Goal: Contribute content: Add original content to the website for others to see

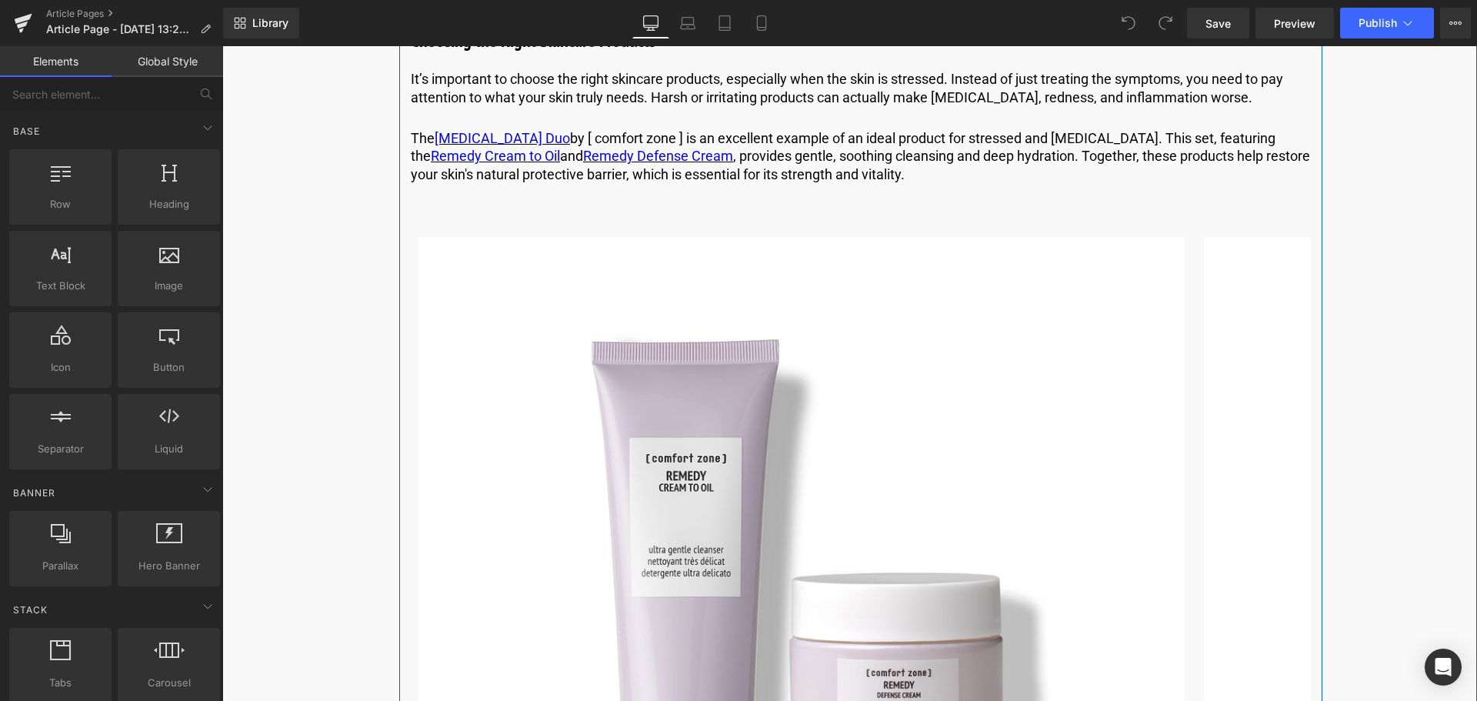
scroll to position [3307, 0]
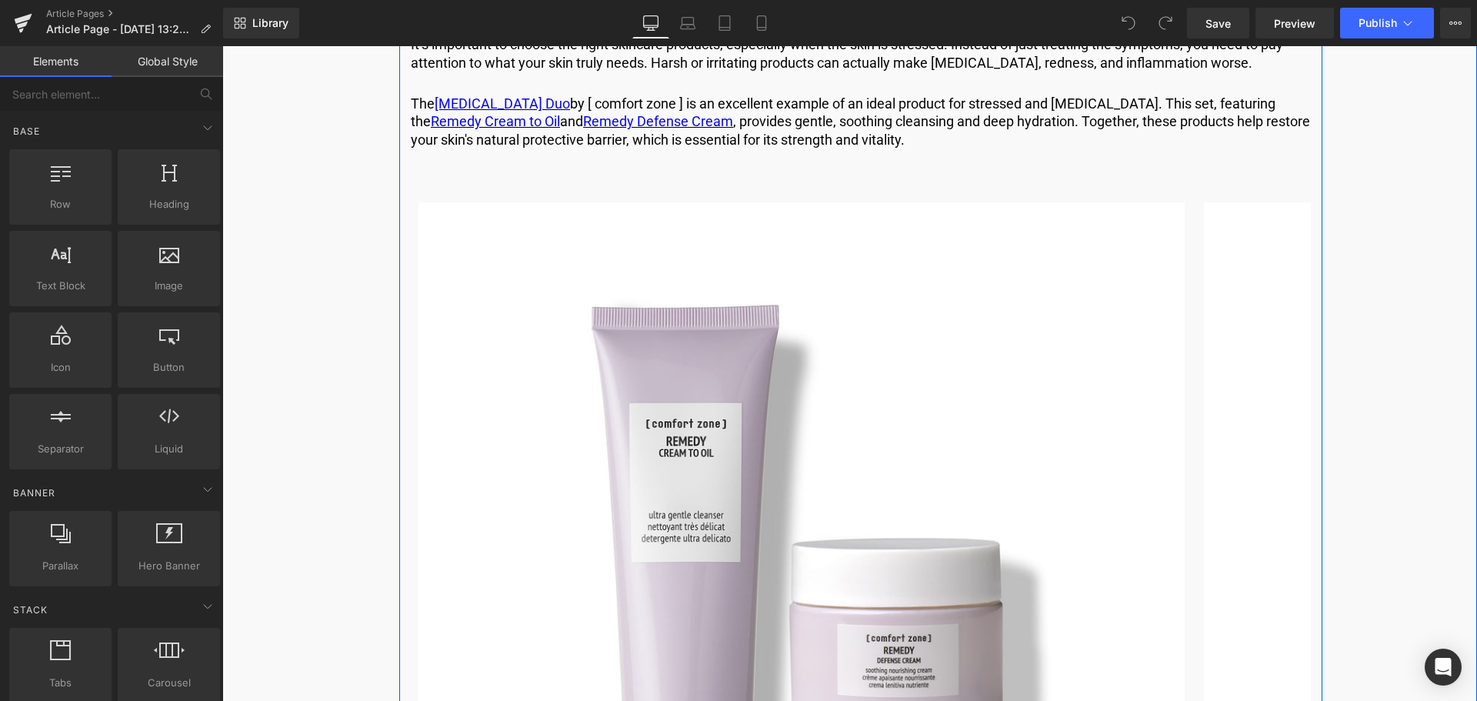
click at [1103, 451] on img at bounding box center [801, 585] width 766 height 766
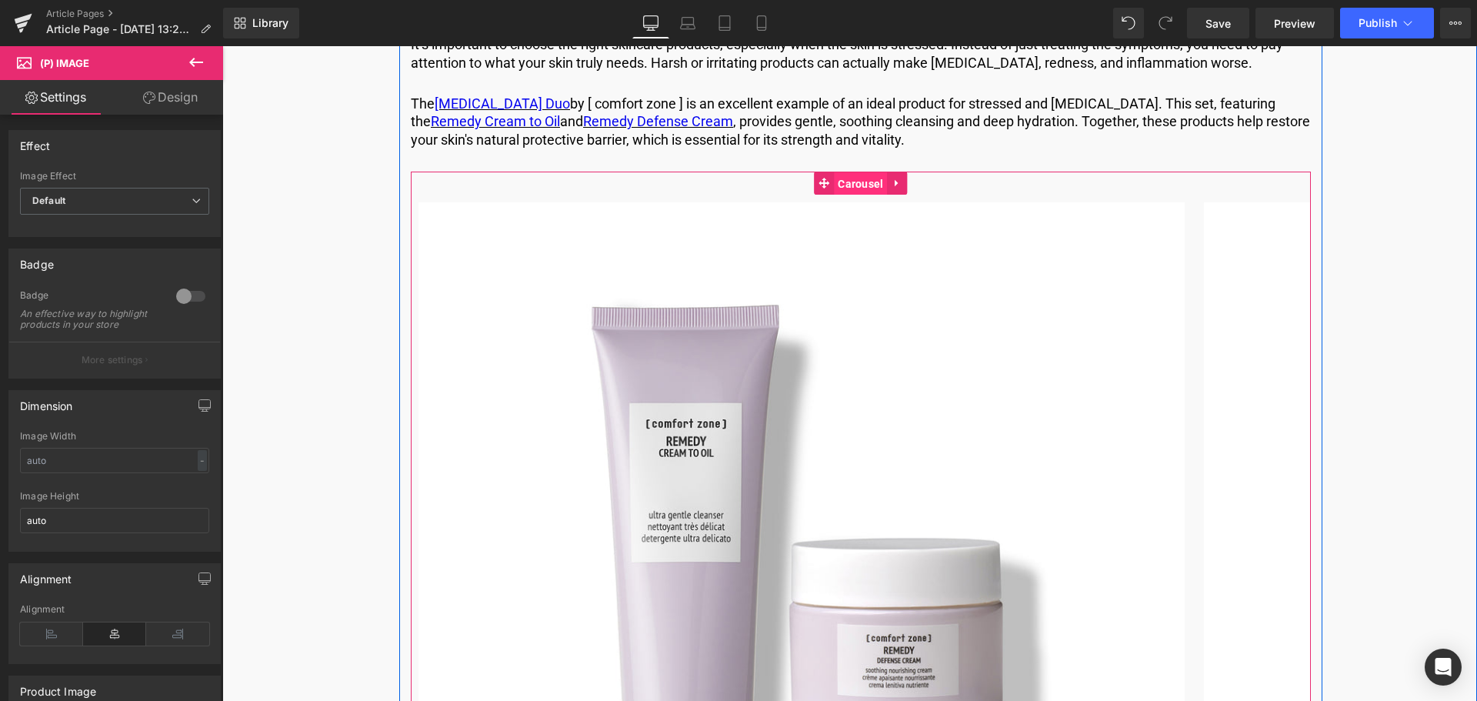
click at [859, 195] on span "Carousel" at bounding box center [860, 183] width 53 height 23
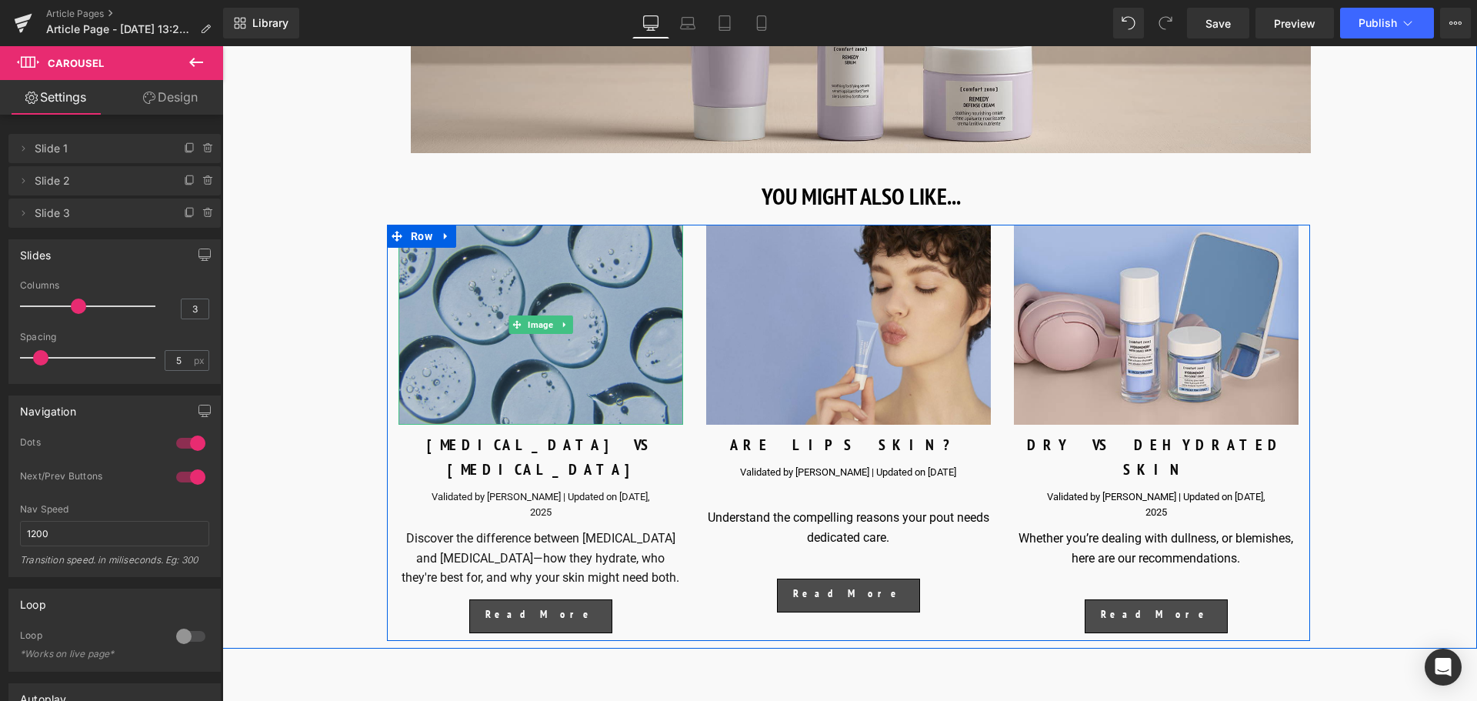
scroll to position [6230, 0]
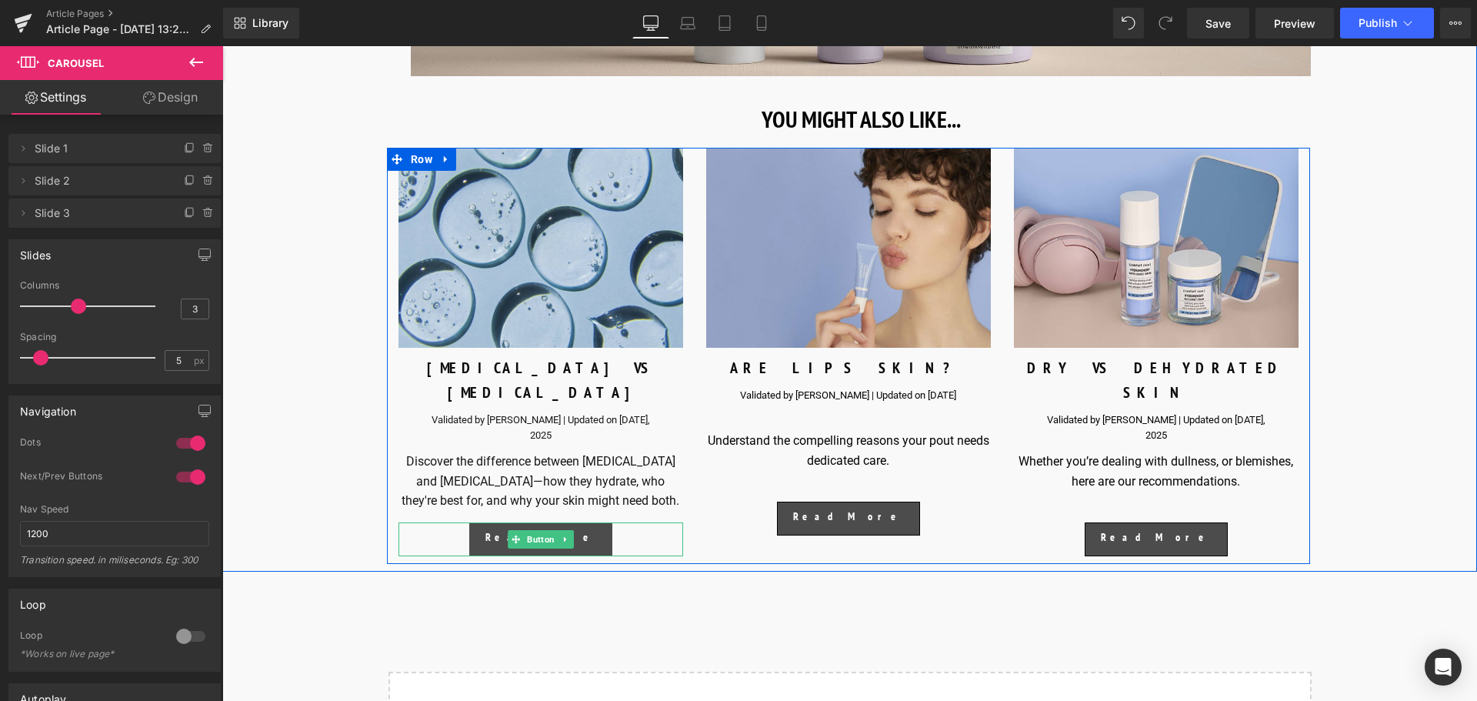
click at [545, 541] on link "Read More" at bounding box center [540, 539] width 143 height 34
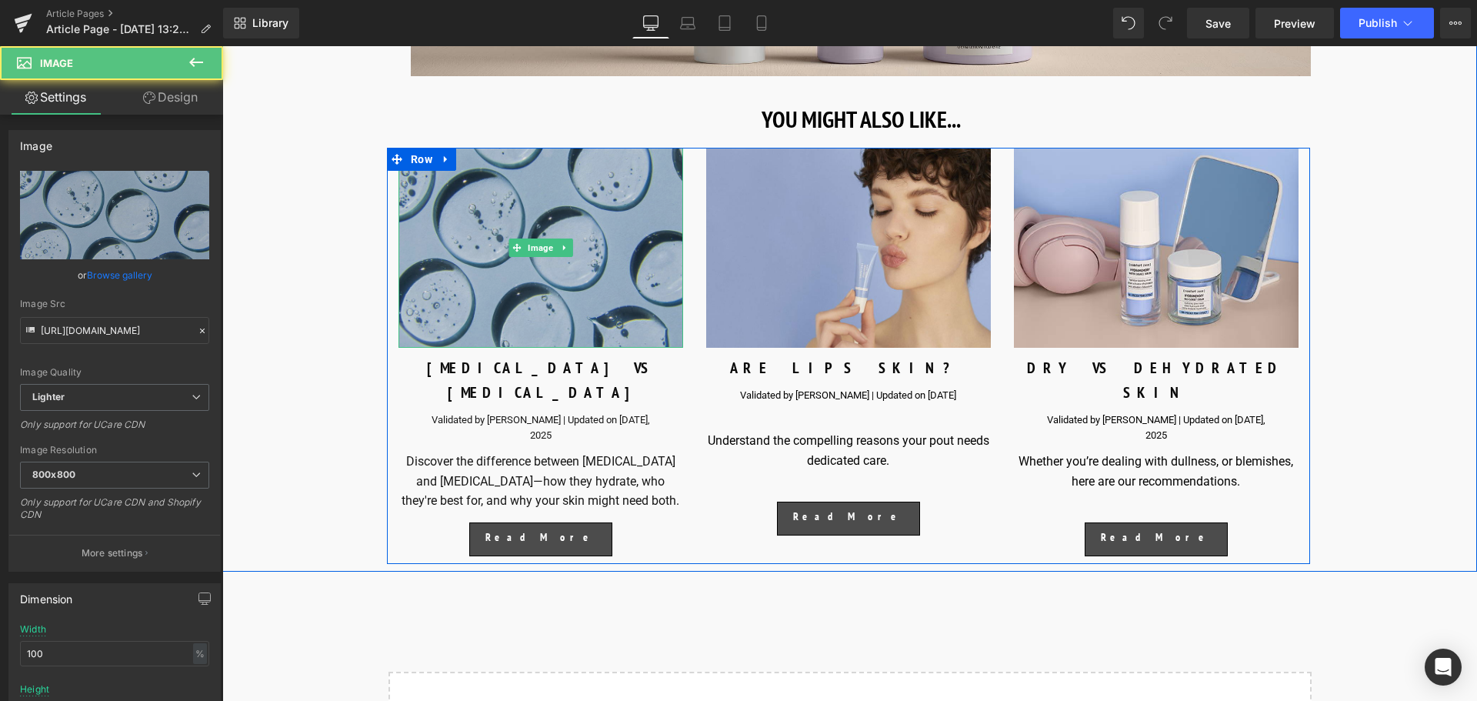
click at [535, 334] on img at bounding box center [540, 248] width 285 height 200
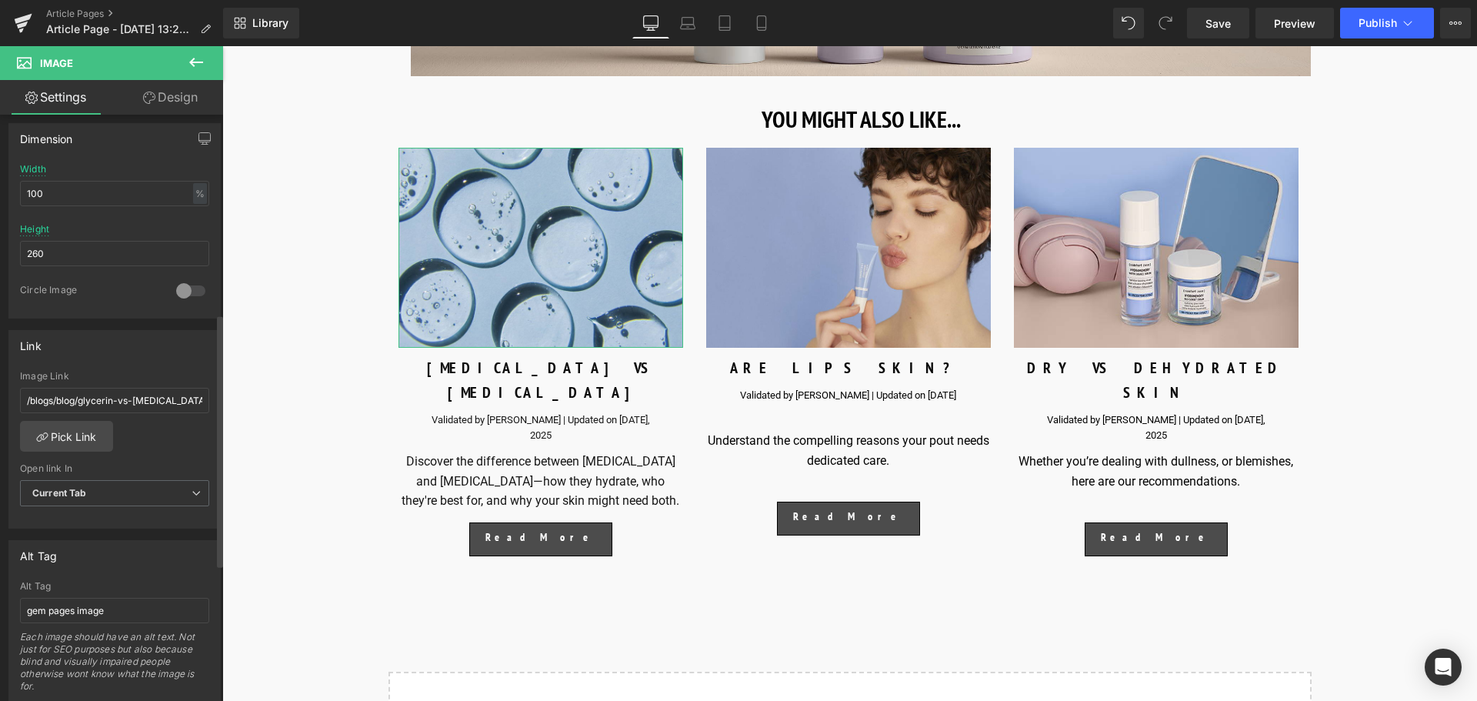
scroll to position [461, 0]
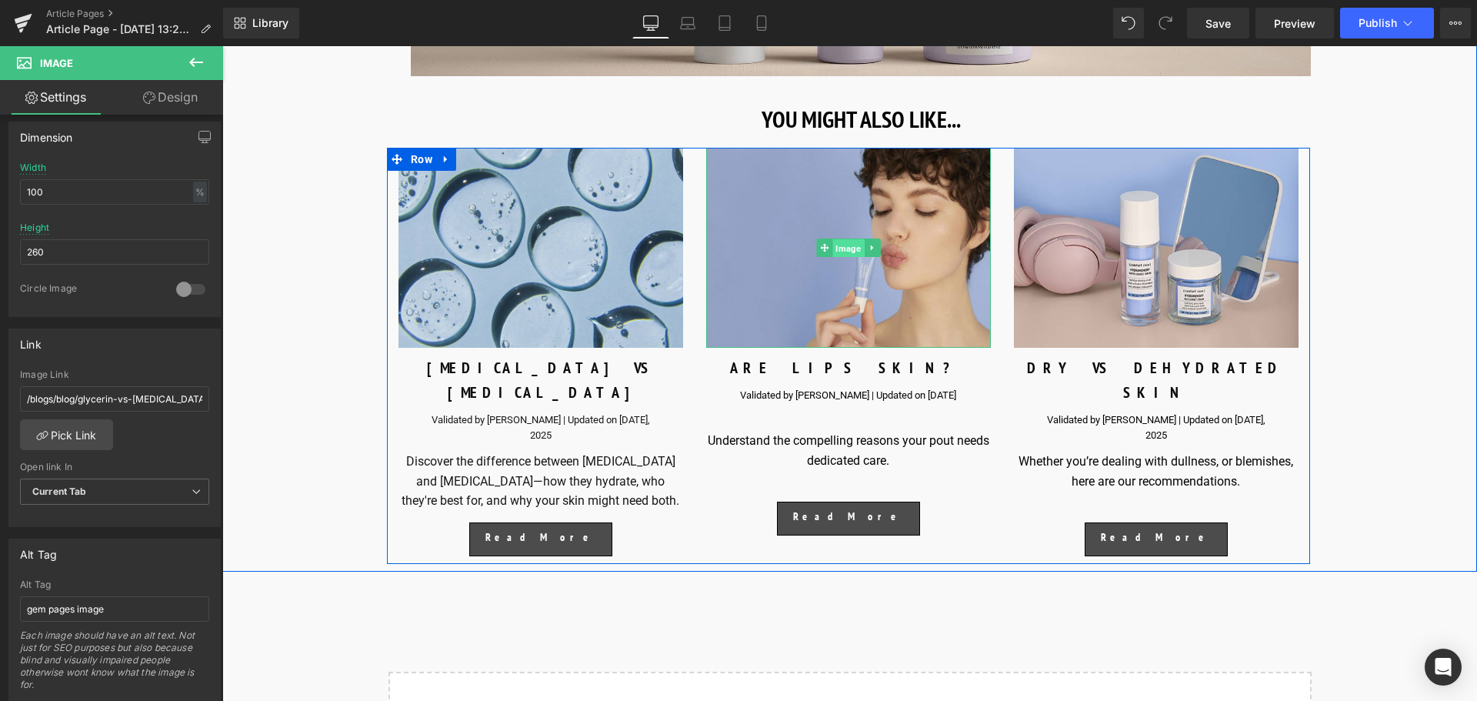
click at [855, 257] on span "Image" at bounding box center [848, 247] width 32 height 18
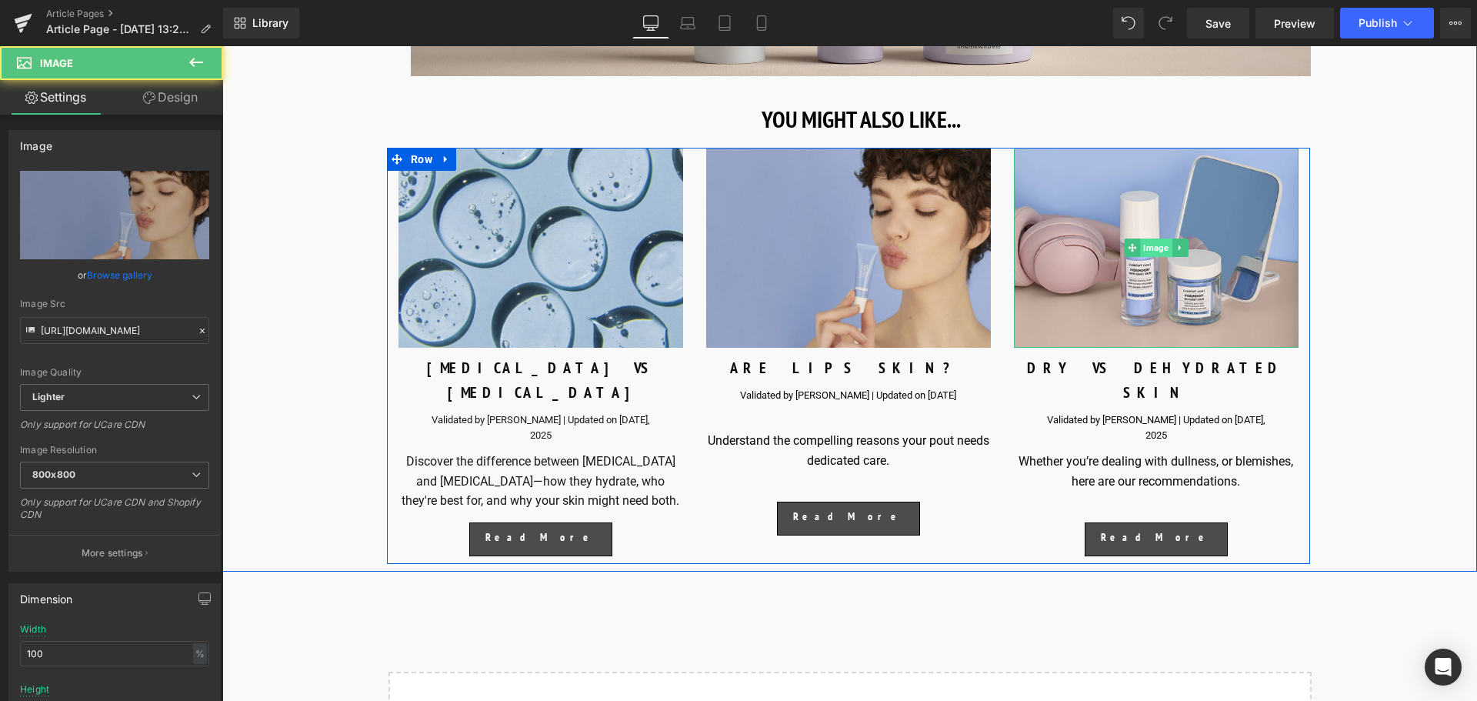
click at [1149, 257] on span "Image" at bounding box center [1156, 247] width 32 height 18
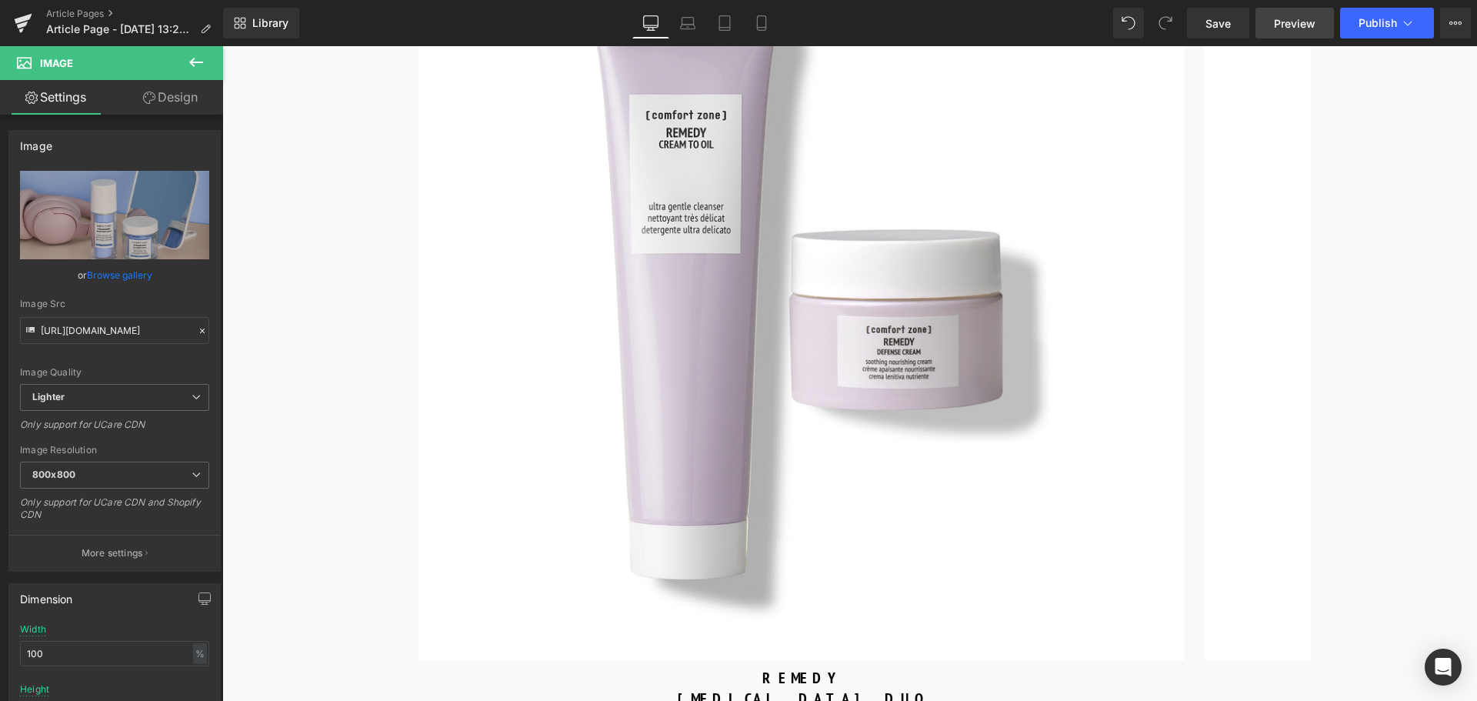
scroll to position [3615, 0]
click at [1280, 32] on link "Preview" at bounding box center [1294, 23] width 78 height 31
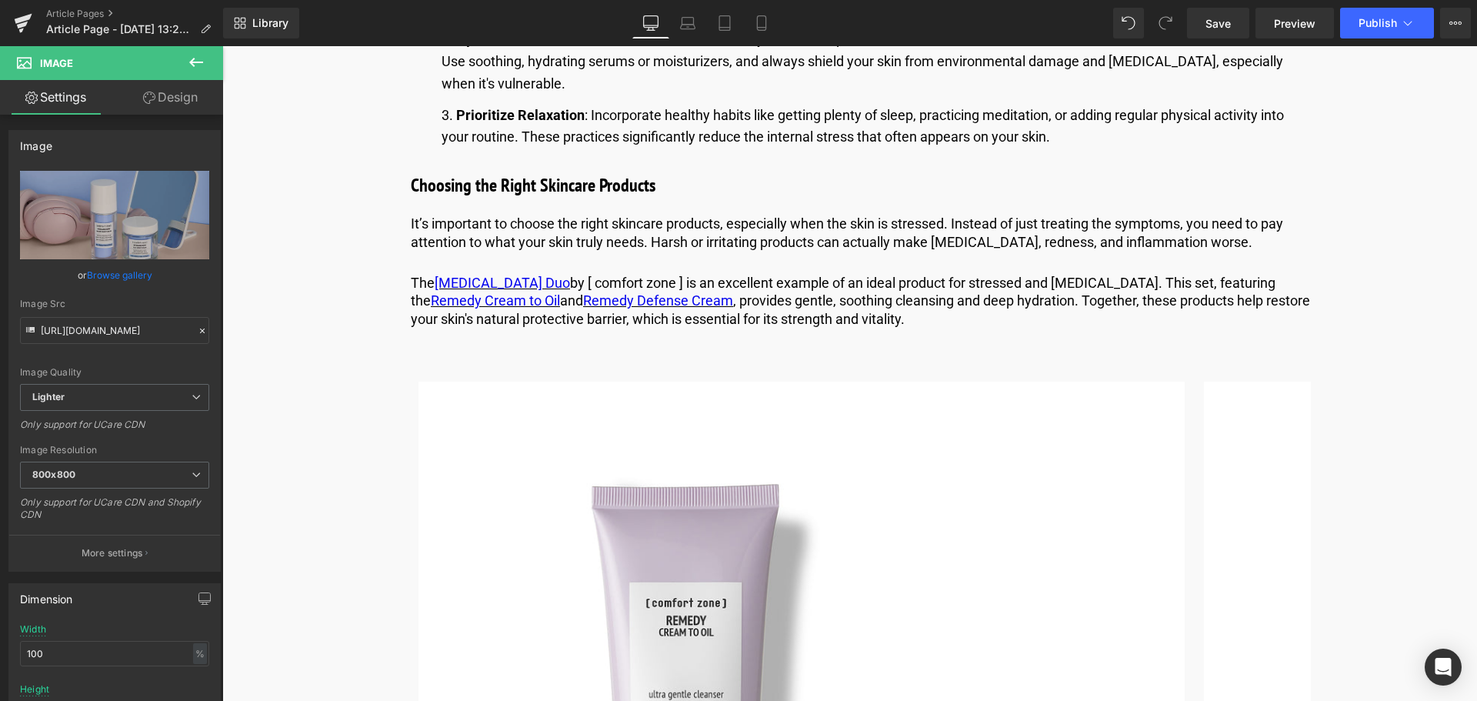
scroll to position [3153, 0]
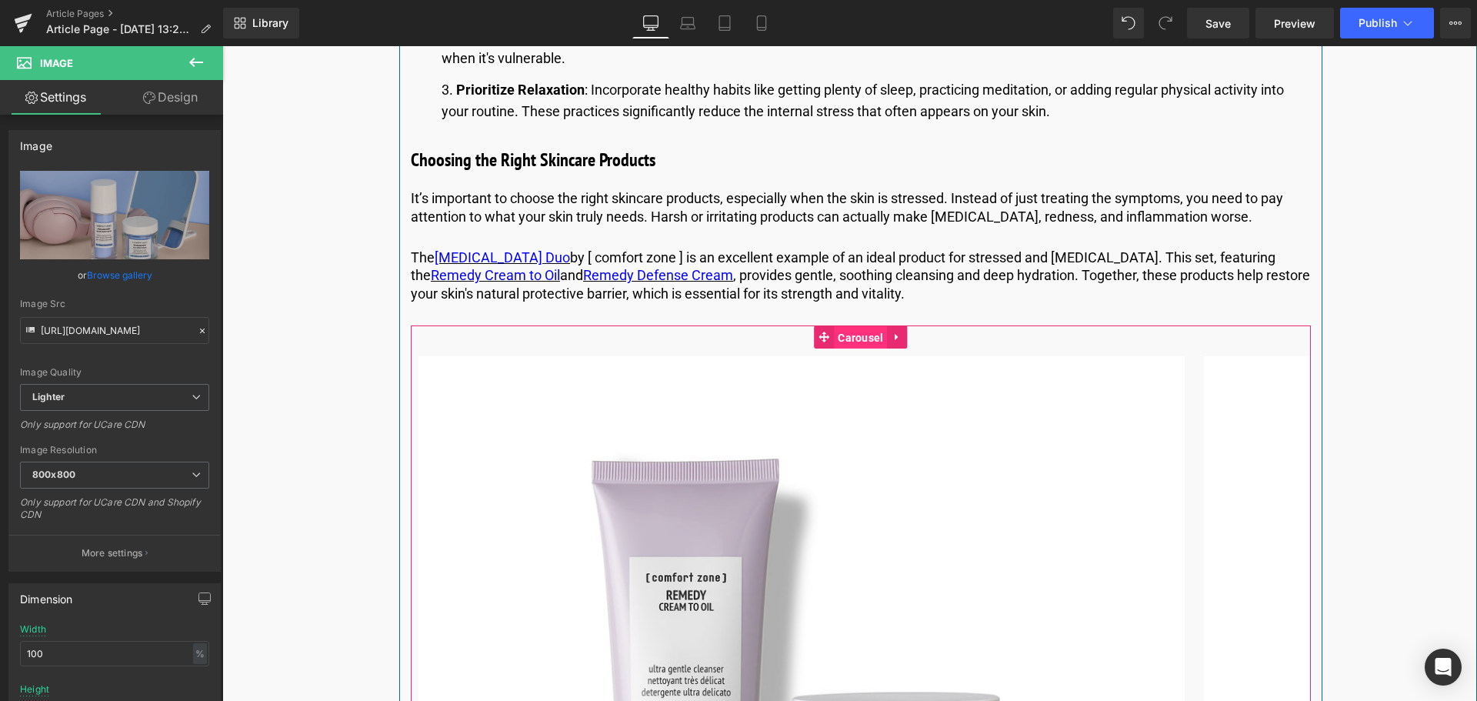
click at [871, 349] on span "Carousel" at bounding box center [860, 337] width 53 height 23
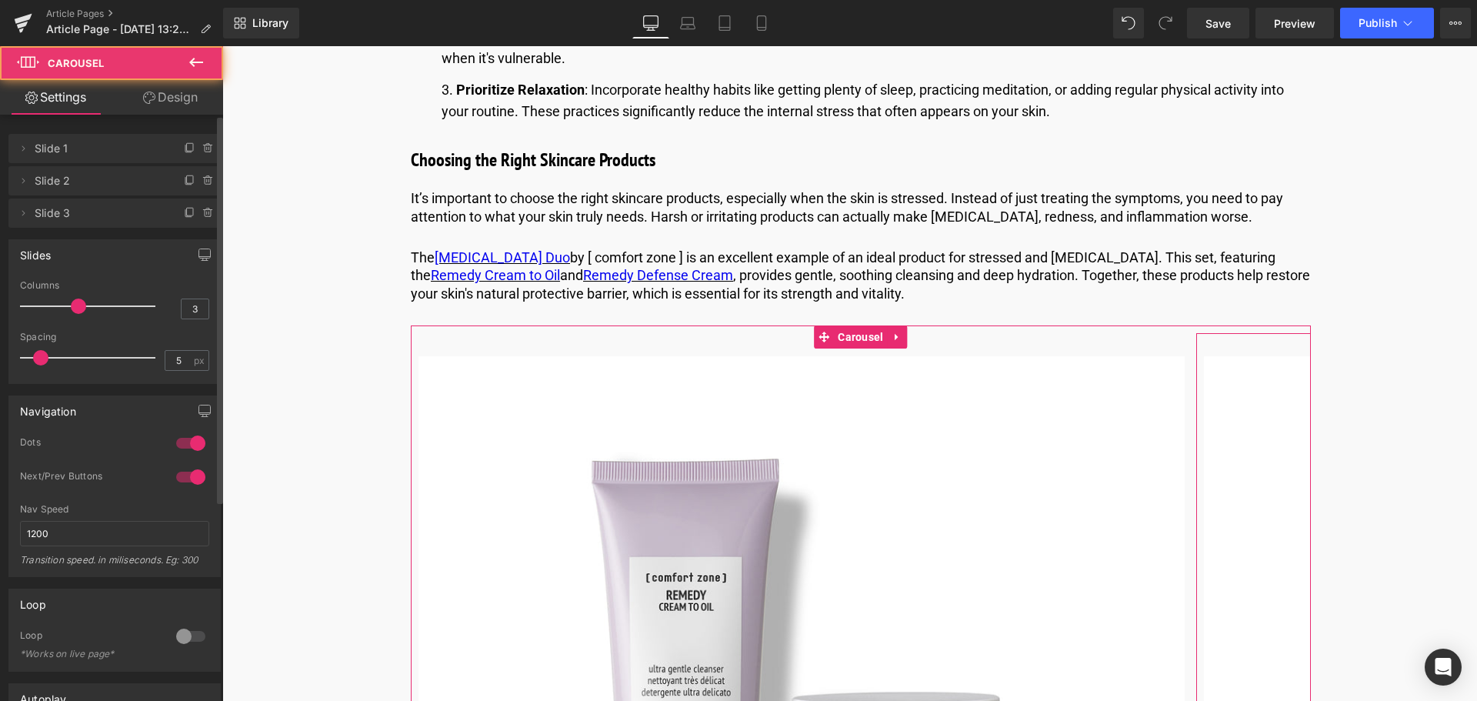
click at [100, 182] on span "Slide 2" at bounding box center [99, 180] width 129 height 29
click at [26, 180] on icon at bounding box center [23, 181] width 12 height 12
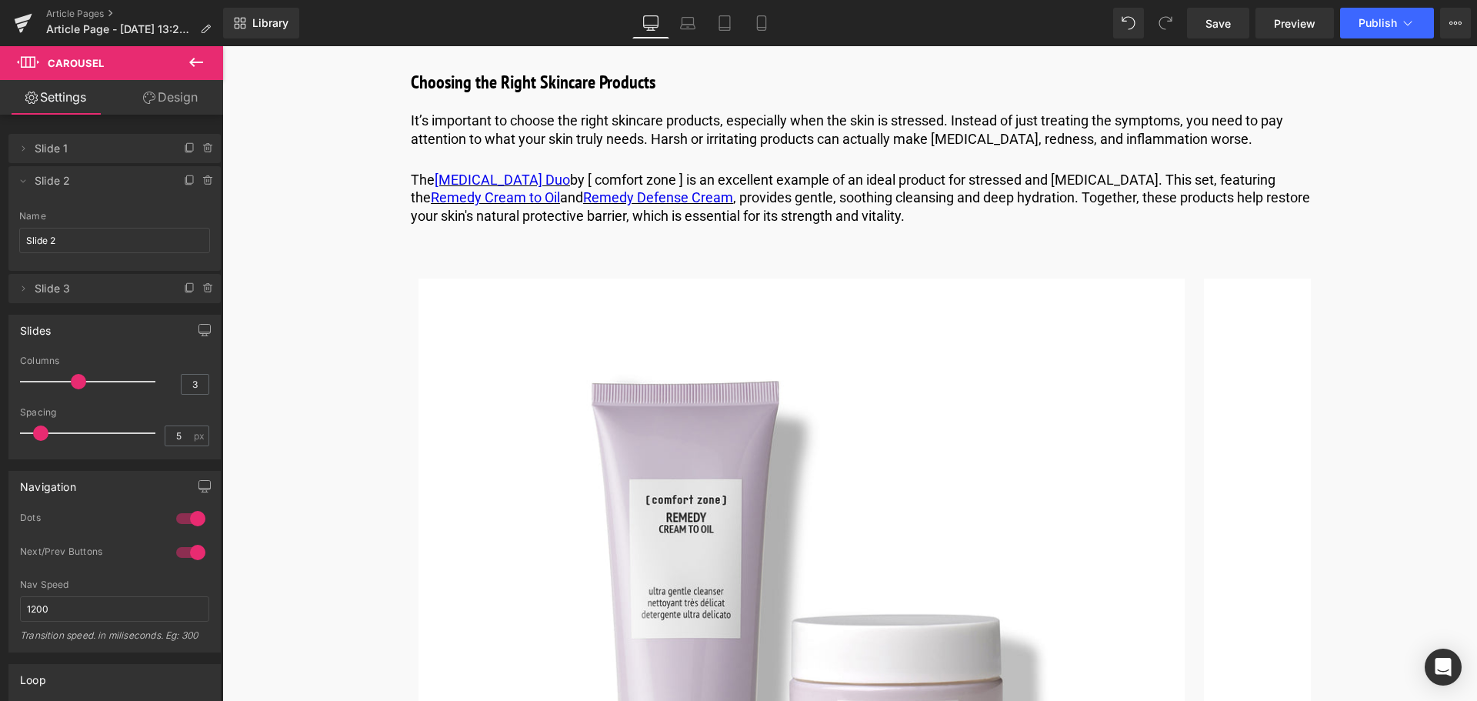
scroll to position [3230, 0]
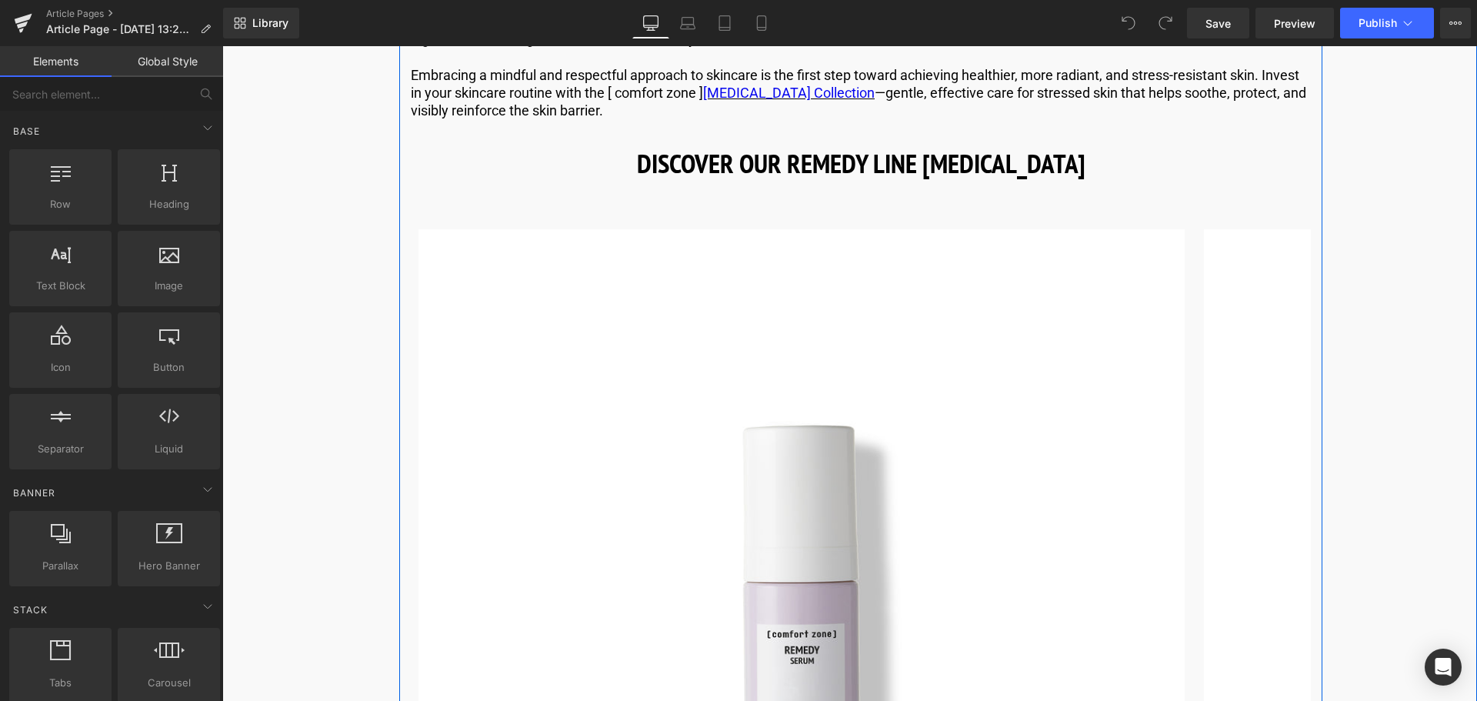
scroll to position [4692, 0]
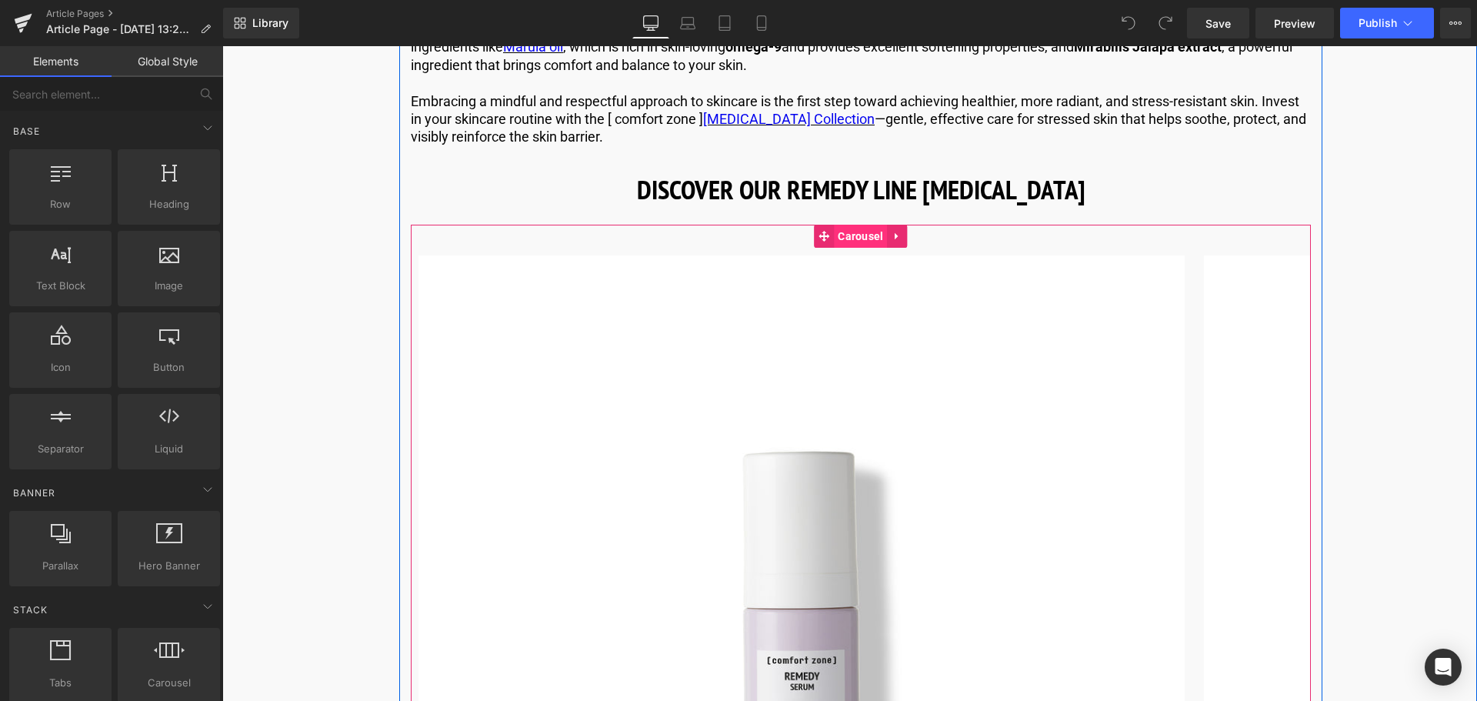
click at [848, 248] on span "Carousel" at bounding box center [860, 236] width 53 height 23
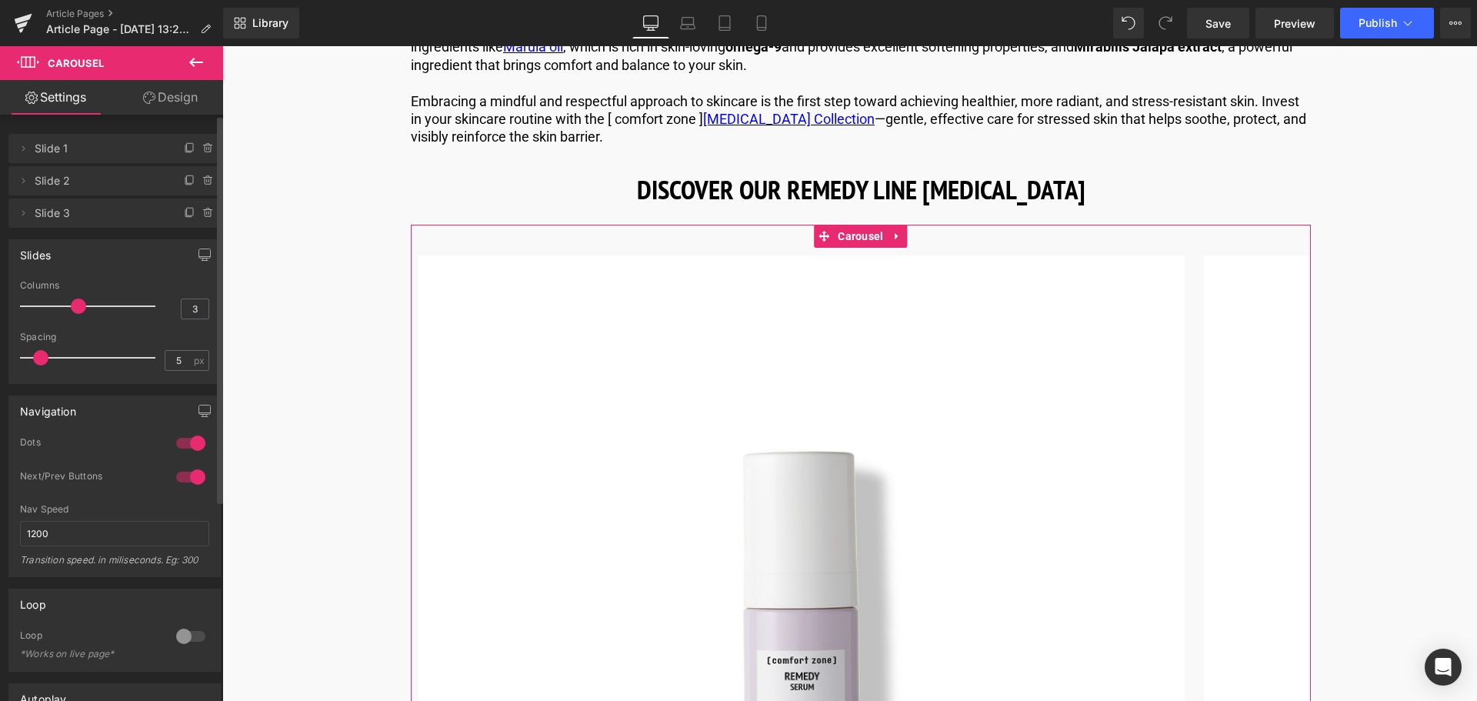
click at [187, 481] on div at bounding box center [190, 477] width 37 height 25
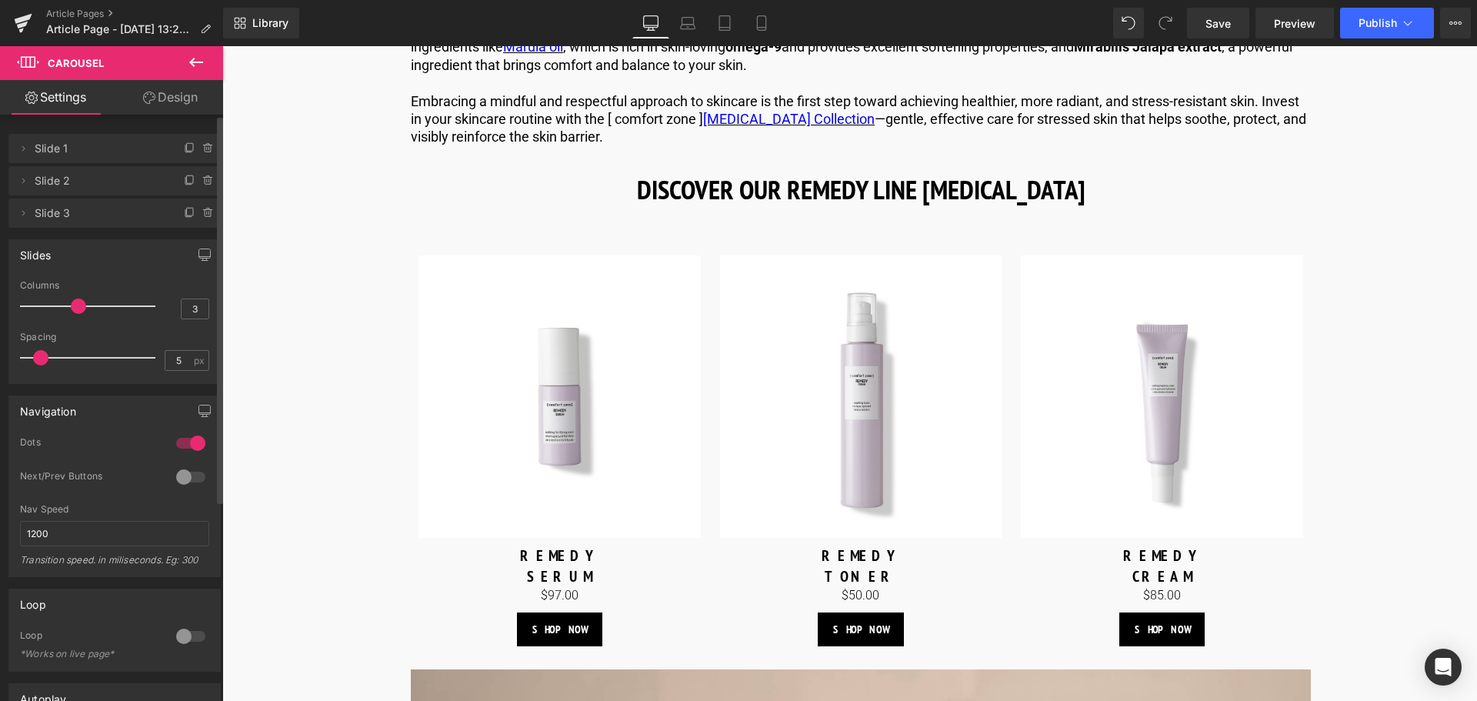
click at [185, 479] on div at bounding box center [190, 477] width 37 height 25
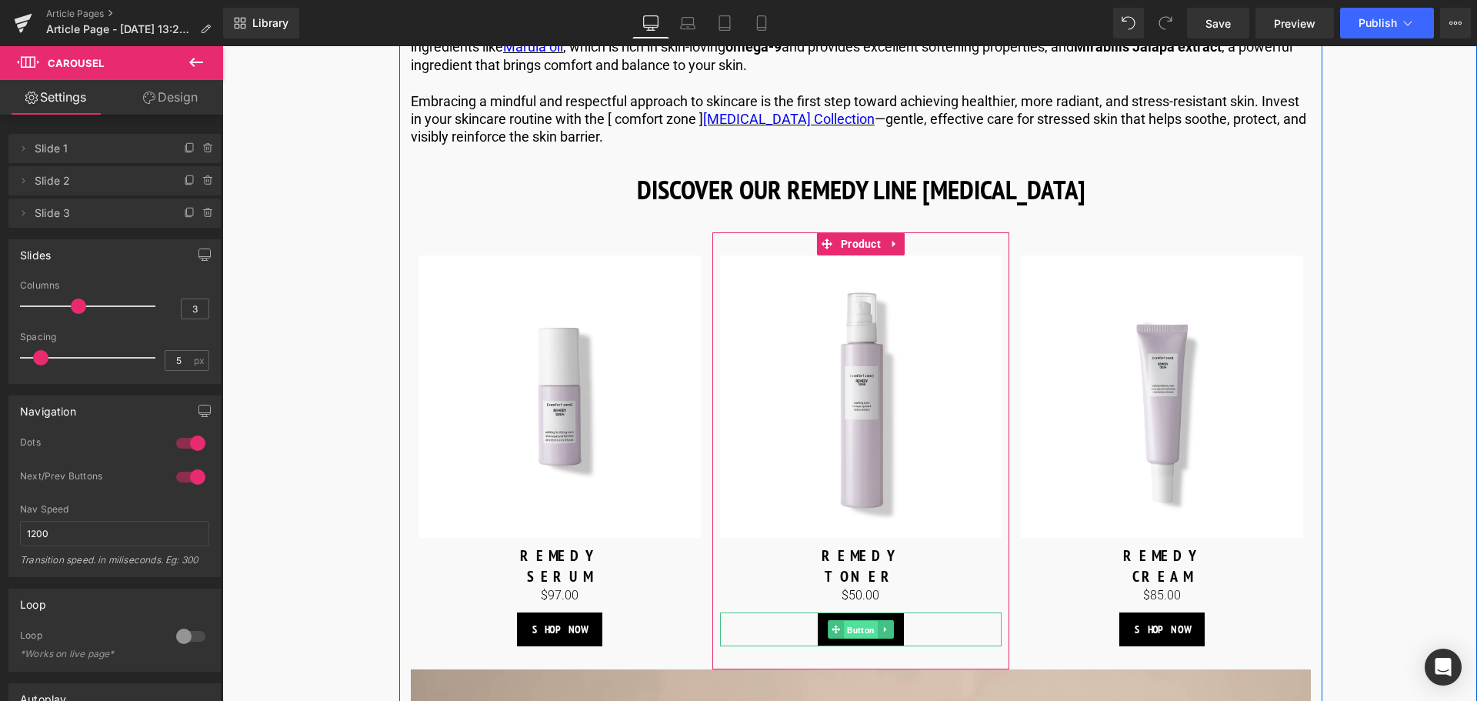
click at [865, 639] on span "Button" at bounding box center [861, 630] width 34 height 18
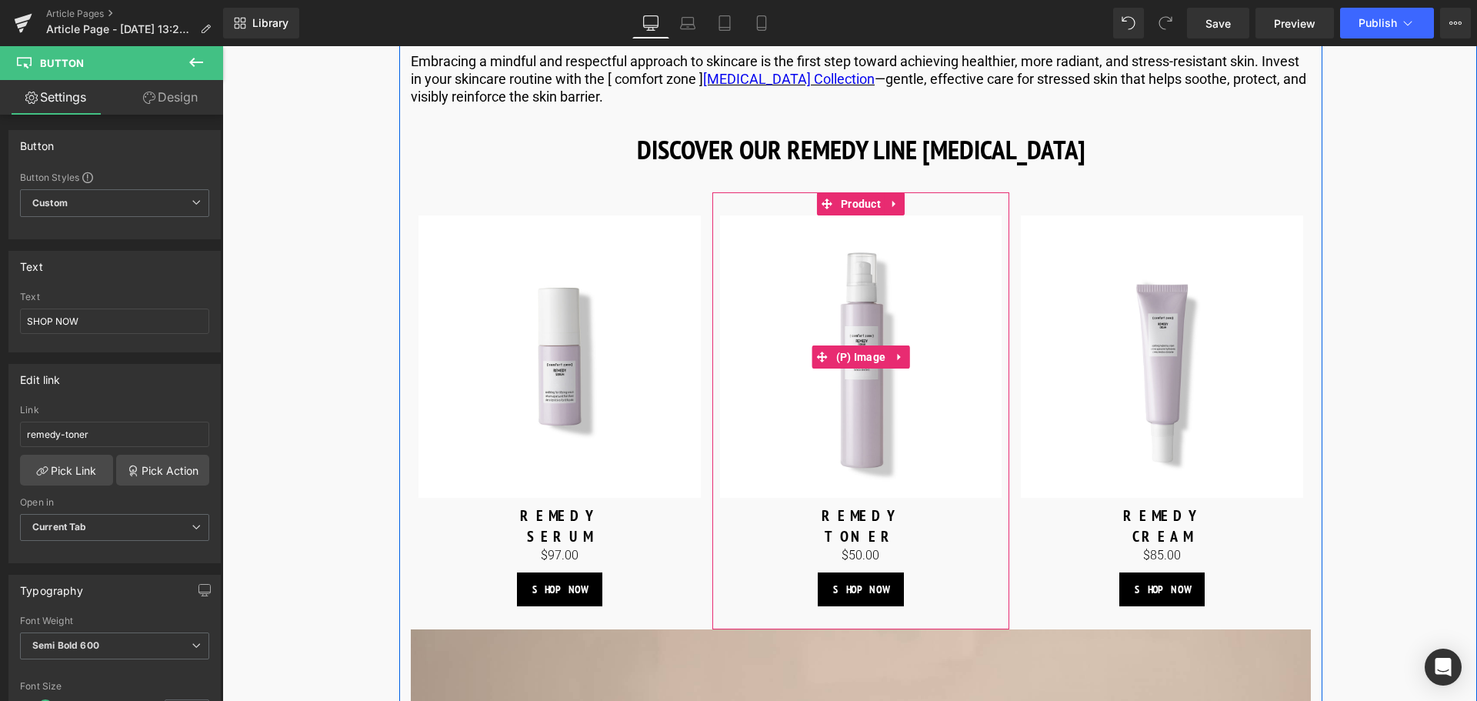
scroll to position [4769, 0]
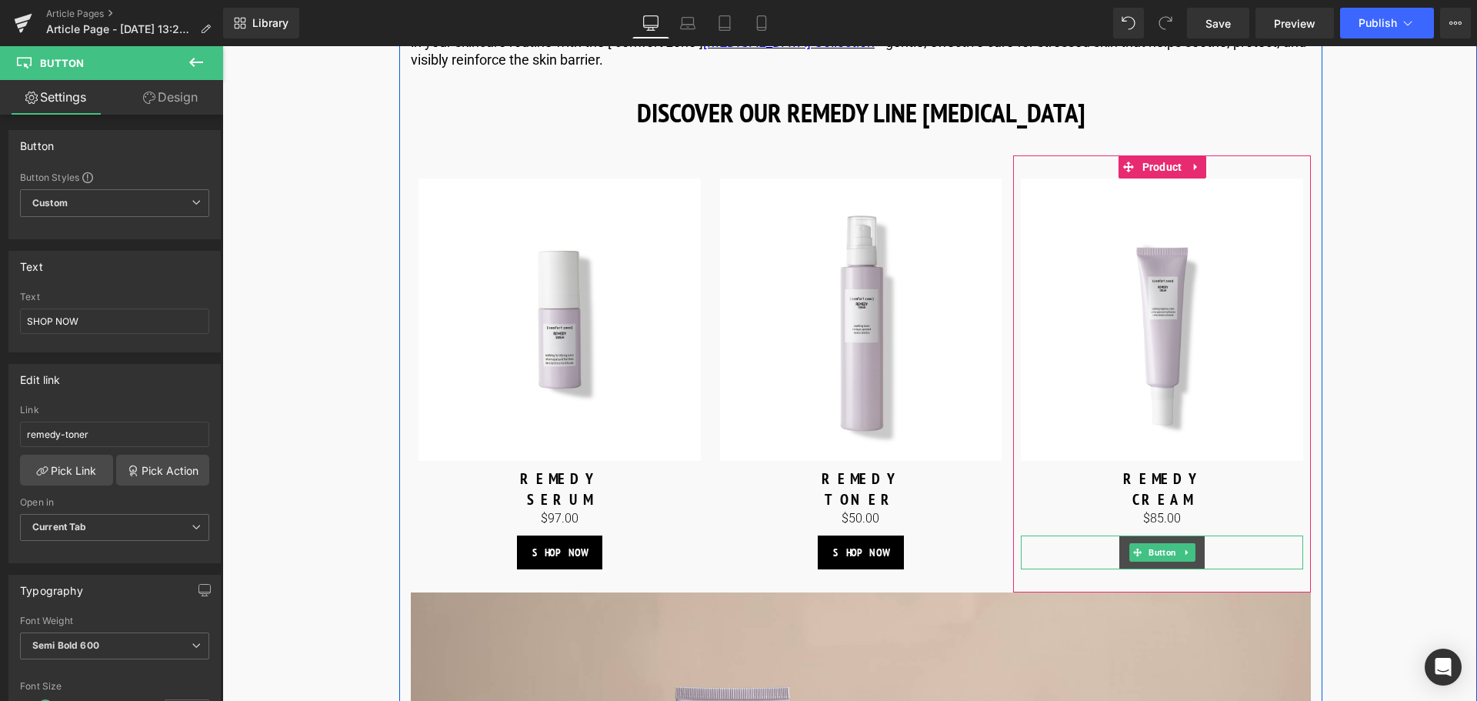
click at [1163, 561] on span "Button" at bounding box center [1162, 552] width 34 height 18
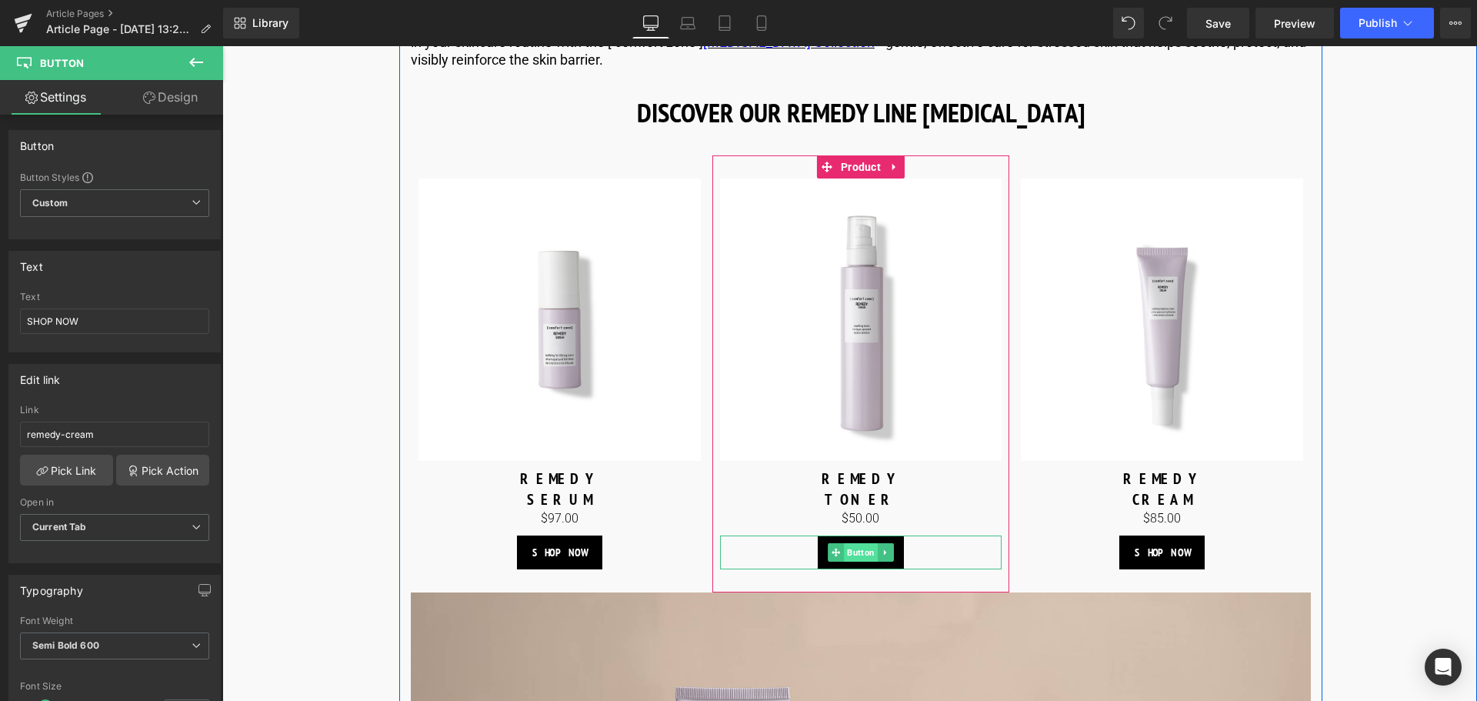
click at [867, 561] on span "Button" at bounding box center [861, 552] width 34 height 18
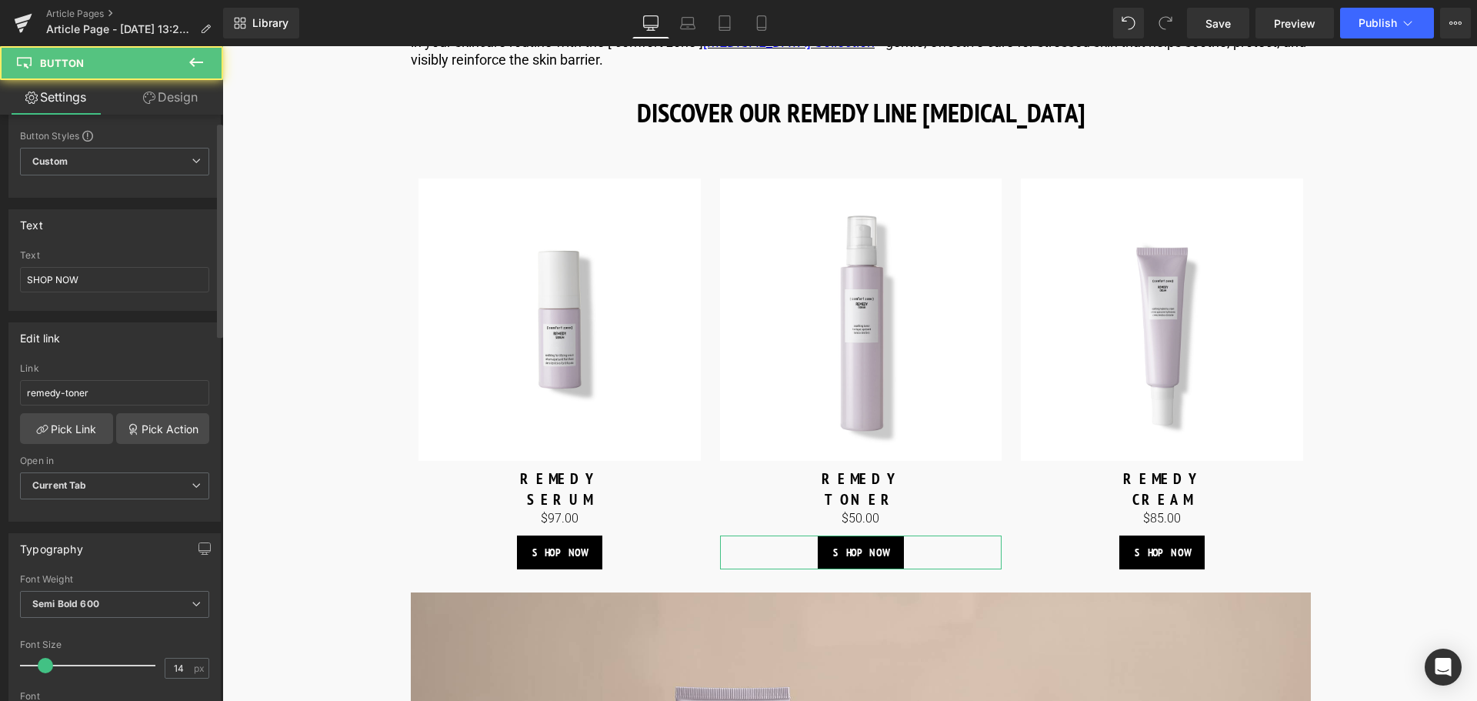
scroll to position [77, 0]
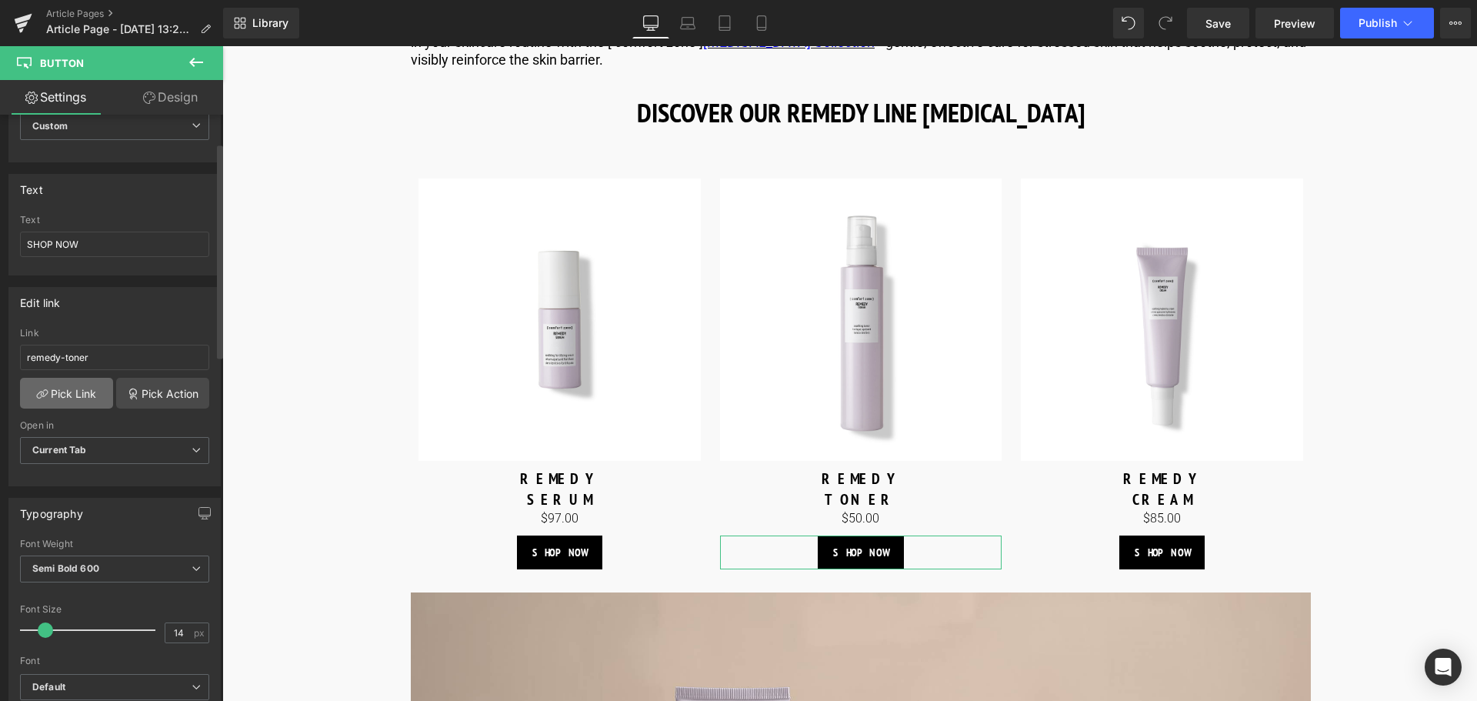
click at [96, 391] on link "Pick Link" at bounding box center [66, 393] width 93 height 31
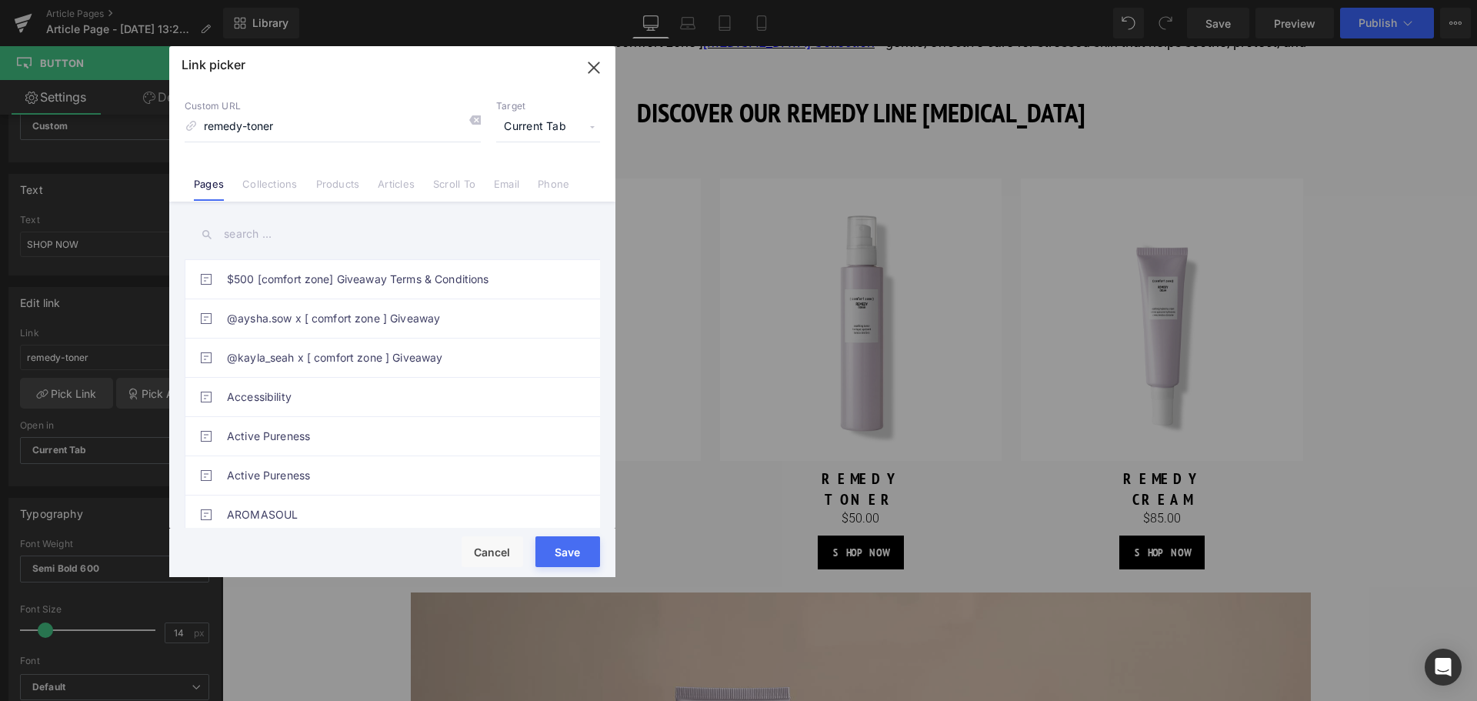
click at [575, 545] on button "Save" at bounding box center [567, 551] width 65 height 31
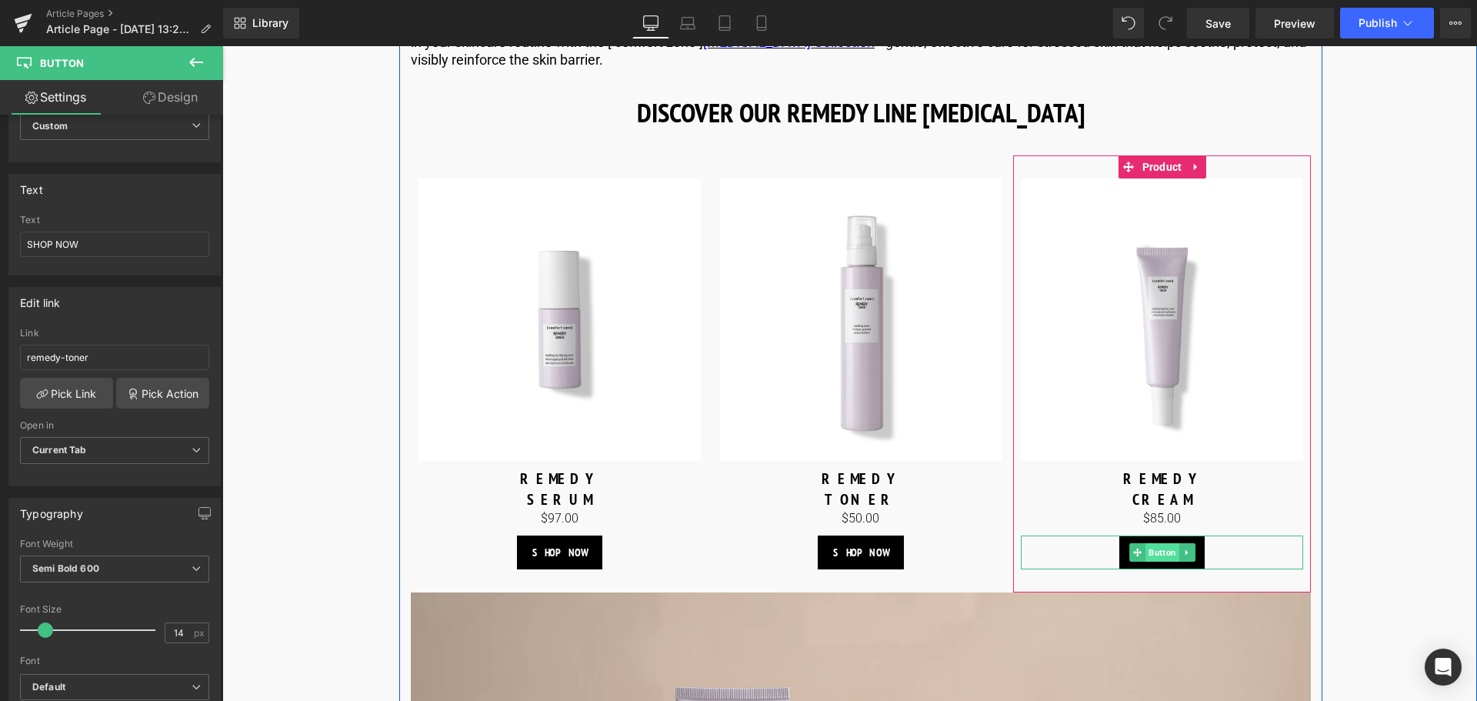
click at [1152, 561] on span "Button" at bounding box center [1162, 552] width 34 height 18
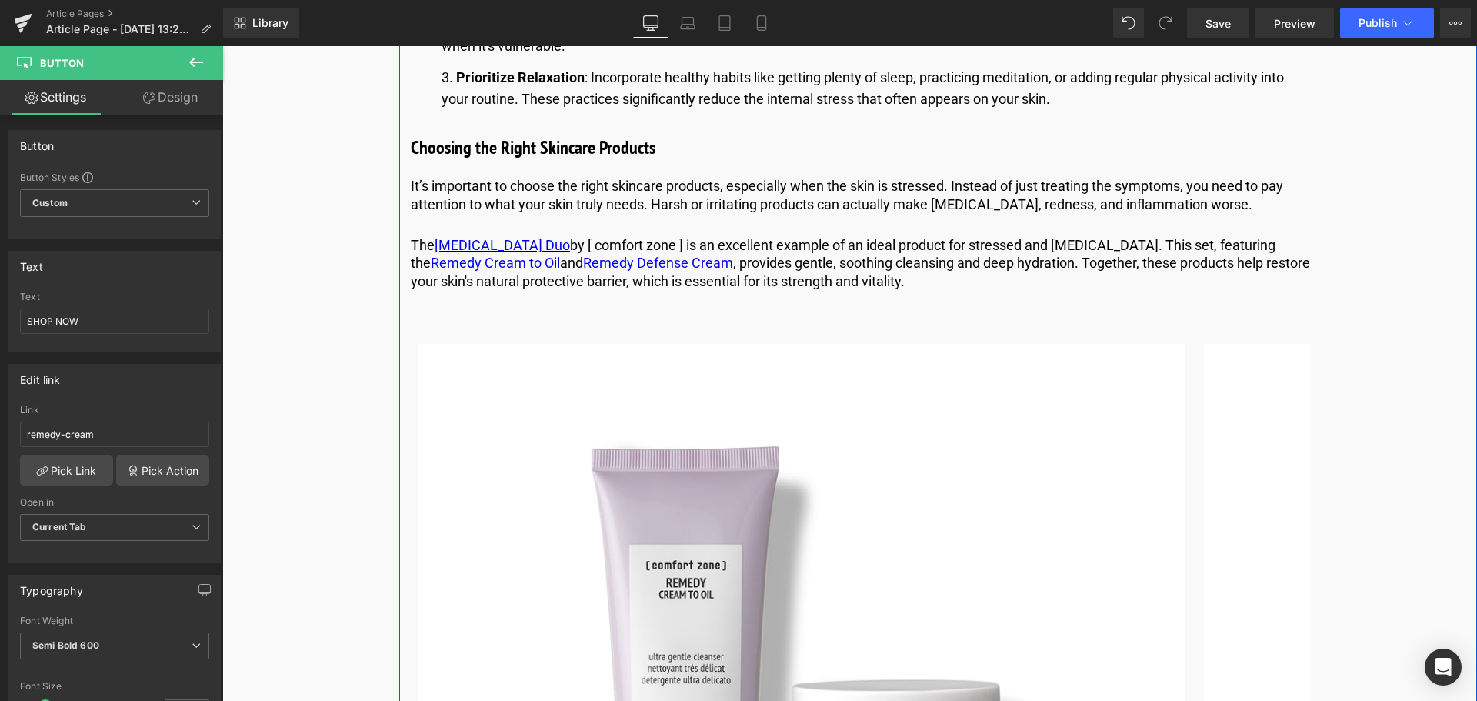
scroll to position [3153, 0]
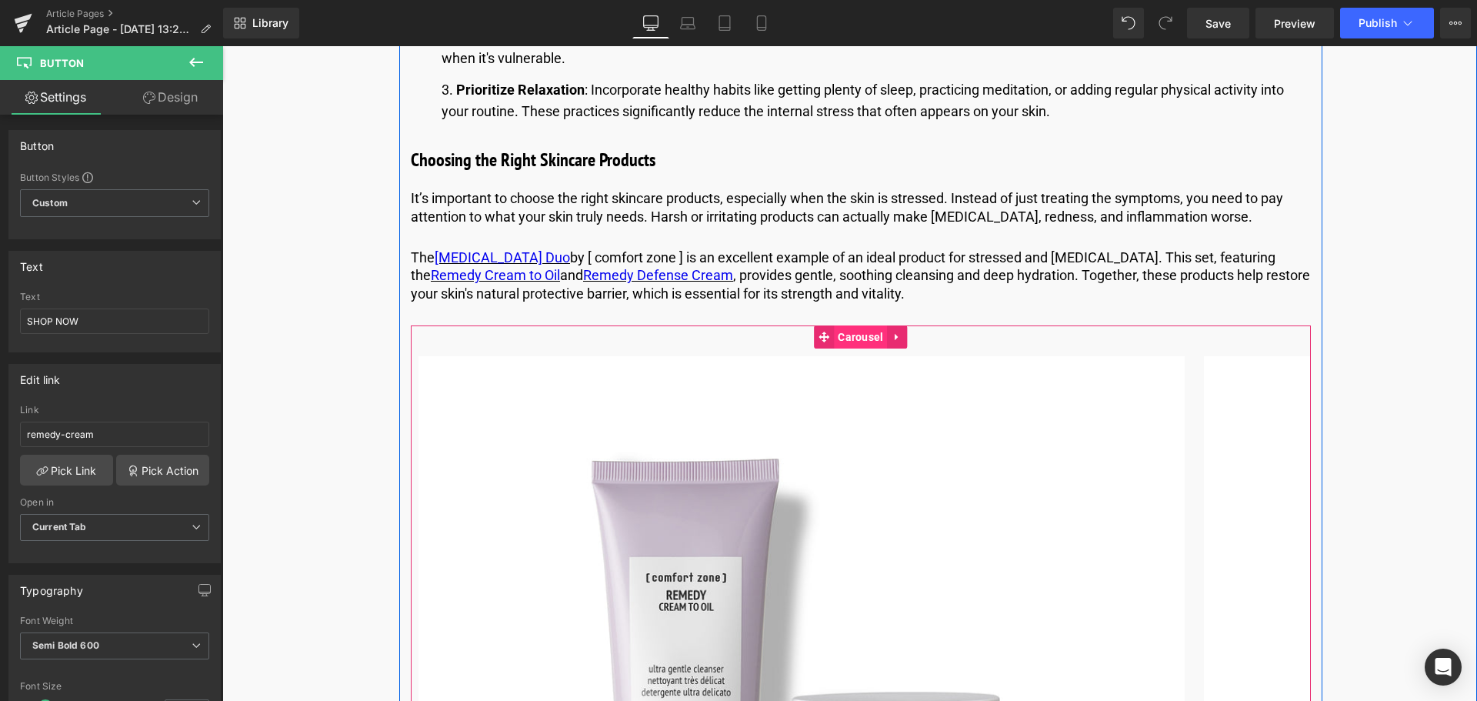
click at [863, 348] on span "Carousel" at bounding box center [860, 336] width 53 height 23
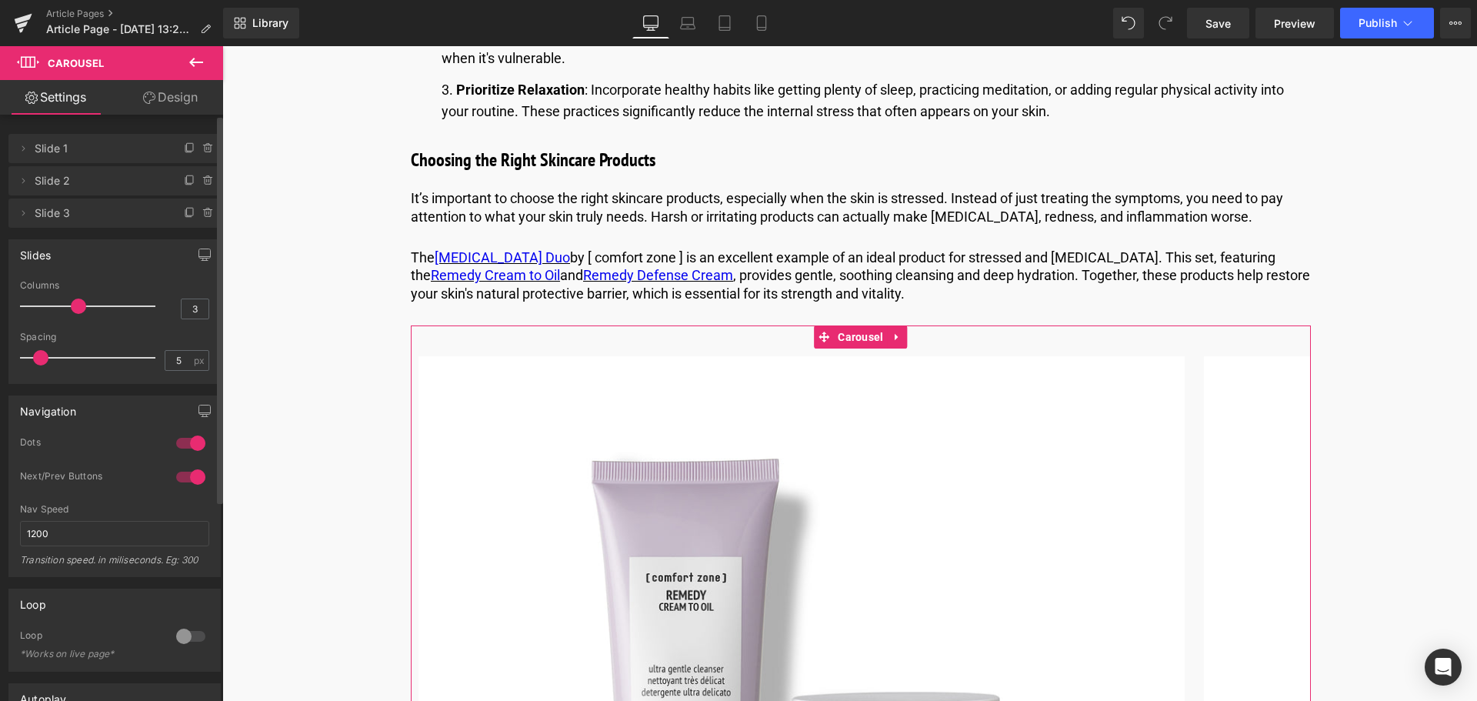
click at [185, 471] on div at bounding box center [190, 477] width 37 height 25
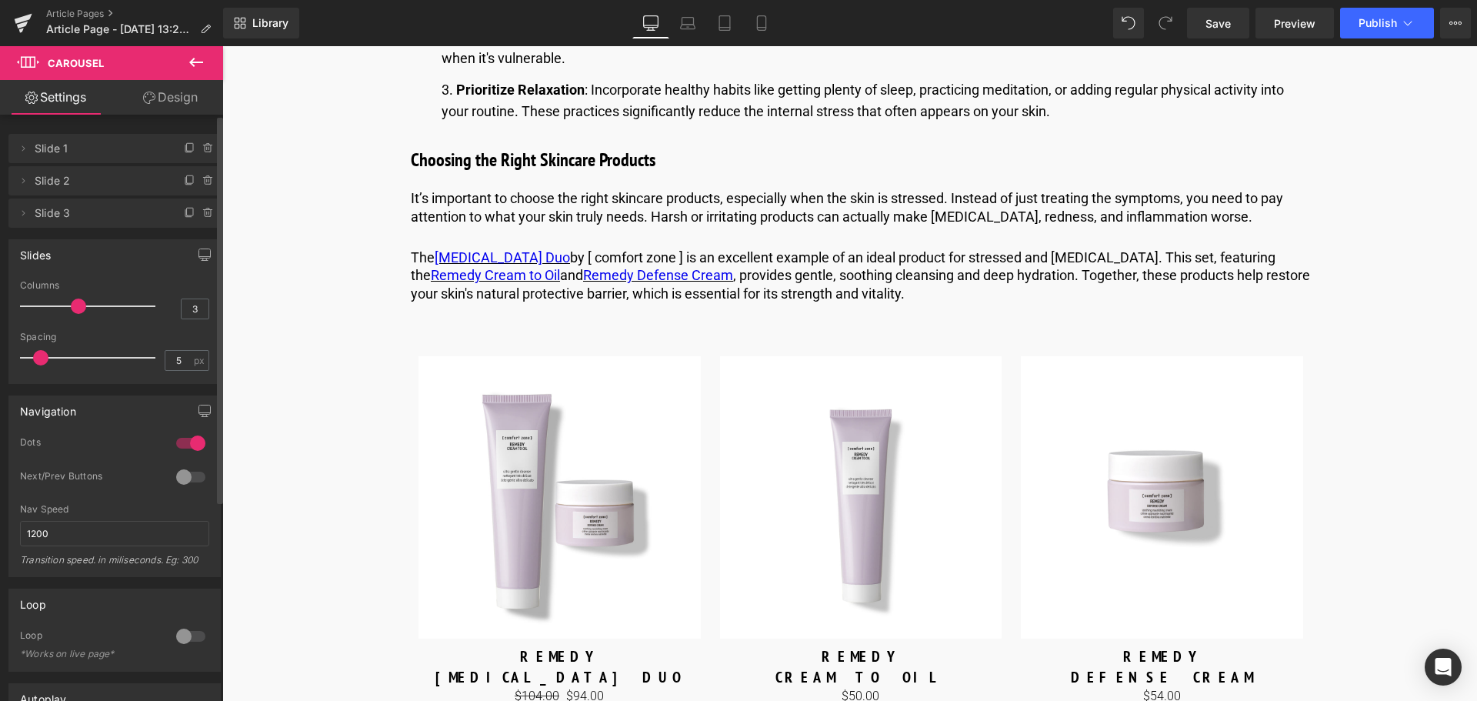
click at [185, 475] on div at bounding box center [190, 477] width 37 height 25
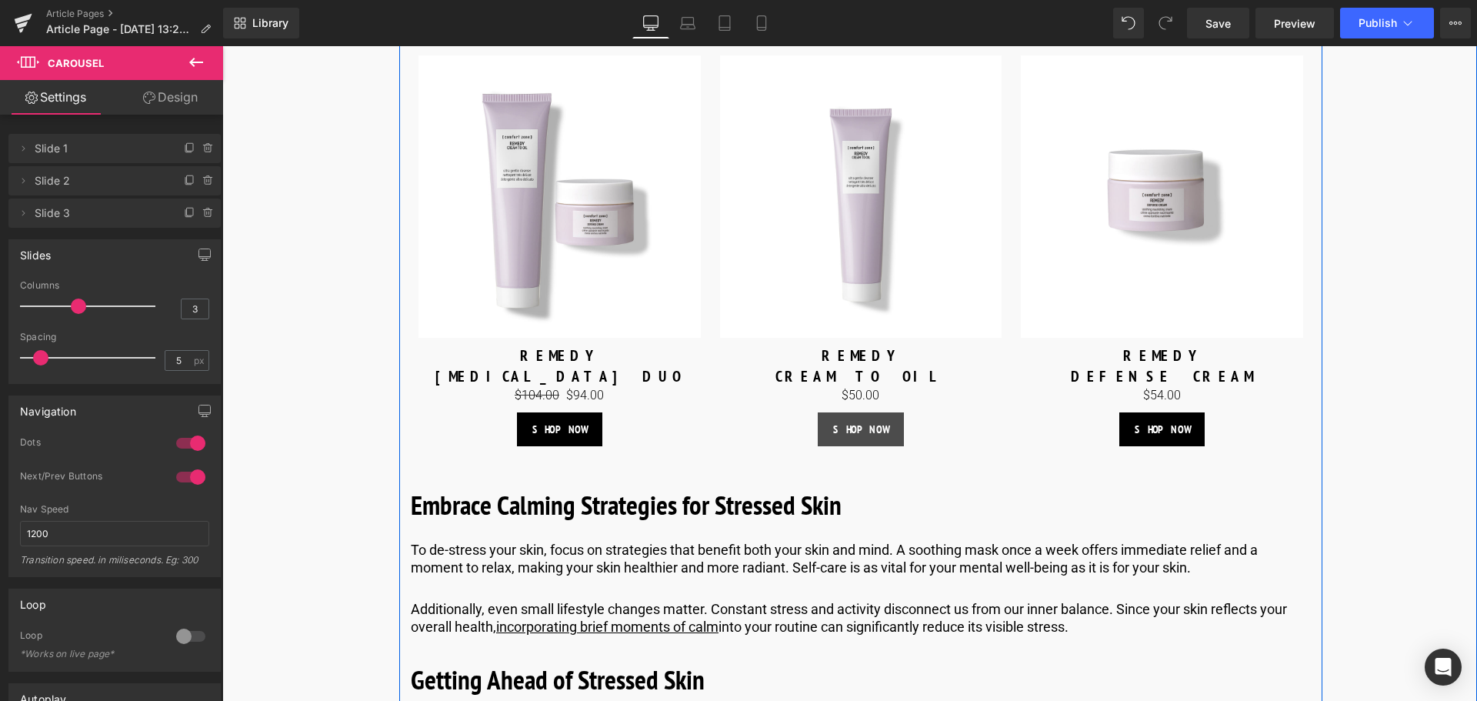
scroll to position [3461, 0]
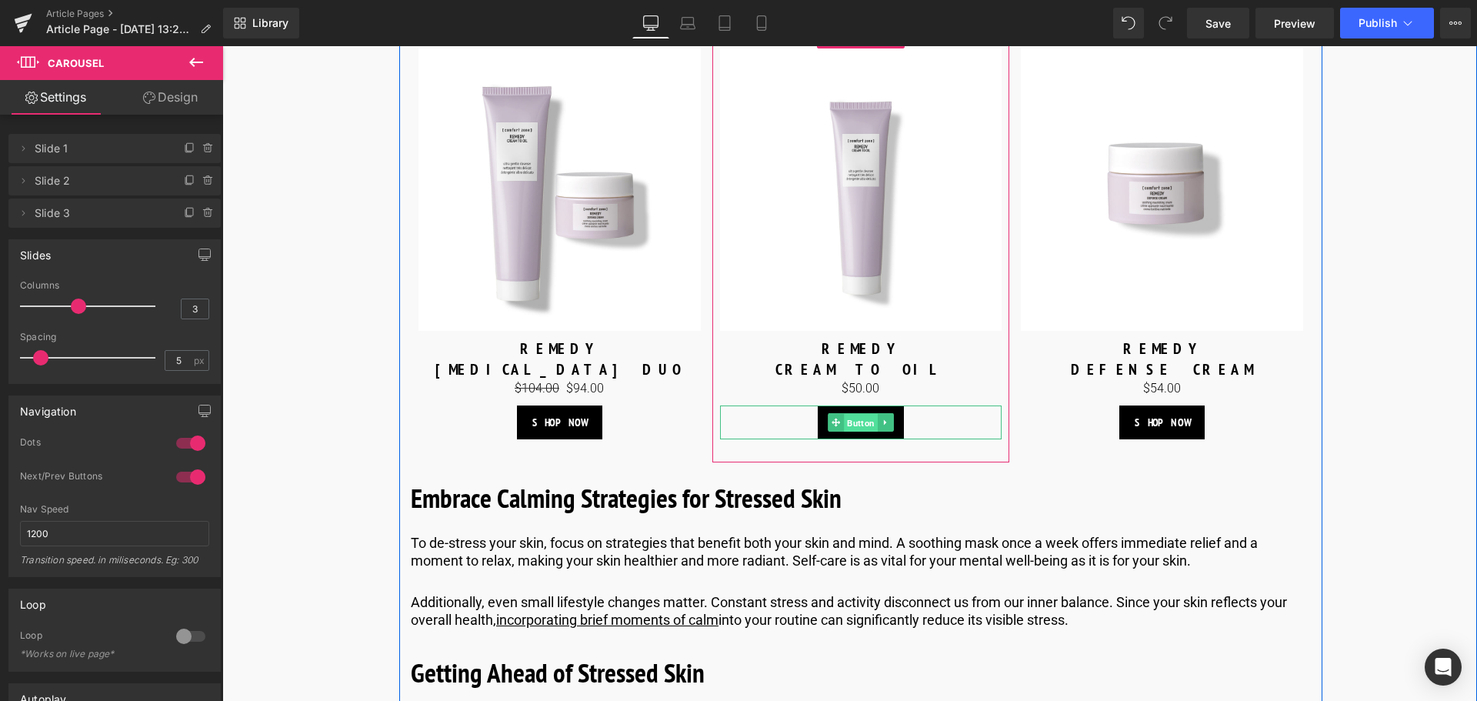
click at [859, 432] on span "Button" at bounding box center [861, 423] width 34 height 18
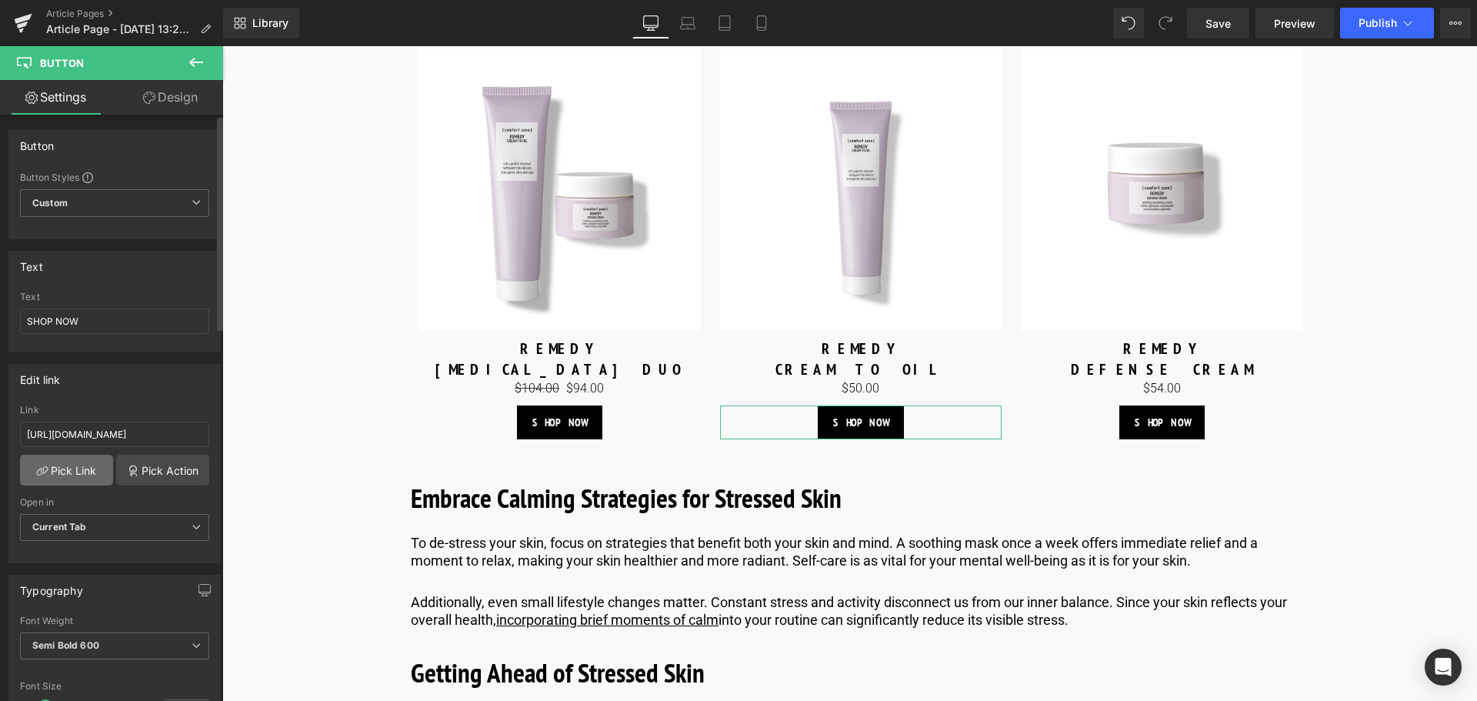
click at [84, 457] on link "Pick Link" at bounding box center [66, 470] width 93 height 31
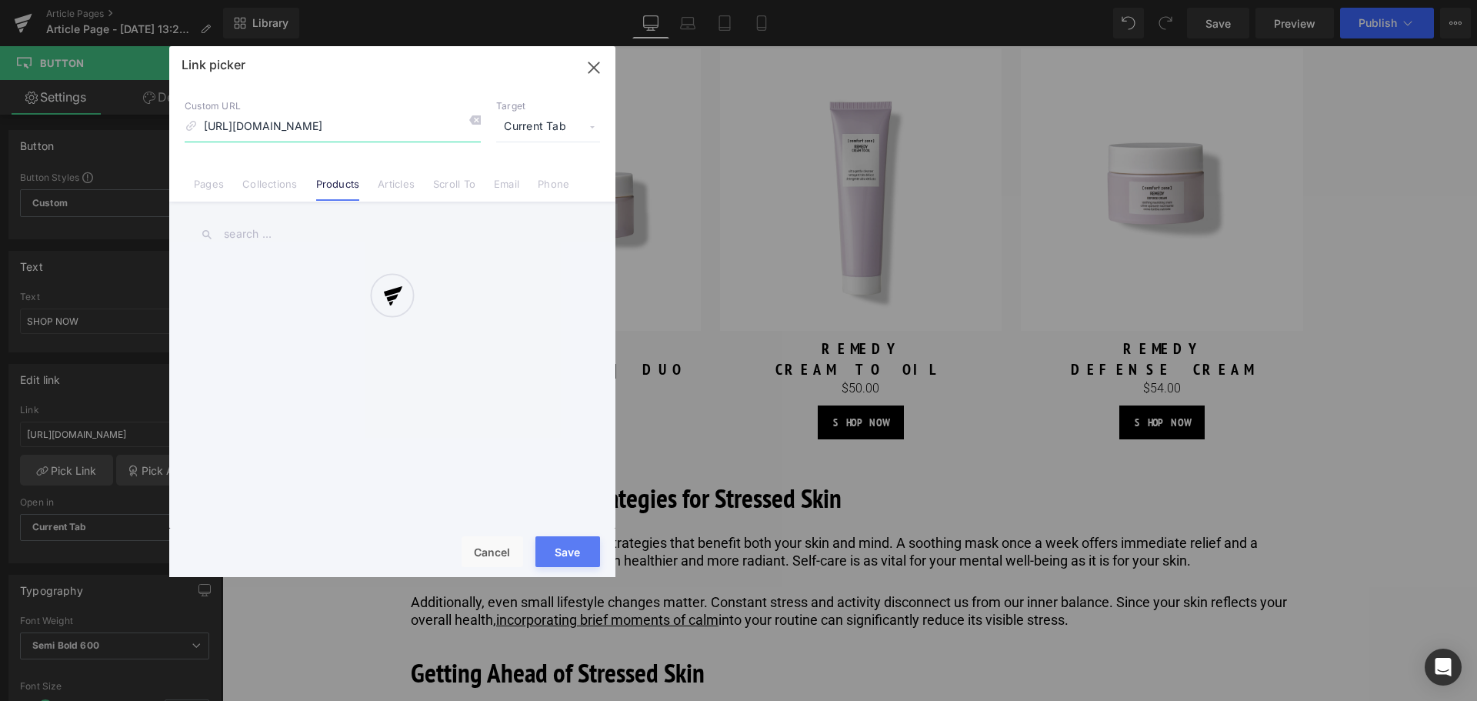
scroll to position [0, 69]
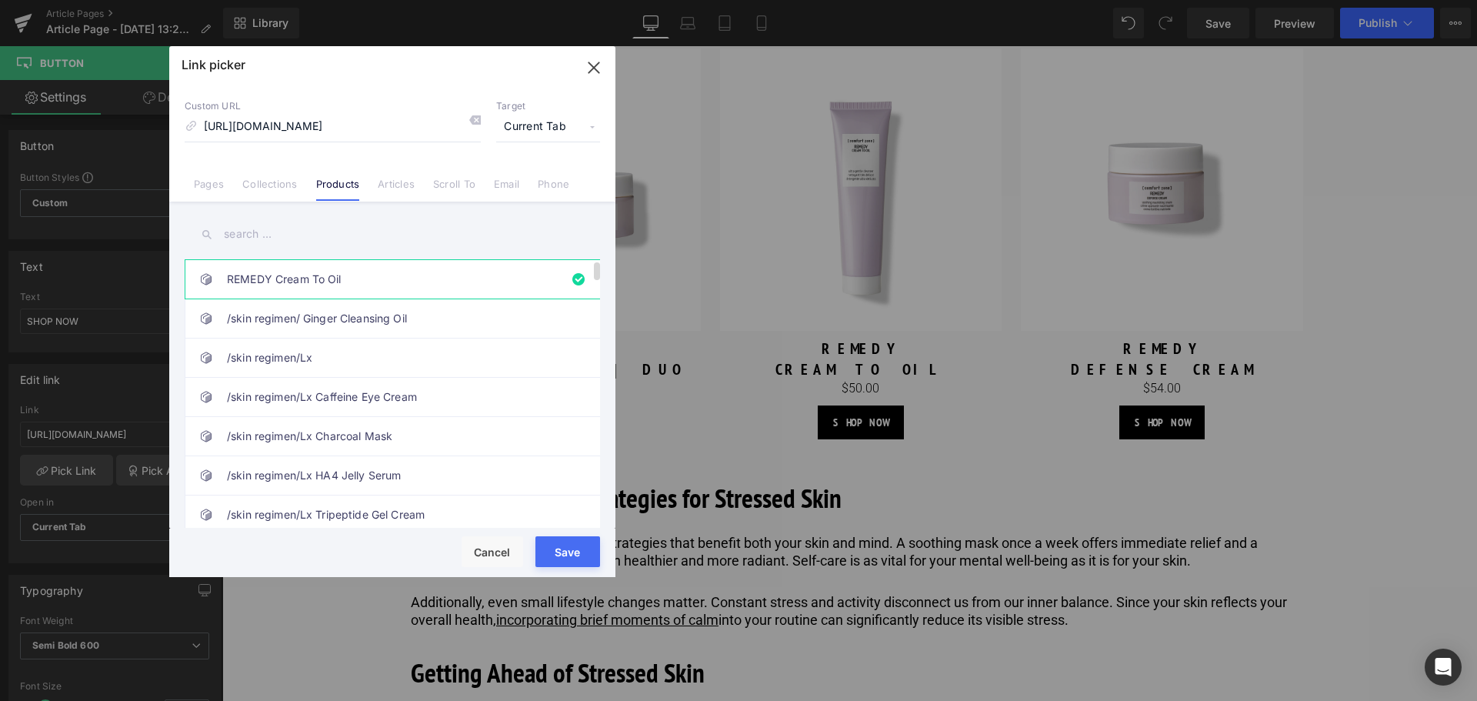
click at [397, 289] on link "REMEDY Cream To Oil" at bounding box center [396, 279] width 338 height 38
drag, startPoint x: 405, startPoint y: 128, endPoint x: 313, endPoint y: 135, distance: 91.7
click at [313, 135] on input "https://world.comfortzoneskin.com/products/remedy-cream-to-oil" at bounding box center [333, 126] width 296 height 29
click at [349, 118] on input "remedy-cream-to-oil" at bounding box center [333, 126] width 296 height 29
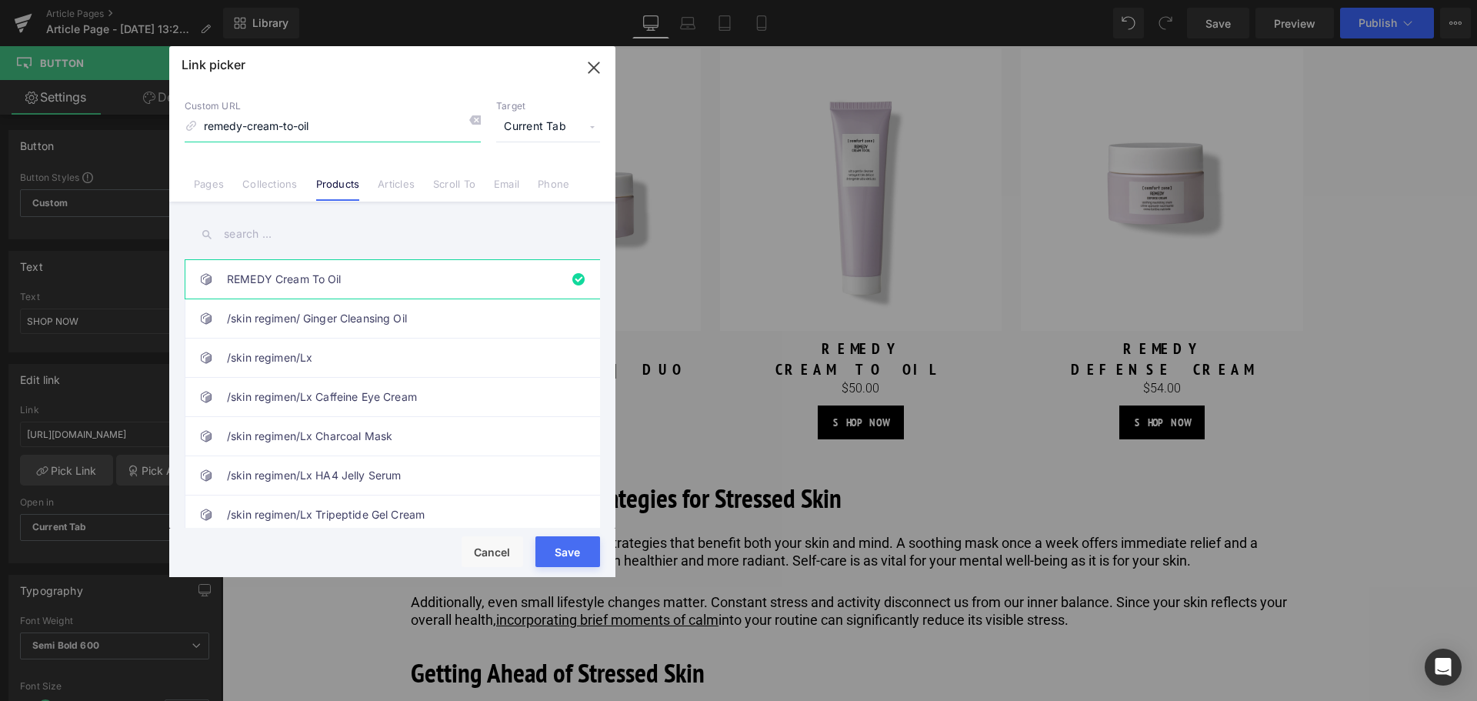
type input "remedy-cream-to-oil"
click at [322, 242] on input "text" at bounding box center [392, 234] width 415 height 35
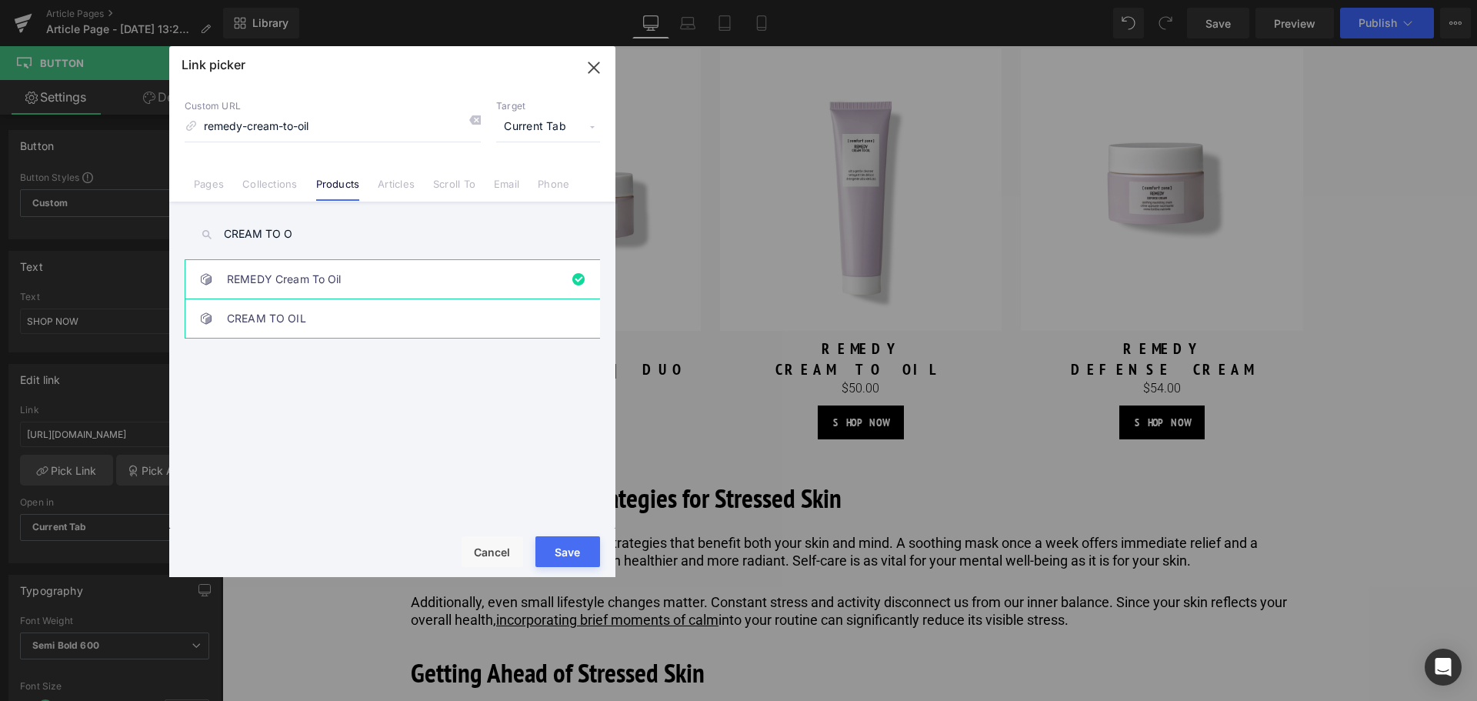
type input "CREAM TO O"
click at [332, 305] on link "CREAM TO OIL" at bounding box center [396, 318] width 338 height 38
click at [556, 545] on button "Save" at bounding box center [567, 551] width 65 height 31
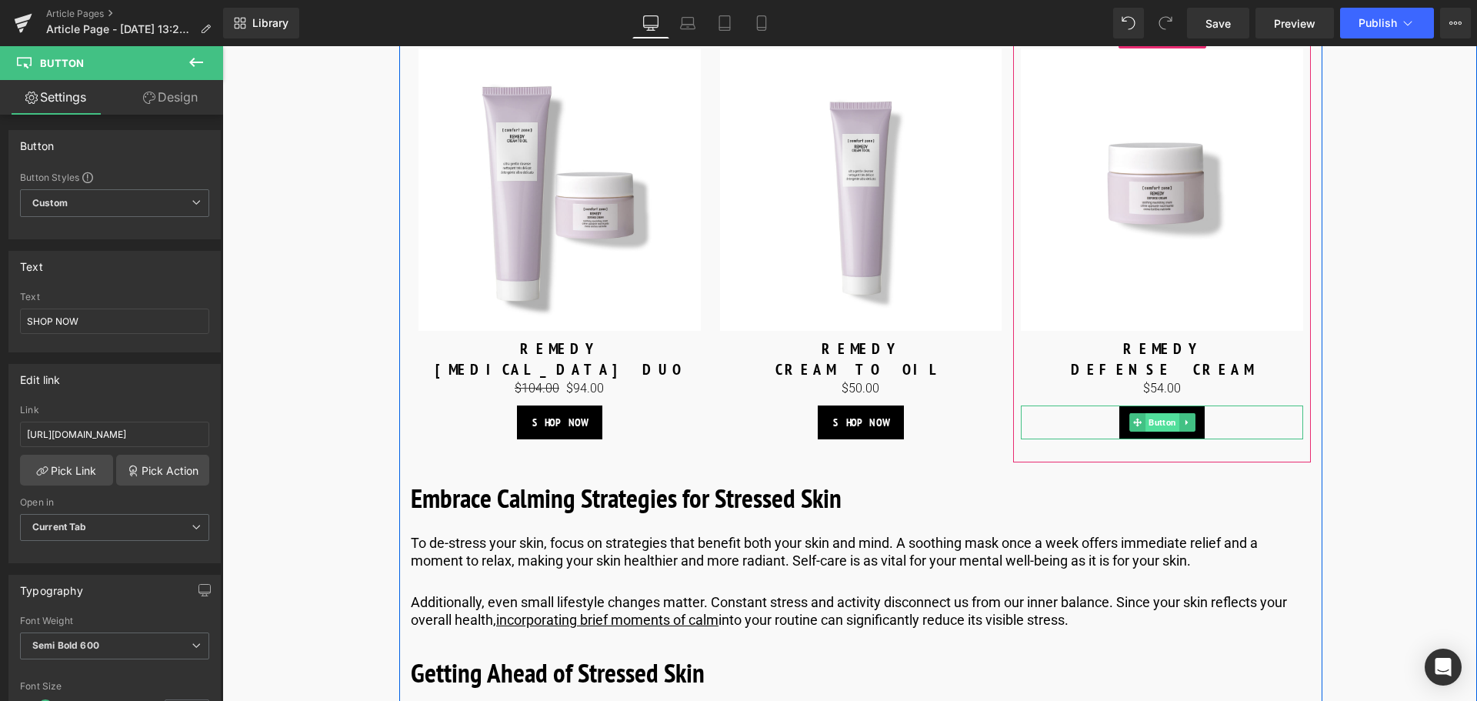
click at [1155, 431] on span "Button" at bounding box center [1162, 422] width 34 height 18
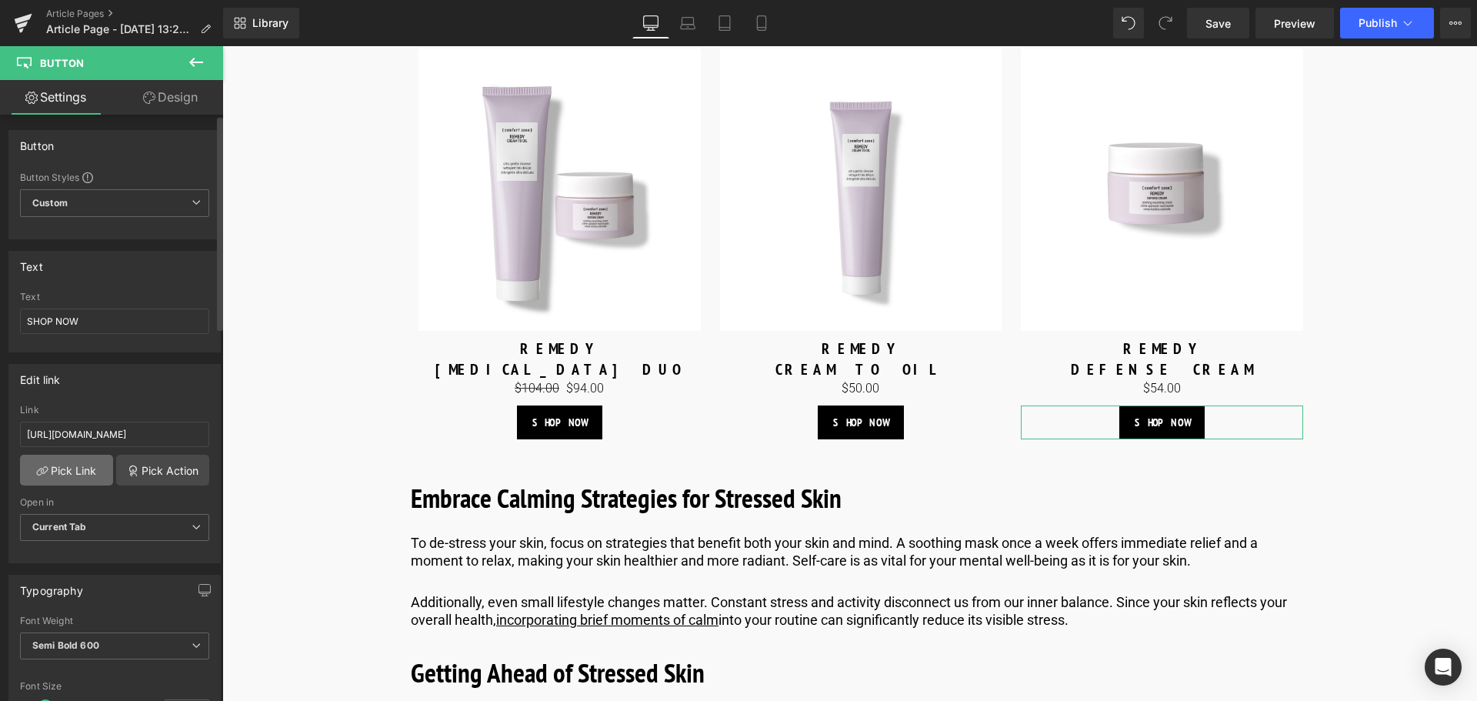
click at [68, 475] on link "Pick Link" at bounding box center [66, 470] width 93 height 31
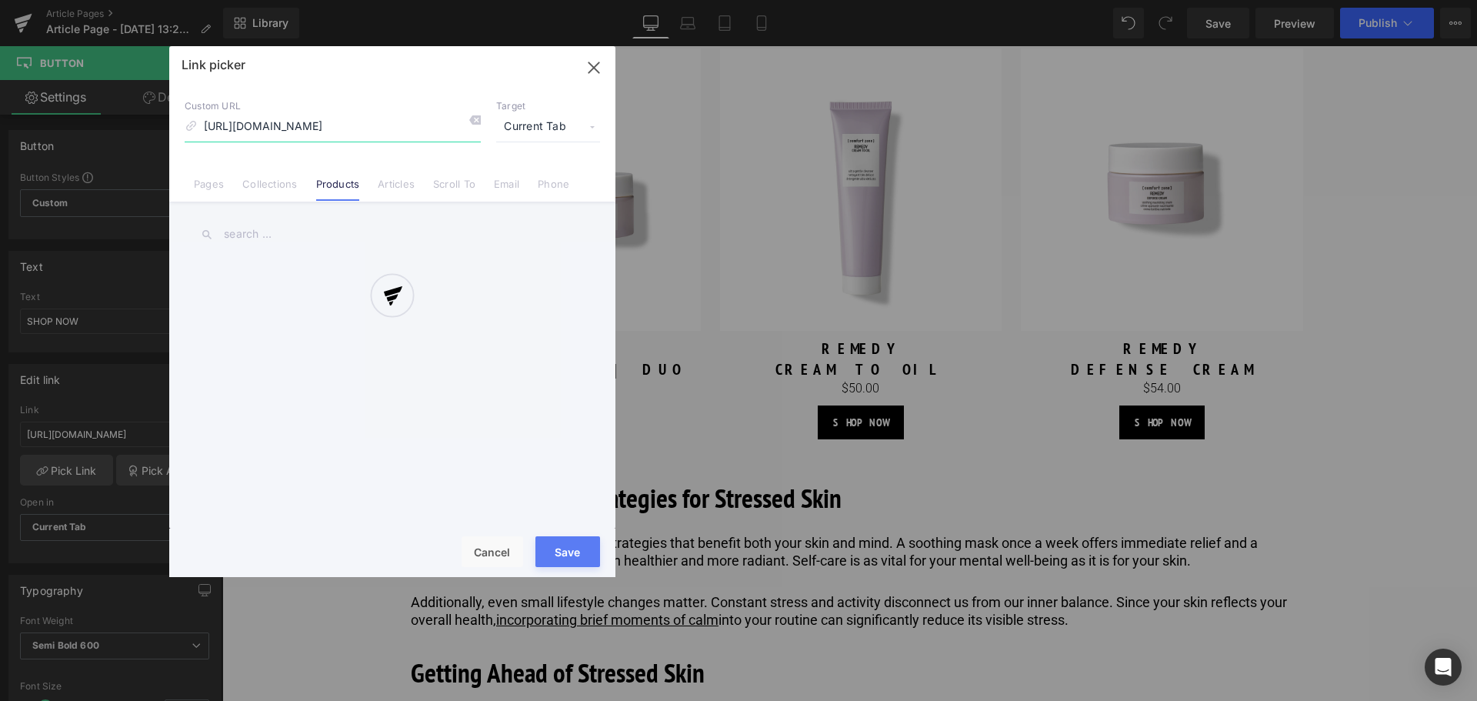
scroll to position [0, 84]
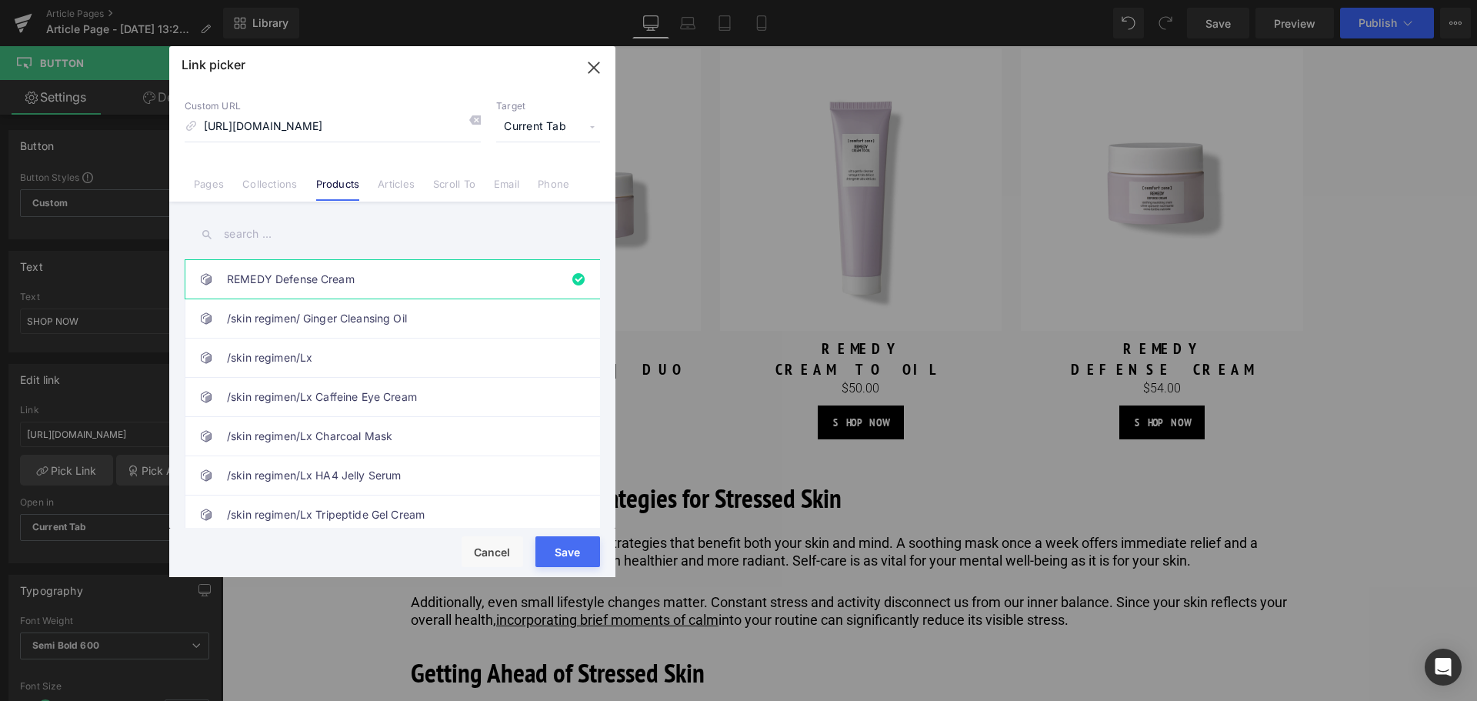
click at [378, 248] on input "text" at bounding box center [392, 234] width 415 height 35
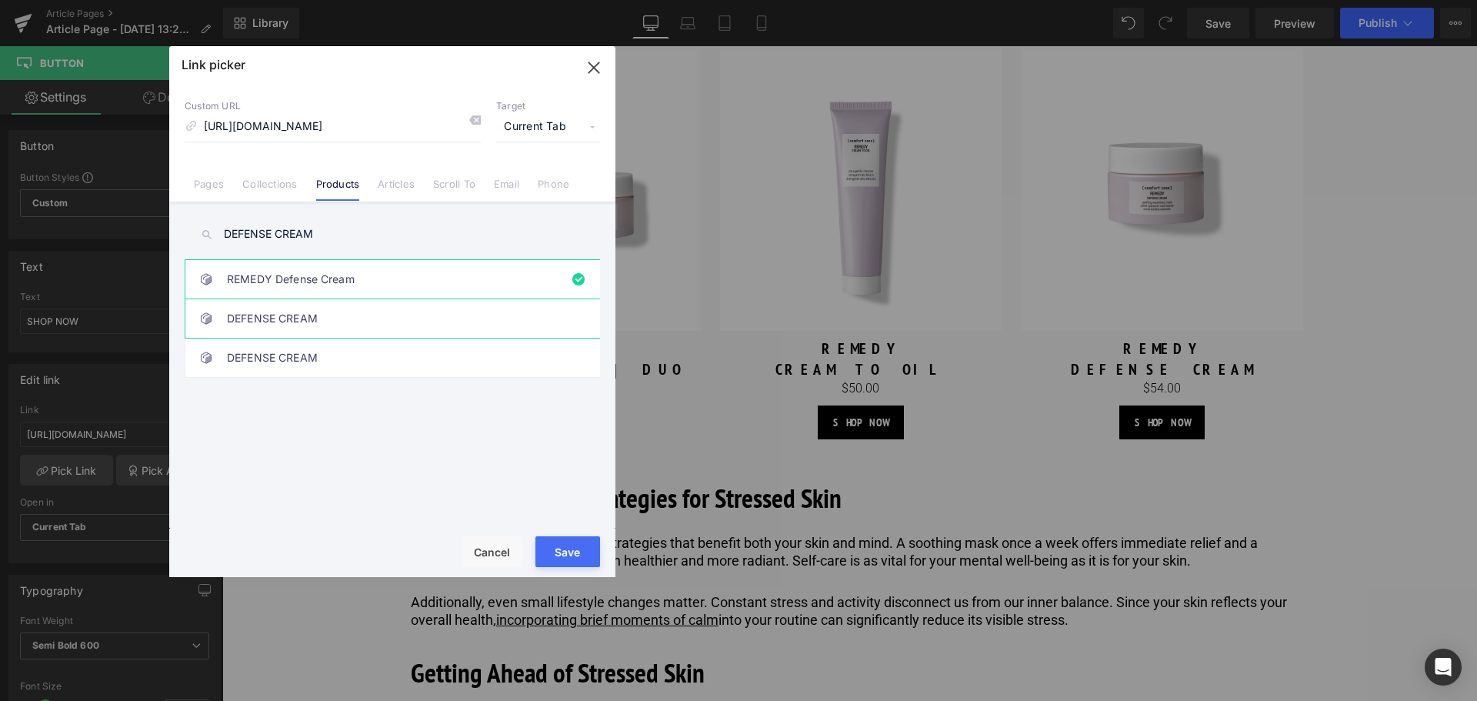
type input "DEFENSE CREAM"
click at [373, 316] on link "DEFENSE CREAM" at bounding box center [396, 318] width 338 height 38
click at [385, 351] on link "DEFENSE CREAM" at bounding box center [396, 357] width 338 height 38
click at [578, 549] on button "Save" at bounding box center [567, 551] width 65 height 31
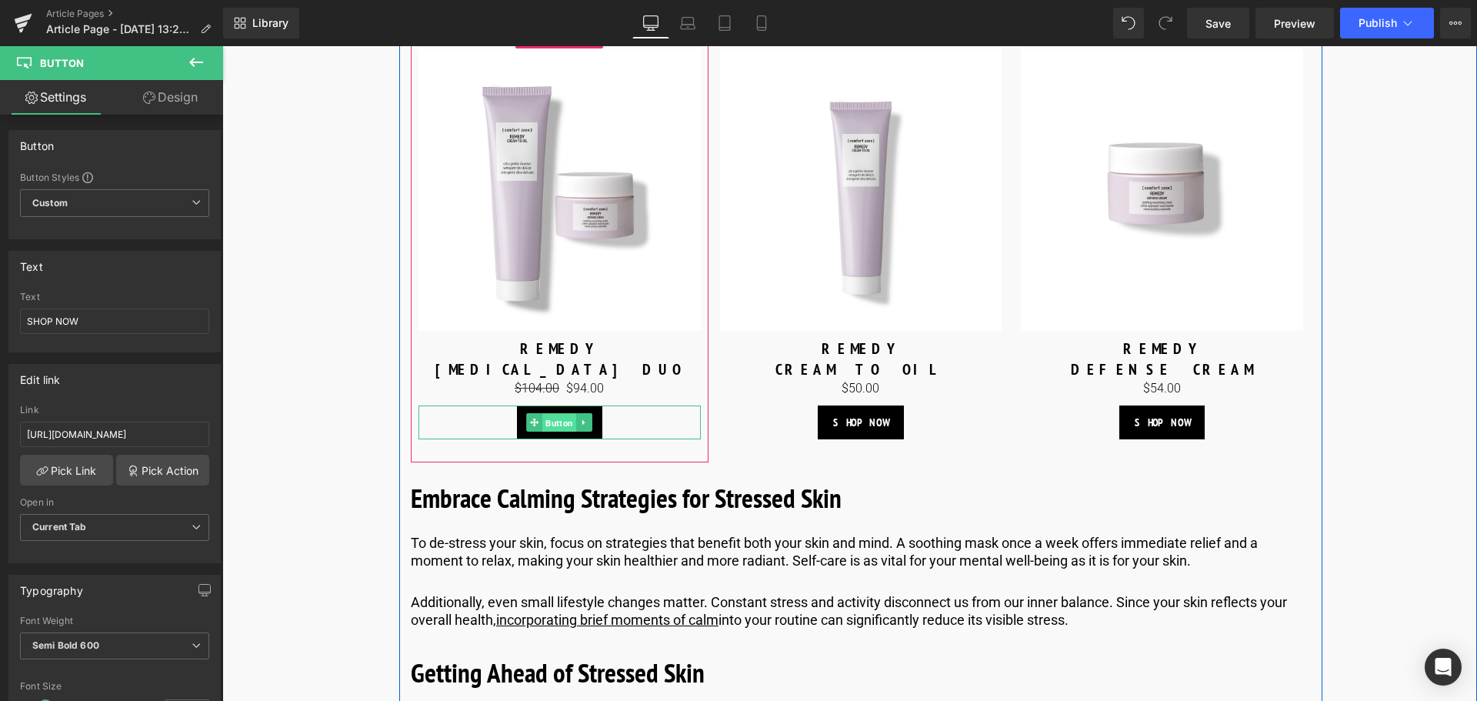
click at [555, 432] on span "Button" at bounding box center [559, 423] width 34 height 18
click at [1166, 431] on span "Button" at bounding box center [1162, 422] width 34 height 18
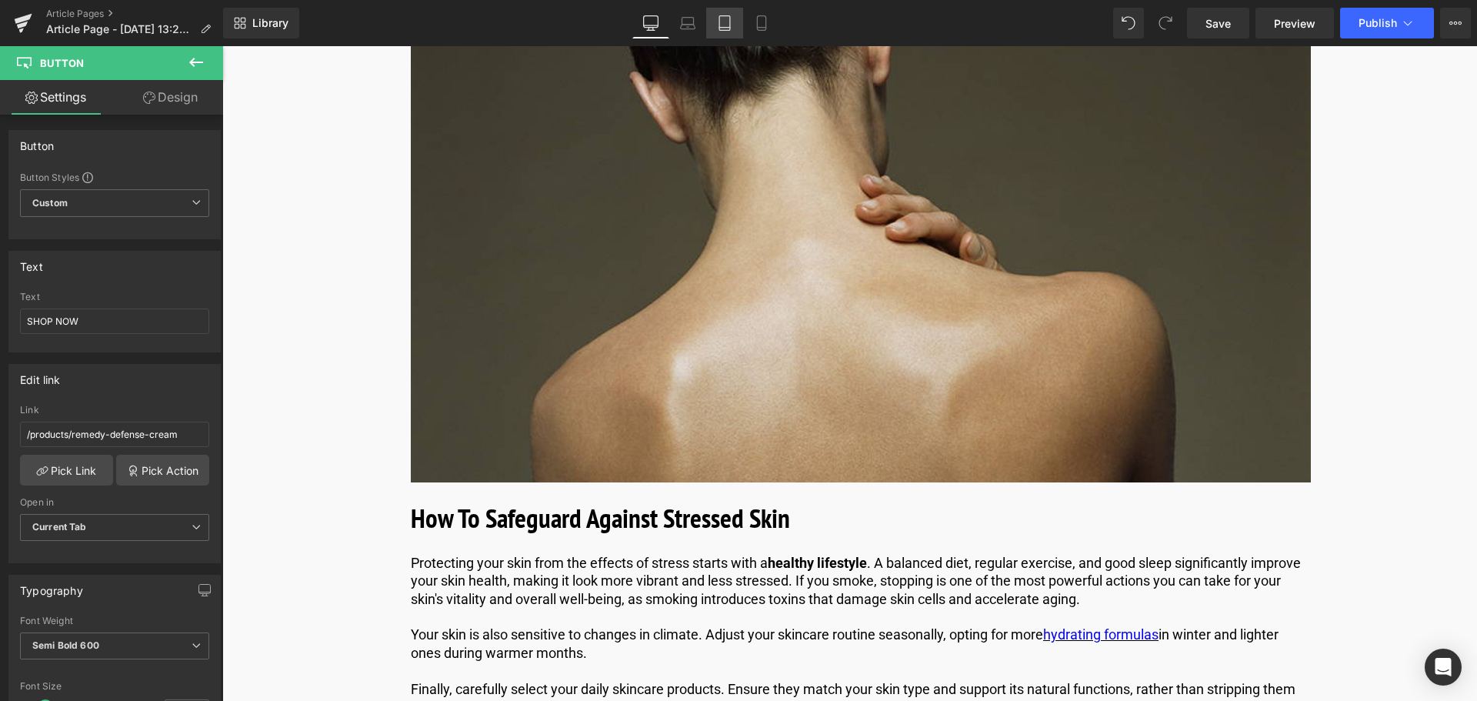
click at [722, 26] on icon at bounding box center [724, 22] width 15 height 15
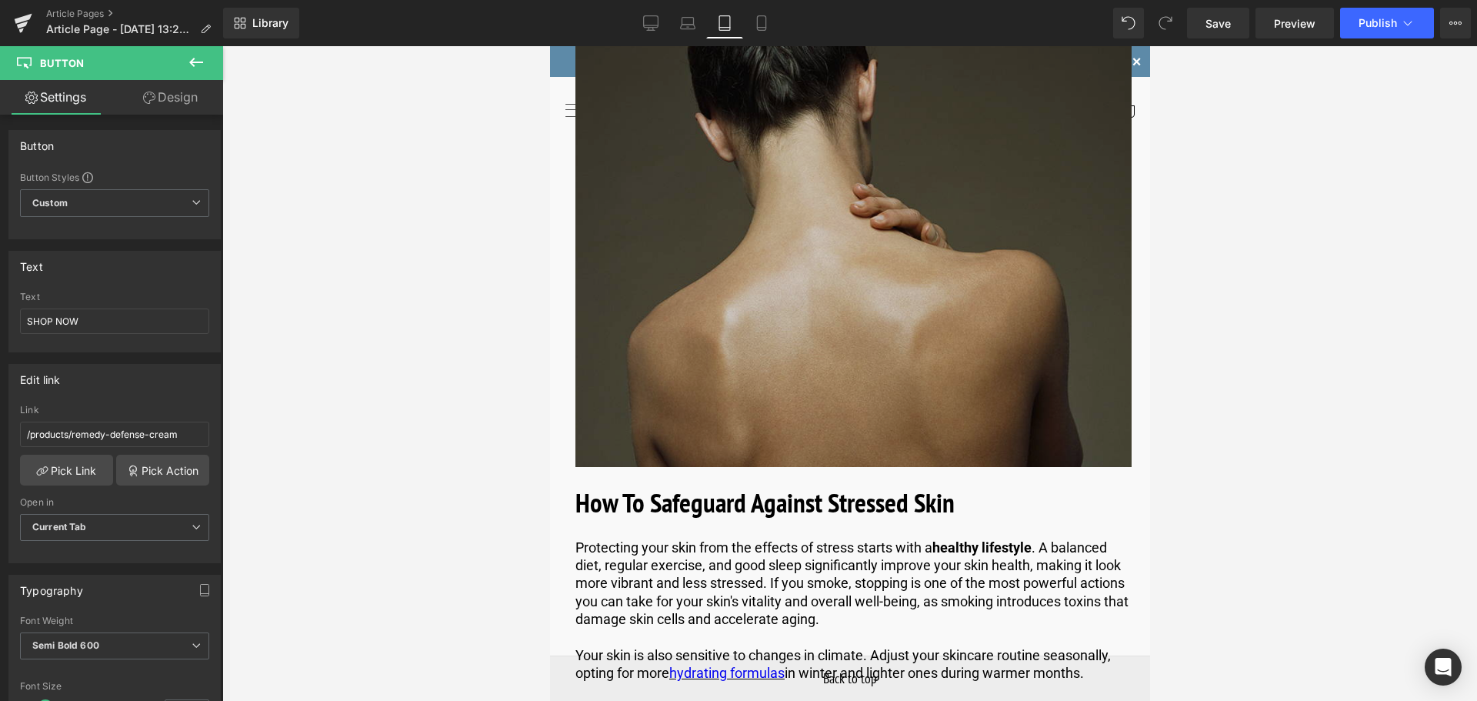
scroll to position [2615, 0]
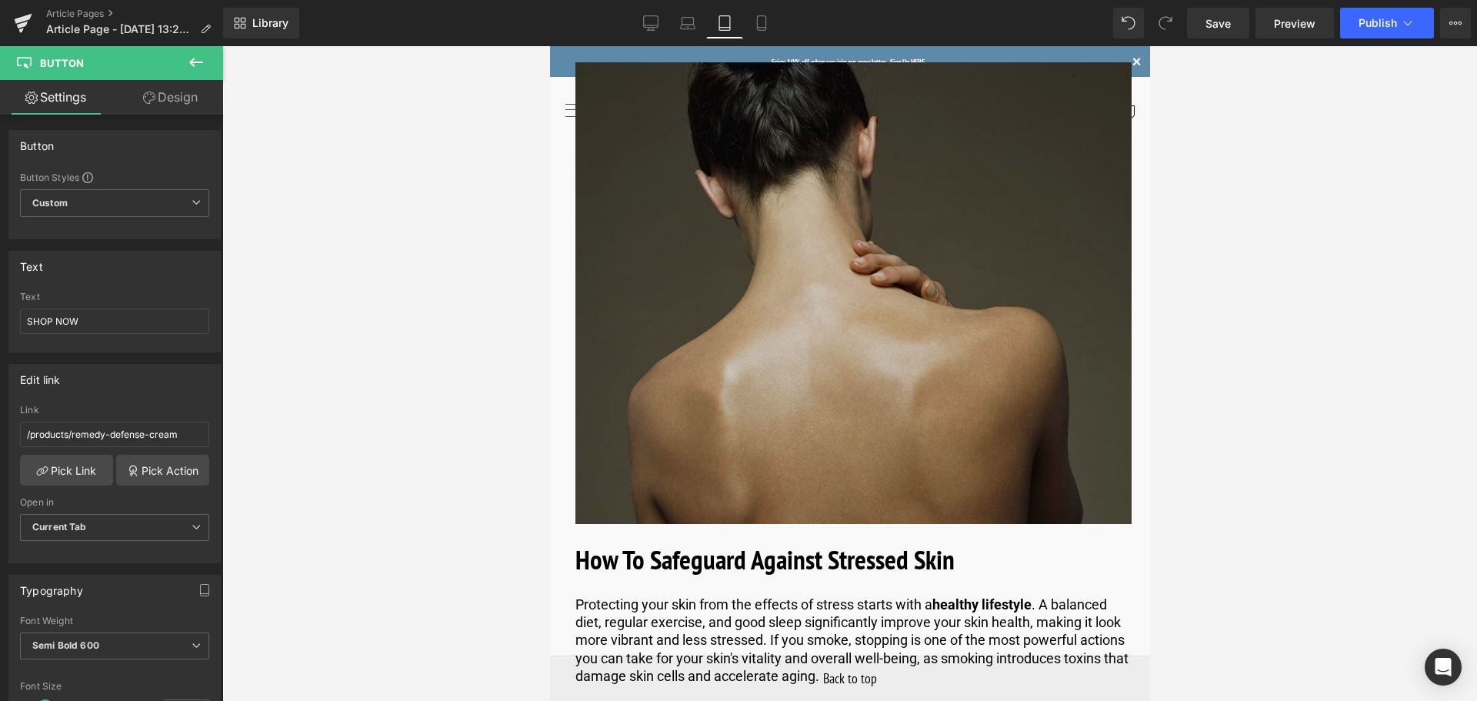
click at [849, 254] on img at bounding box center [853, 292] width 556 height 461
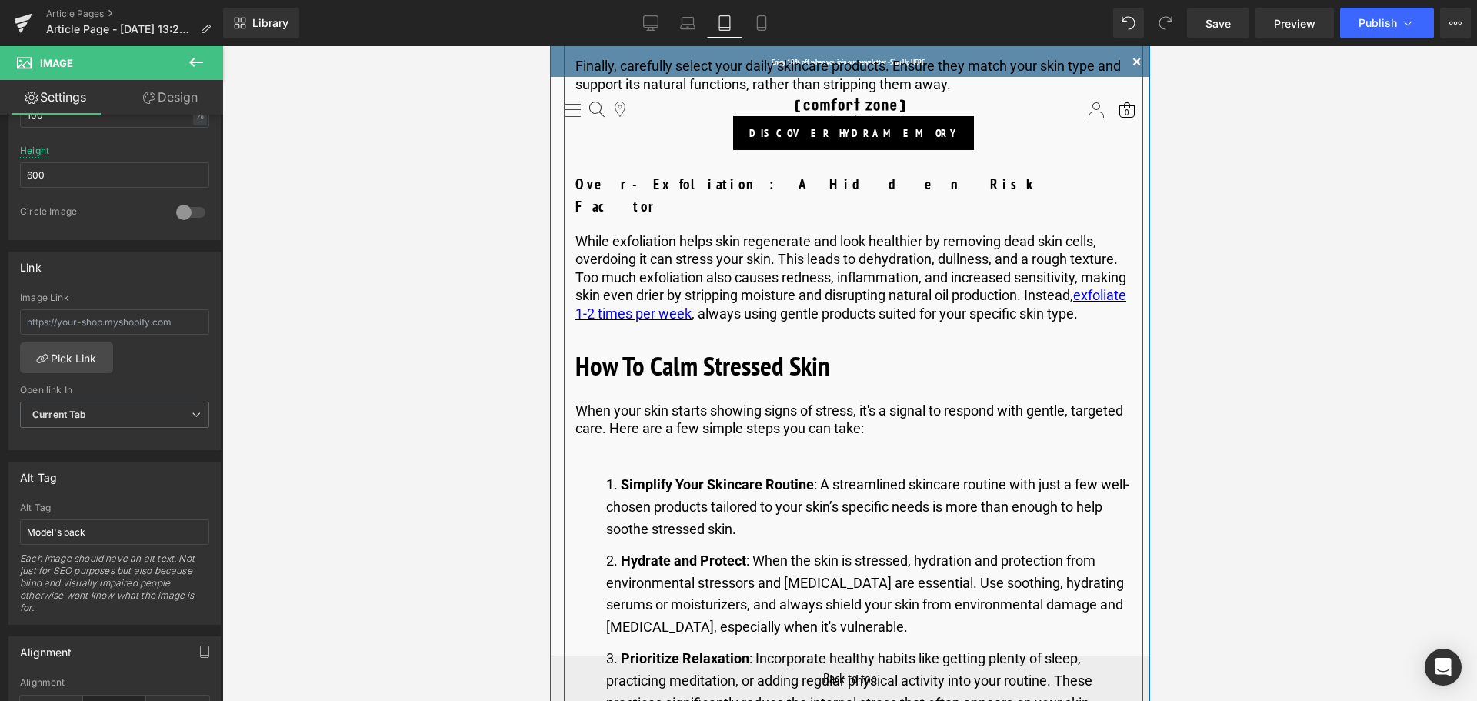
scroll to position [3230, 0]
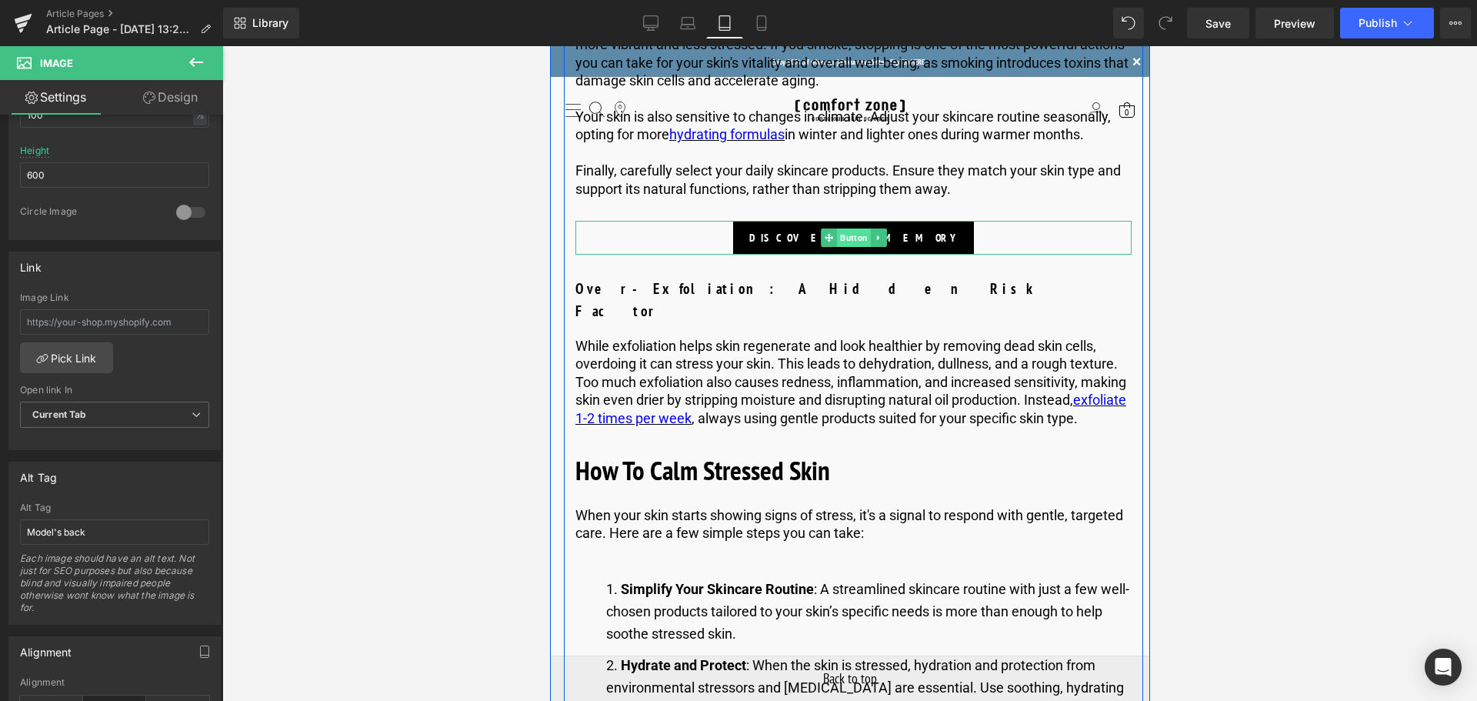
click at [844, 228] on span "Button" at bounding box center [853, 237] width 34 height 18
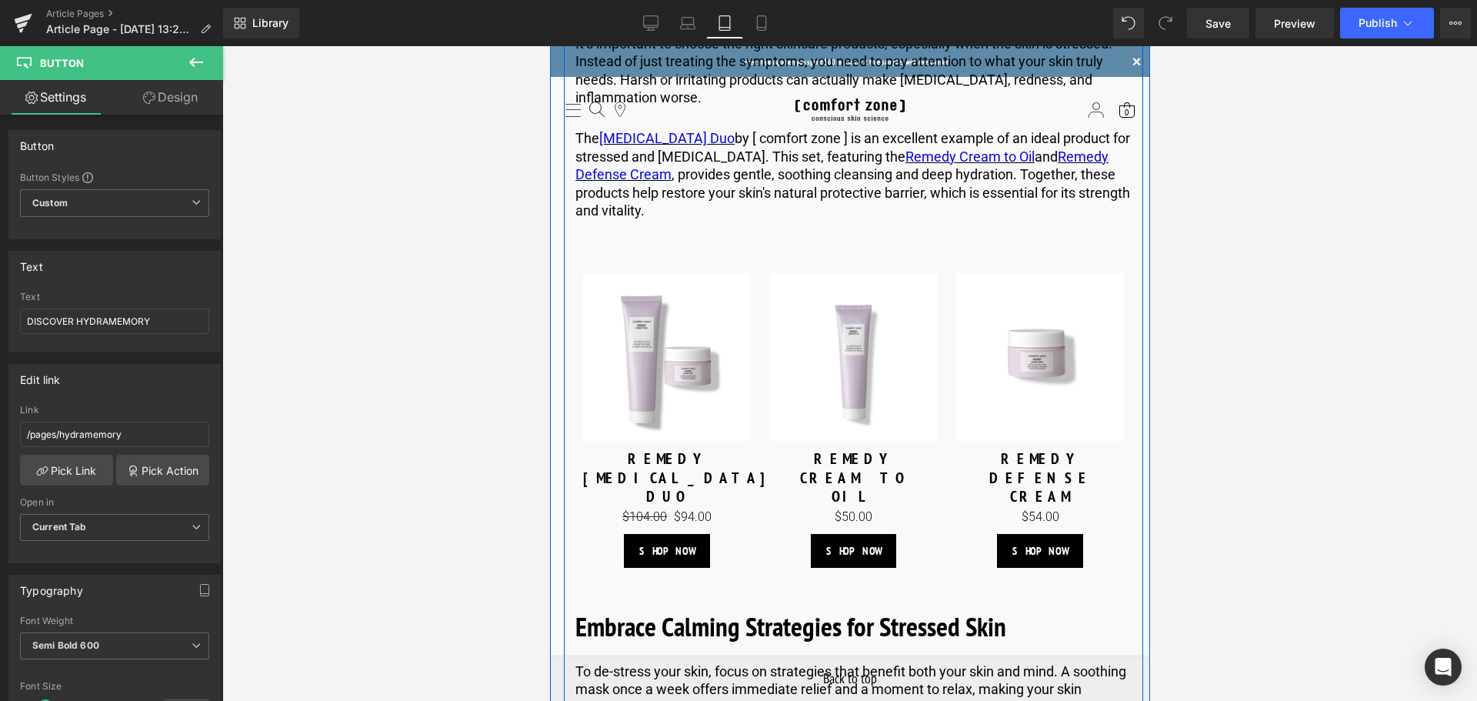
scroll to position [4076, 0]
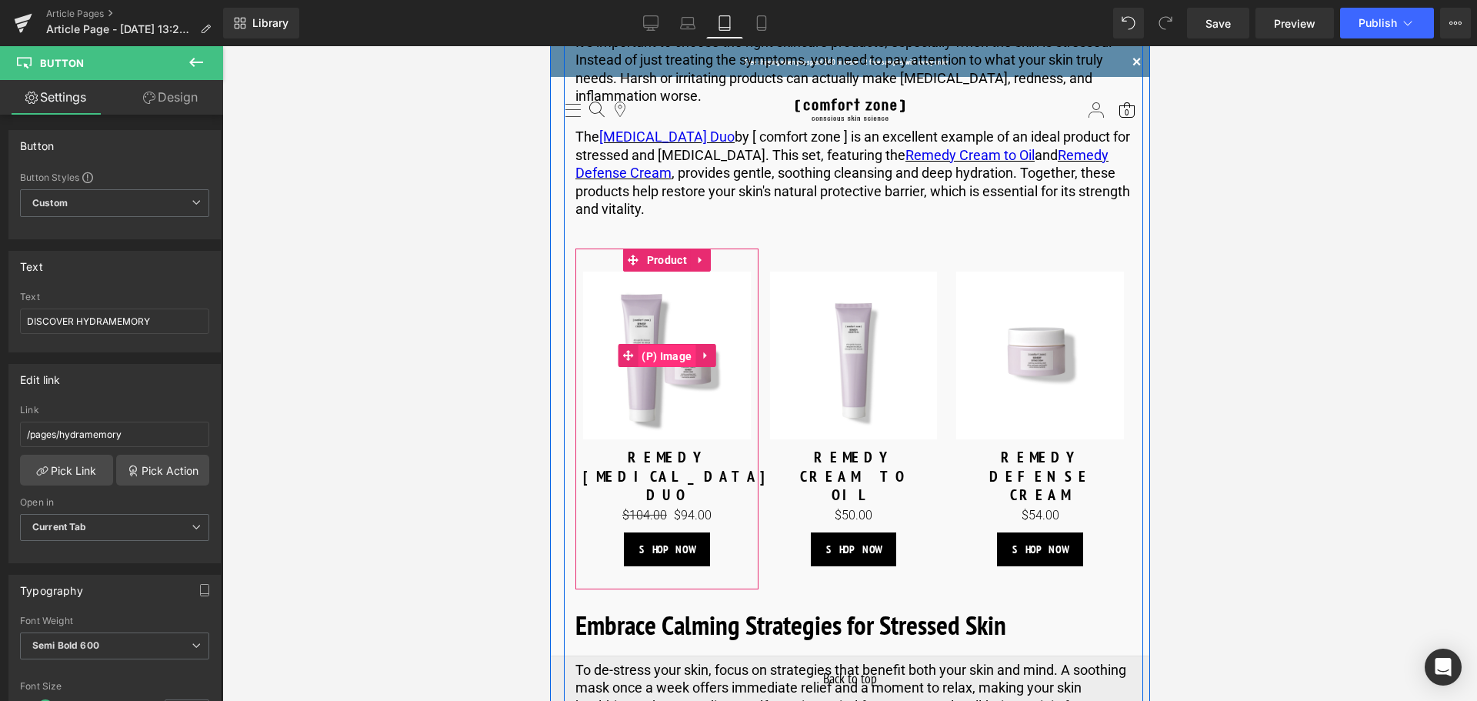
click at [659, 345] on span "(P) Image" at bounding box center [666, 356] width 58 height 23
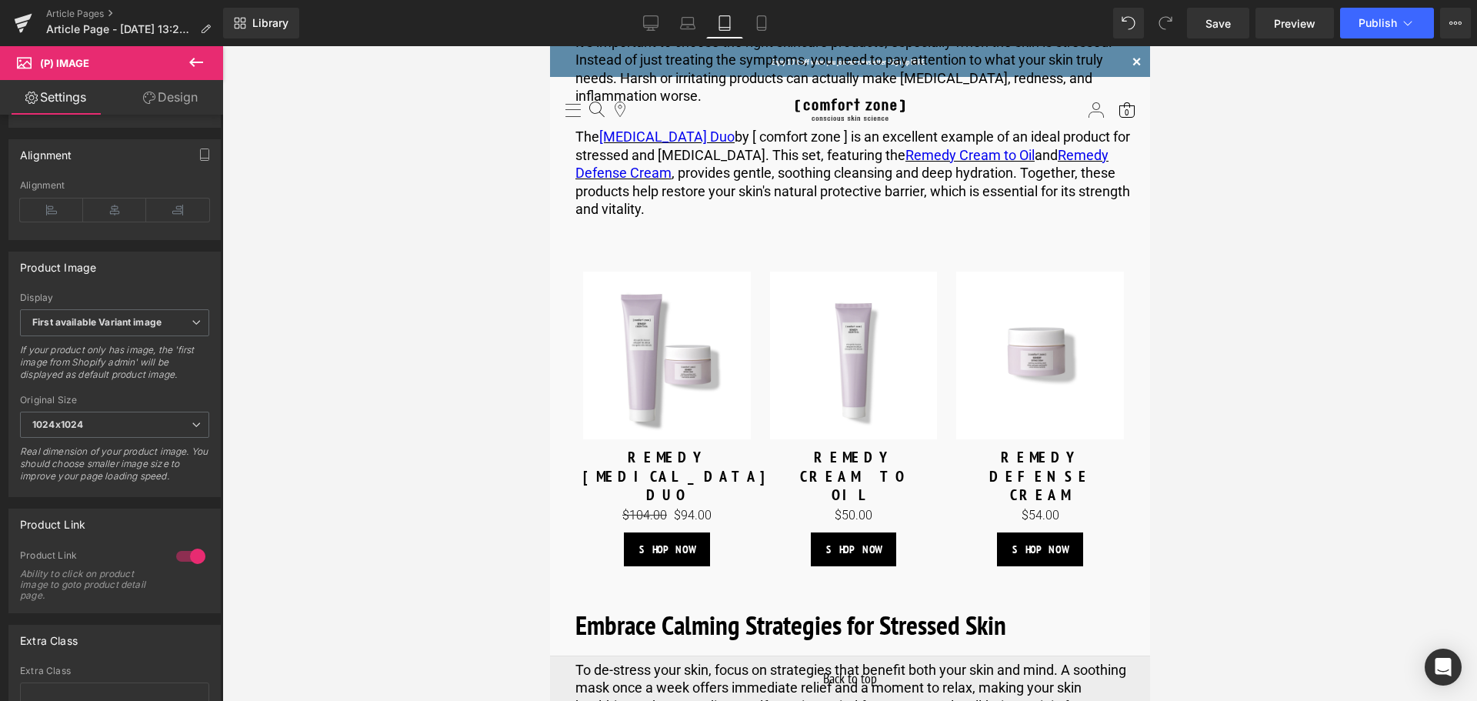
scroll to position [461, 0]
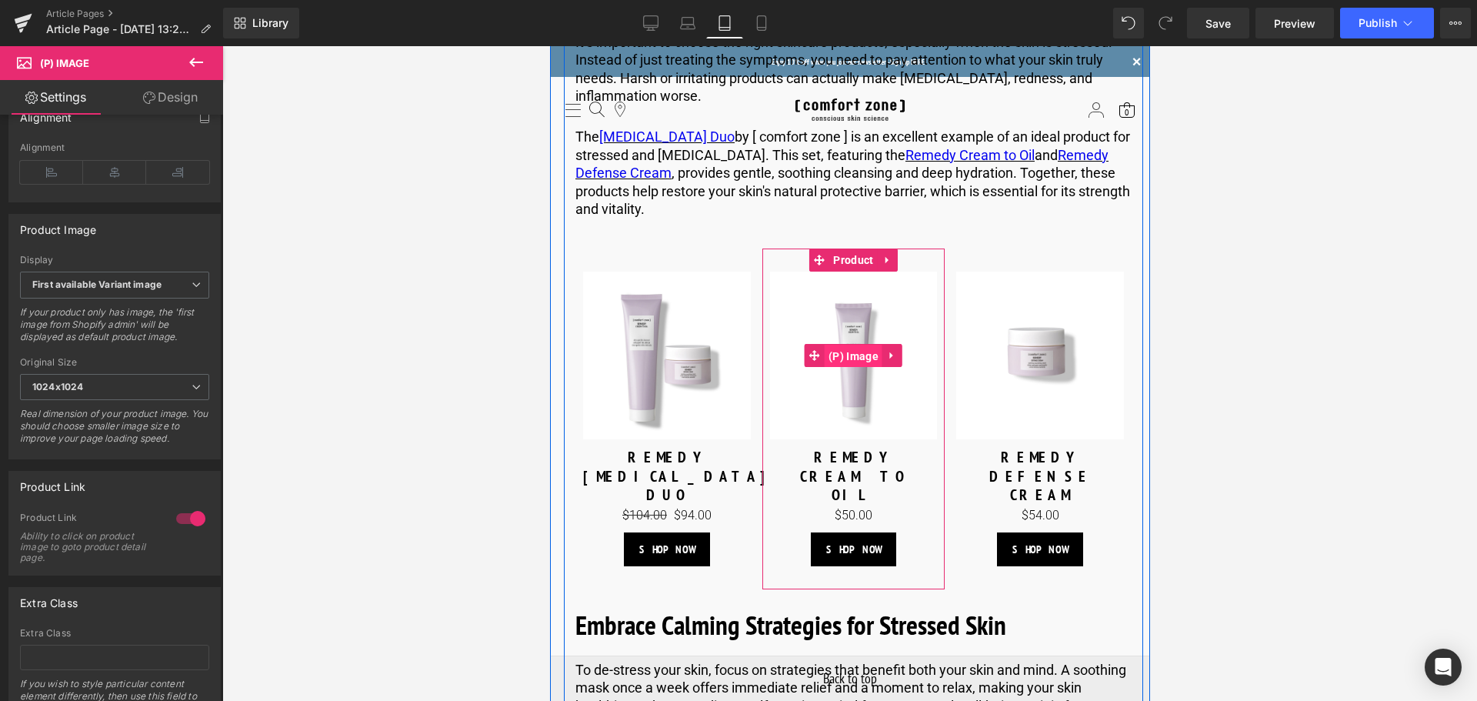
click at [846, 345] on span "(P) Image" at bounding box center [853, 356] width 58 height 23
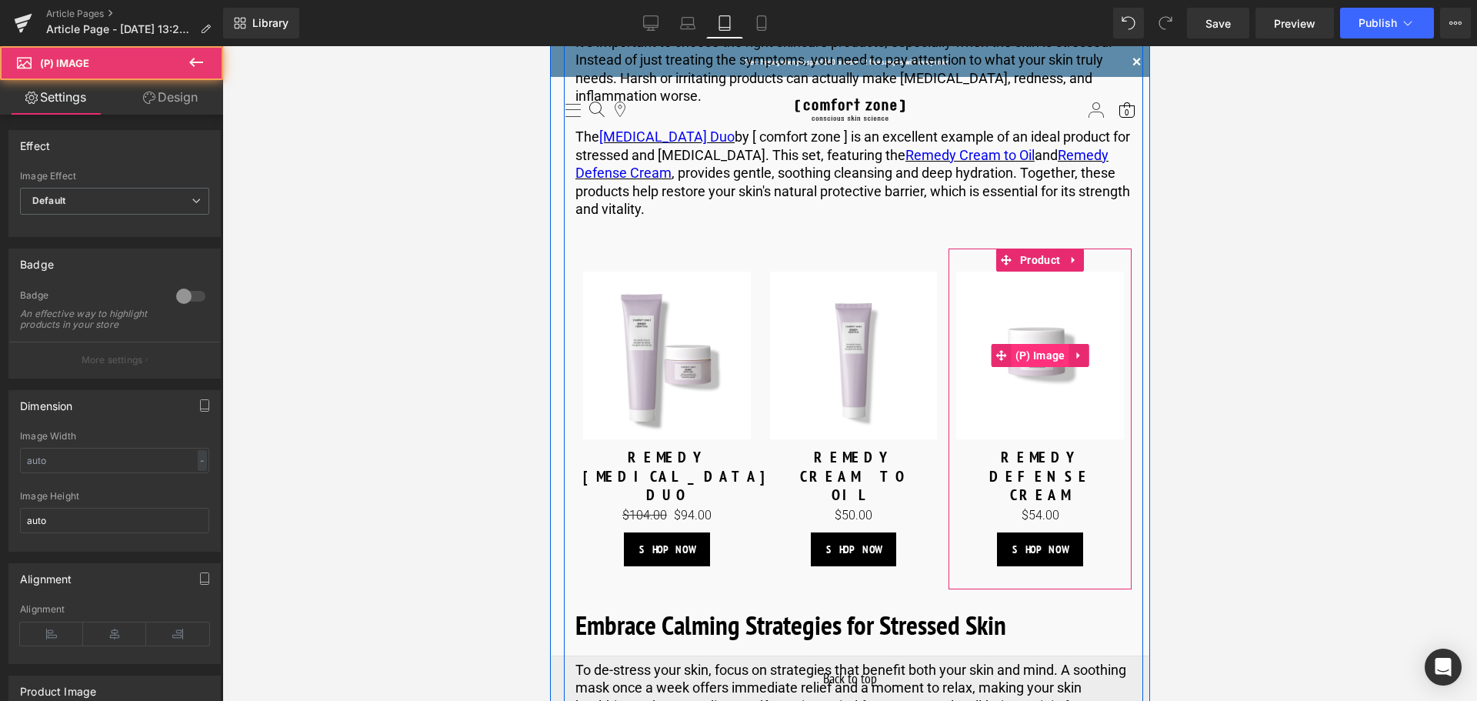
click at [1038, 344] on span "(P) Image" at bounding box center [1040, 355] width 58 height 23
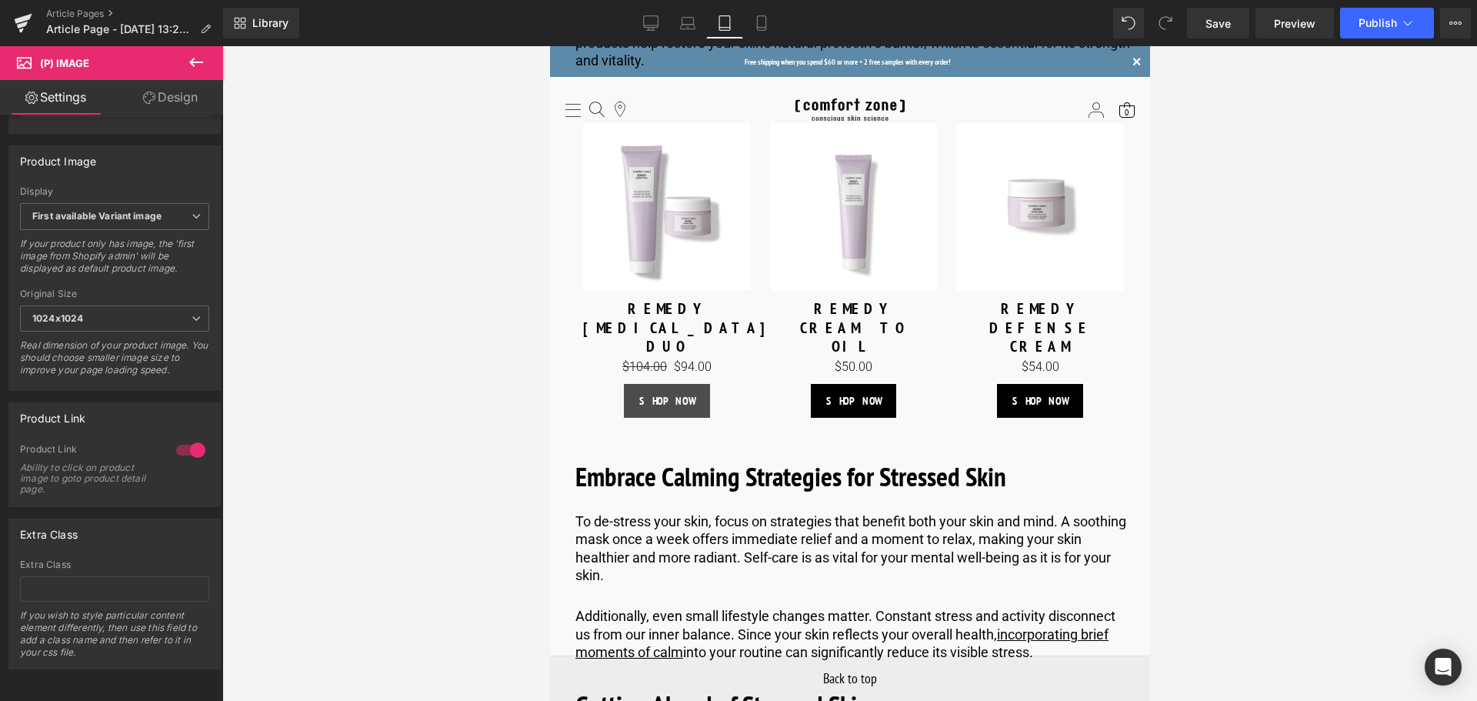
scroll to position [4230, 0]
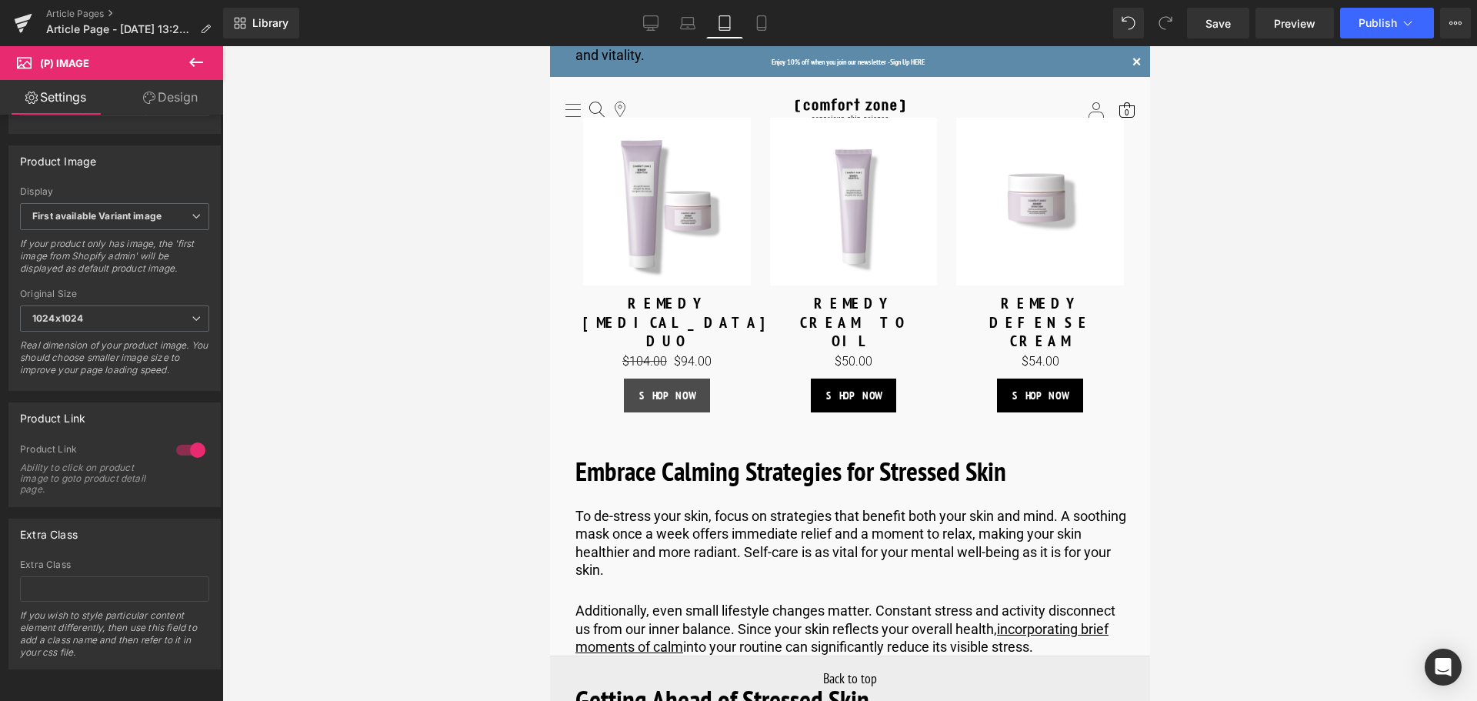
click at [670, 378] on div "SHOP NOW Button" at bounding box center [666, 395] width 168 height 34
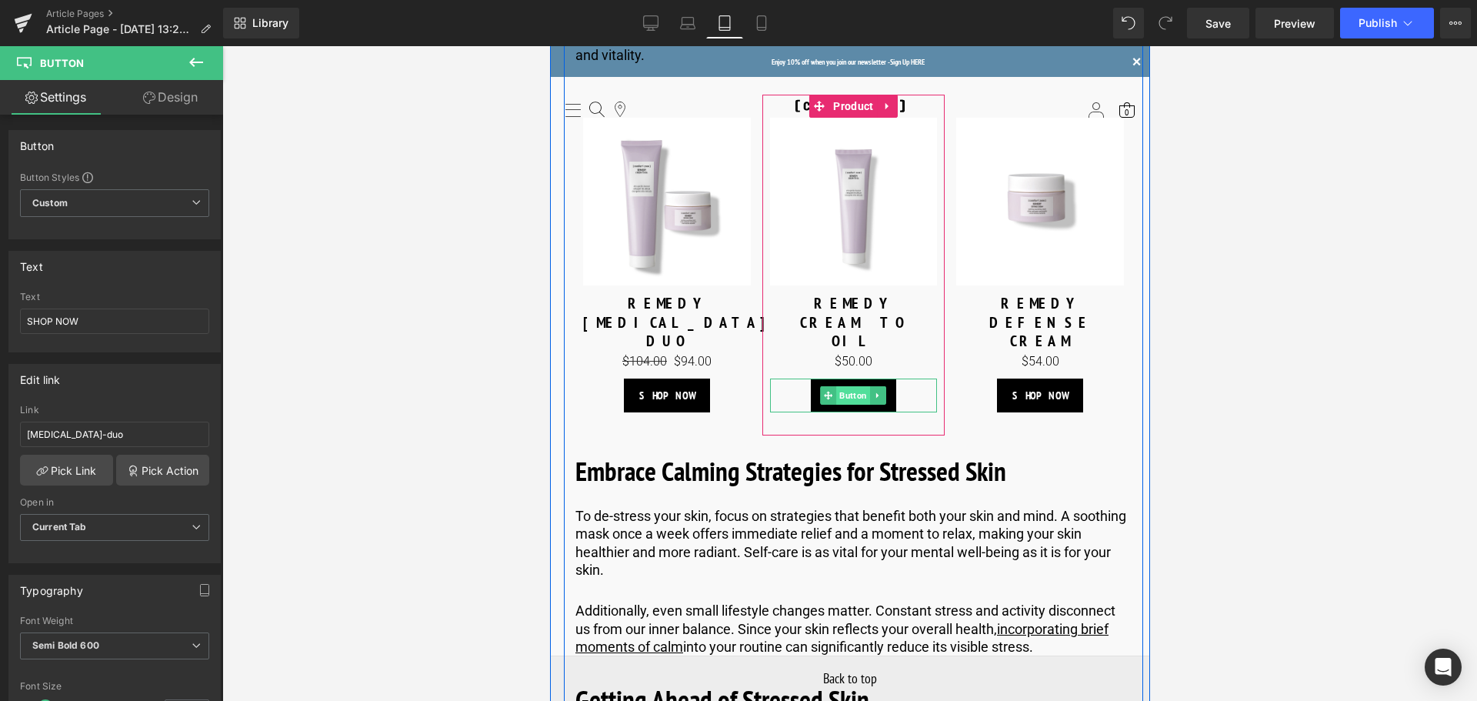
click at [854, 386] on span "Button" at bounding box center [853, 395] width 34 height 18
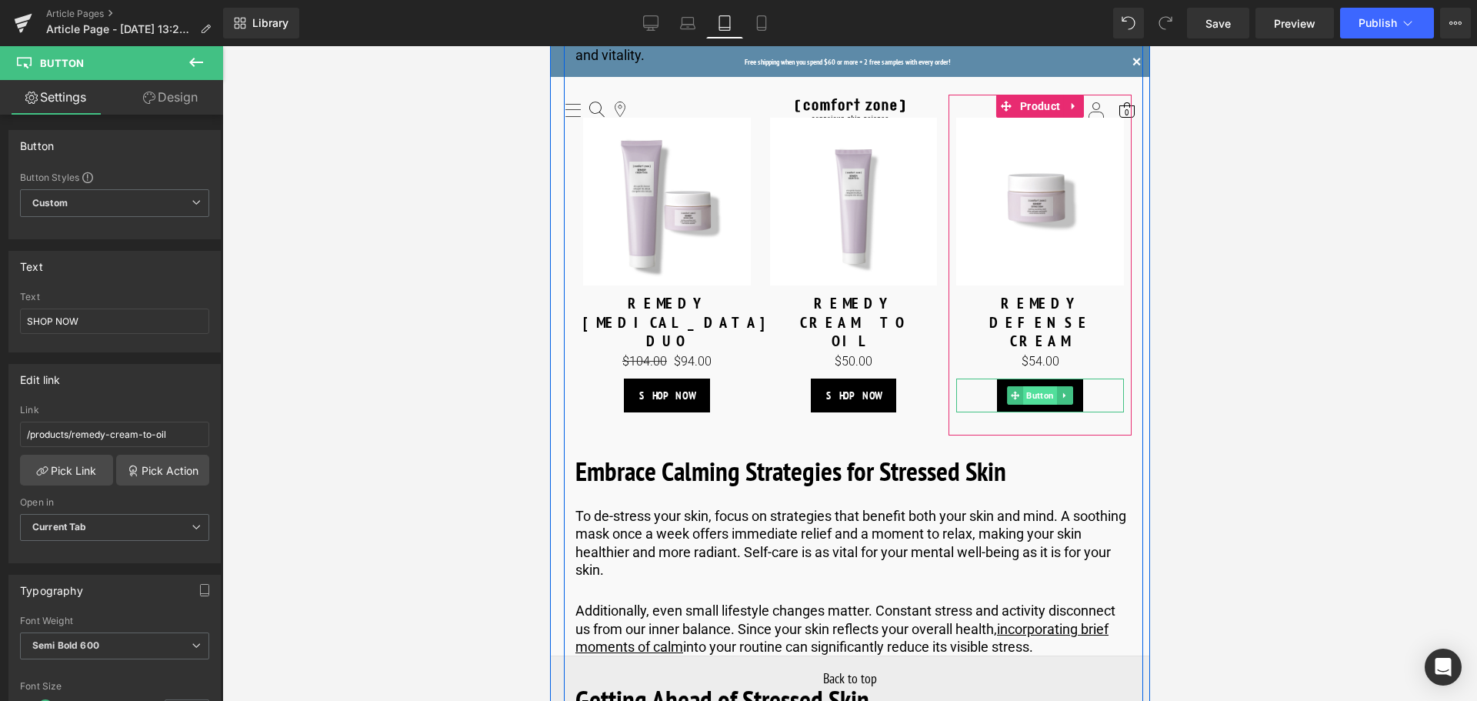
click at [1028, 386] on span "Button" at bounding box center [1039, 395] width 34 height 18
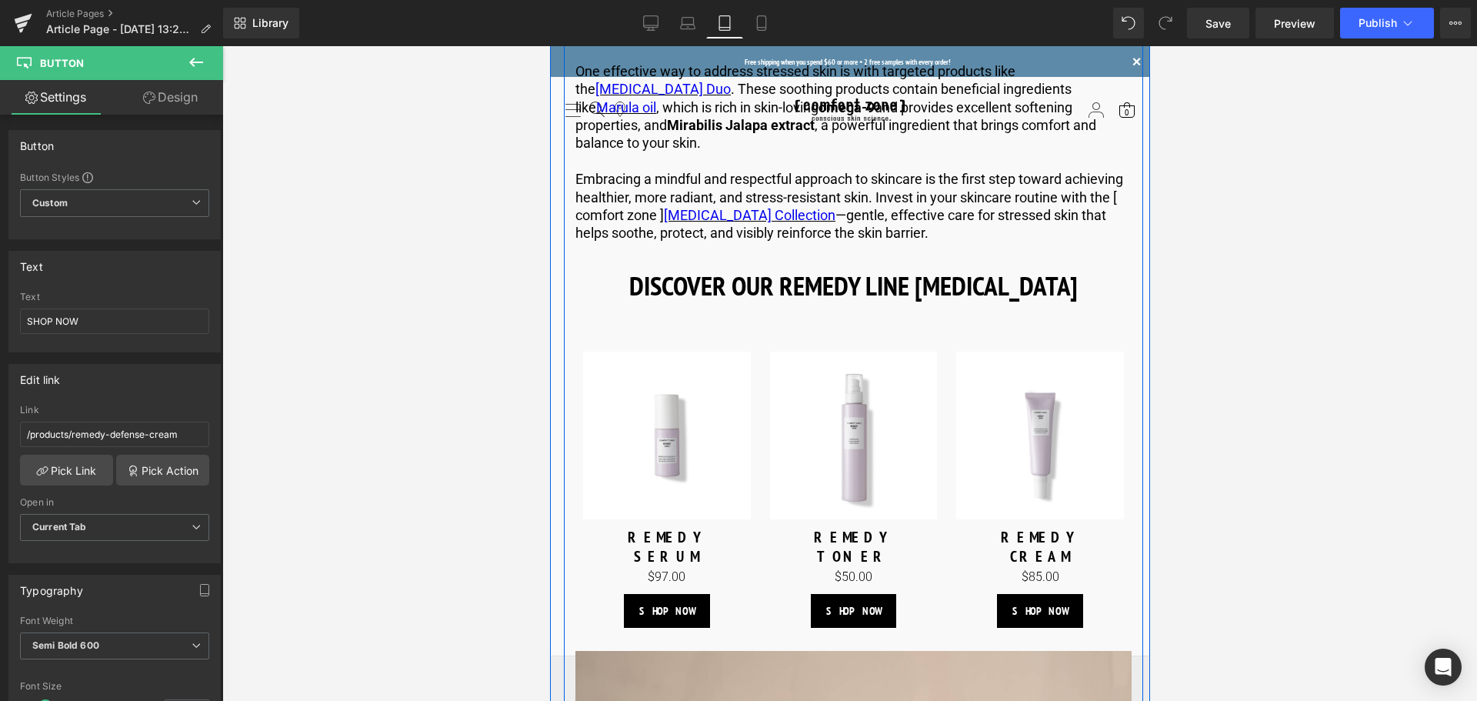
scroll to position [4999, 0]
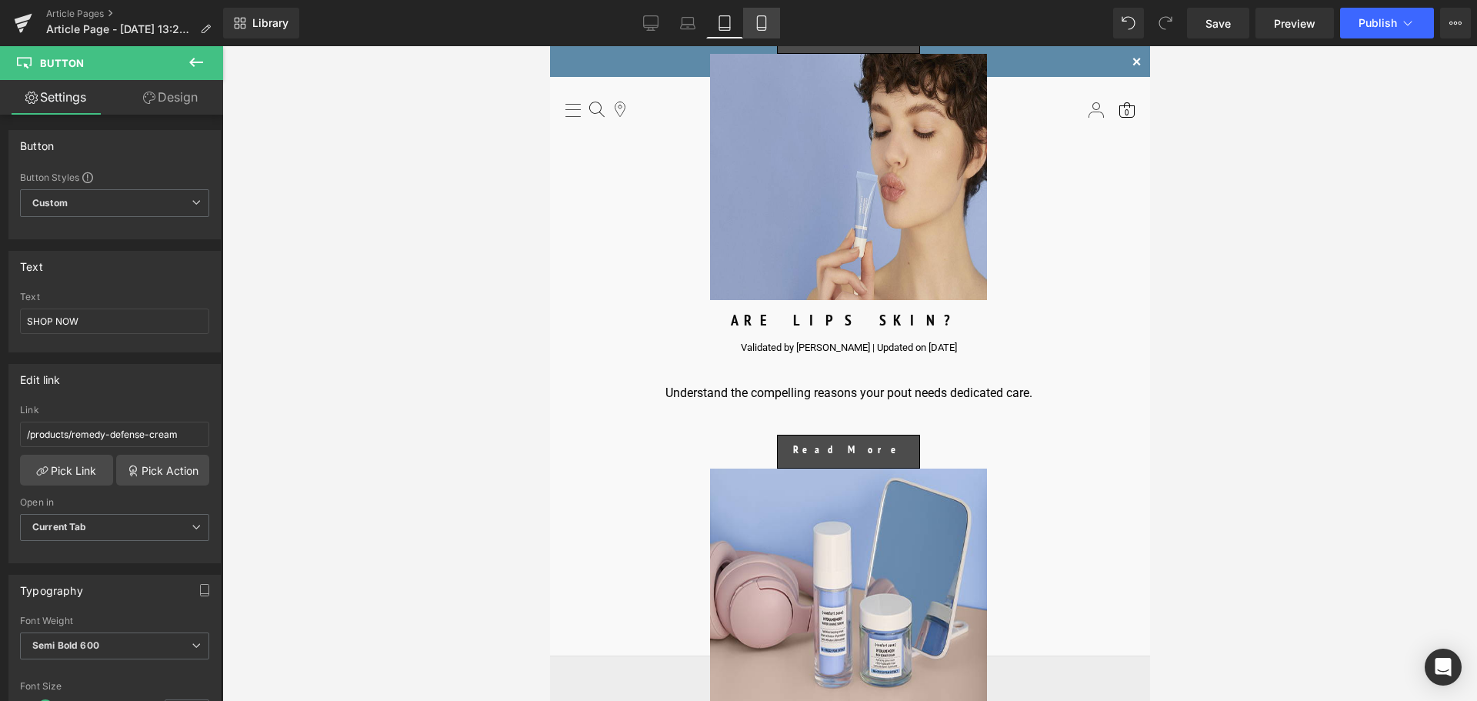
click at [761, 29] on icon at bounding box center [761, 22] width 15 height 15
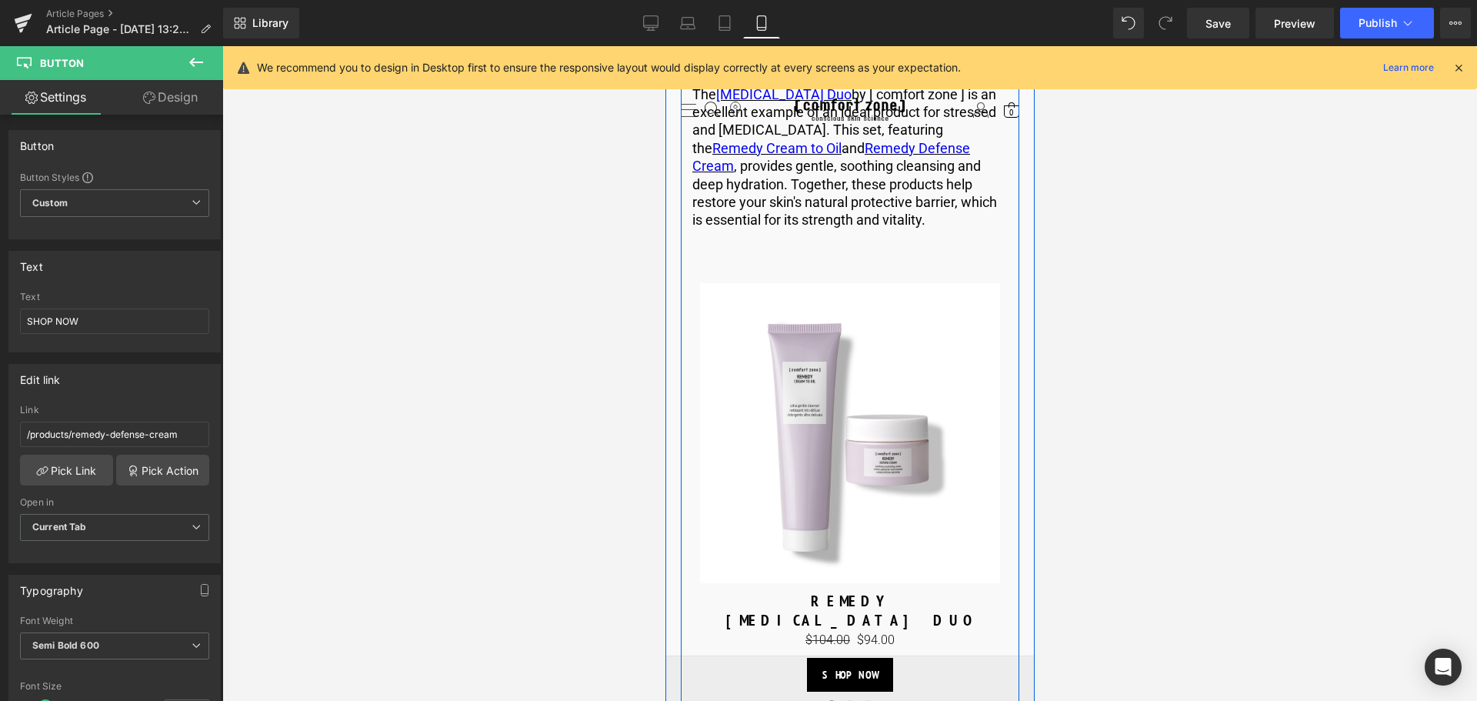
scroll to position [4615, 0]
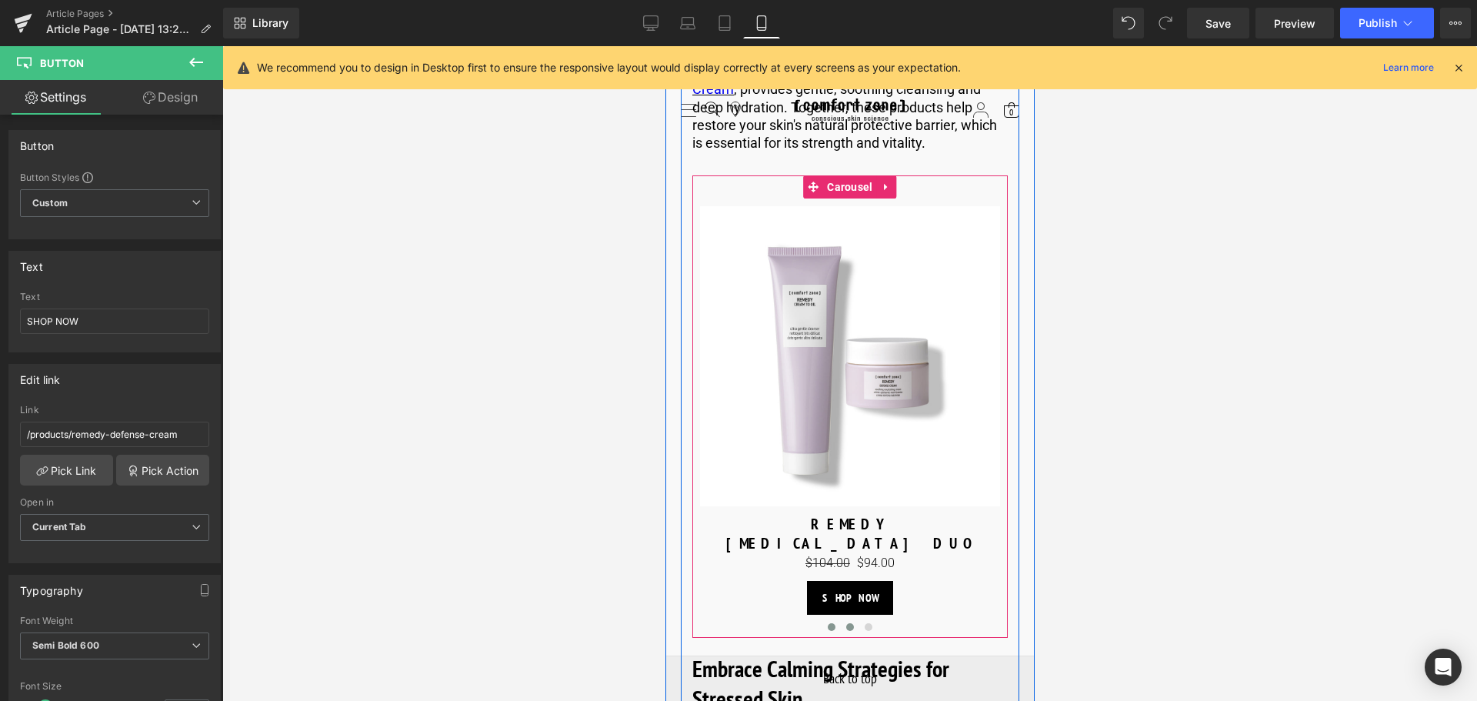
click at [845, 623] on span at bounding box center [849, 627] width 8 height 8
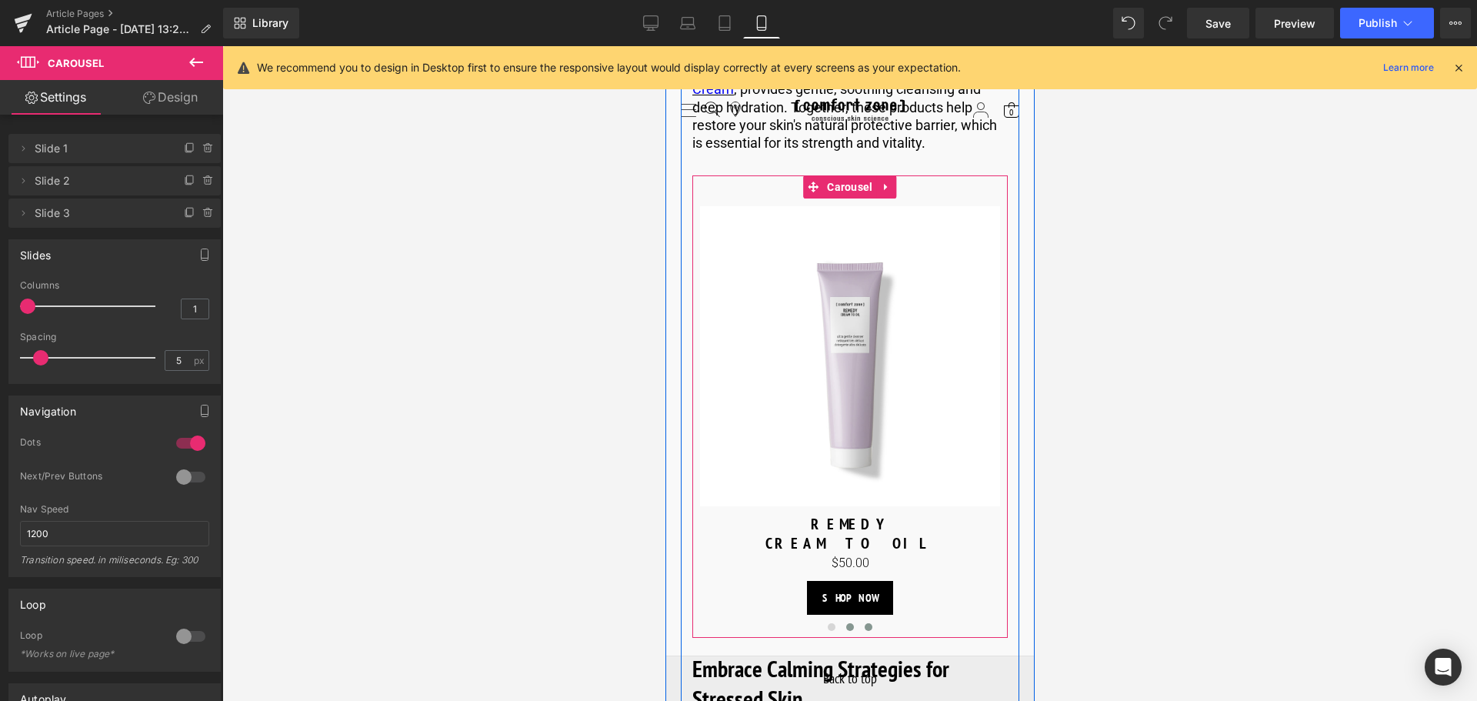
click at [868, 623] on span at bounding box center [868, 627] width 8 height 8
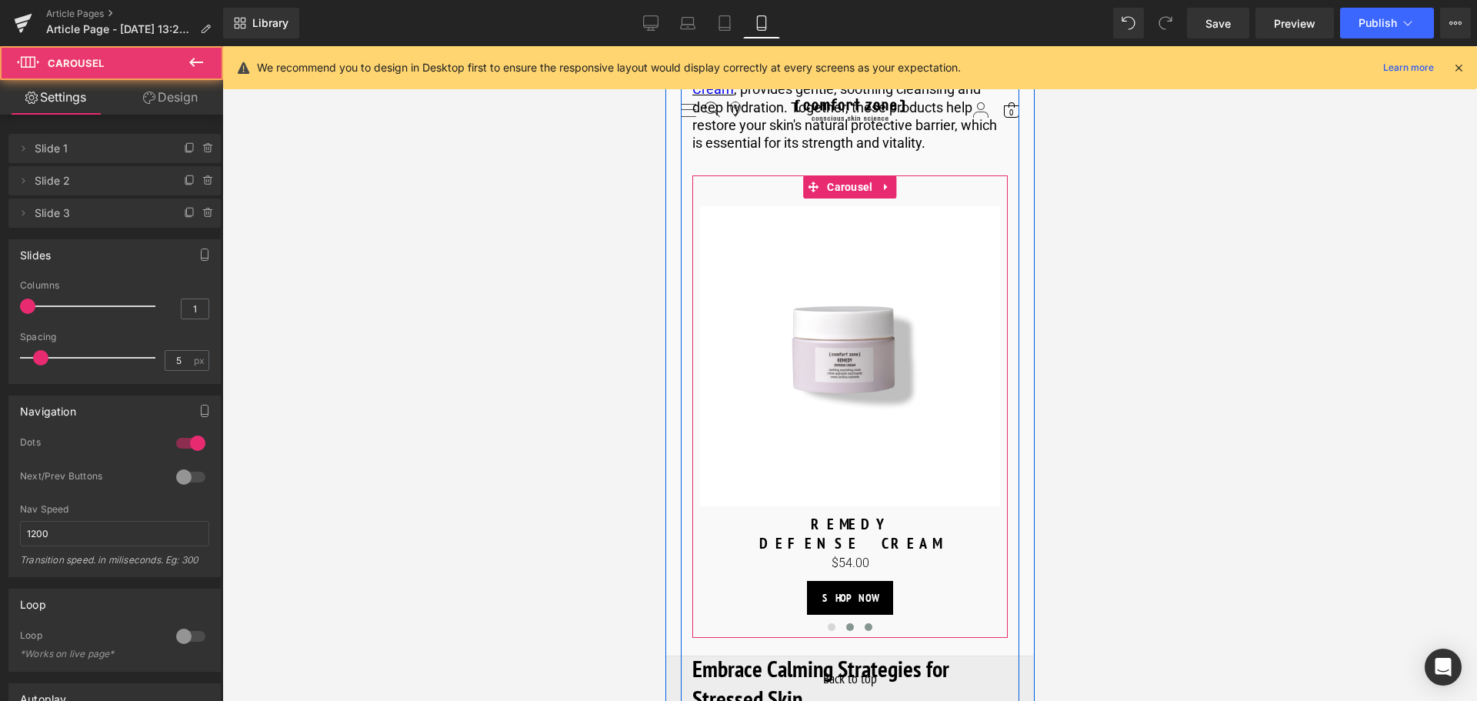
click at [848, 623] on span at bounding box center [849, 627] width 8 height 8
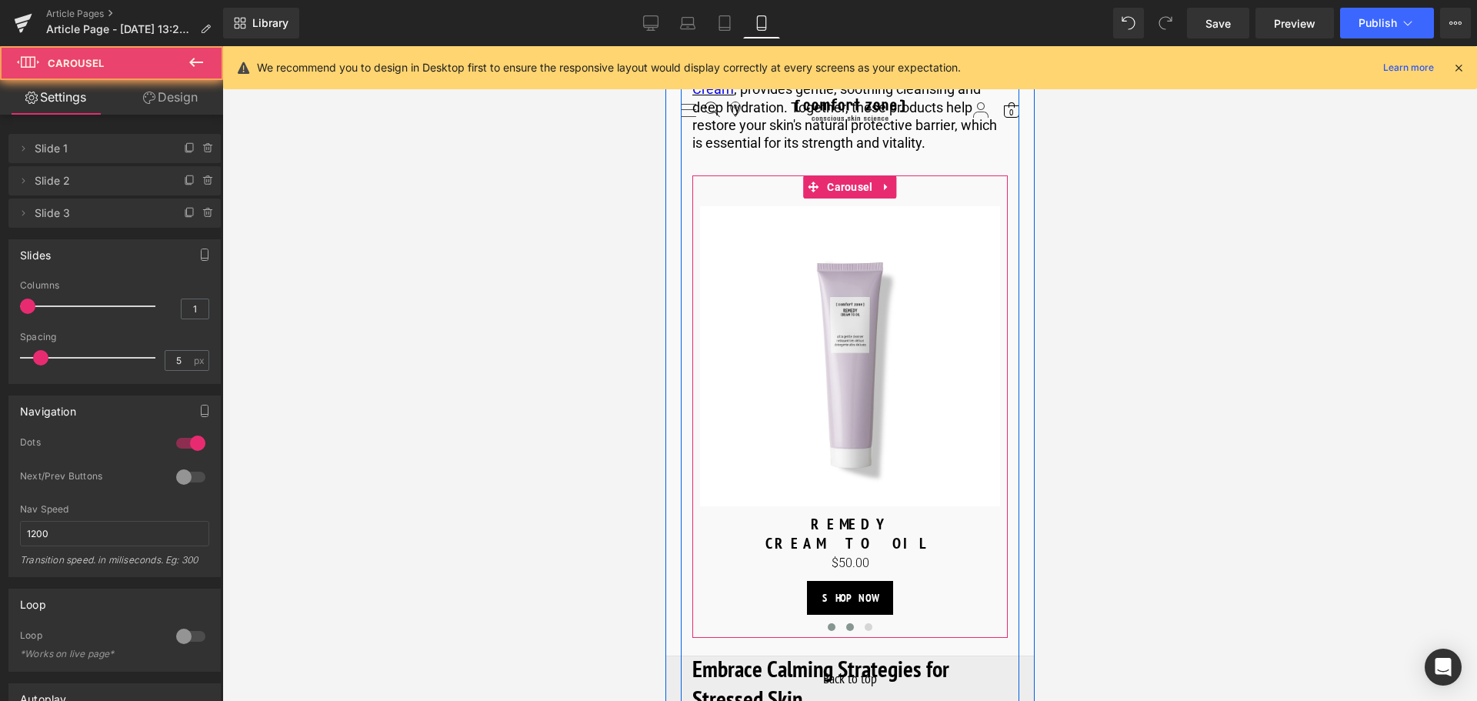
click at [831, 623] on span at bounding box center [831, 627] width 8 height 8
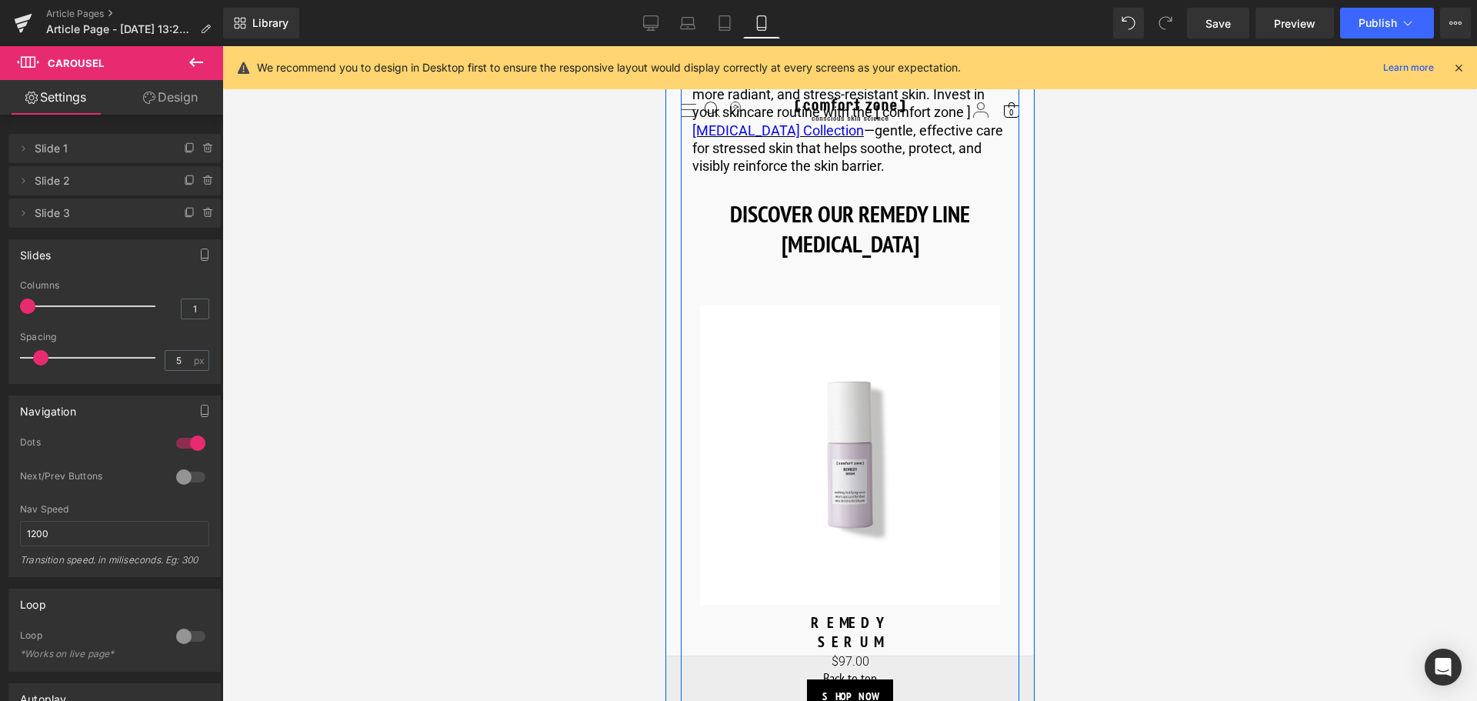
scroll to position [5922, 0]
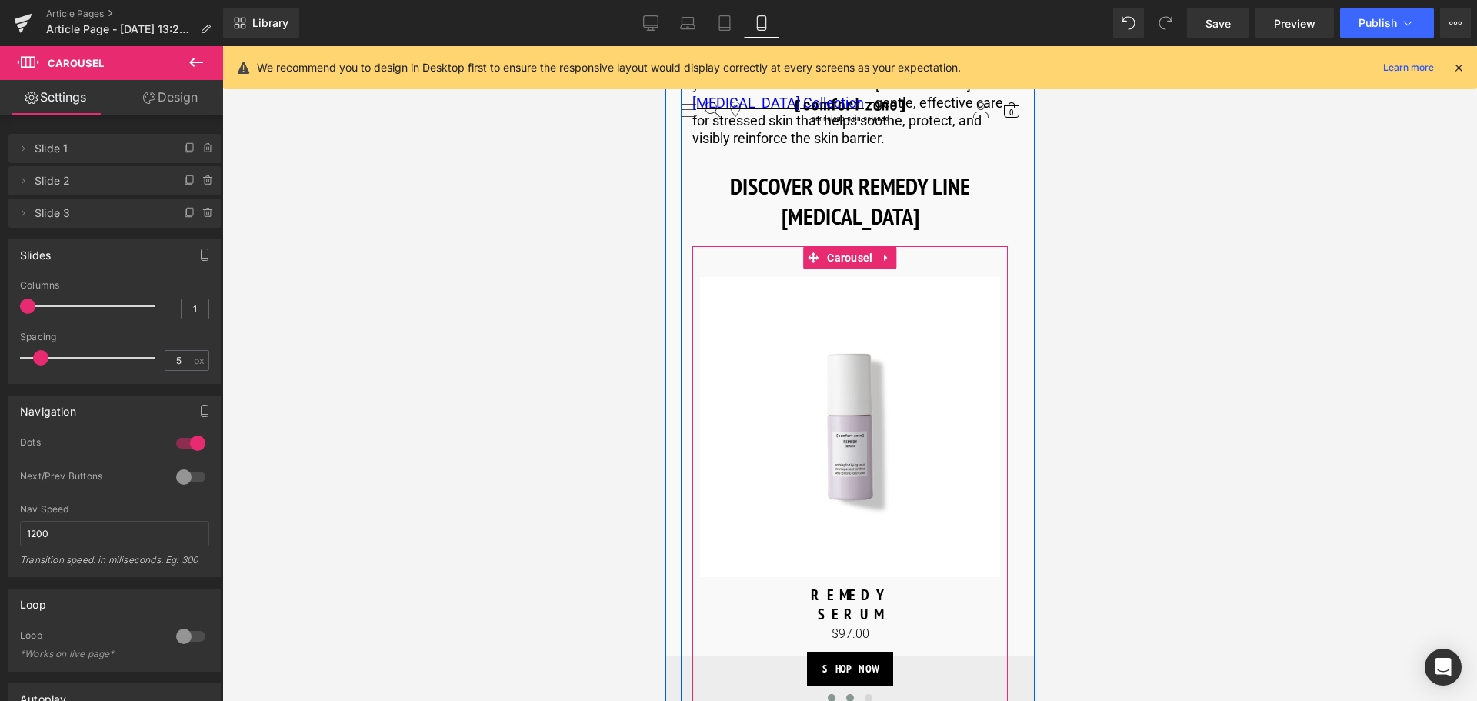
click at [845, 694] on span at bounding box center [849, 698] width 8 height 8
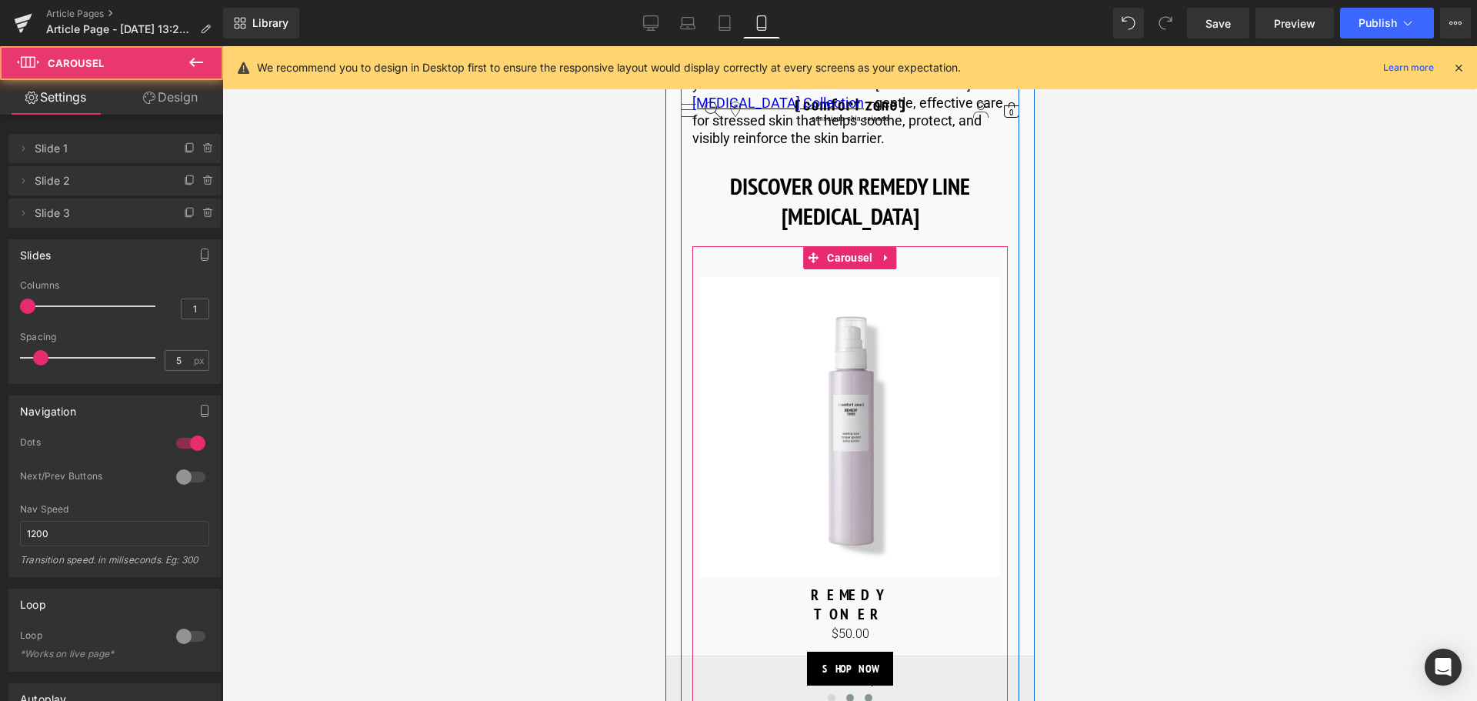
click at [864, 694] on span at bounding box center [868, 698] width 8 height 8
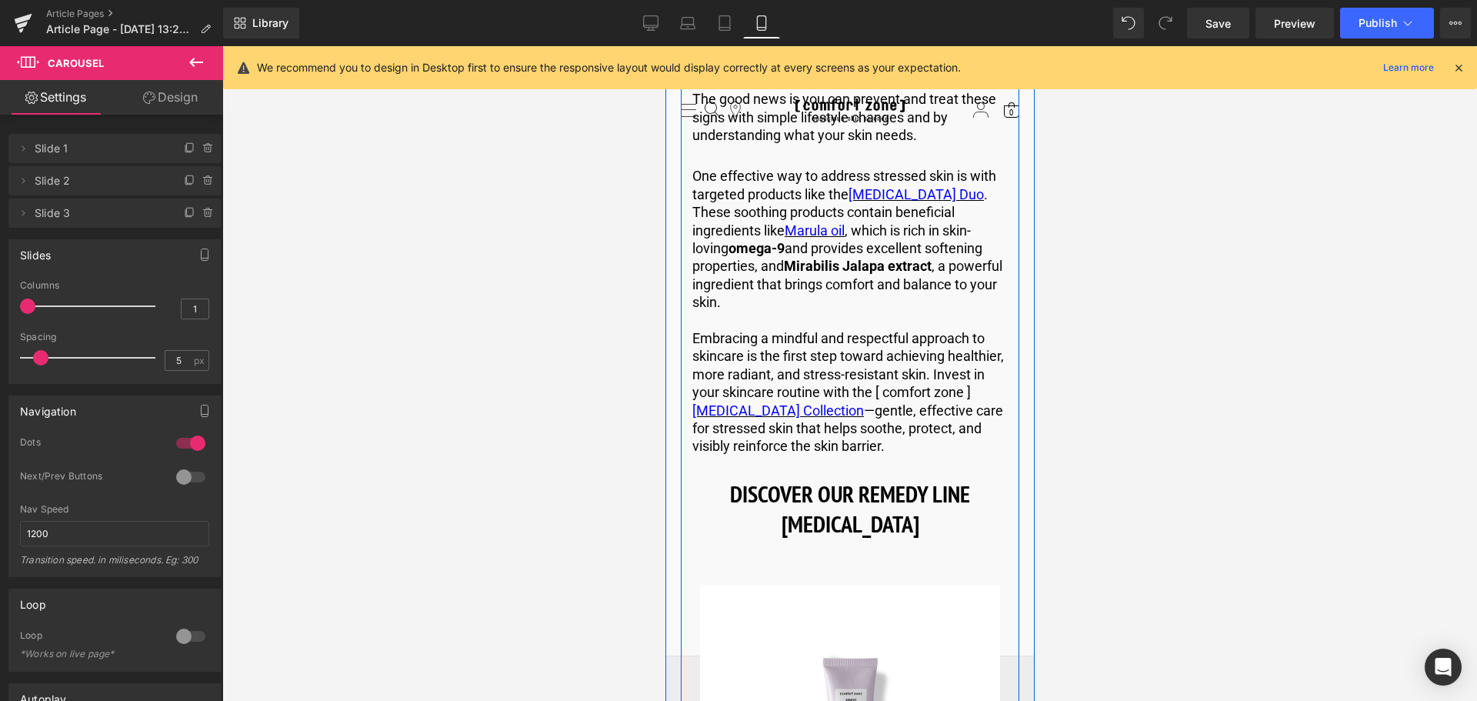
scroll to position [5692, 0]
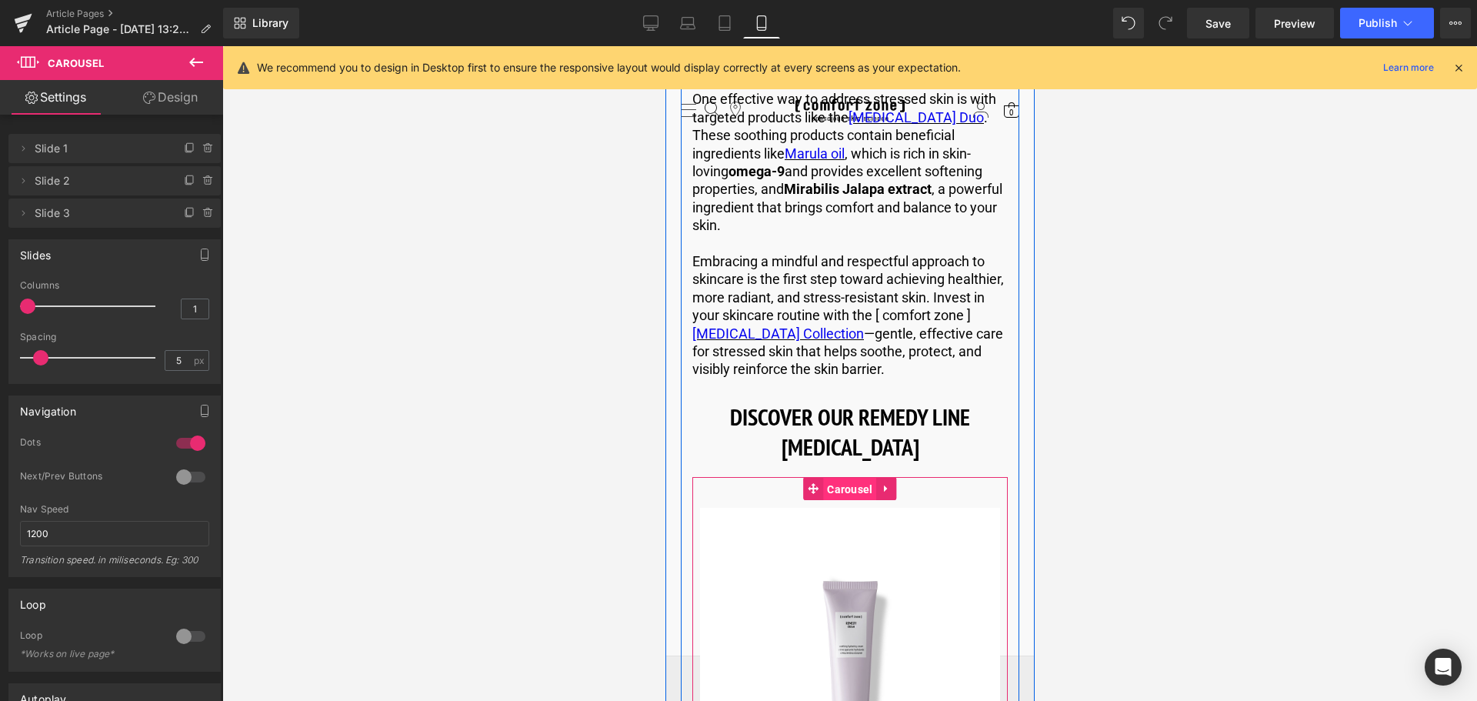
click at [842, 478] on span "Carousel" at bounding box center [848, 489] width 53 height 23
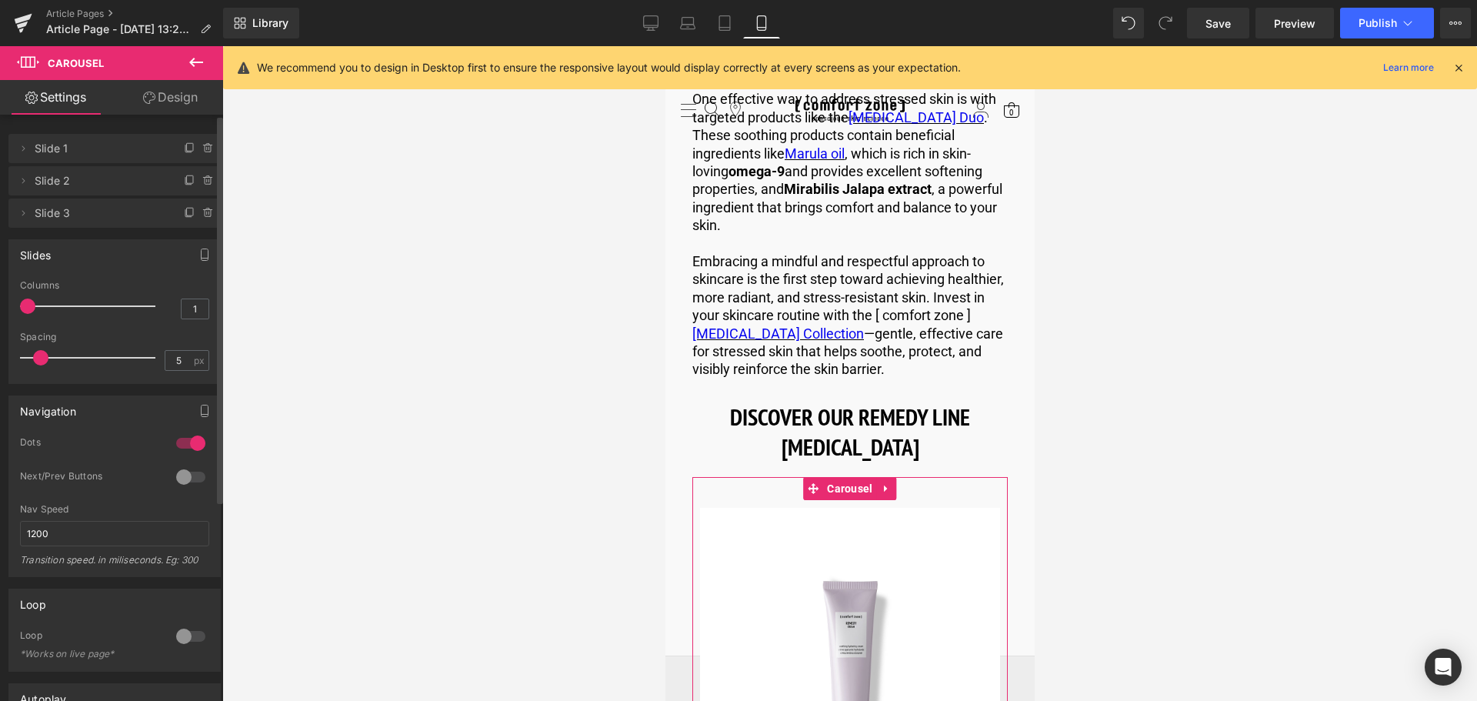
click at [189, 475] on div at bounding box center [190, 477] width 37 height 25
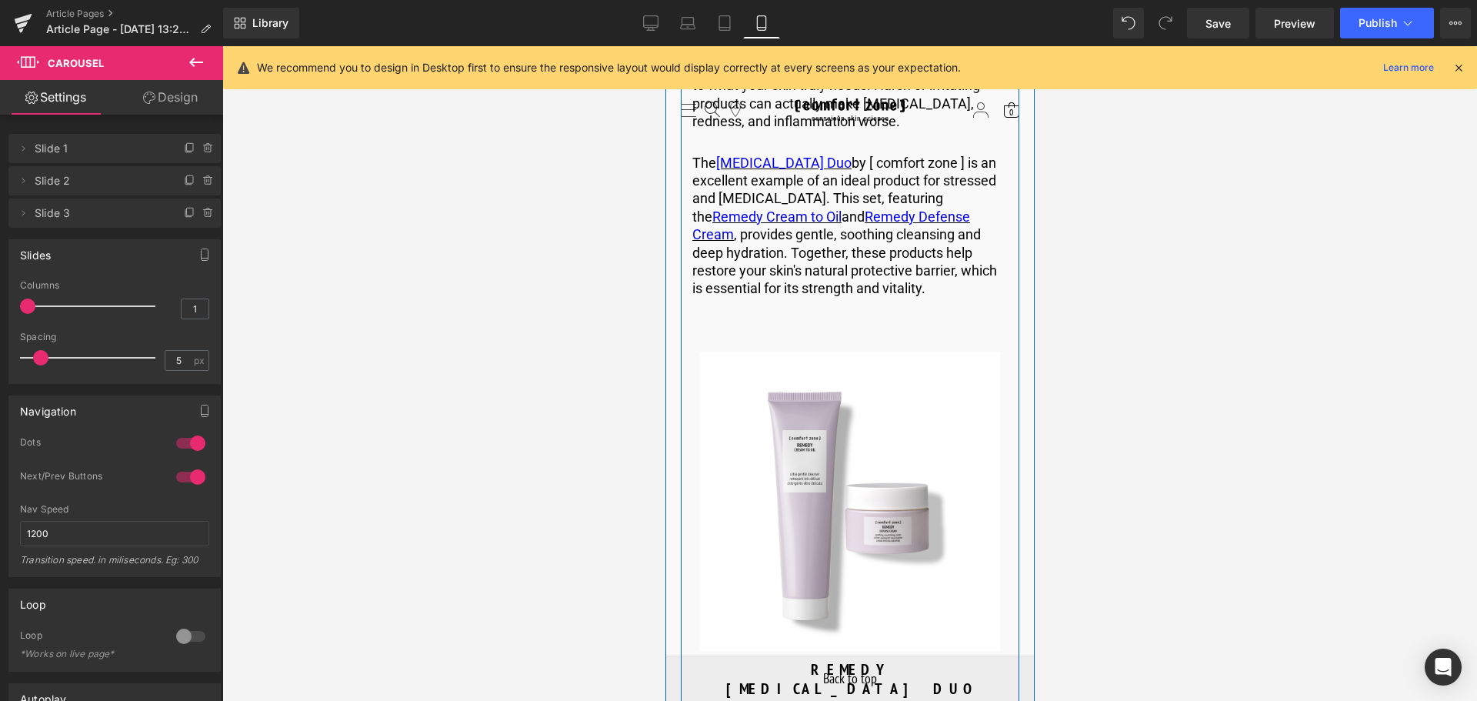
scroll to position [4461, 0]
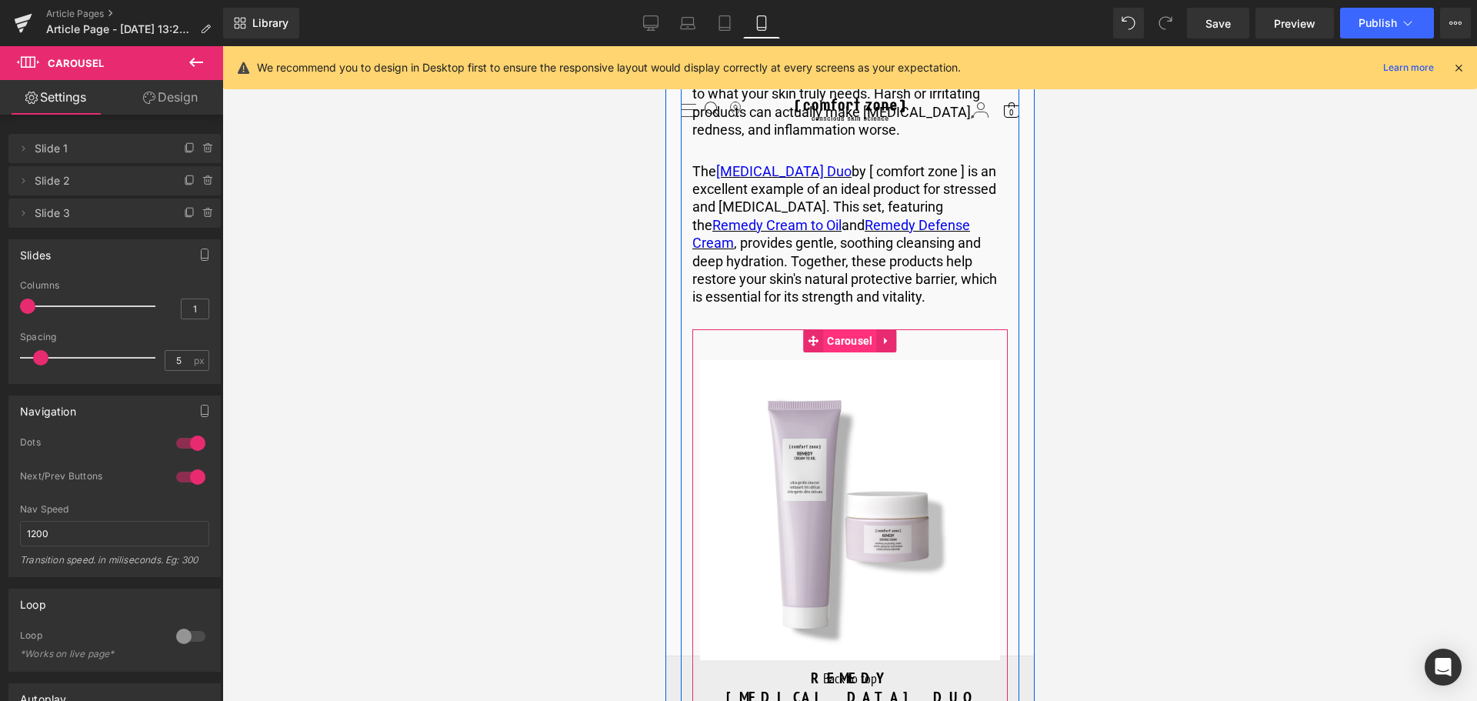
click at [847, 329] on span "Carousel" at bounding box center [848, 340] width 53 height 23
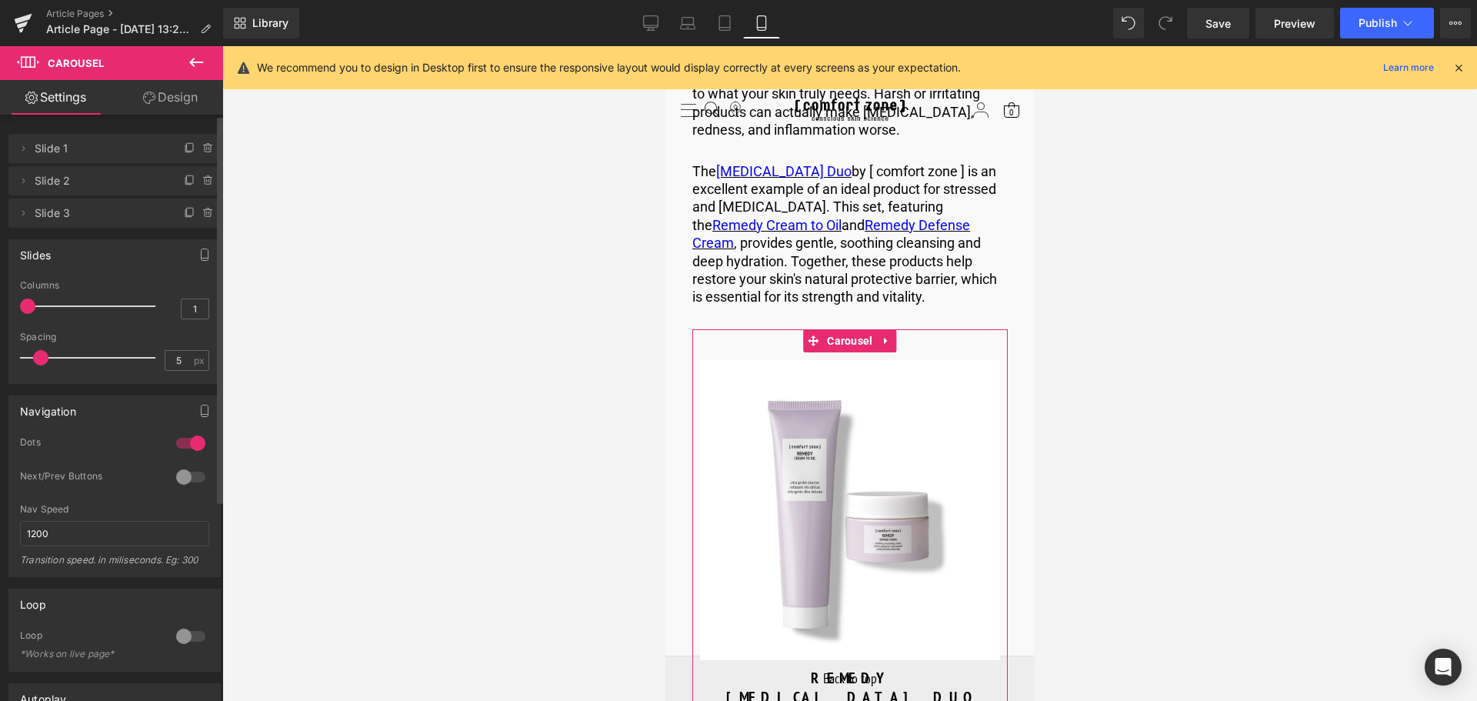
click at [177, 482] on div at bounding box center [190, 477] width 37 height 25
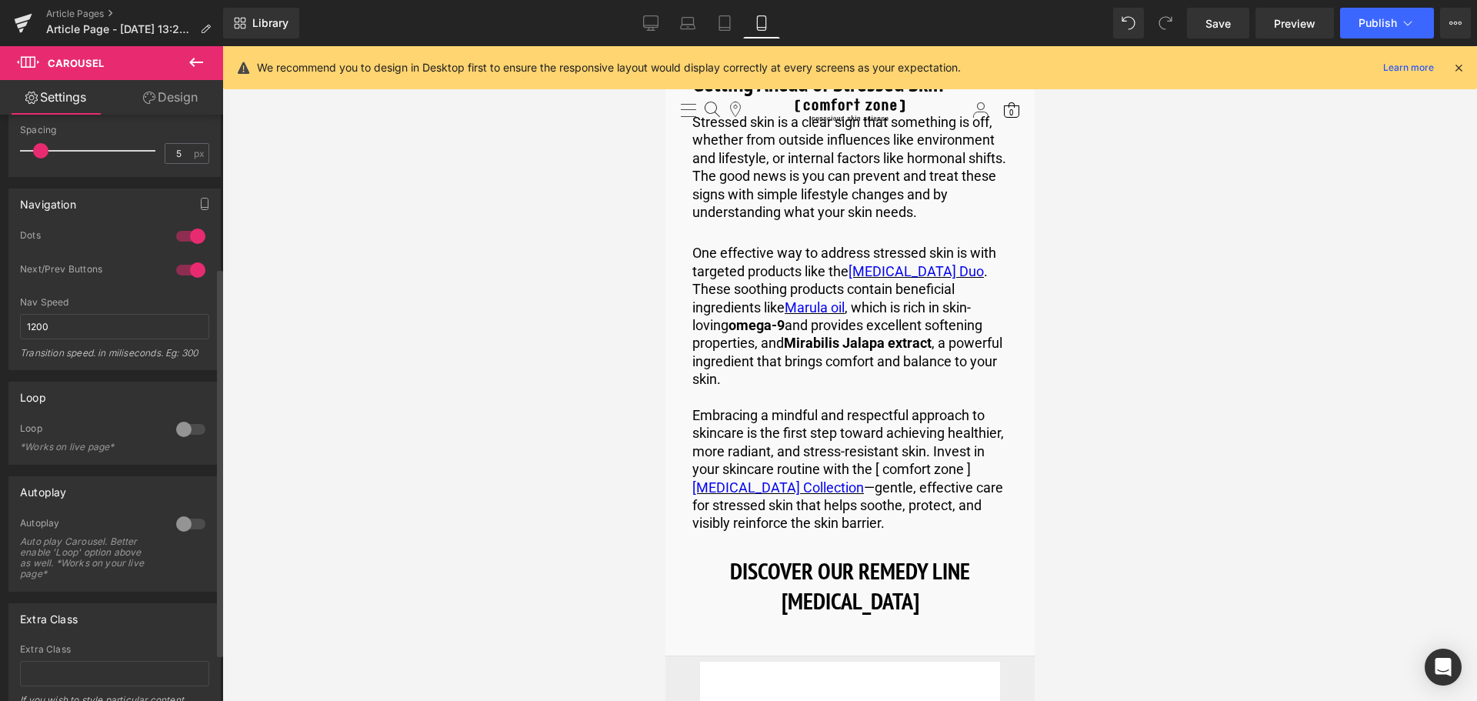
scroll to position [231, 0]
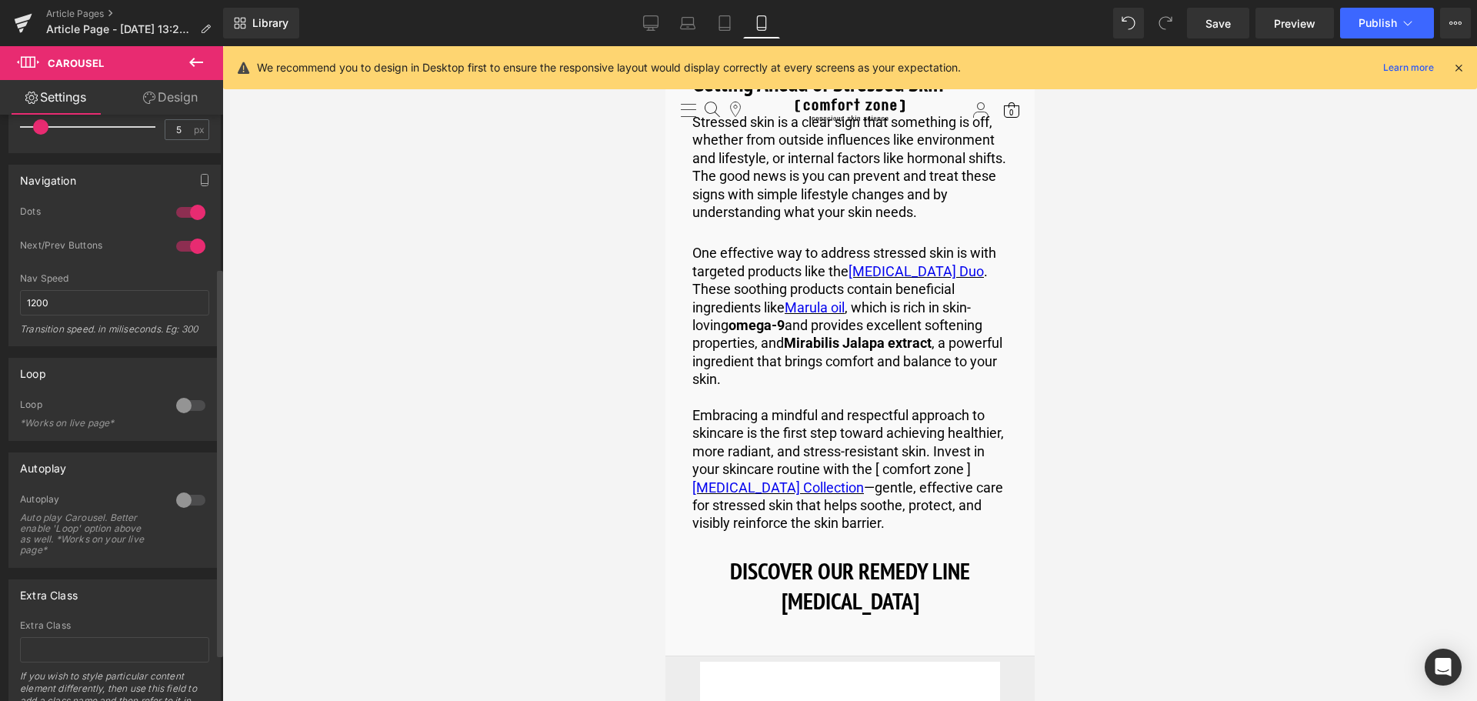
click at [183, 404] on div at bounding box center [190, 405] width 37 height 25
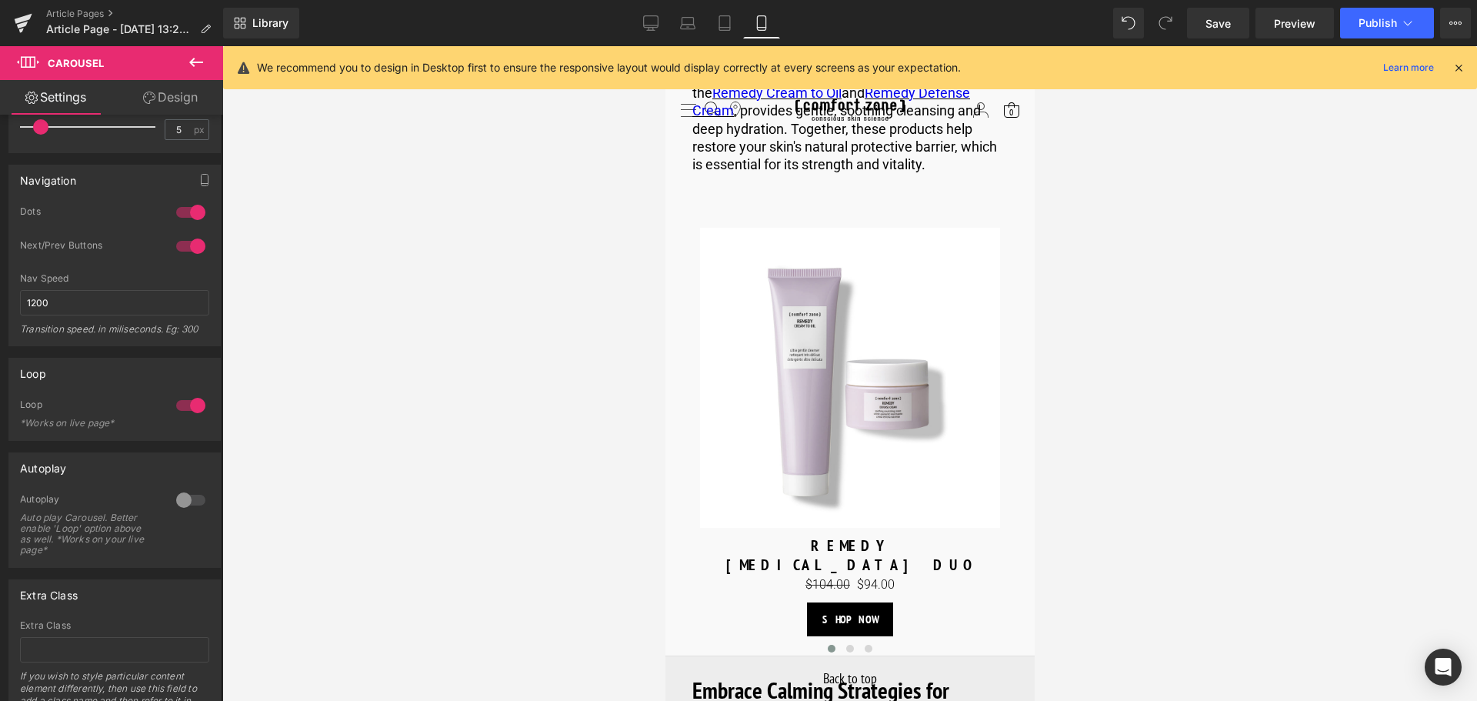
scroll to position [4538, 0]
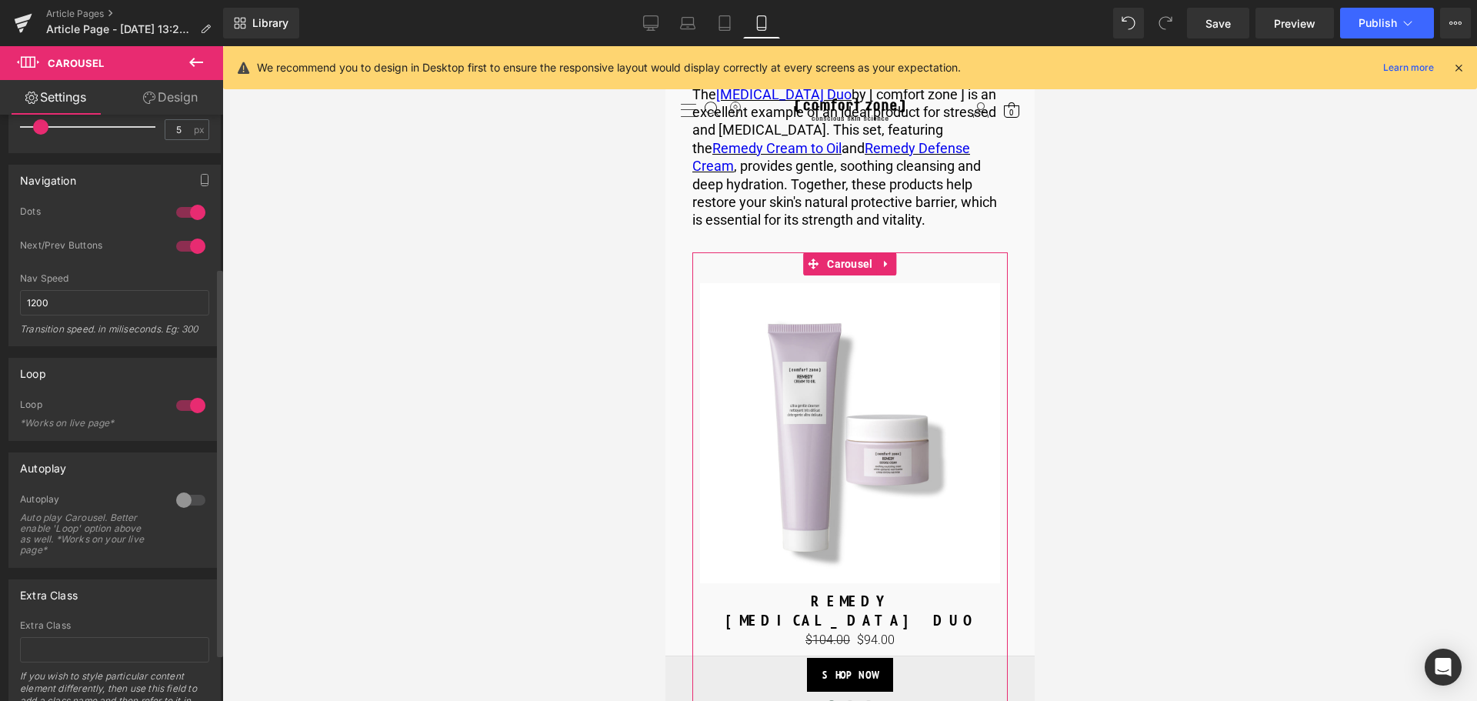
drag, startPoint x: 185, startPoint y: 241, endPoint x: 182, endPoint y: 264, distance: 23.4
click at [185, 241] on div at bounding box center [190, 246] width 37 height 25
click at [179, 498] on div at bounding box center [190, 500] width 37 height 25
click at [182, 499] on div at bounding box center [190, 500] width 37 height 25
click at [184, 500] on div at bounding box center [190, 500] width 37 height 25
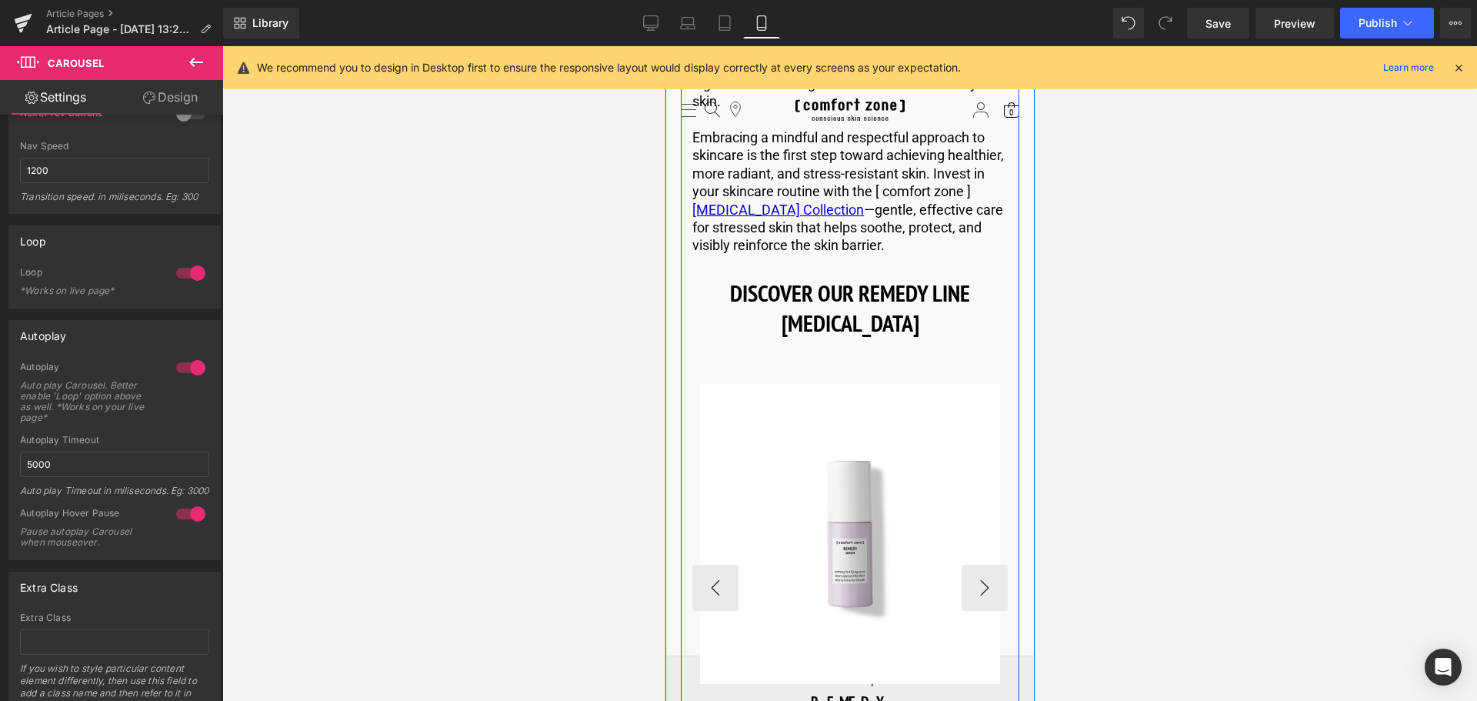
scroll to position [5845, 0]
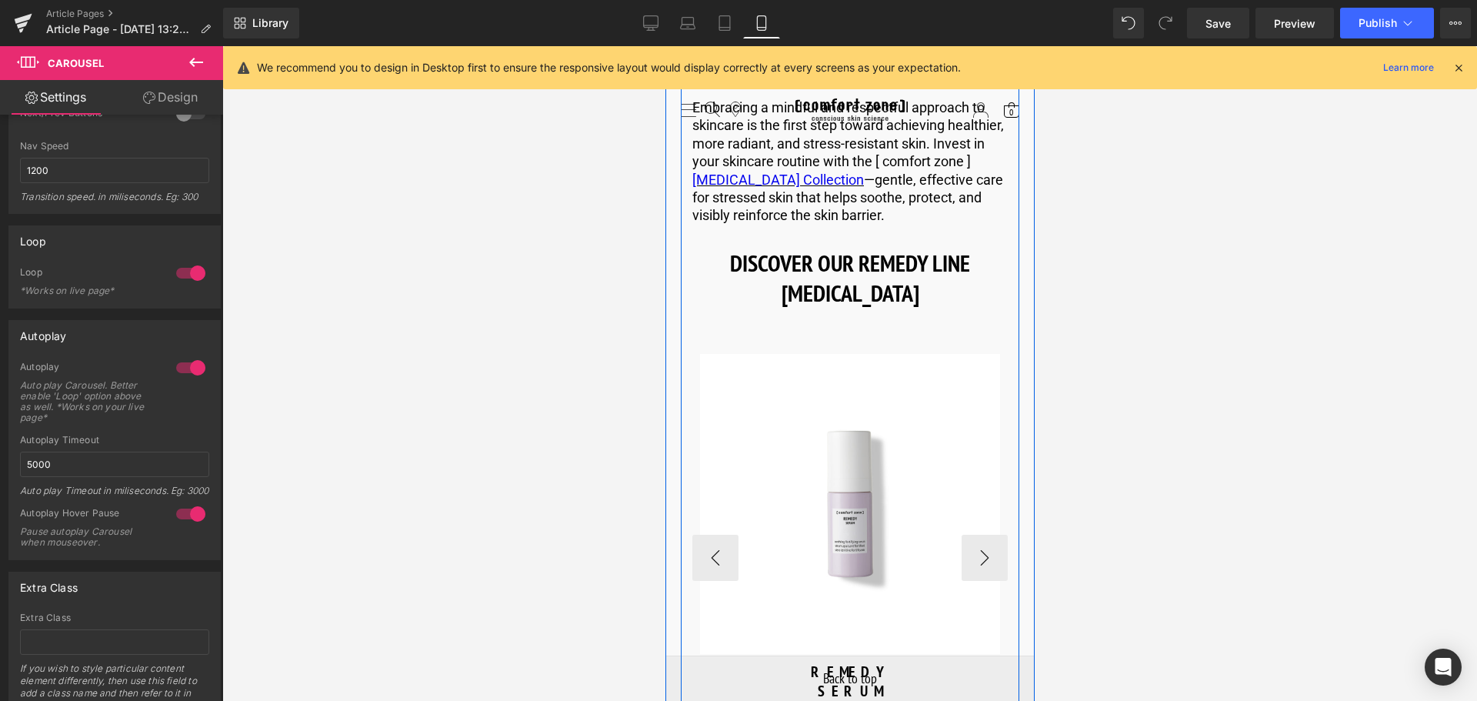
click at [877, 420] on div "Sale Off (P) Image" at bounding box center [849, 504] width 300 height 300
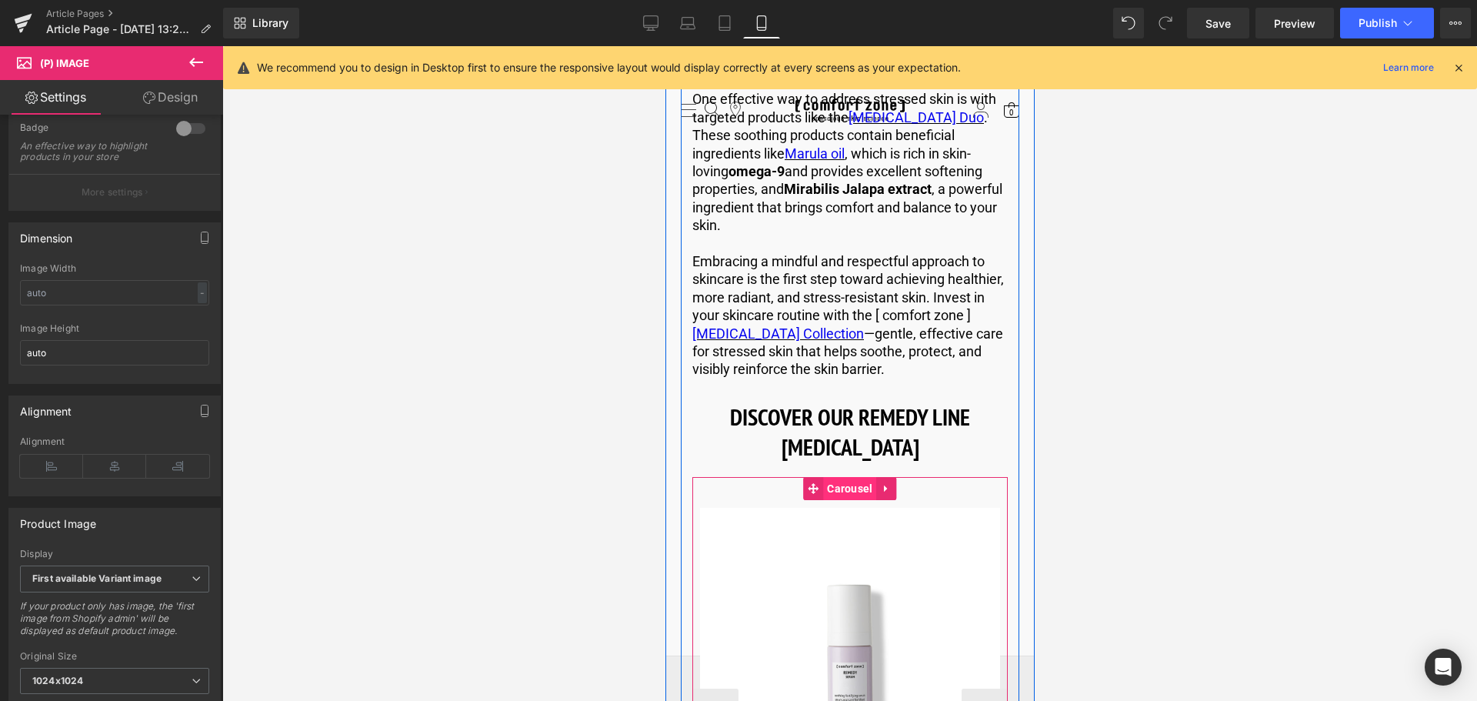
scroll to position [5615, 0]
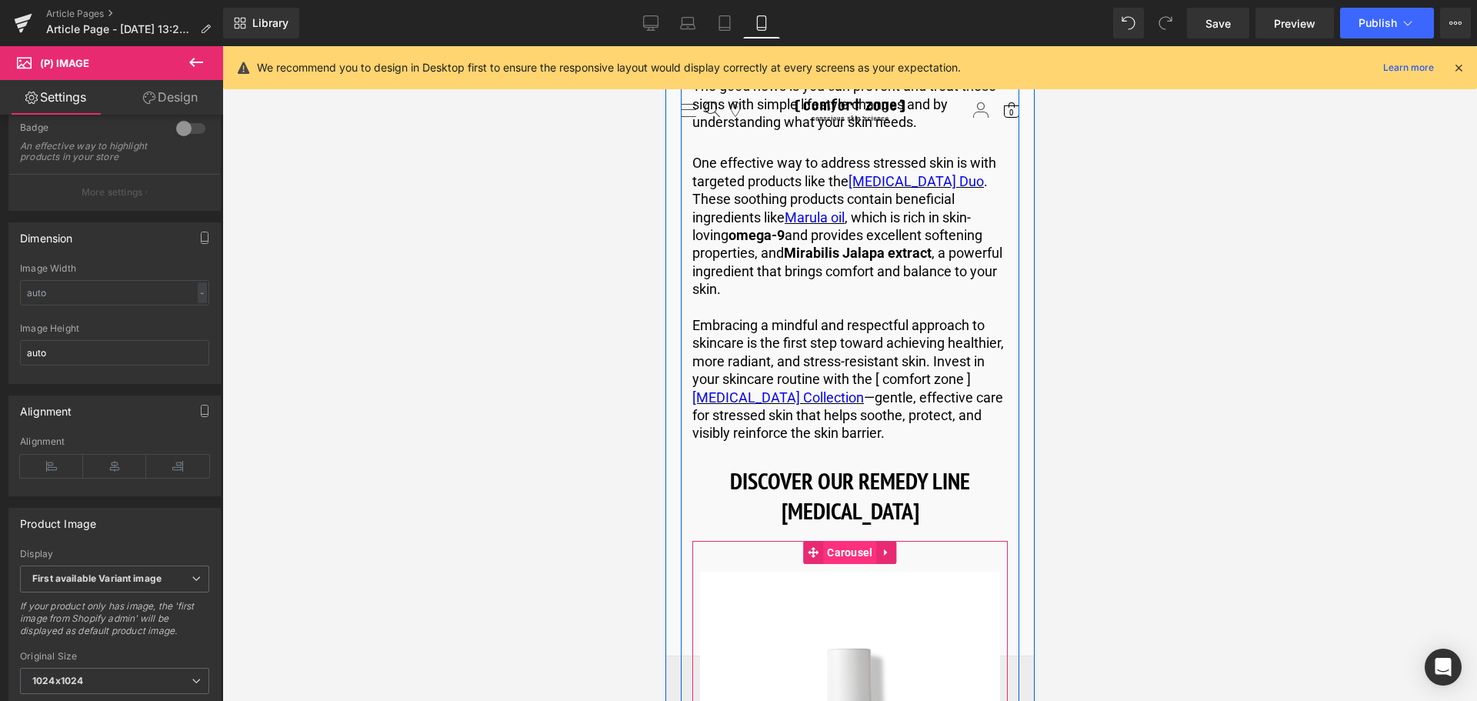
click at [852, 465] on b "DISCOVER OUR REMEDY LINE FOR SENSITIVE SKIN" at bounding box center [849, 495] width 240 height 60
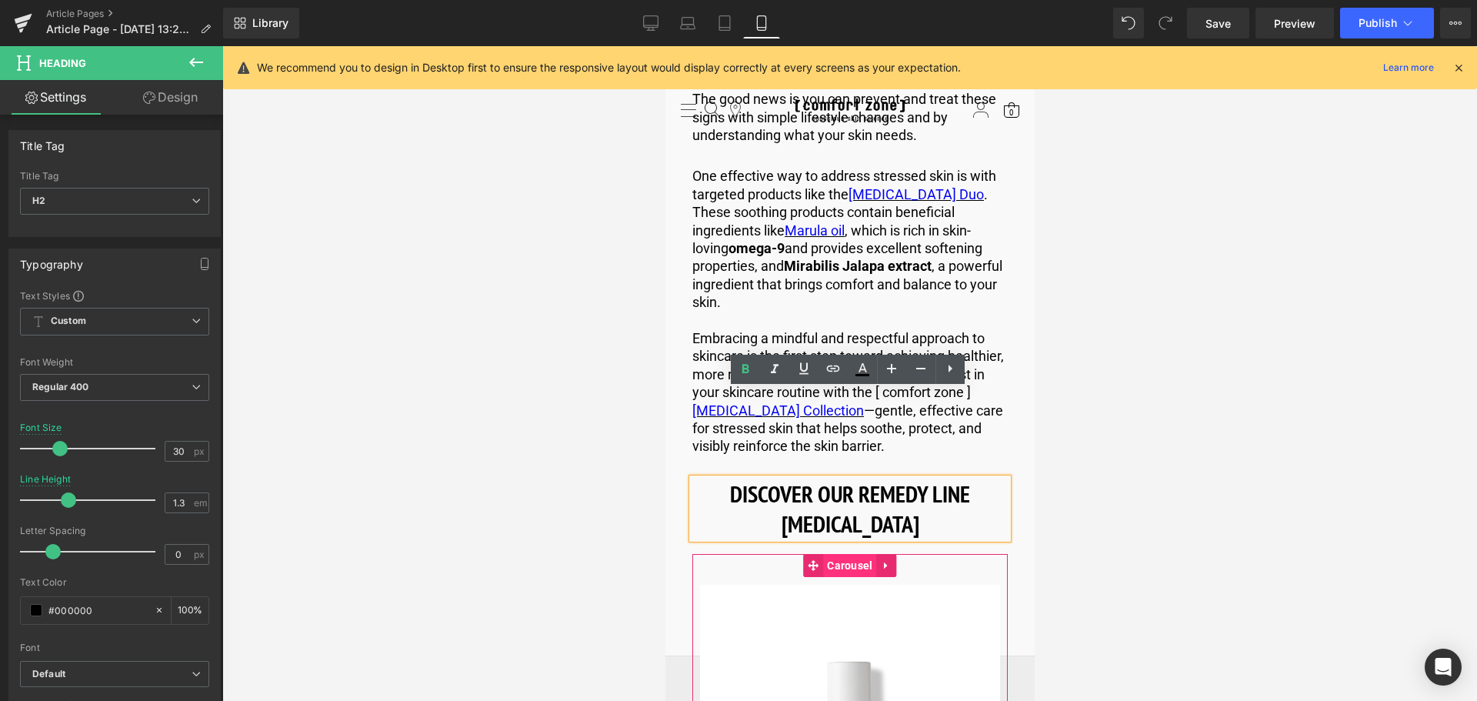
click at [848, 554] on span "Carousel" at bounding box center [848, 565] width 53 height 23
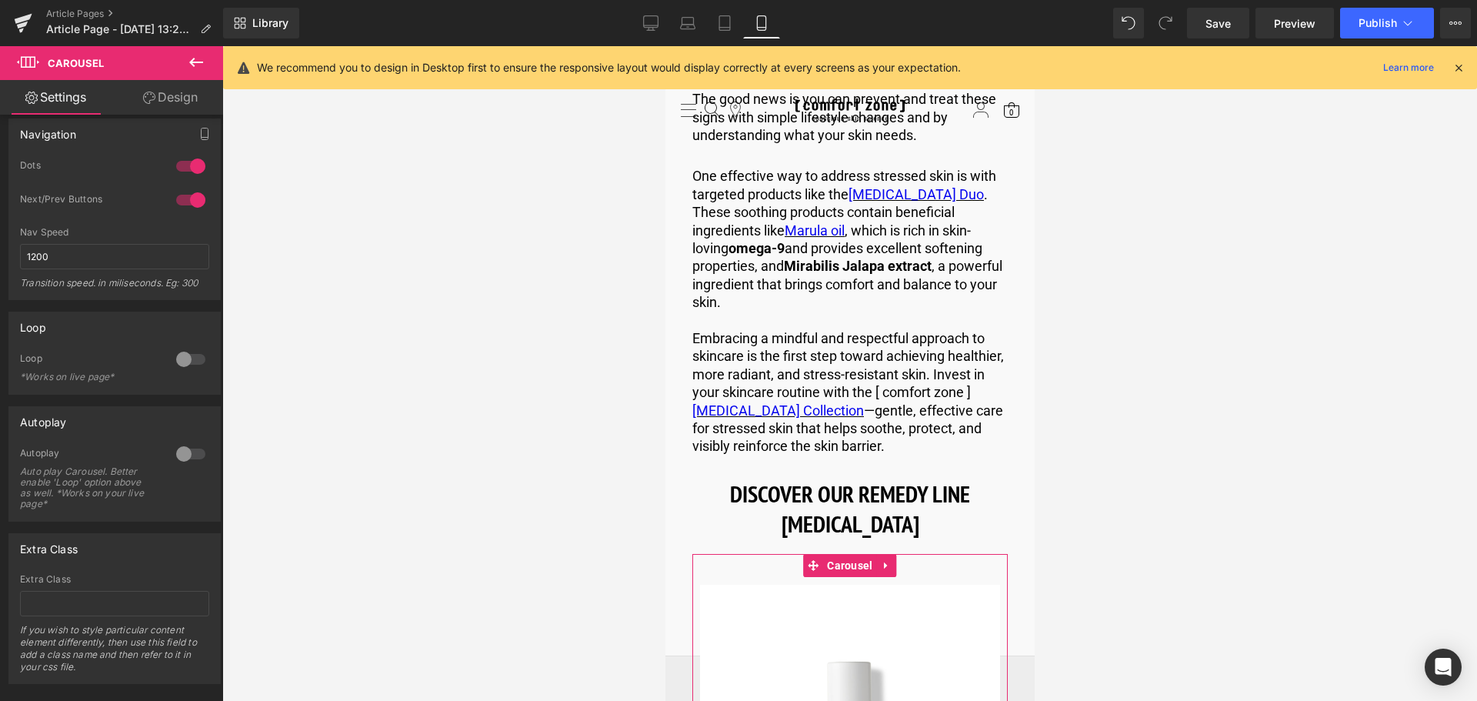
scroll to position [303, 0]
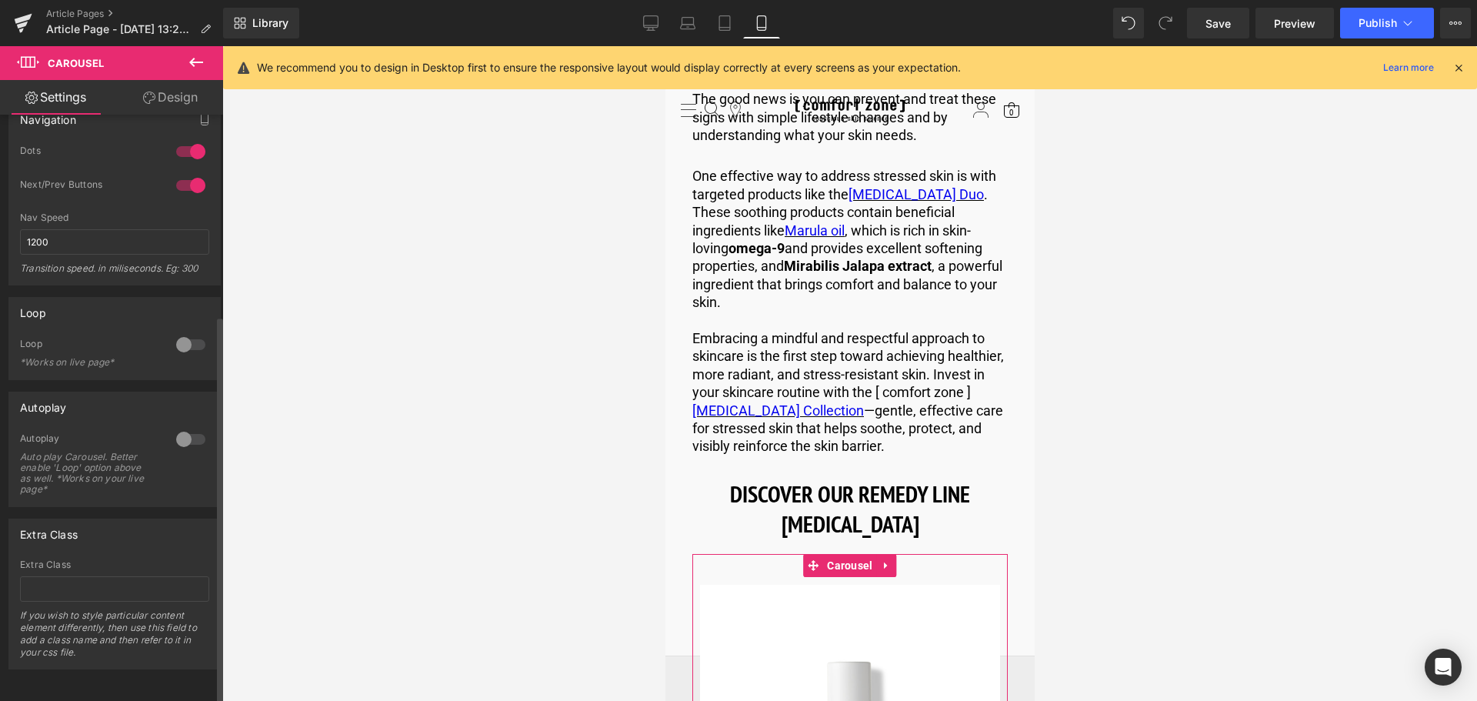
click at [190, 332] on div at bounding box center [190, 344] width 37 height 25
click at [182, 427] on div at bounding box center [190, 439] width 37 height 25
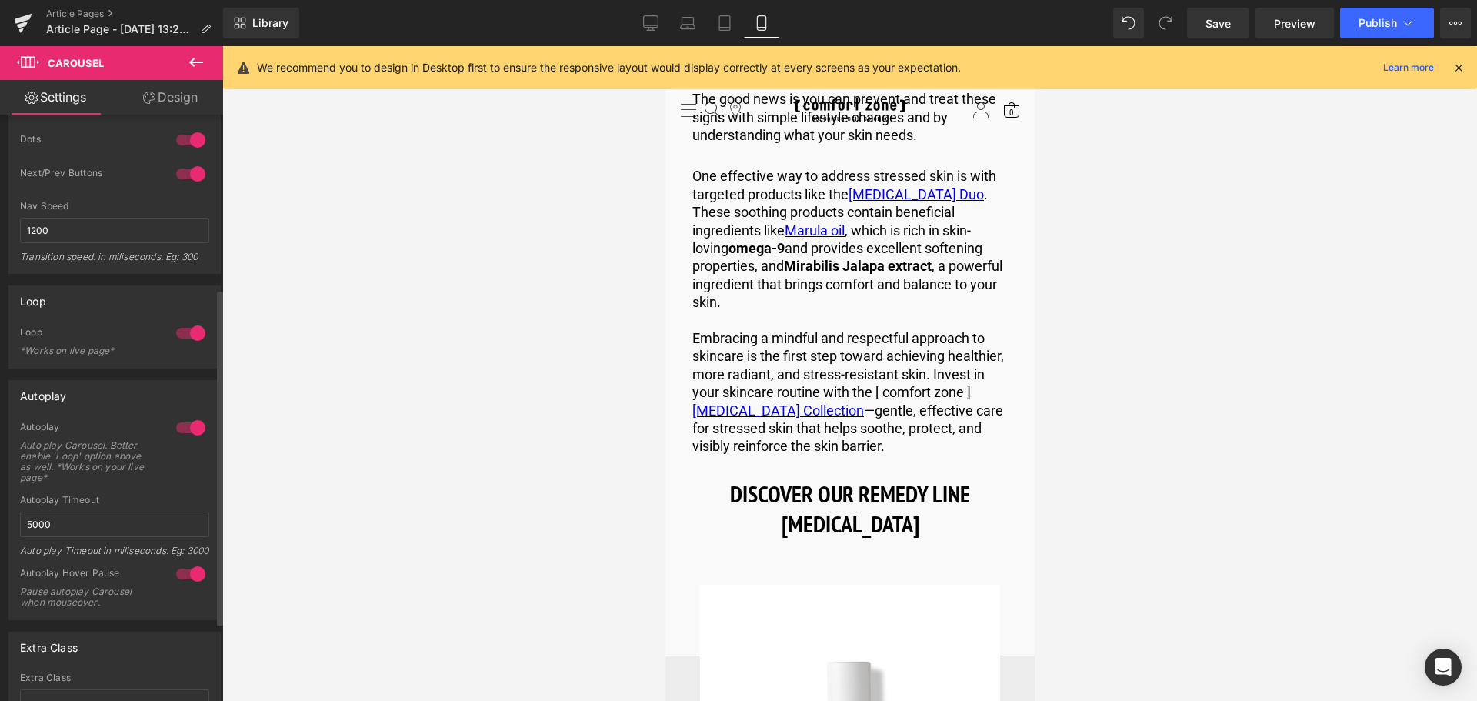
click at [180, 174] on div at bounding box center [190, 174] width 37 height 25
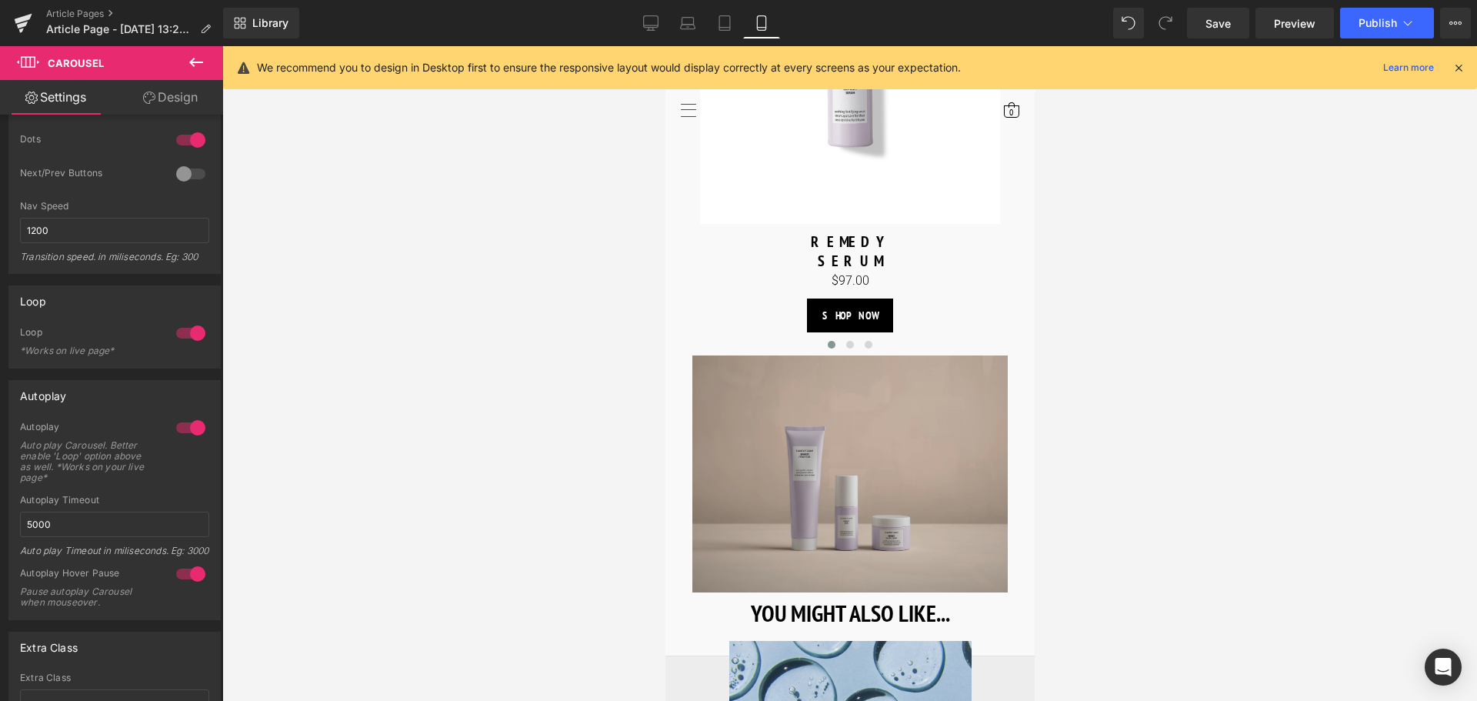
scroll to position [6307, 0]
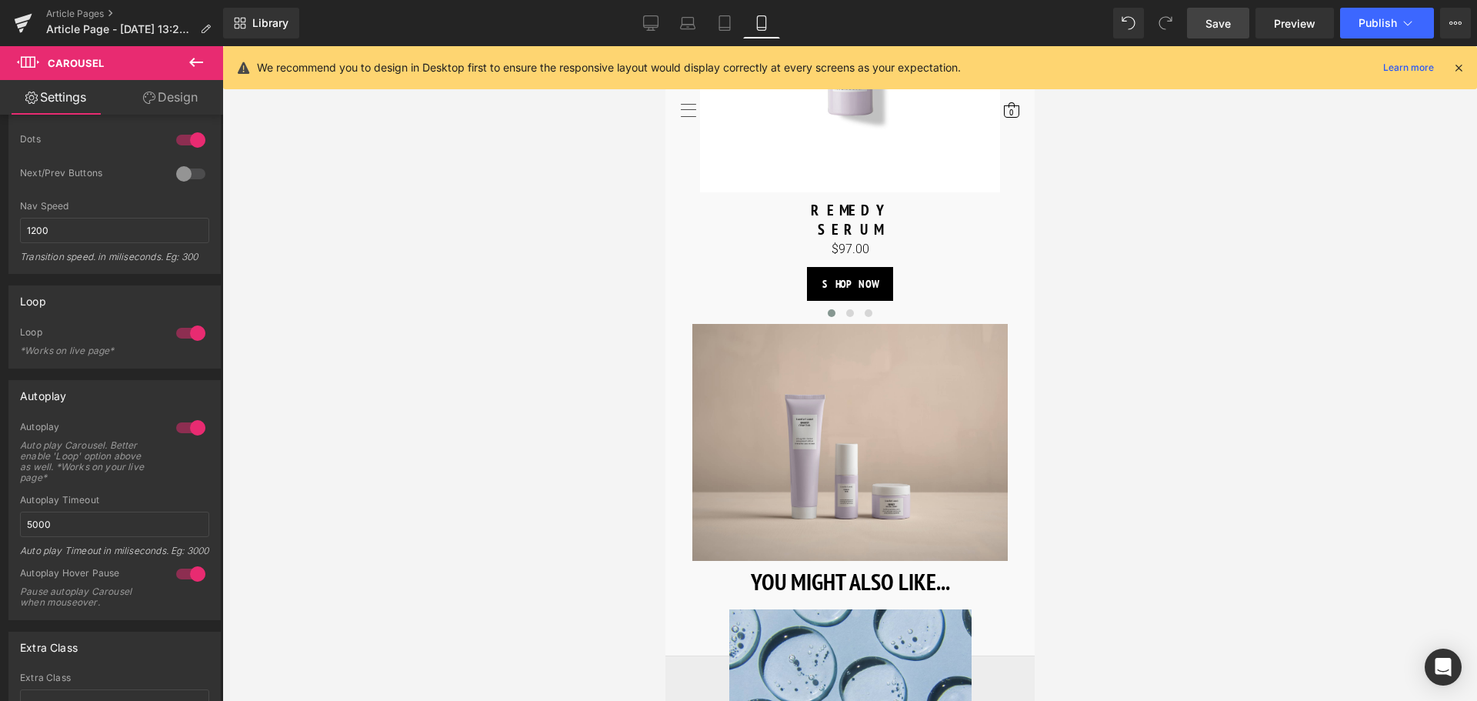
click at [1226, 18] on span "Save" at bounding box center [1217, 23] width 25 height 16
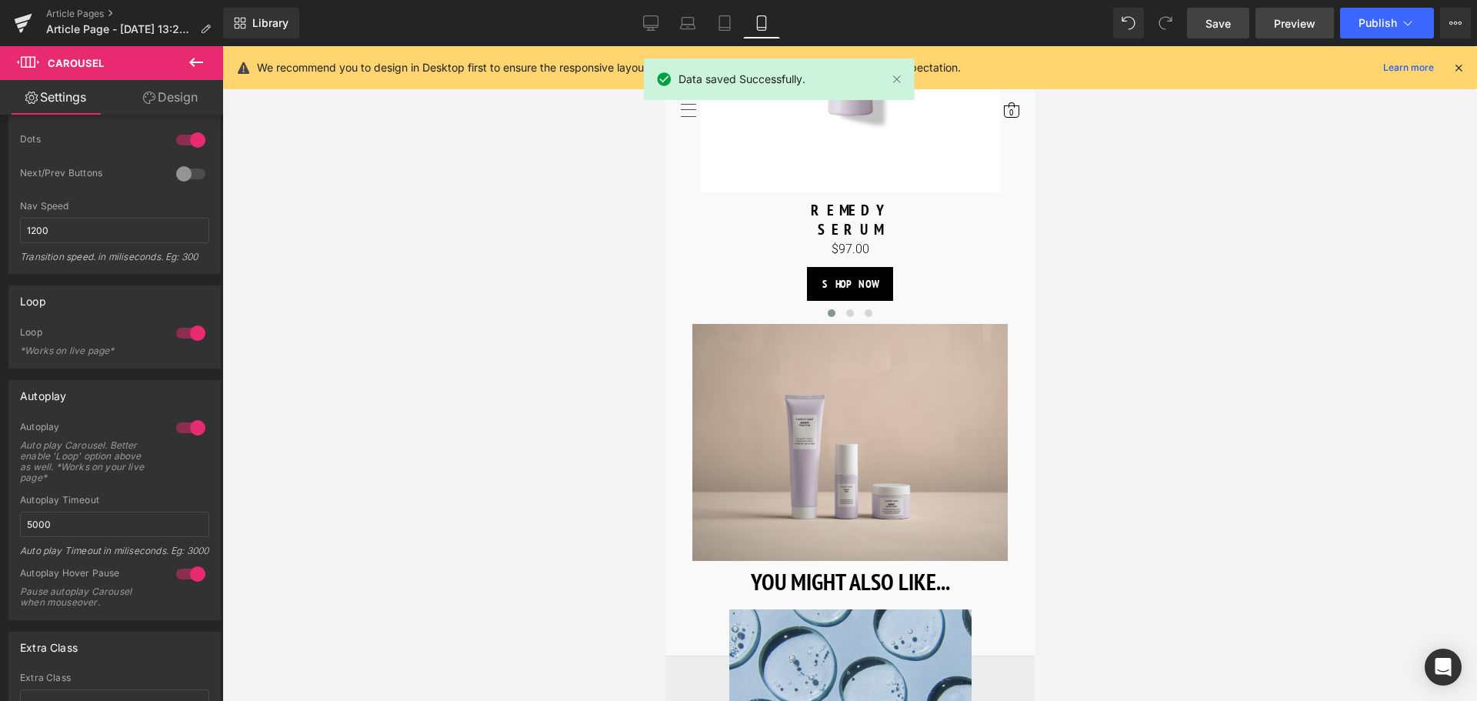
click at [1304, 23] on span "Preview" at bounding box center [1295, 23] width 42 height 16
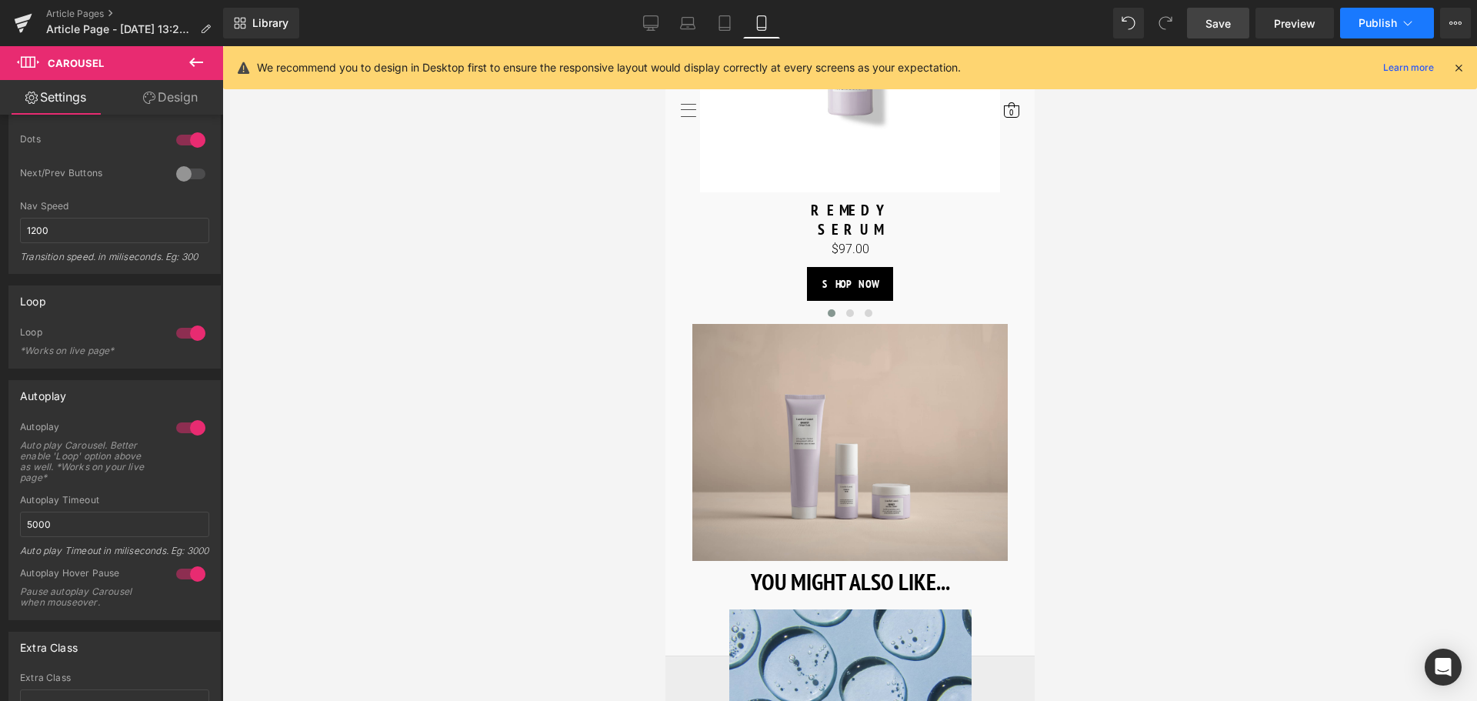
click at [1369, 35] on button "Publish" at bounding box center [1387, 23] width 94 height 31
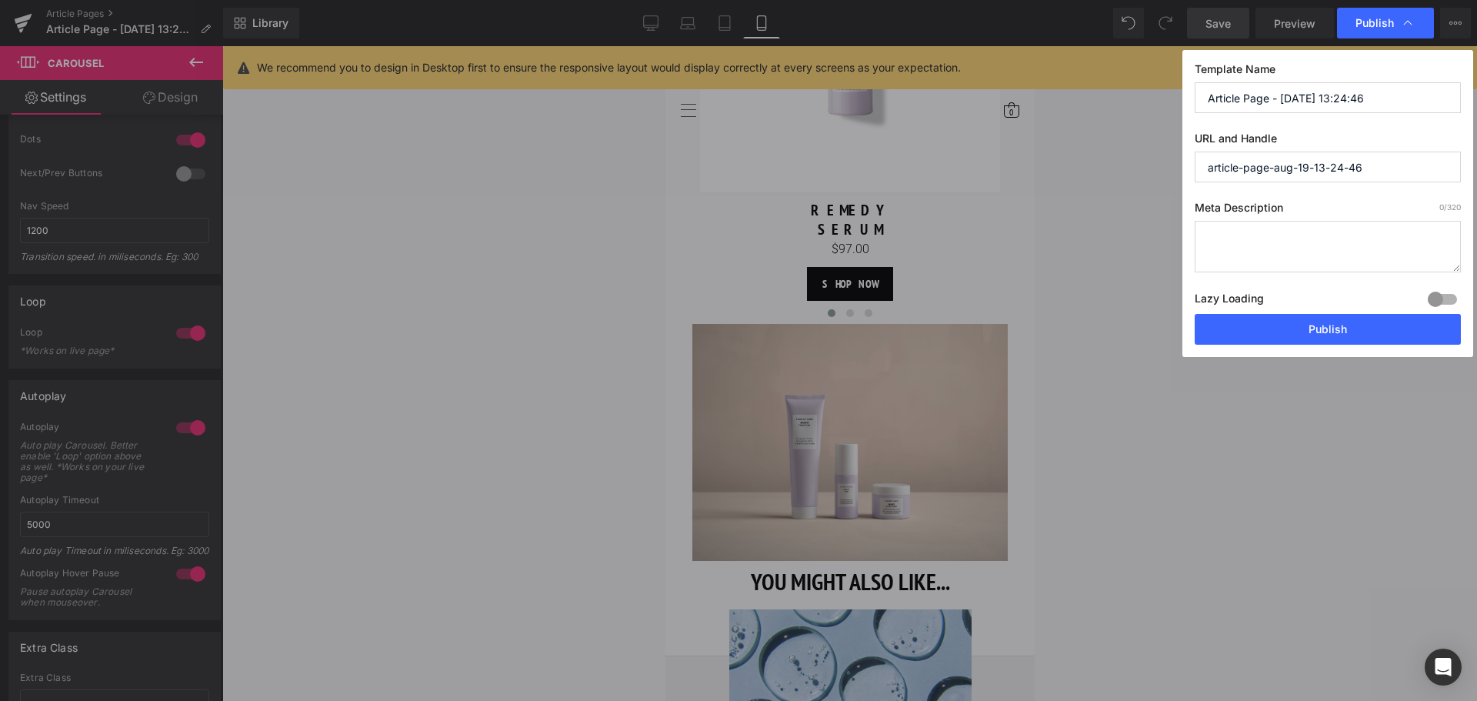
click at [1372, 107] on input "Article Page - Aug 19, 13:24:46" at bounding box center [1327, 97] width 266 height 31
paste input "How To Treat Stressed Skin"
type input "How To Treat Stressed Skin"
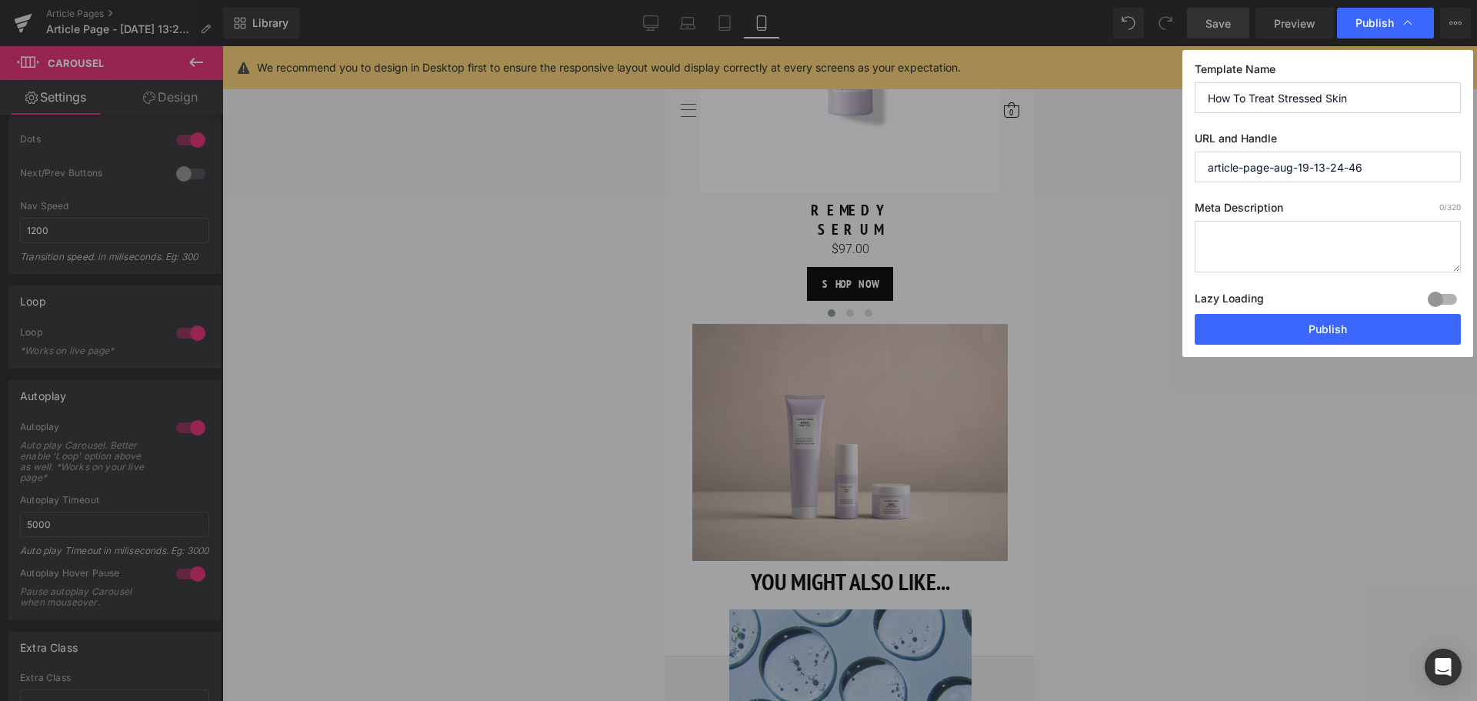
click at [1395, 174] on input "article-page-aug-19-13-24-46" at bounding box center [1327, 167] width 266 height 31
paste input "how-to-treat-stressed-skin"
type input "how-to-treat-stressed-skin"
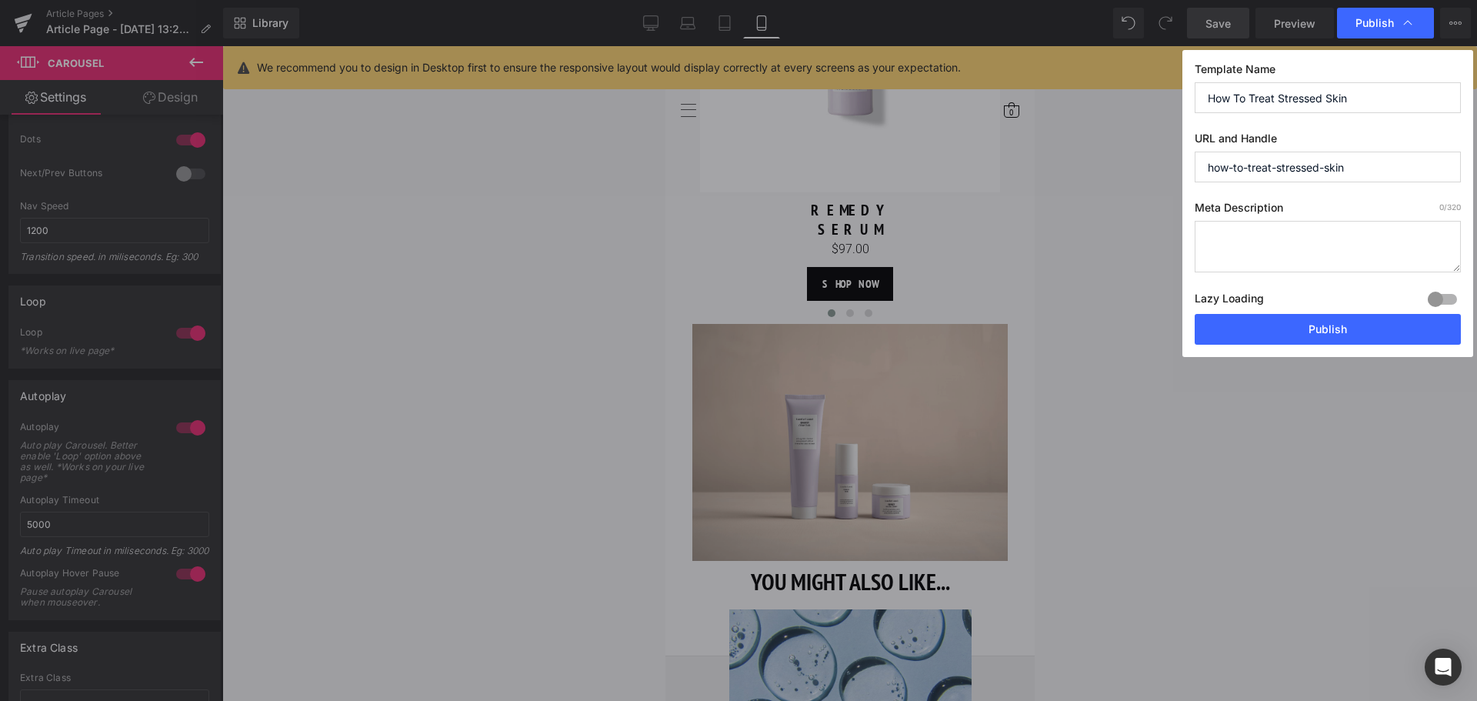
click at [1313, 262] on textarea at bounding box center [1327, 247] width 266 height 52
click at [1288, 232] on textarea at bounding box center [1327, 247] width 266 height 52
paste textarea "Learn how to identify and treat stressed skin with simple tips to soothe, prote…"
type textarea "Learn how to identify and treat stressed skin with simple tips to soothe, prote…"
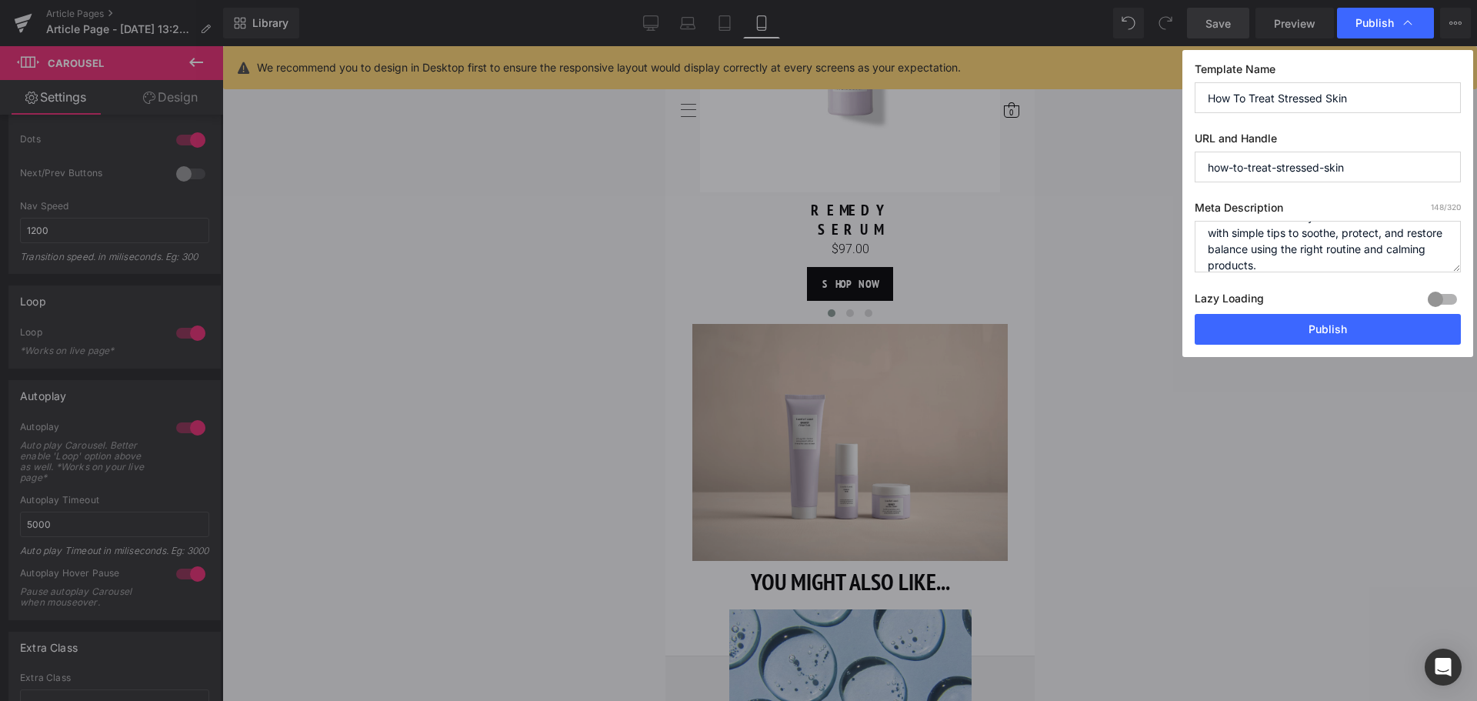
click at [1438, 299] on div at bounding box center [1442, 299] width 37 height 25
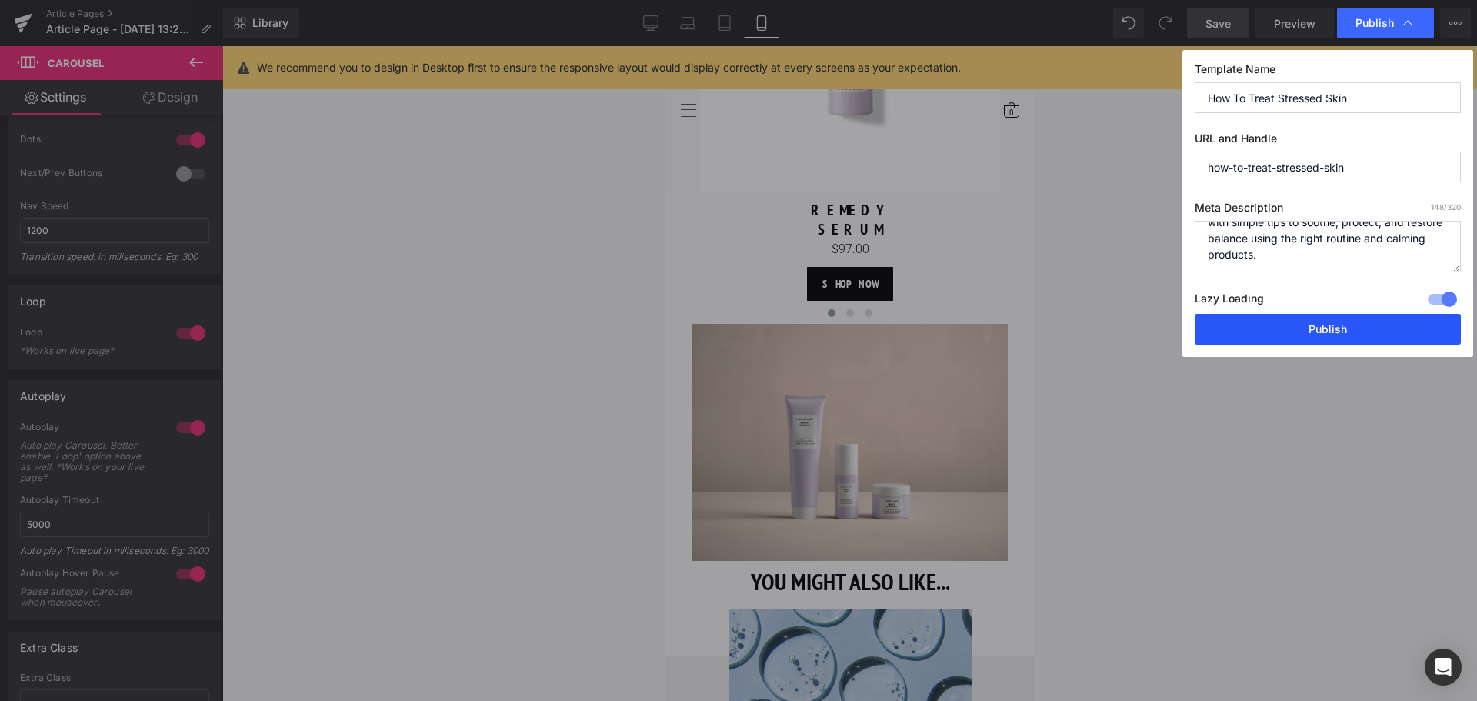
click at [1317, 334] on button "Publish" at bounding box center [1327, 329] width 266 height 31
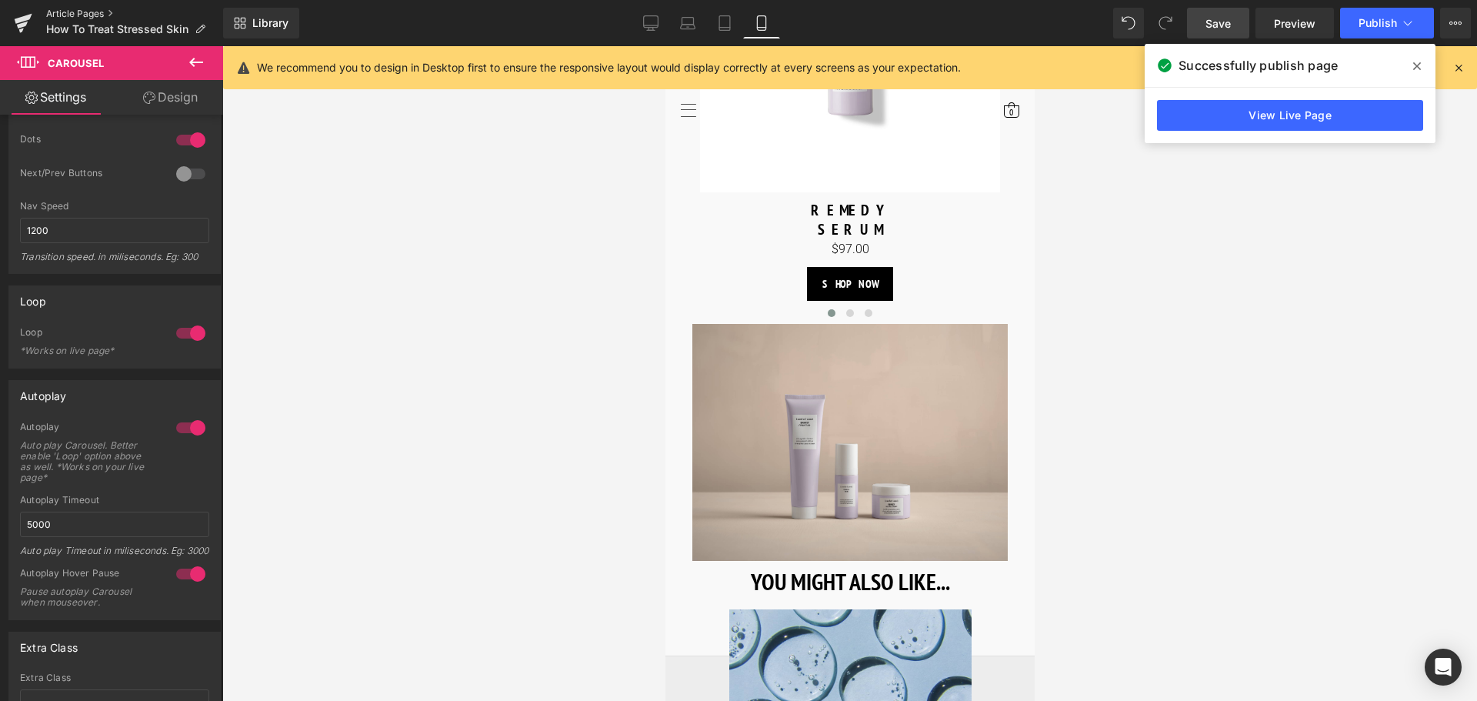
click at [58, 12] on link "Article Pages" at bounding box center [134, 14] width 177 height 12
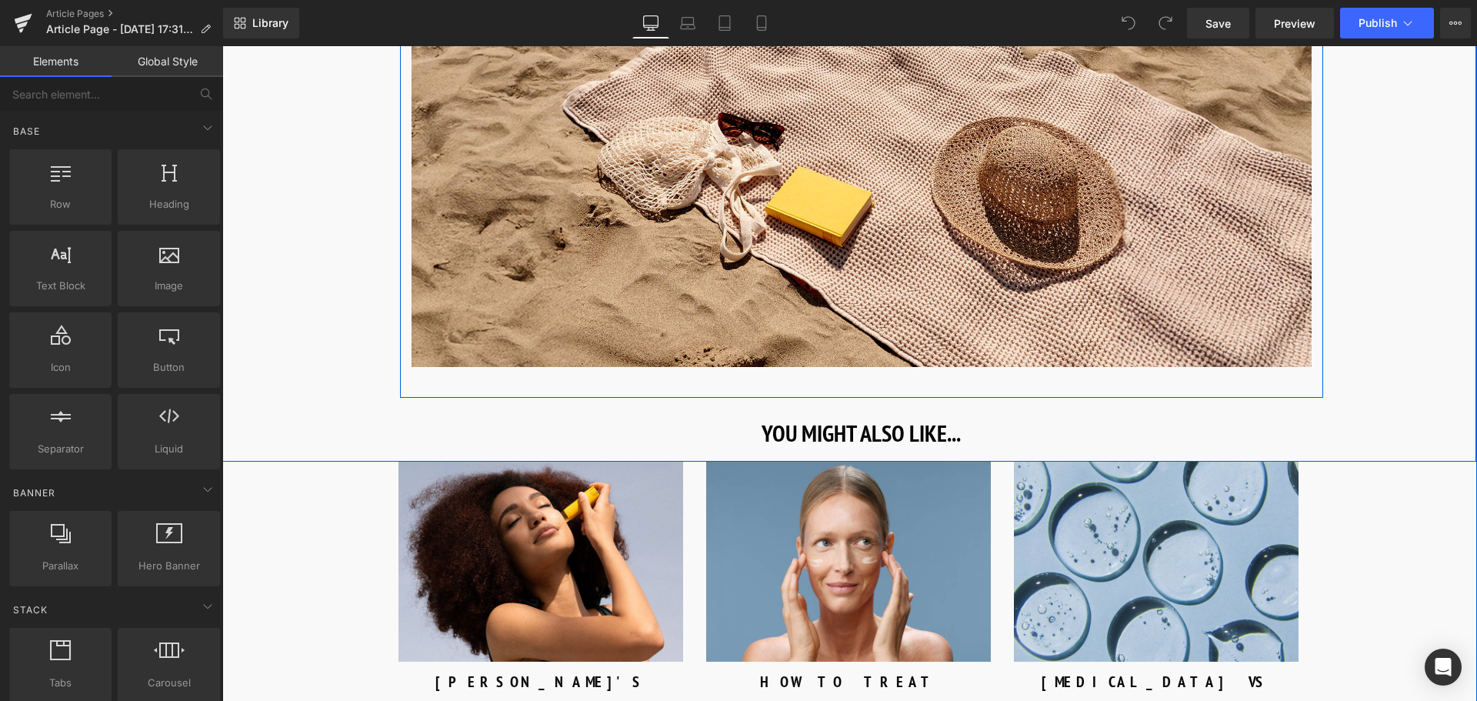
scroll to position [6999, 0]
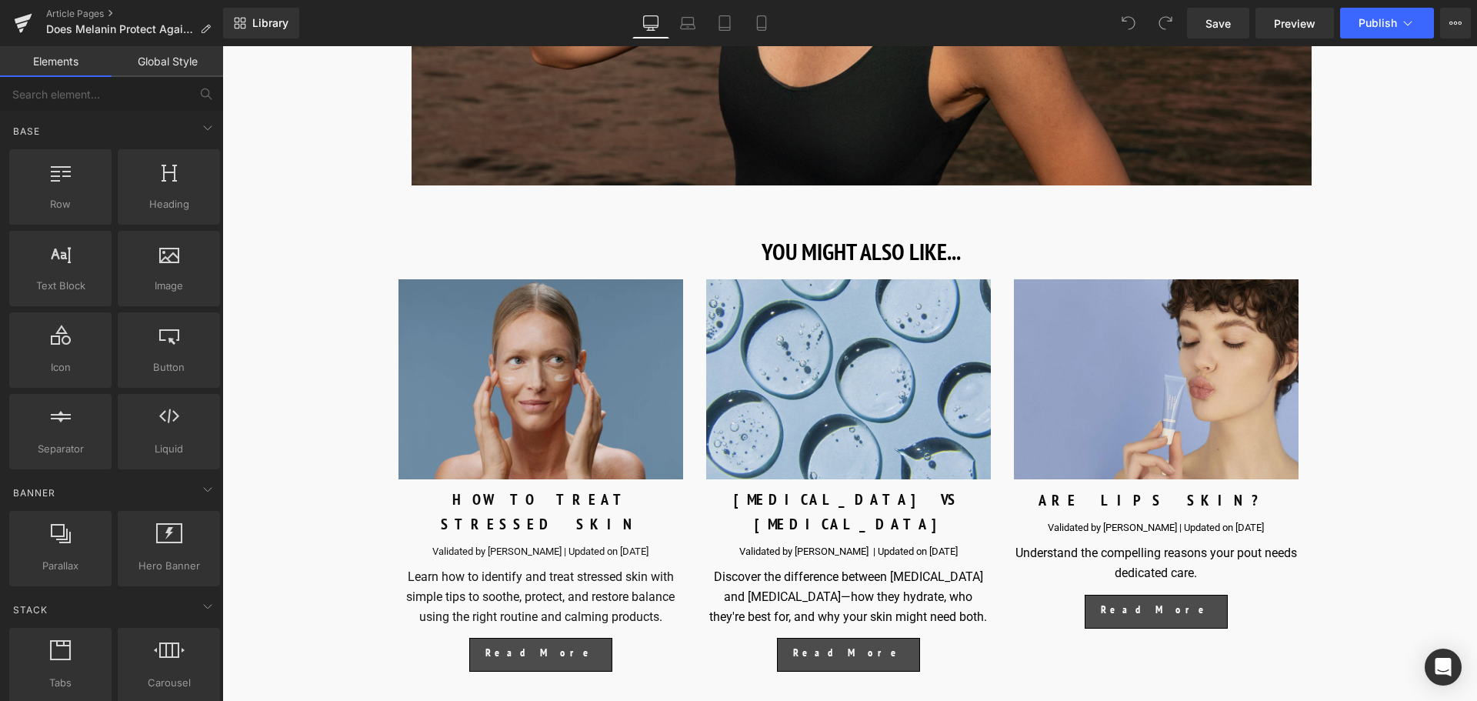
scroll to position [6550, 0]
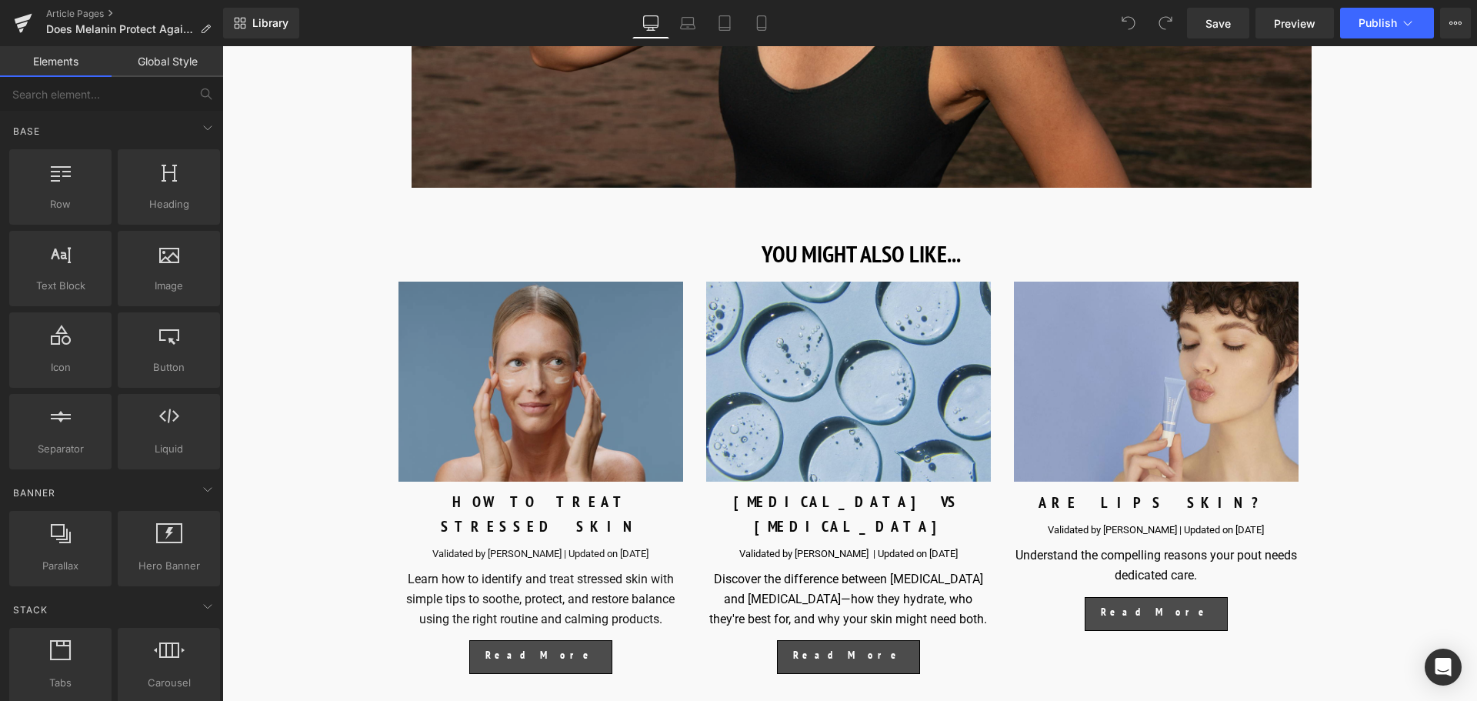
click at [548, 387] on img at bounding box center [540, 381] width 285 height 200
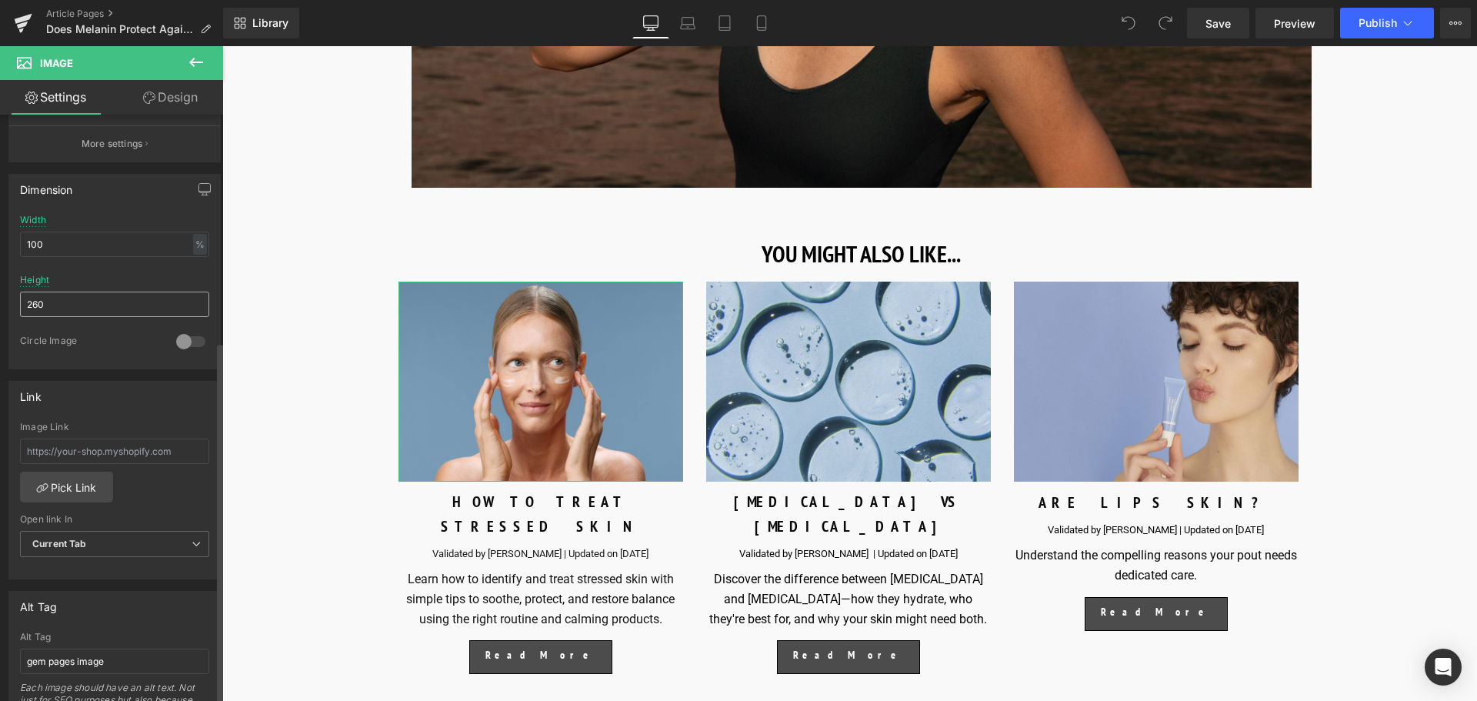
scroll to position [461, 0]
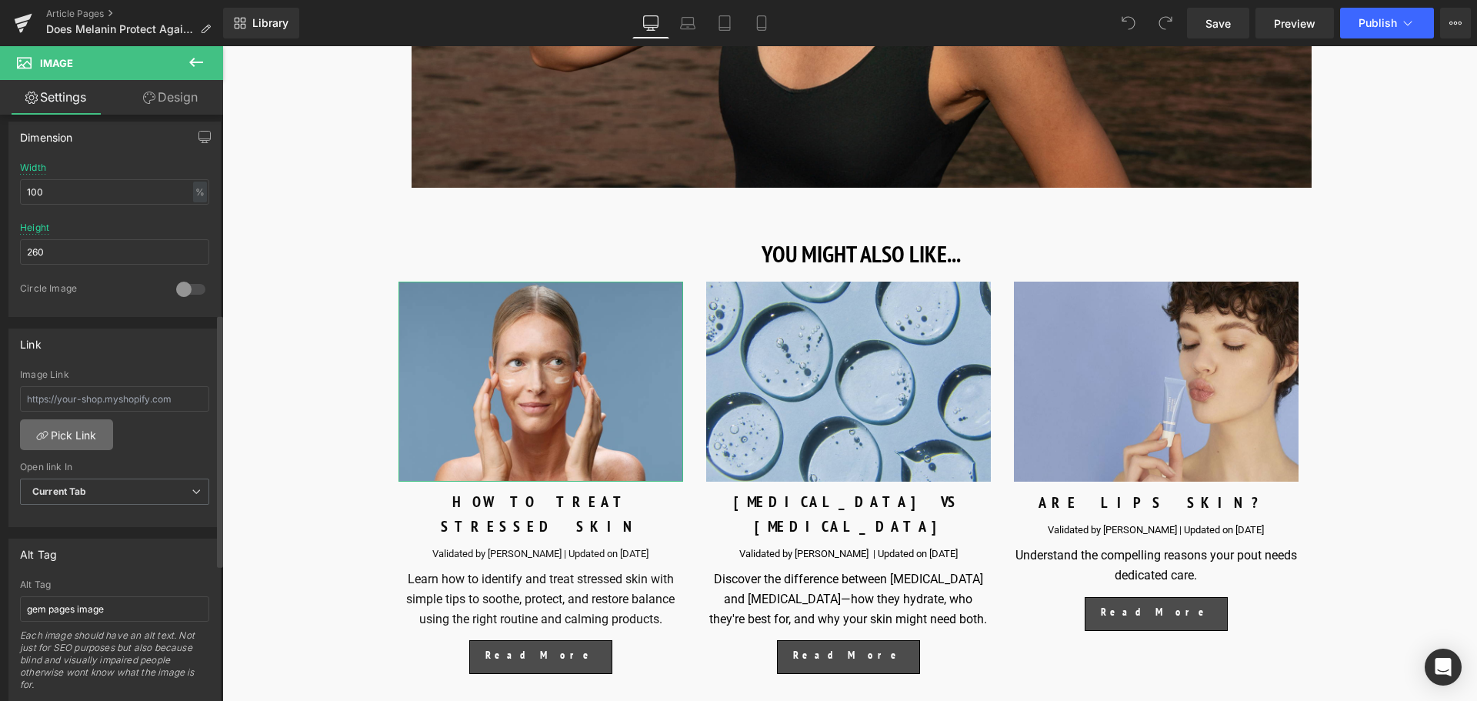
click at [84, 431] on link "Pick Link" at bounding box center [66, 434] width 93 height 31
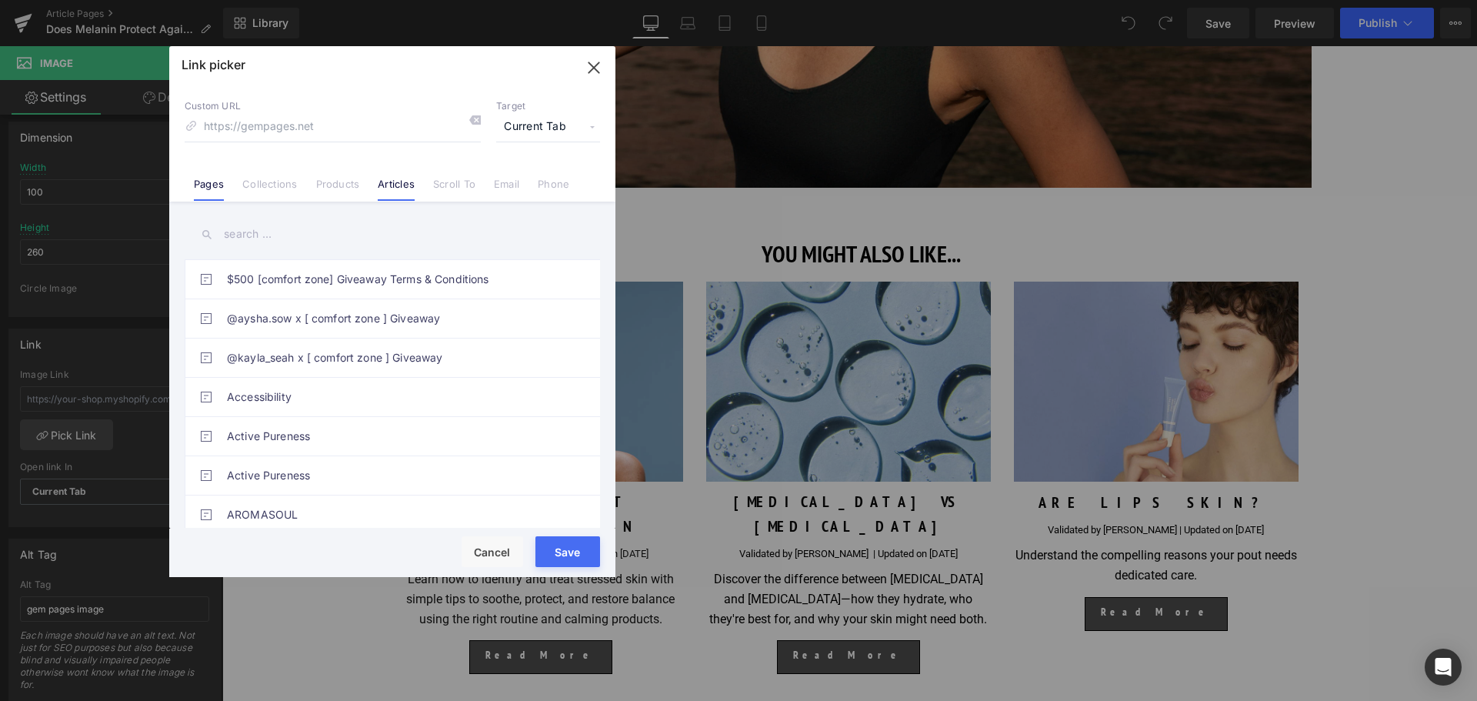
click at [384, 192] on link "Articles" at bounding box center [396, 189] width 37 height 23
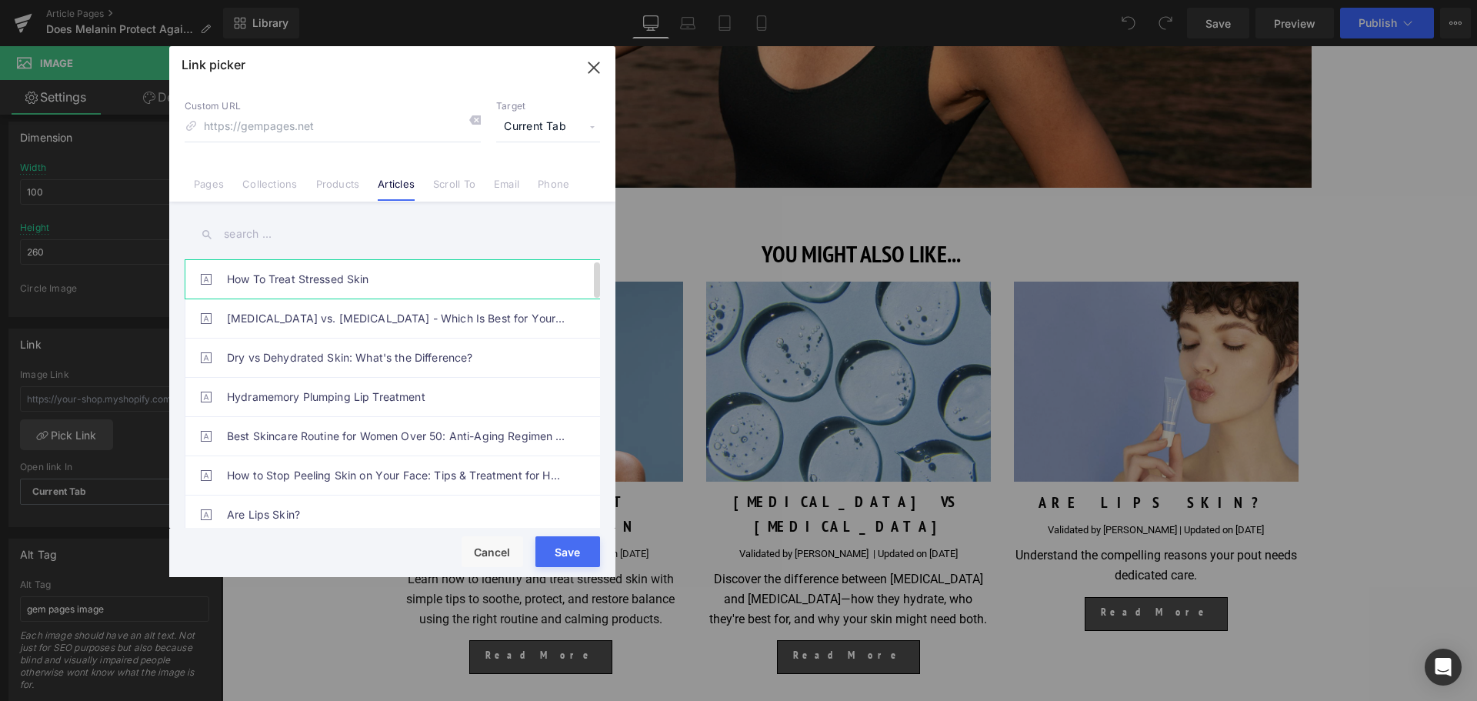
click at [297, 269] on link "How To Treat Stressed Skin" at bounding box center [396, 279] width 338 height 38
click at [592, 560] on button "Save" at bounding box center [567, 551] width 65 height 31
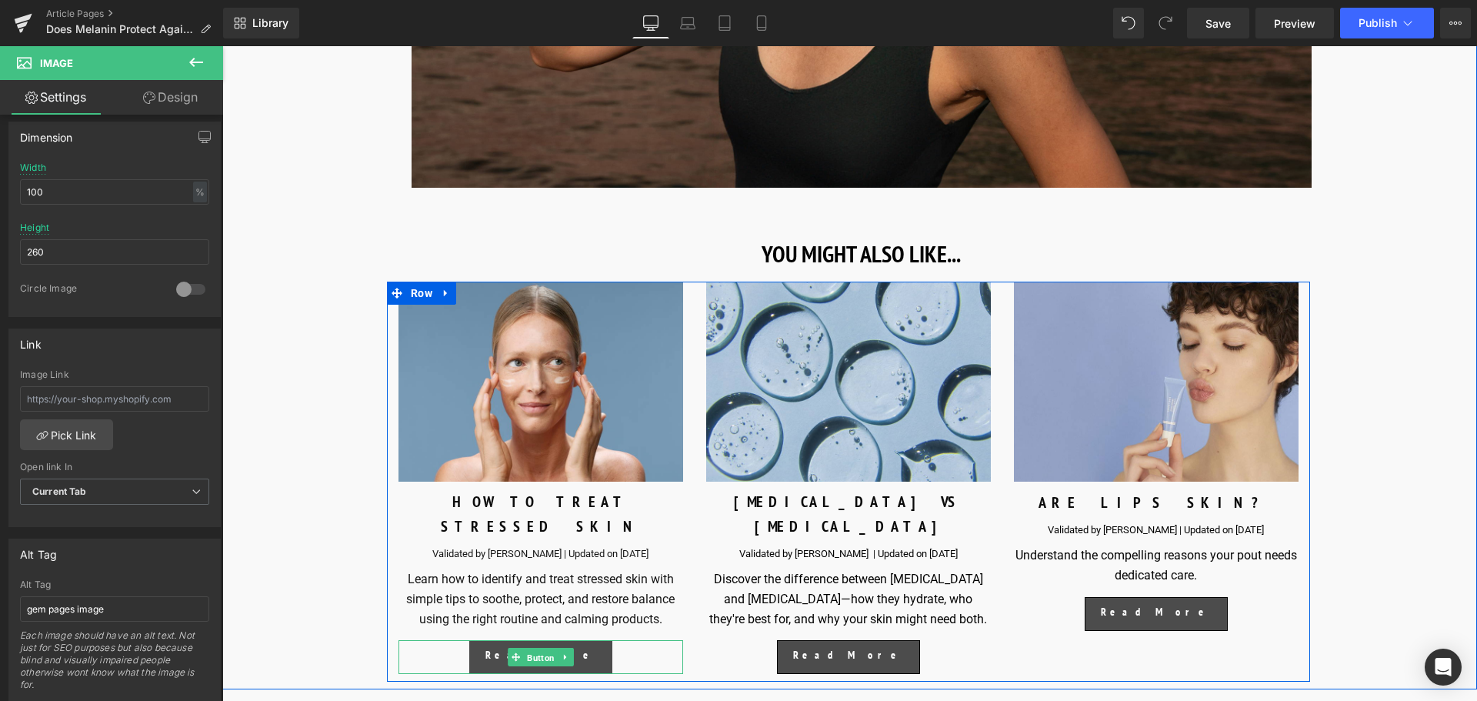
click at [543, 658] on span "Button" at bounding box center [541, 657] width 34 height 18
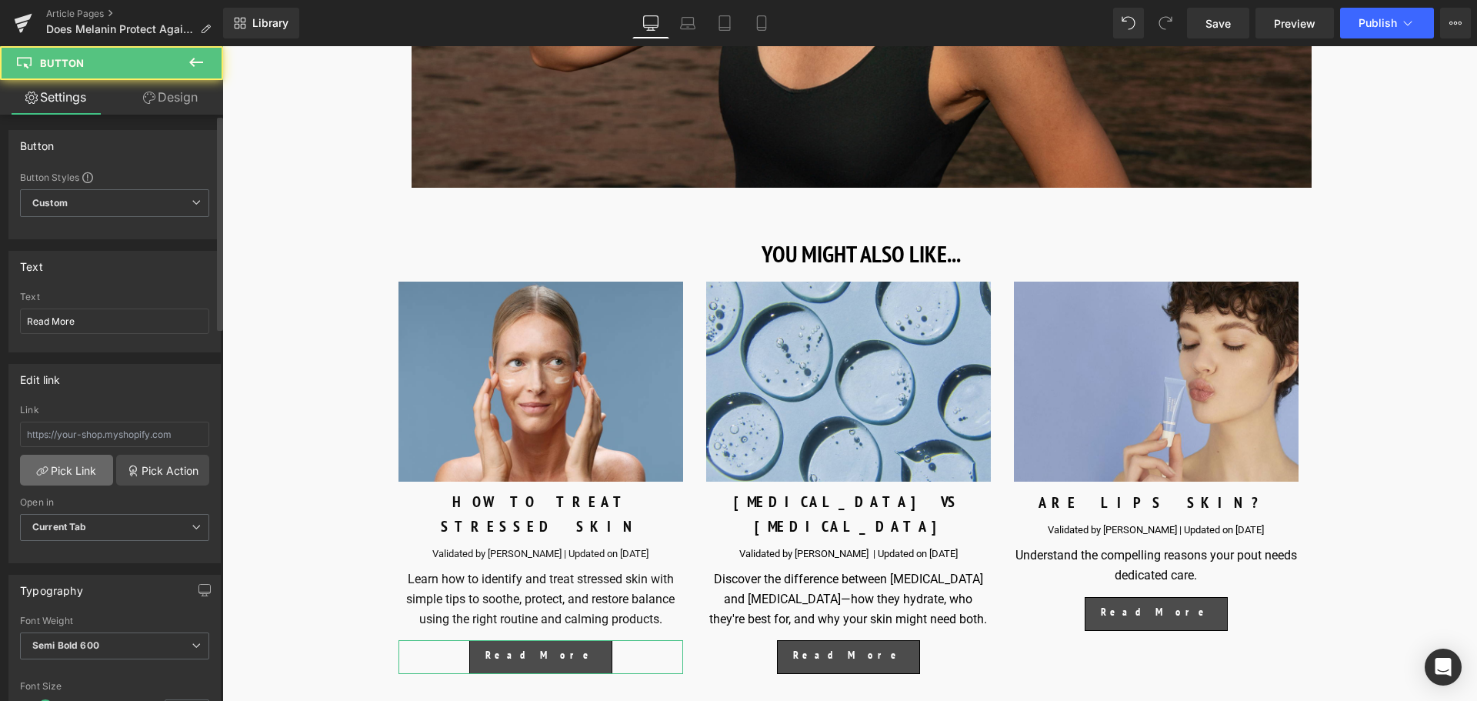
click at [78, 466] on link "Pick Link" at bounding box center [66, 470] width 93 height 31
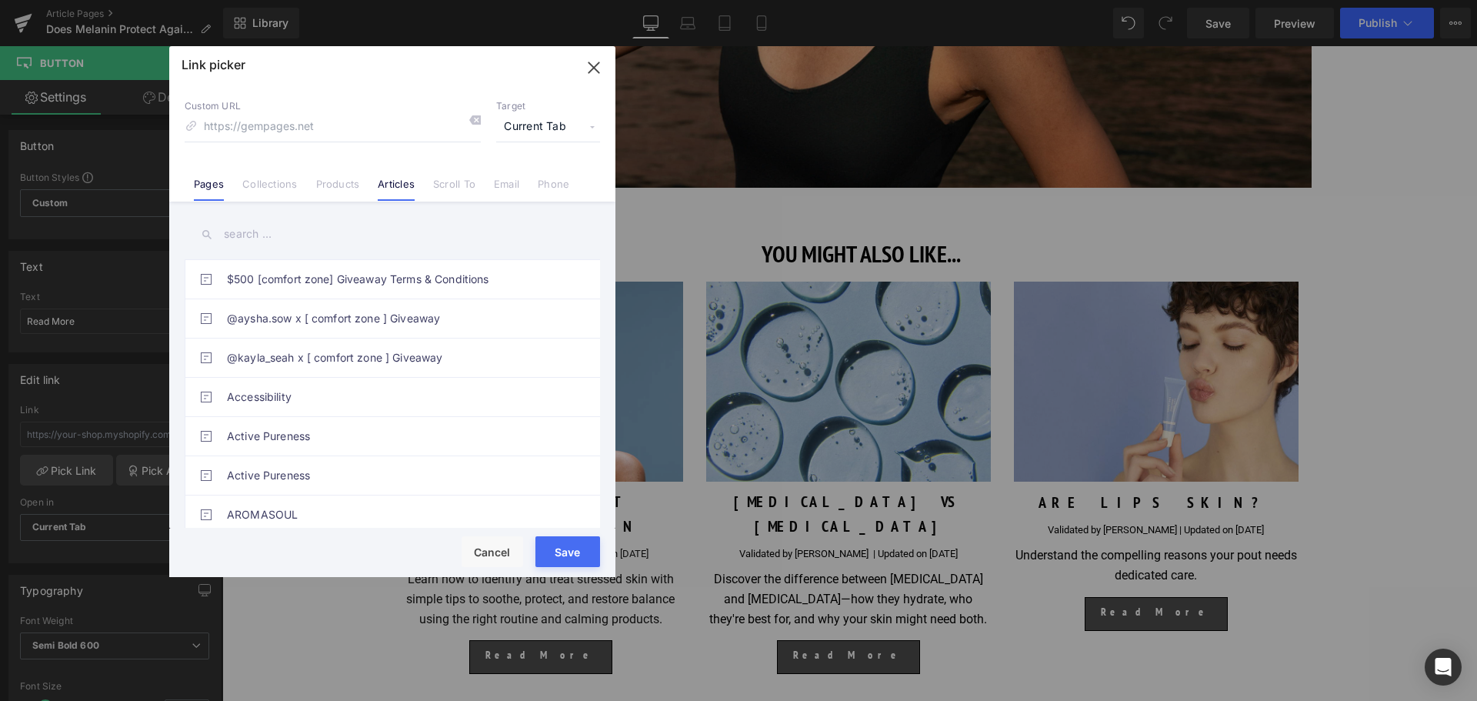
click at [378, 179] on link "Articles" at bounding box center [396, 189] width 37 height 23
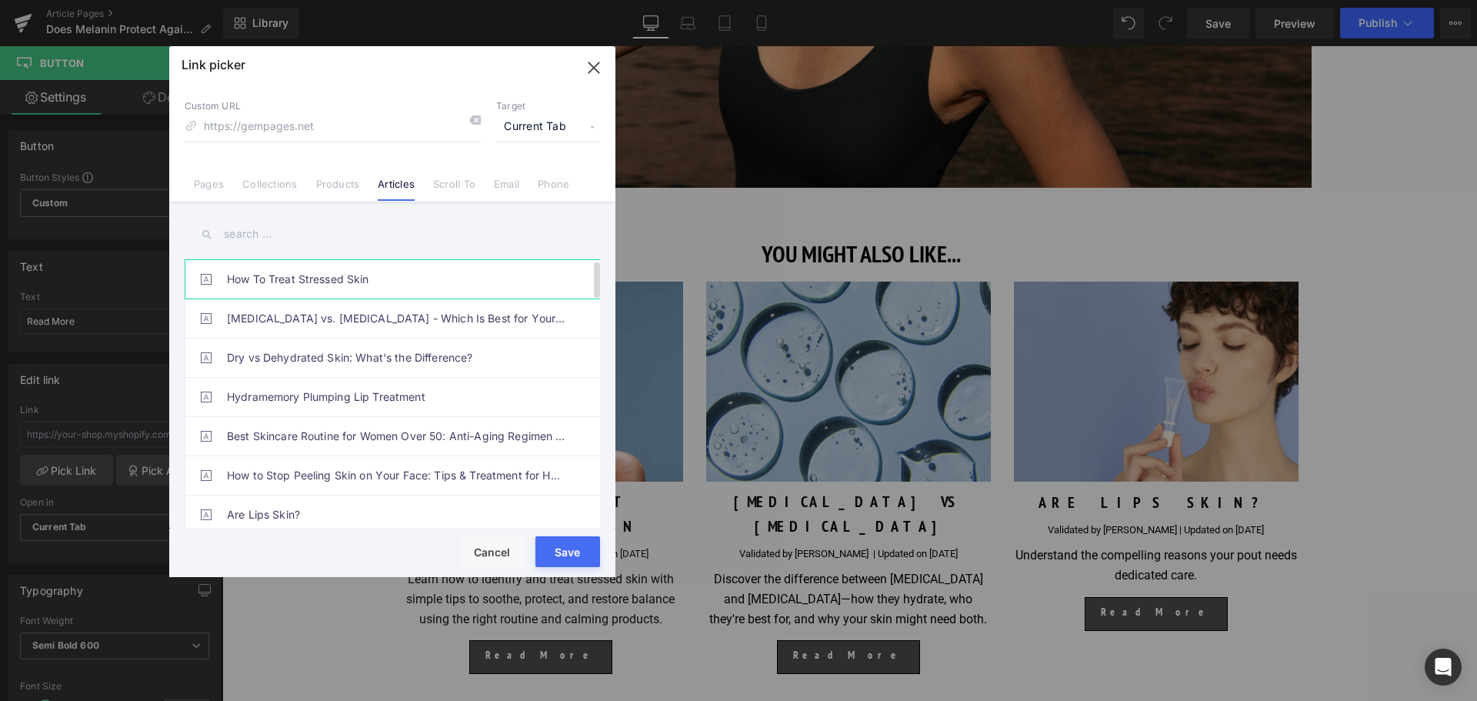
click at [291, 284] on link "How To Treat Stressed Skin" at bounding box center [396, 279] width 338 height 38
click at [568, 548] on button "Save" at bounding box center [567, 551] width 65 height 31
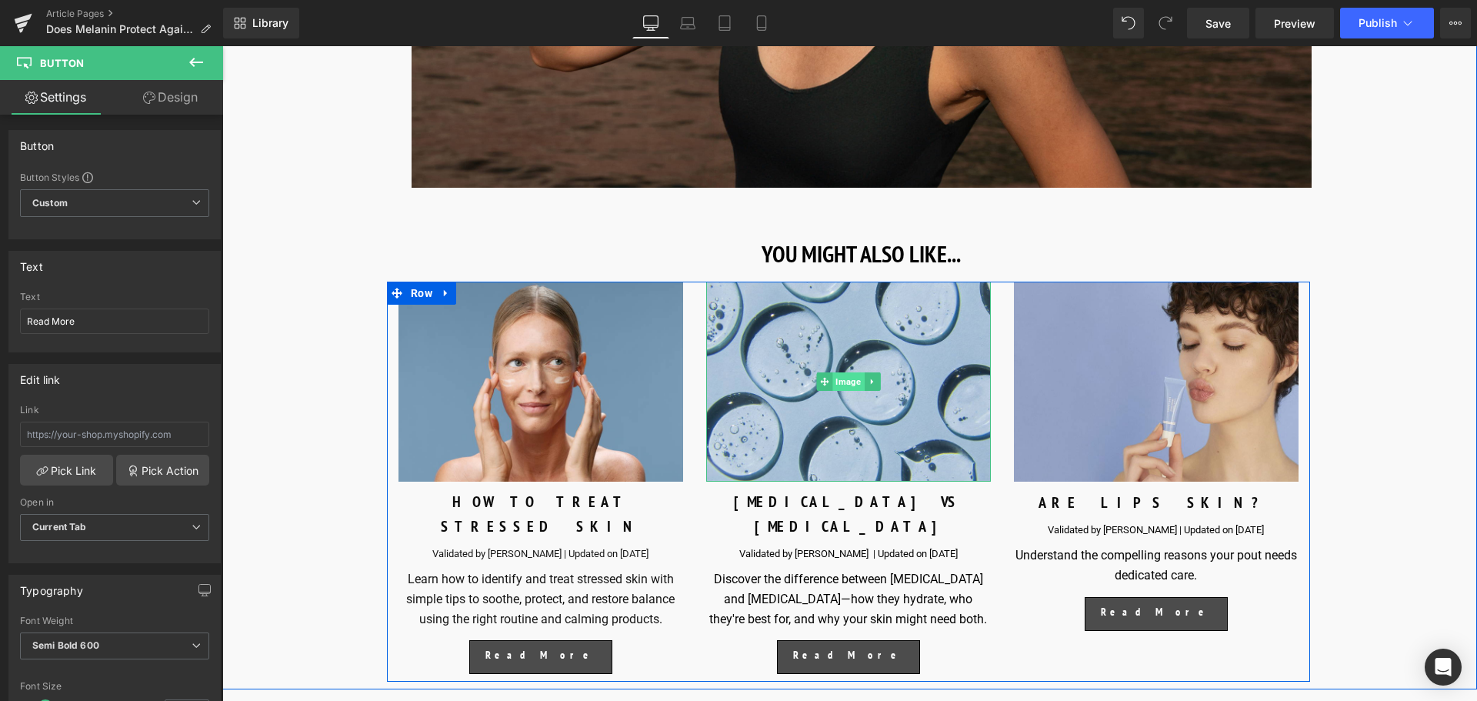
click at [846, 391] on span "Image" at bounding box center [848, 381] width 32 height 18
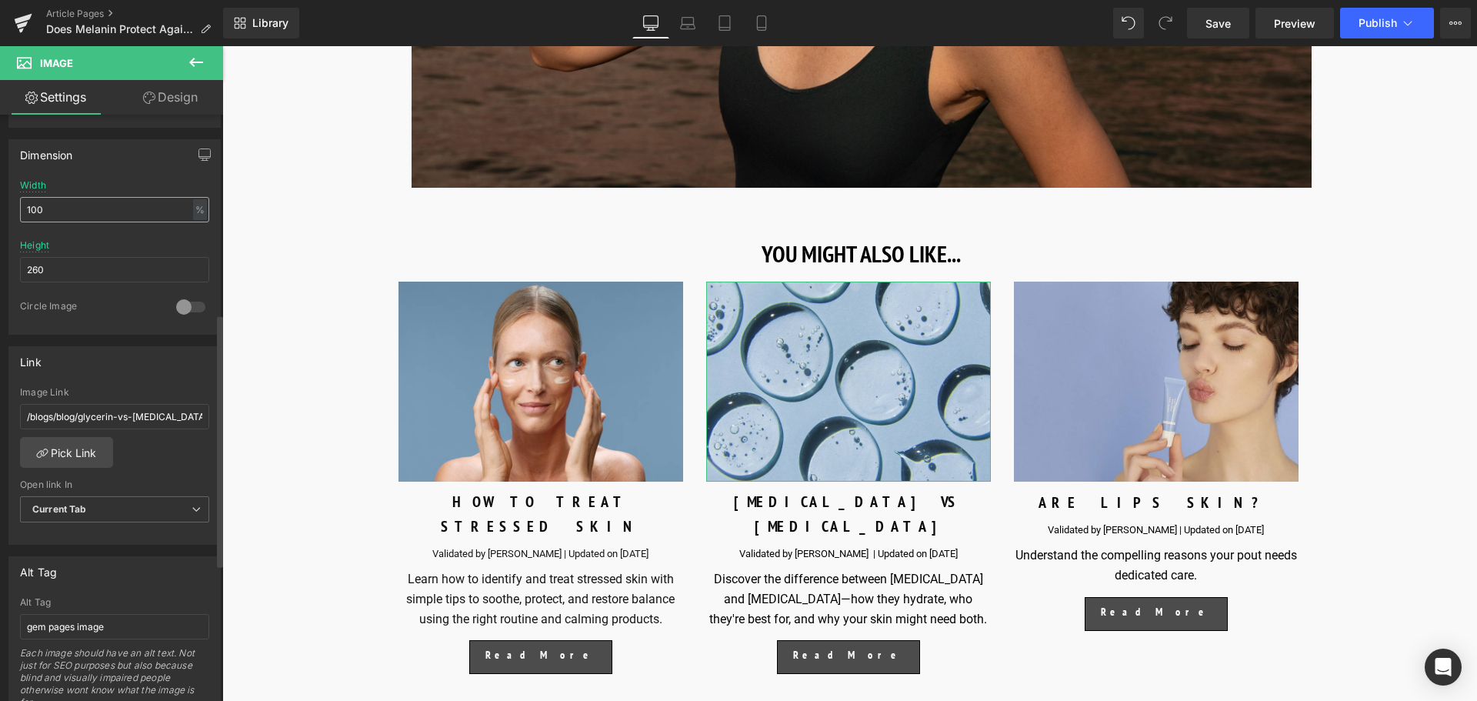
scroll to position [461, 0]
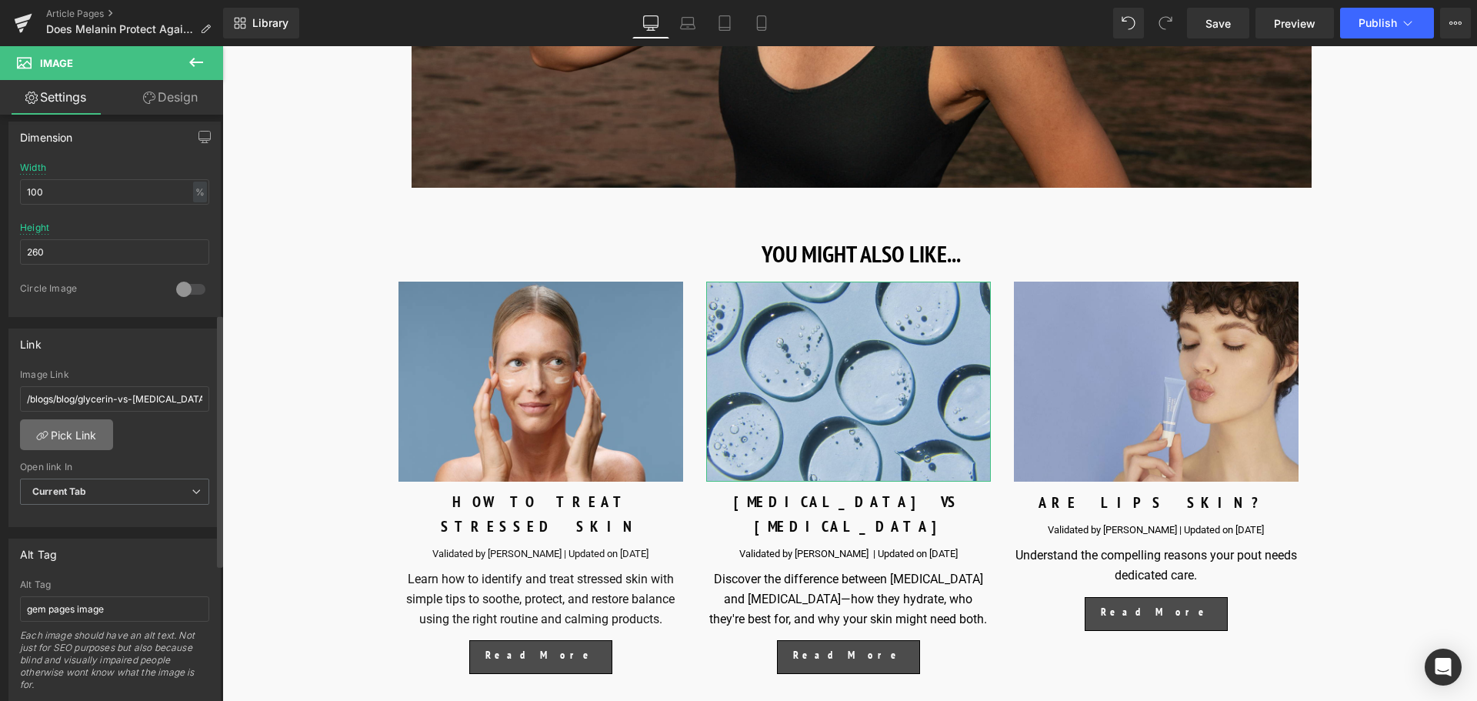
click at [81, 438] on link "Pick Link" at bounding box center [66, 434] width 93 height 31
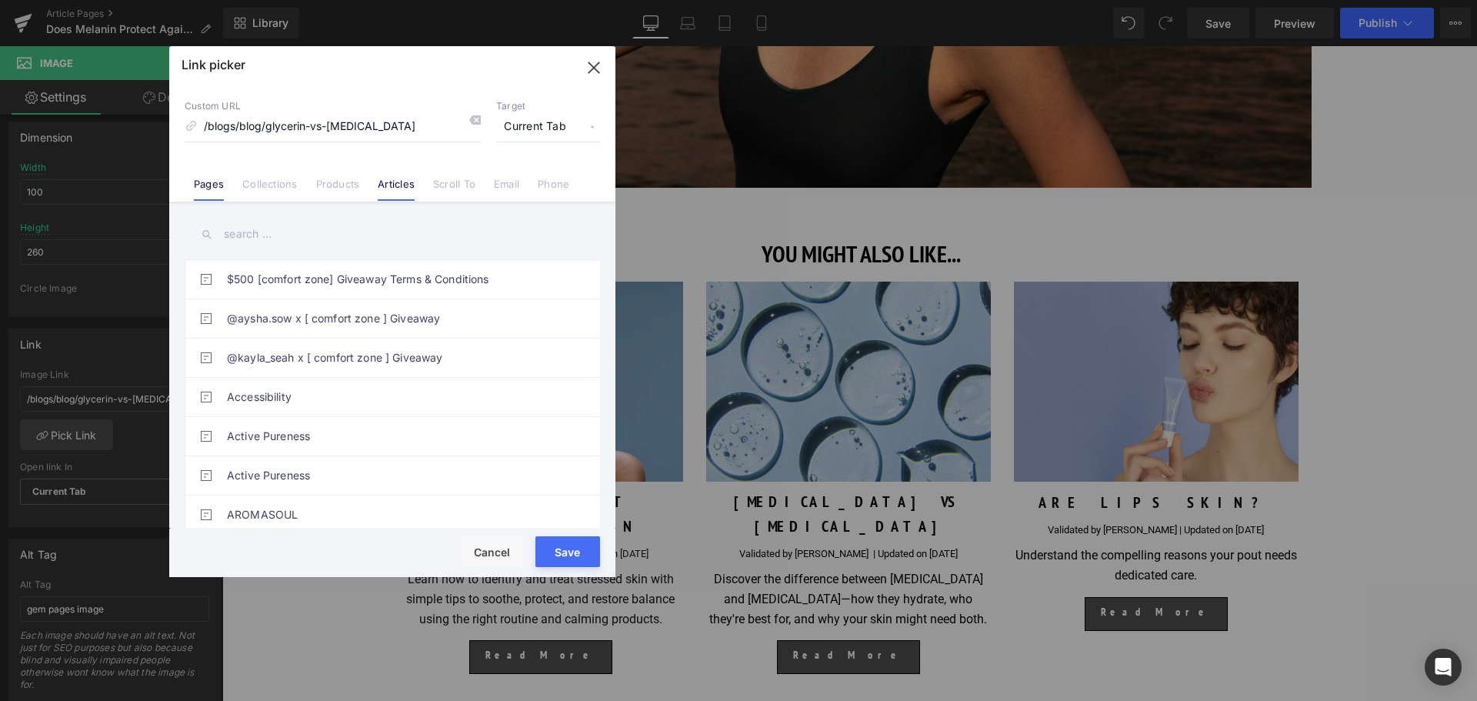
click at [389, 192] on link "Articles" at bounding box center [396, 189] width 37 height 23
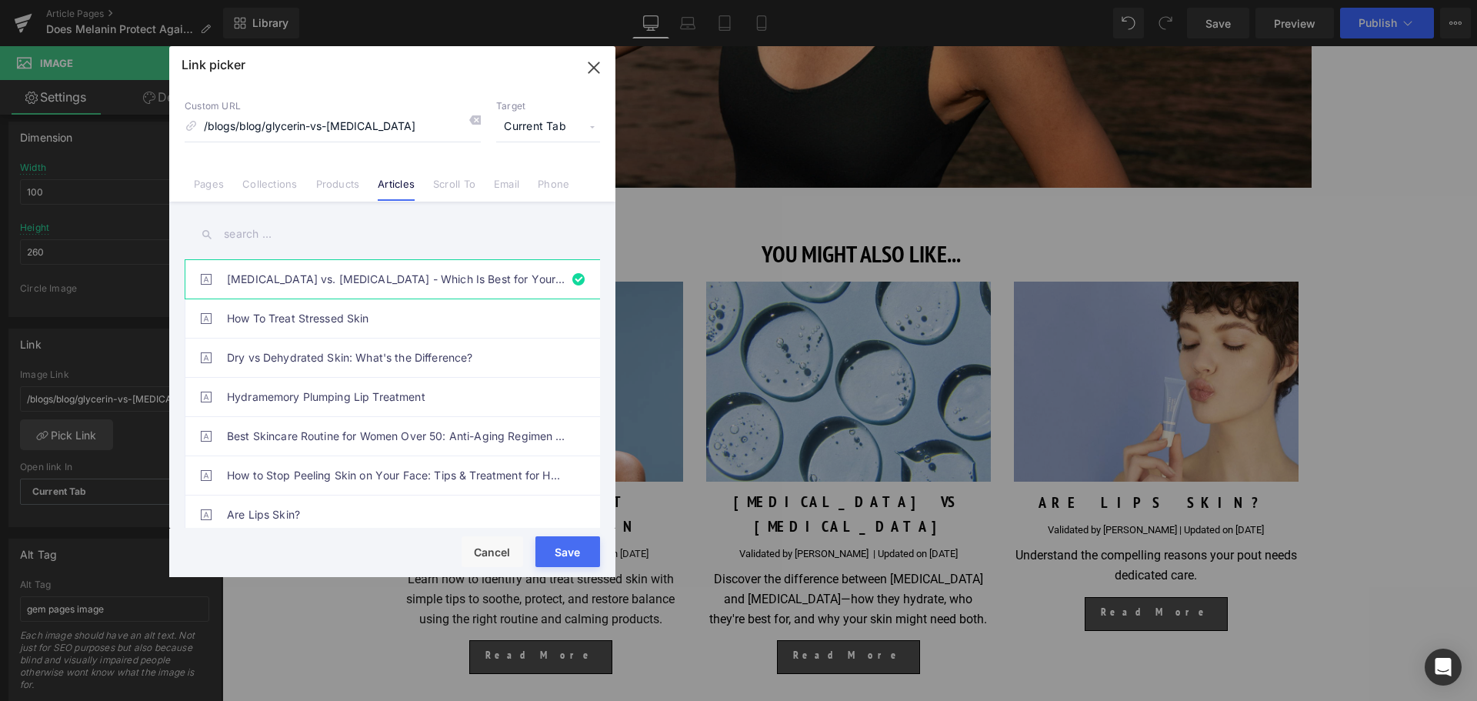
drag, startPoint x: 556, startPoint y: 549, endPoint x: 341, endPoint y: 508, distance: 219.3
click at [556, 549] on button "Save" at bounding box center [567, 551] width 65 height 31
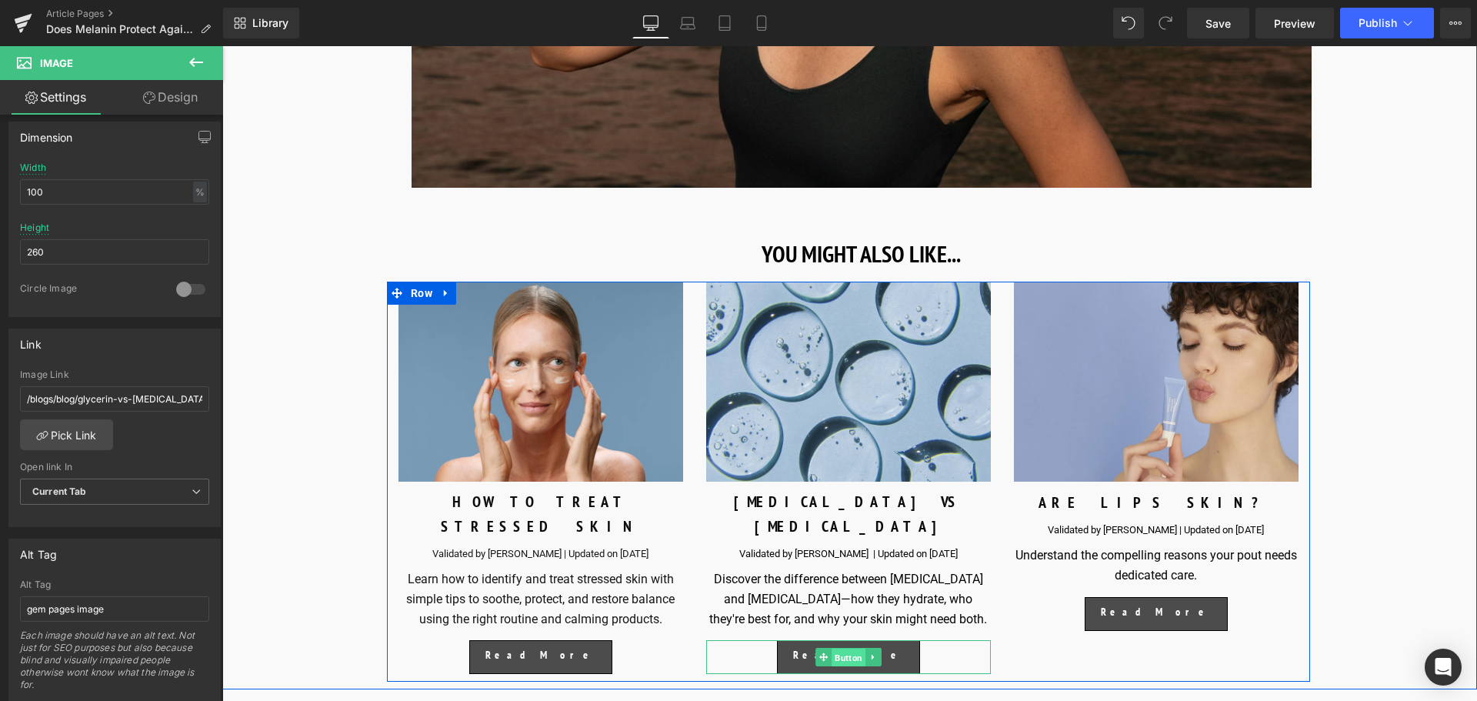
click at [841, 648] on span "Button" at bounding box center [848, 657] width 34 height 18
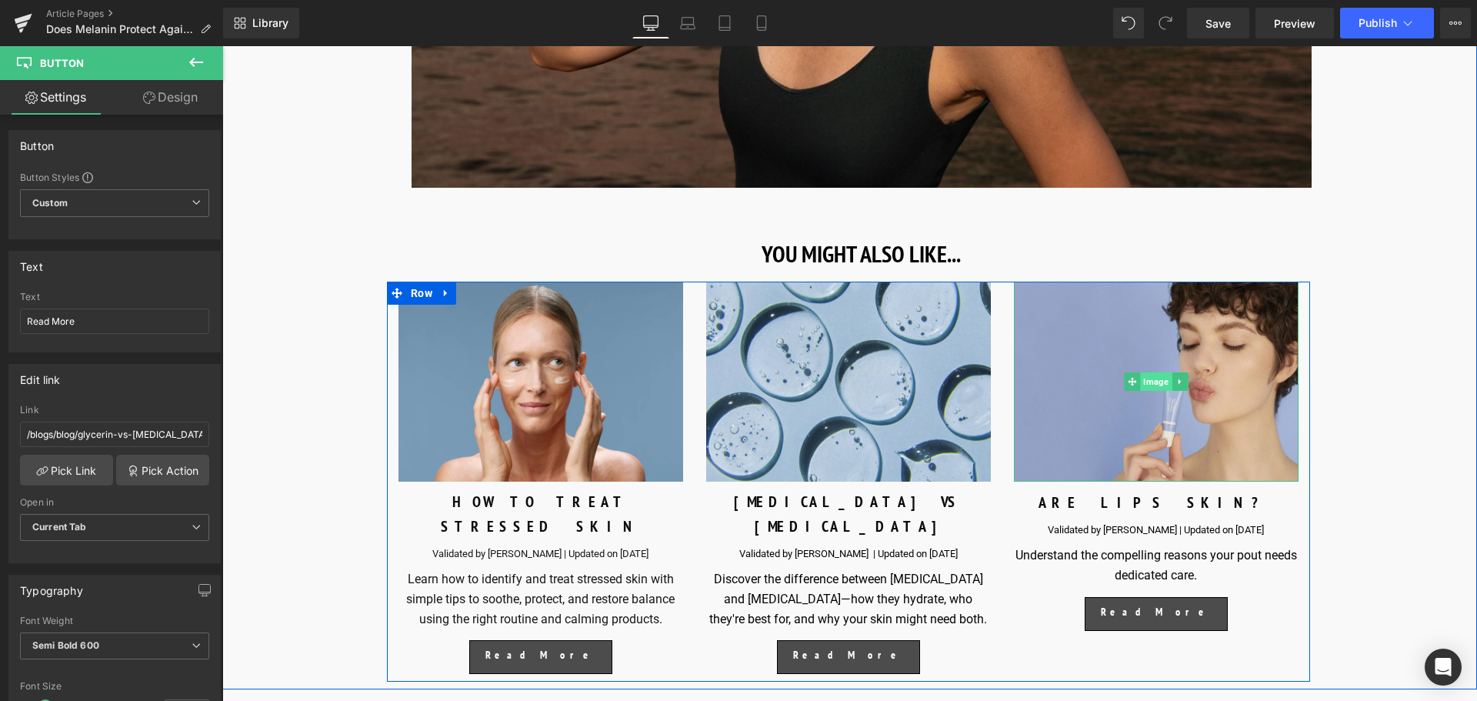
click at [1157, 391] on span "Image" at bounding box center [1156, 381] width 32 height 18
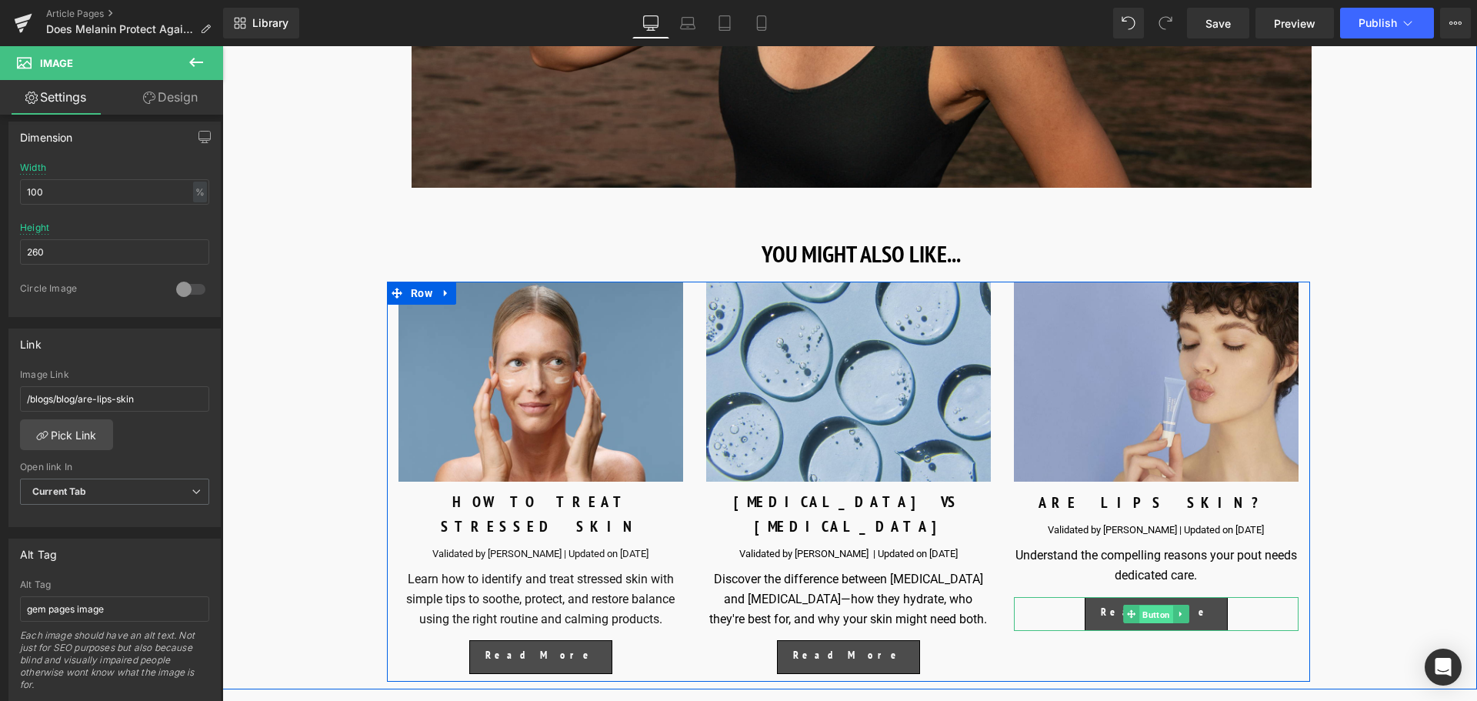
click at [1151, 623] on span "Button" at bounding box center [1156, 614] width 34 height 18
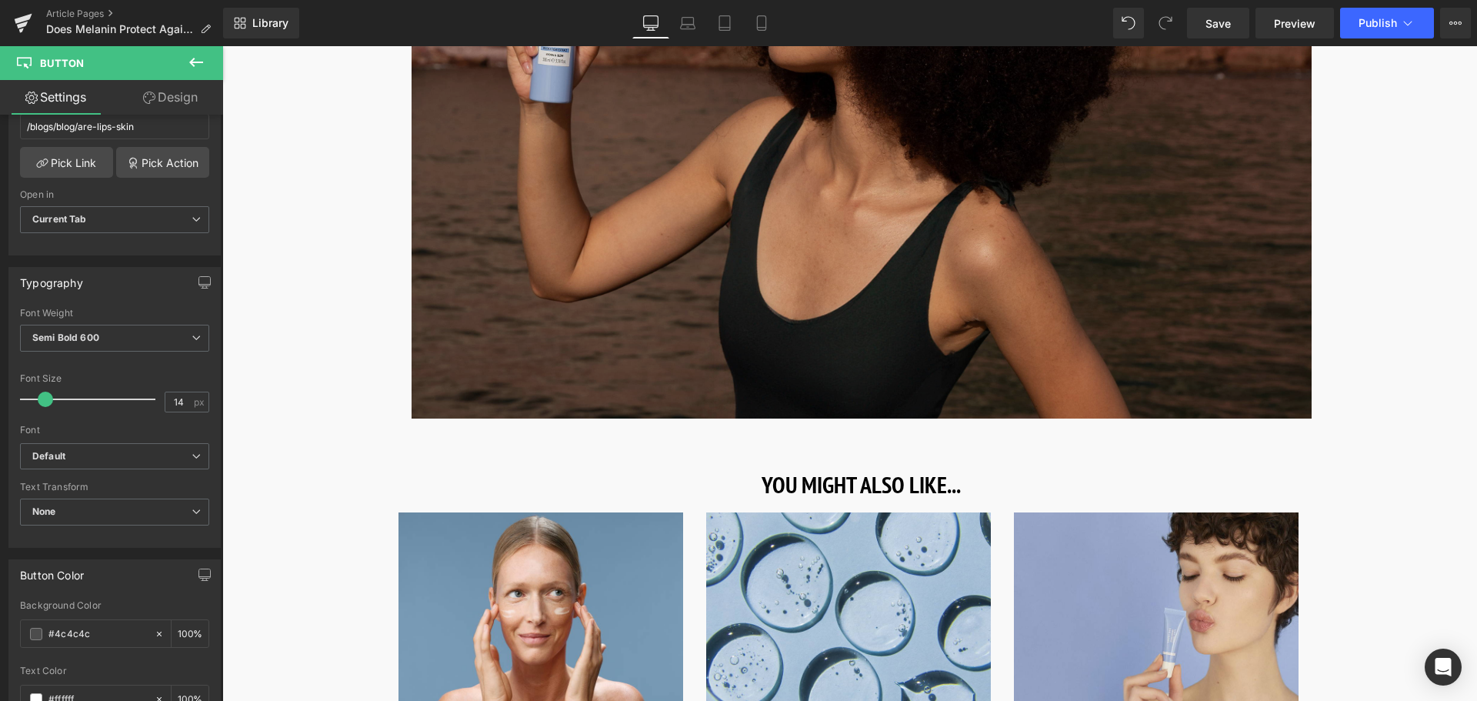
scroll to position [6165, 0]
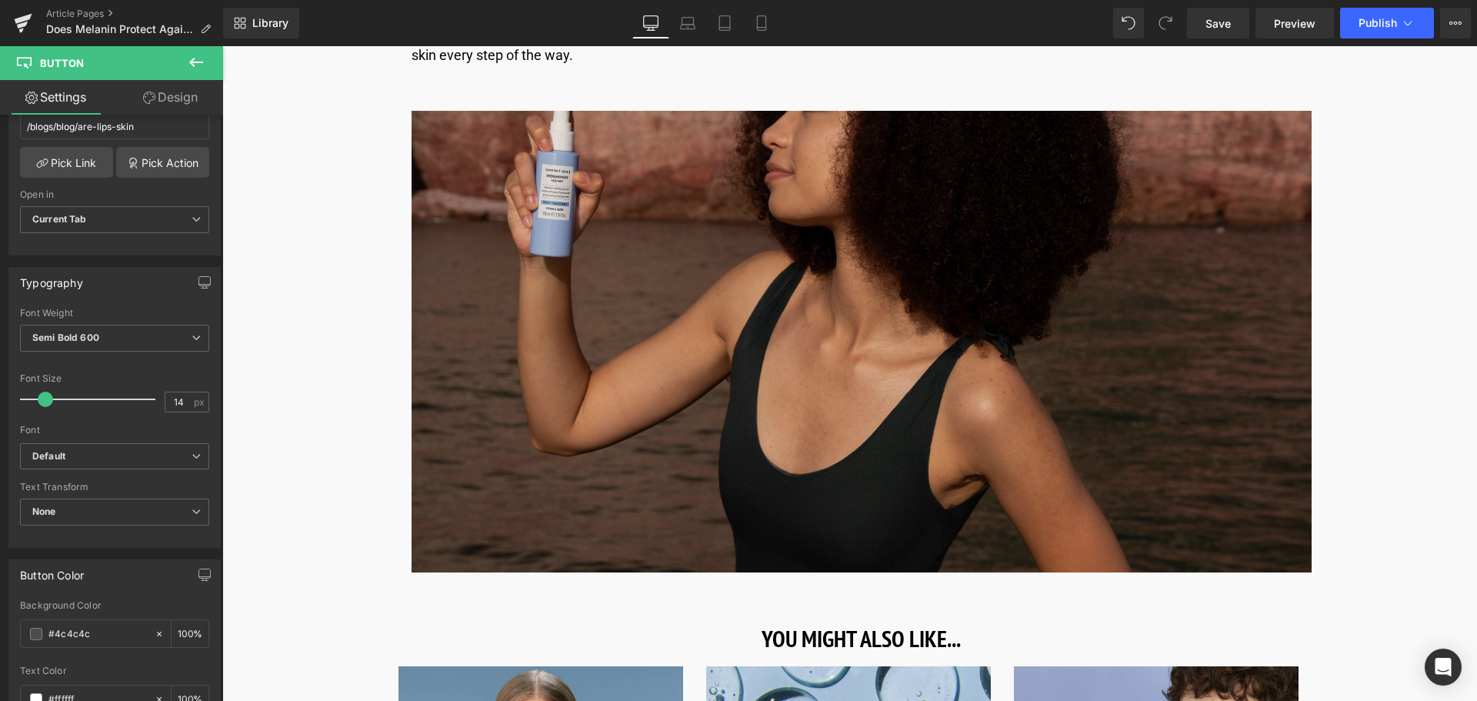
click at [744, 277] on img at bounding box center [861, 341] width 900 height 461
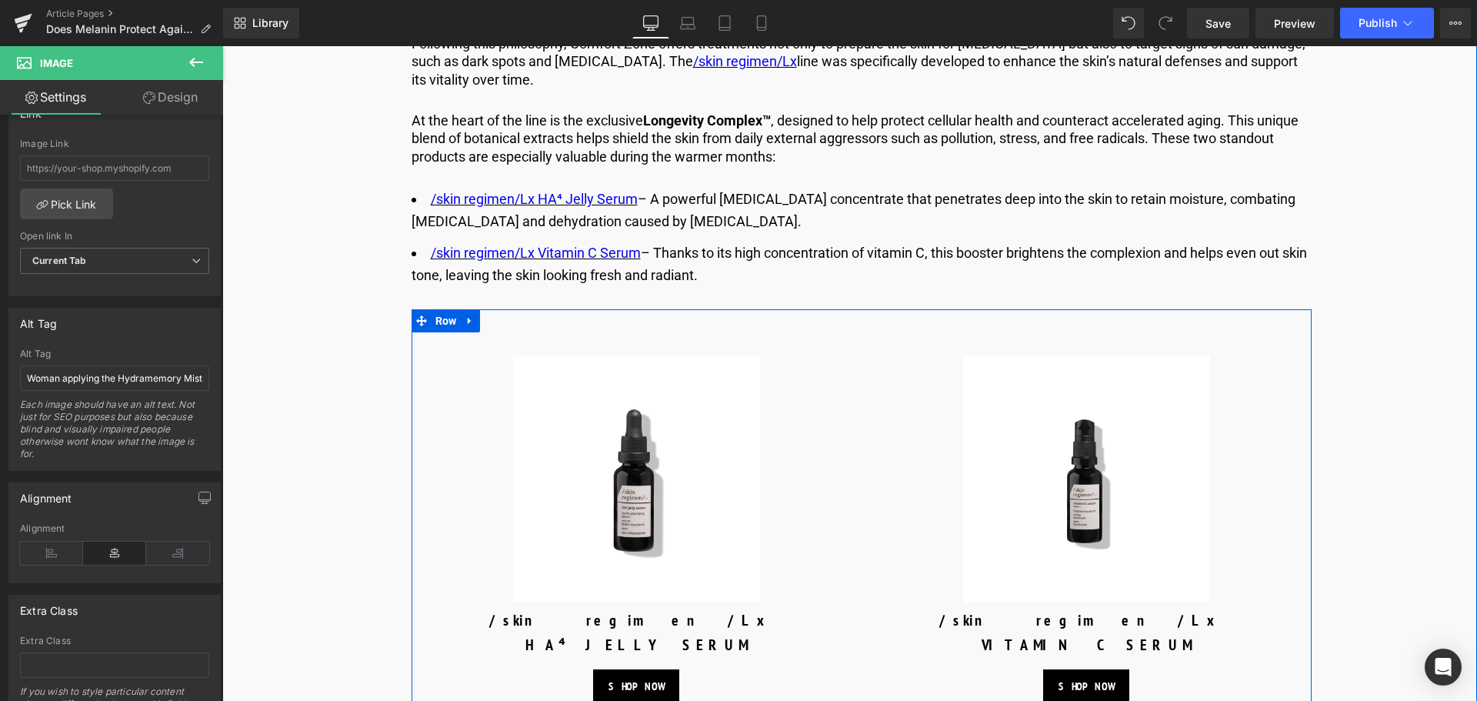
scroll to position [5319, 0]
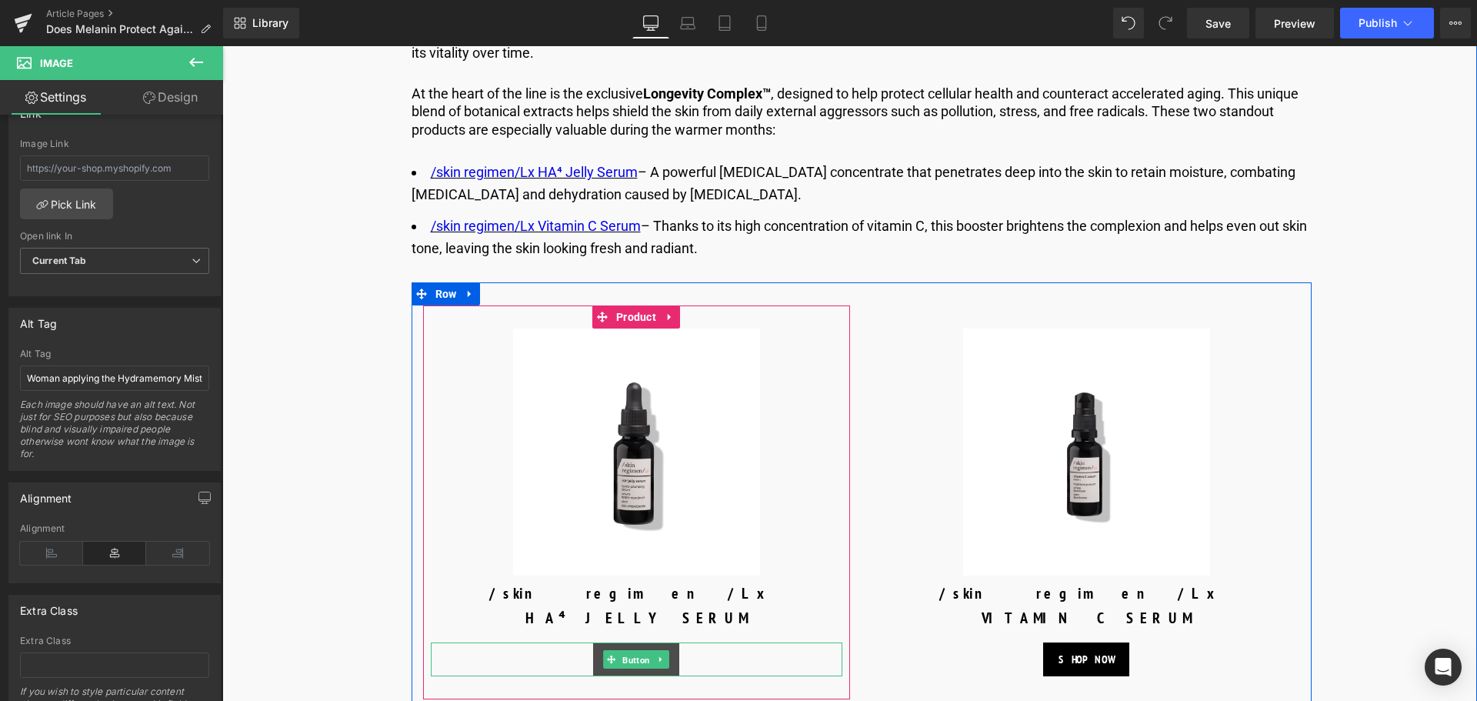
click at [637, 669] on span "Button" at bounding box center [636, 660] width 34 height 18
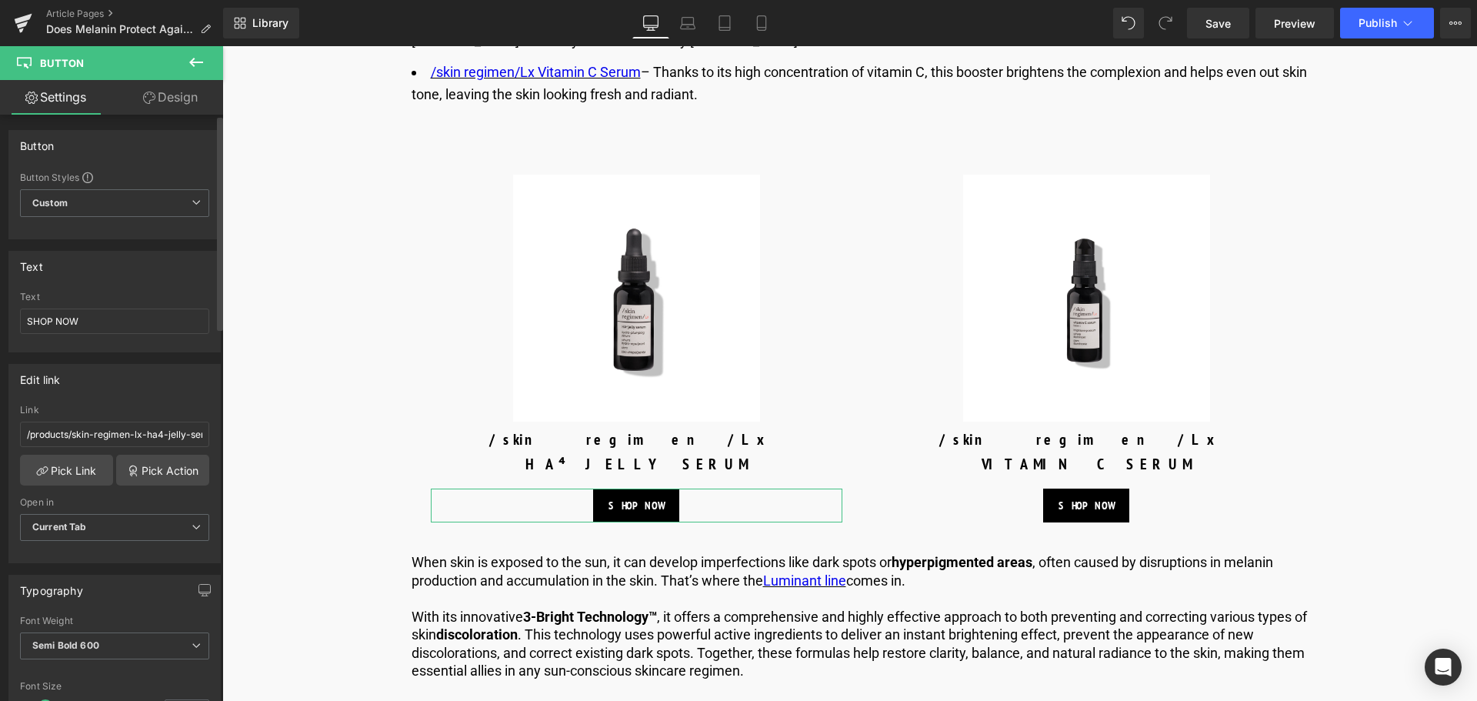
scroll to position [77, 0]
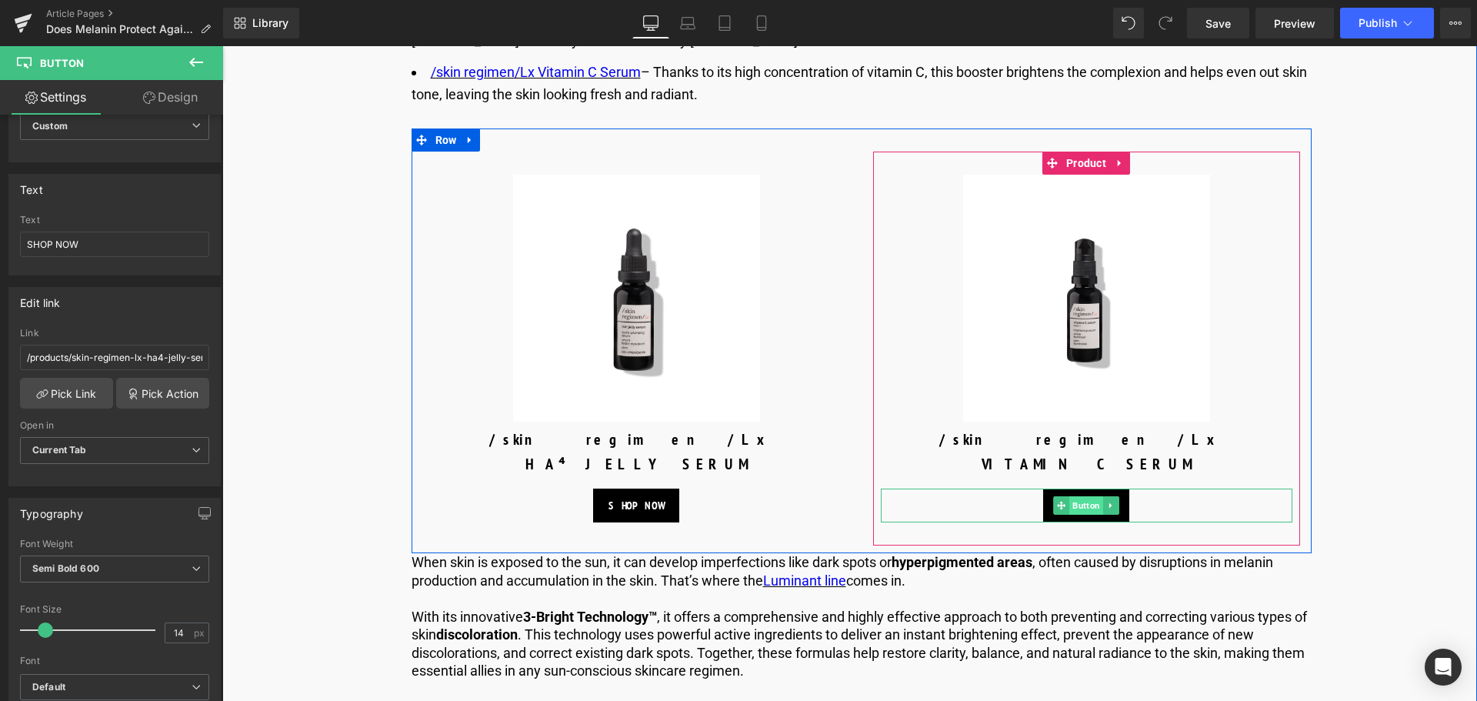
click at [1087, 515] on span "Button" at bounding box center [1086, 505] width 34 height 18
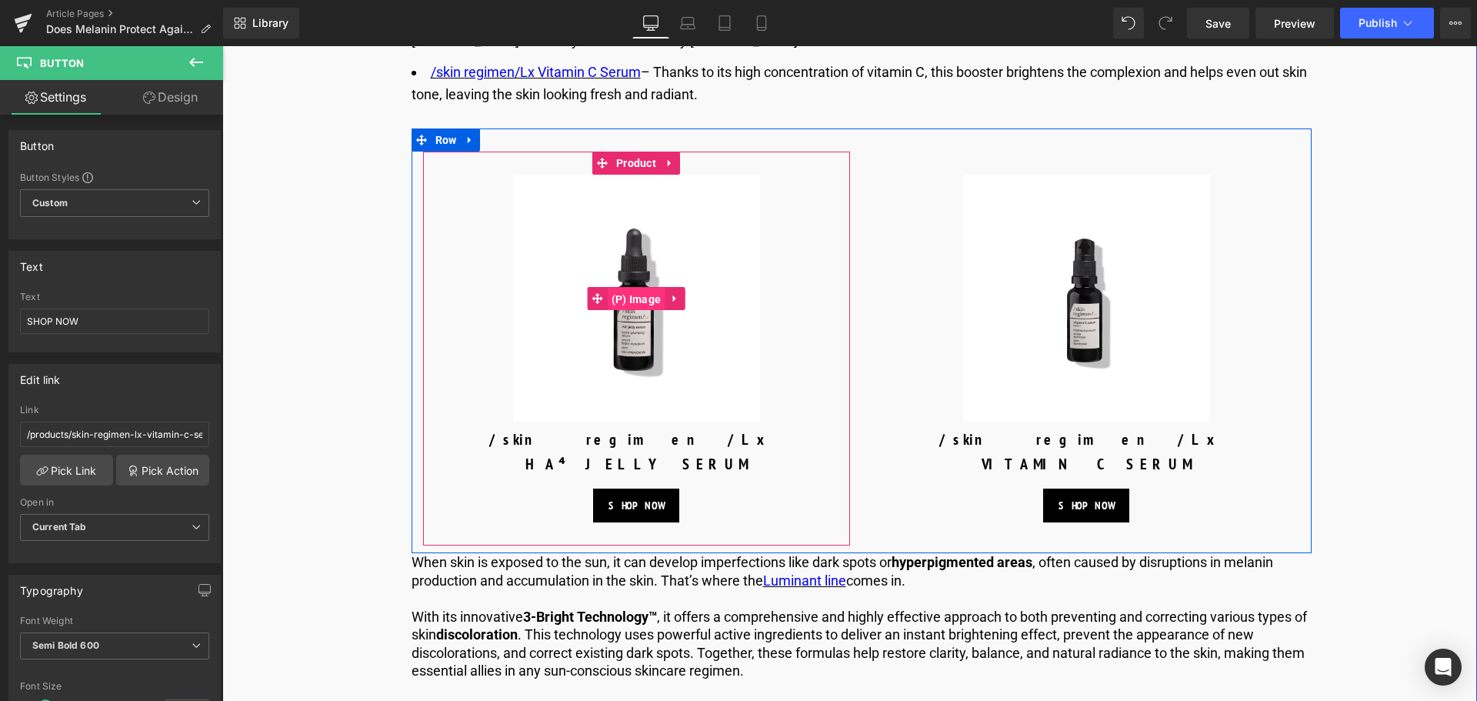
click at [638, 311] on span "(P) Image" at bounding box center [637, 299] width 58 height 23
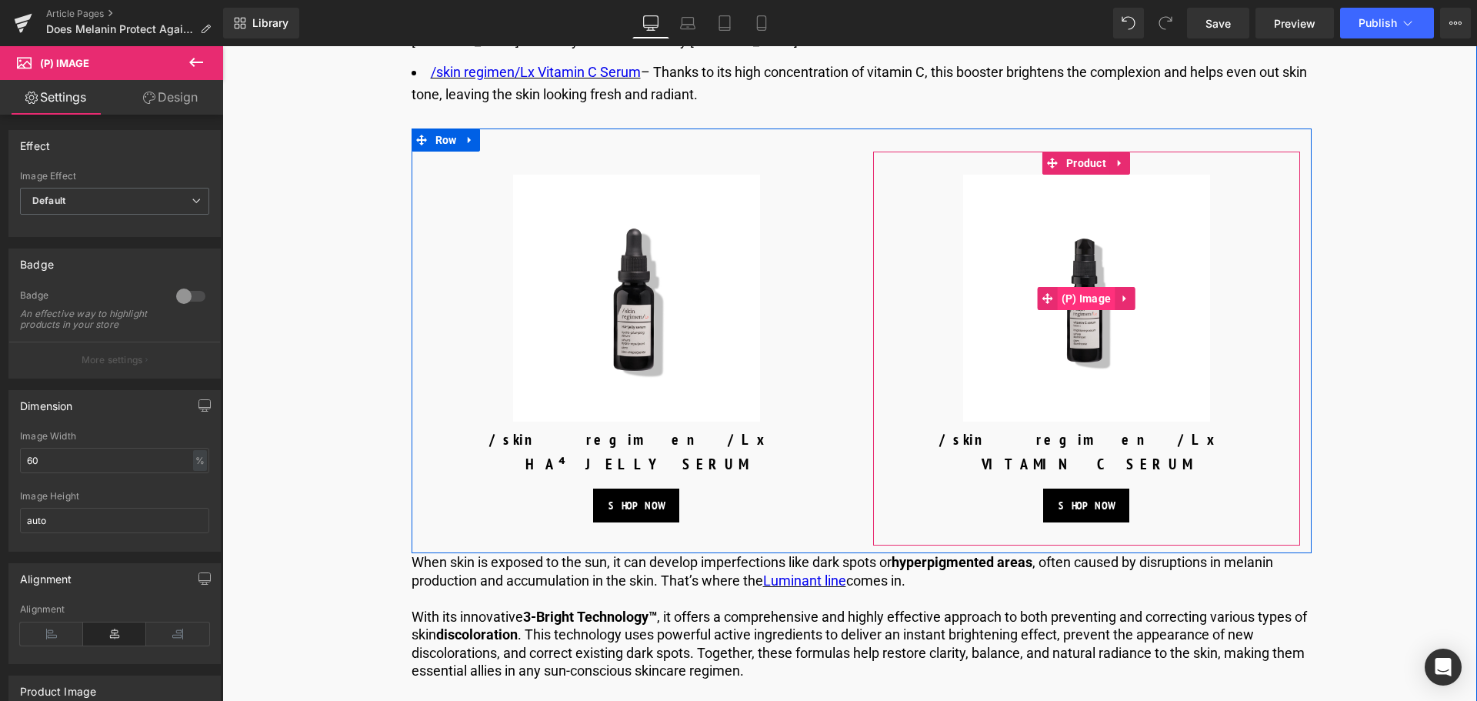
click at [1088, 310] on span "(P) Image" at bounding box center [1087, 298] width 58 height 23
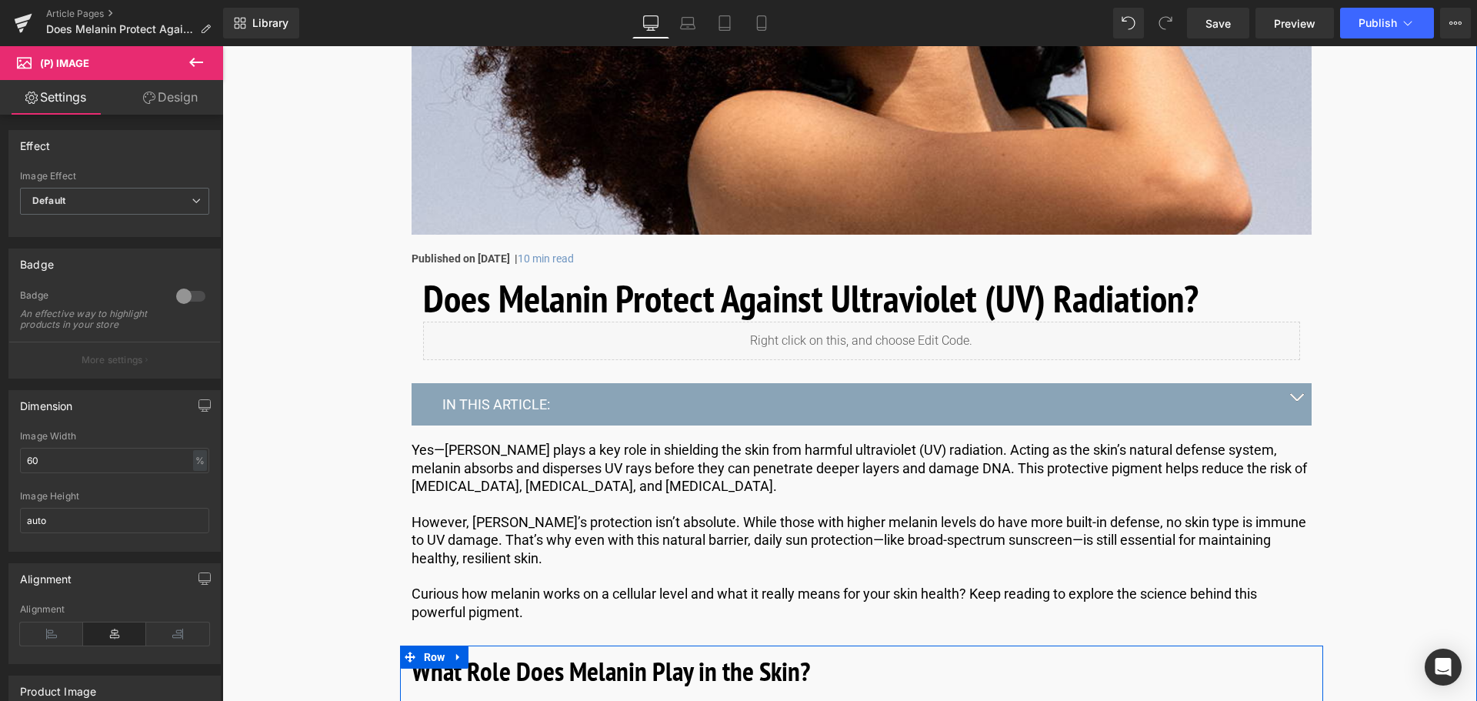
scroll to position [397, 0]
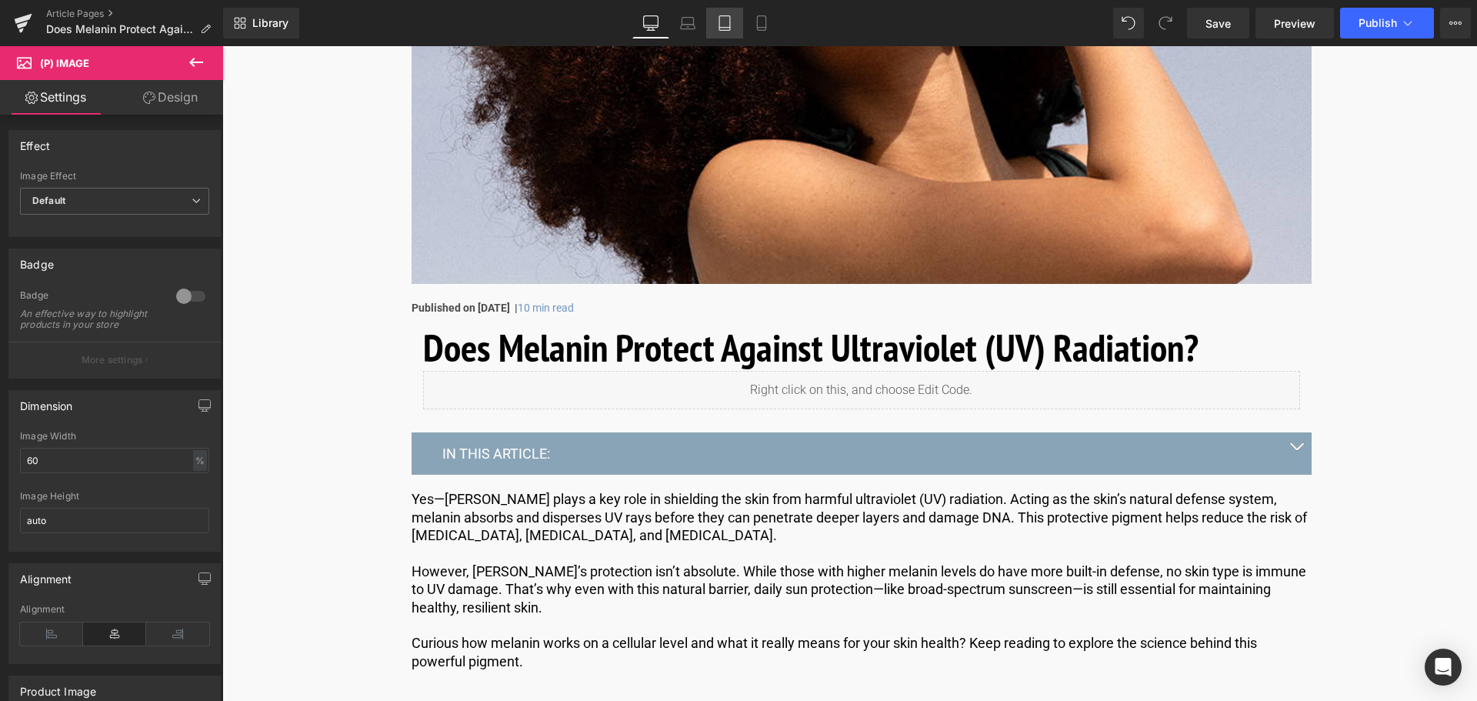
click at [721, 30] on icon at bounding box center [724, 23] width 11 height 15
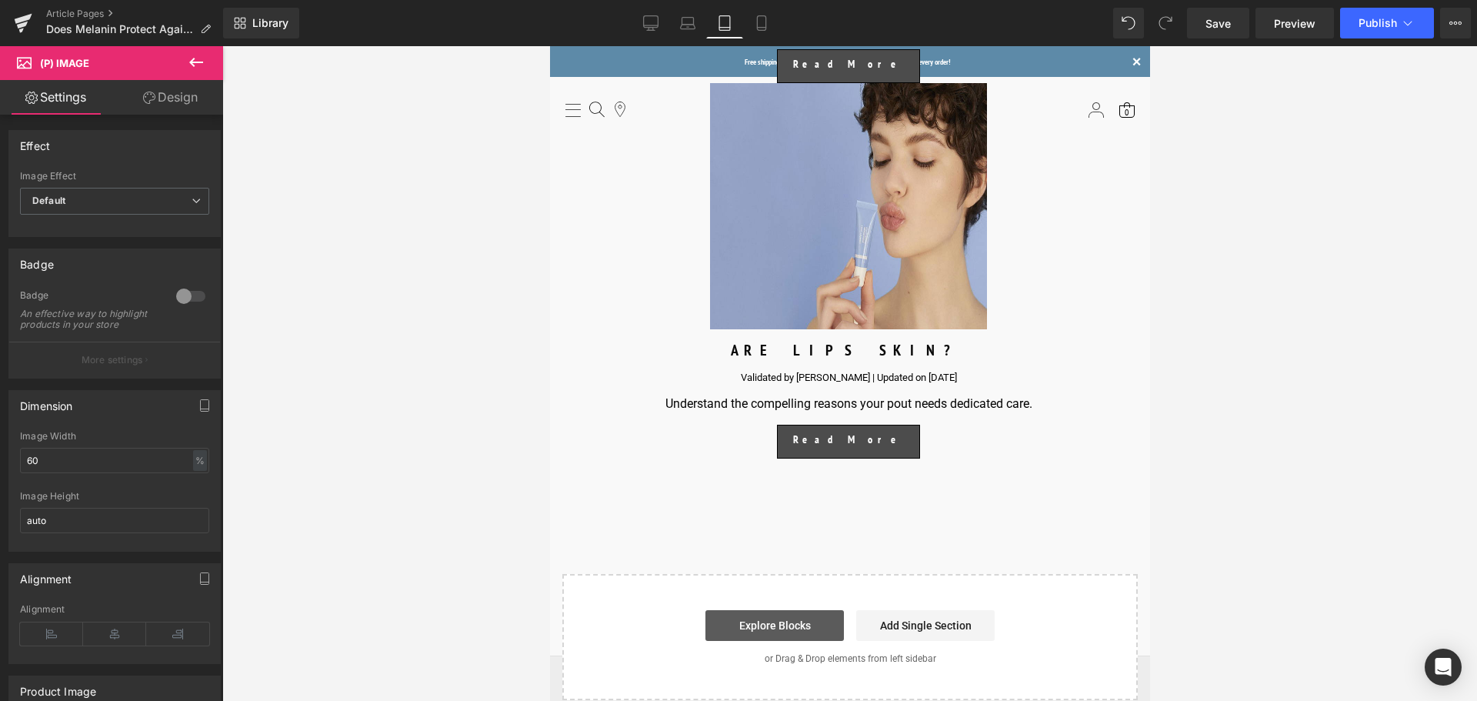
scroll to position [8570, 0]
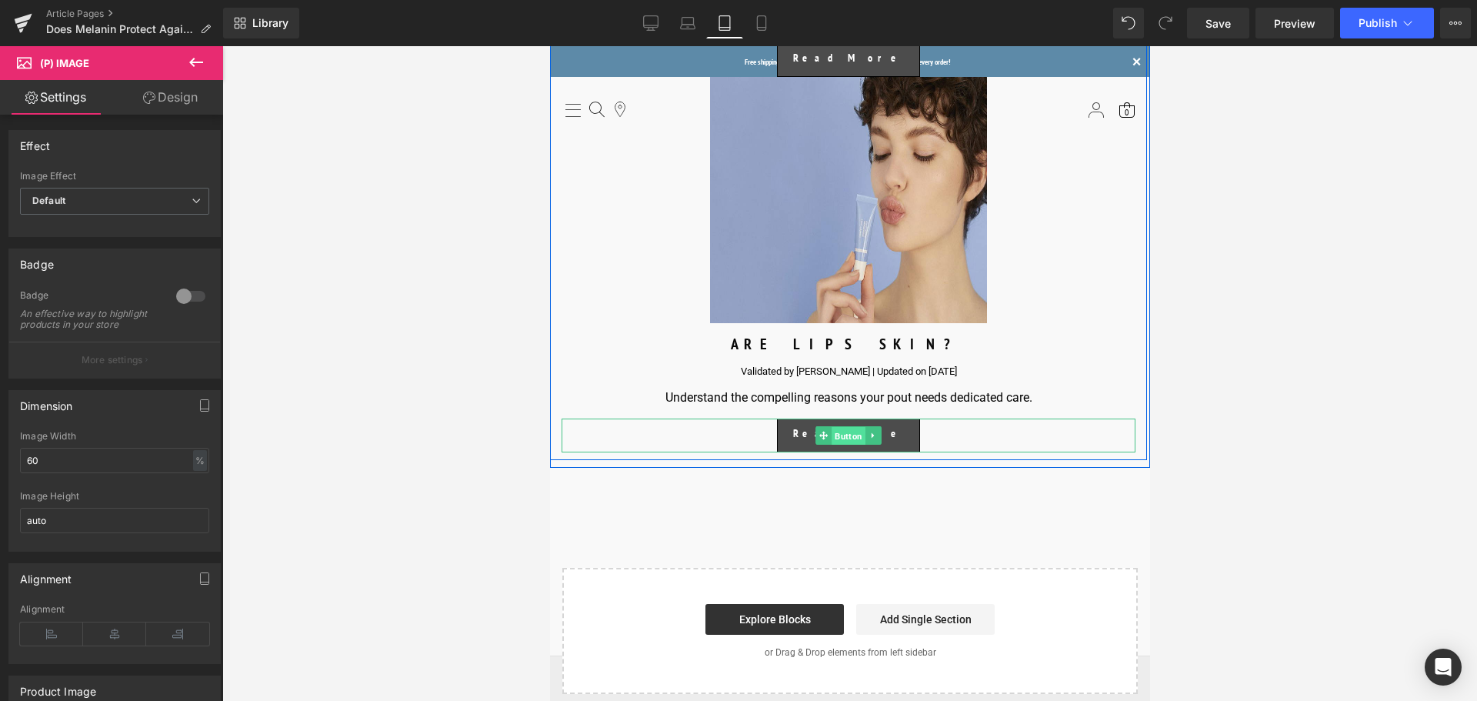
click at [841, 427] on span "Button" at bounding box center [848, 436] width 34 height 18
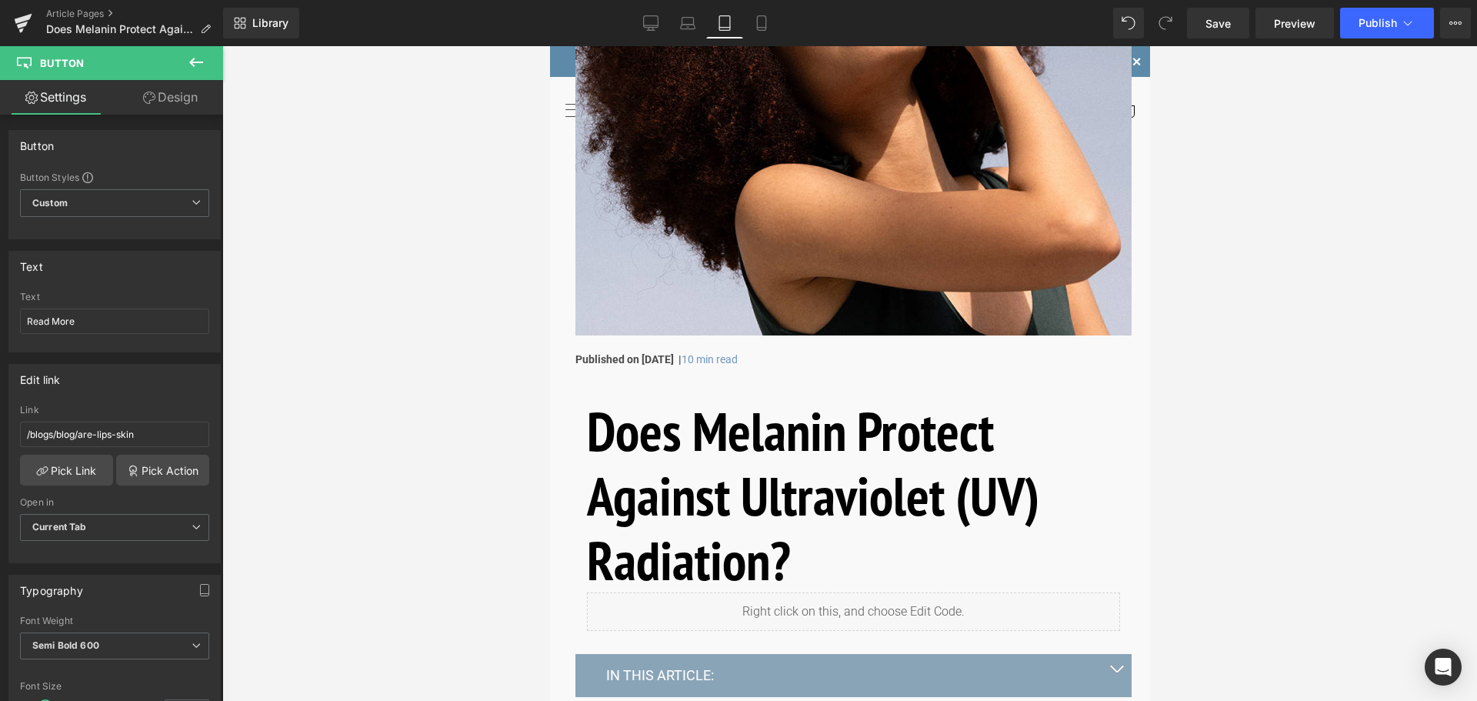
scroll to position [0, 0]
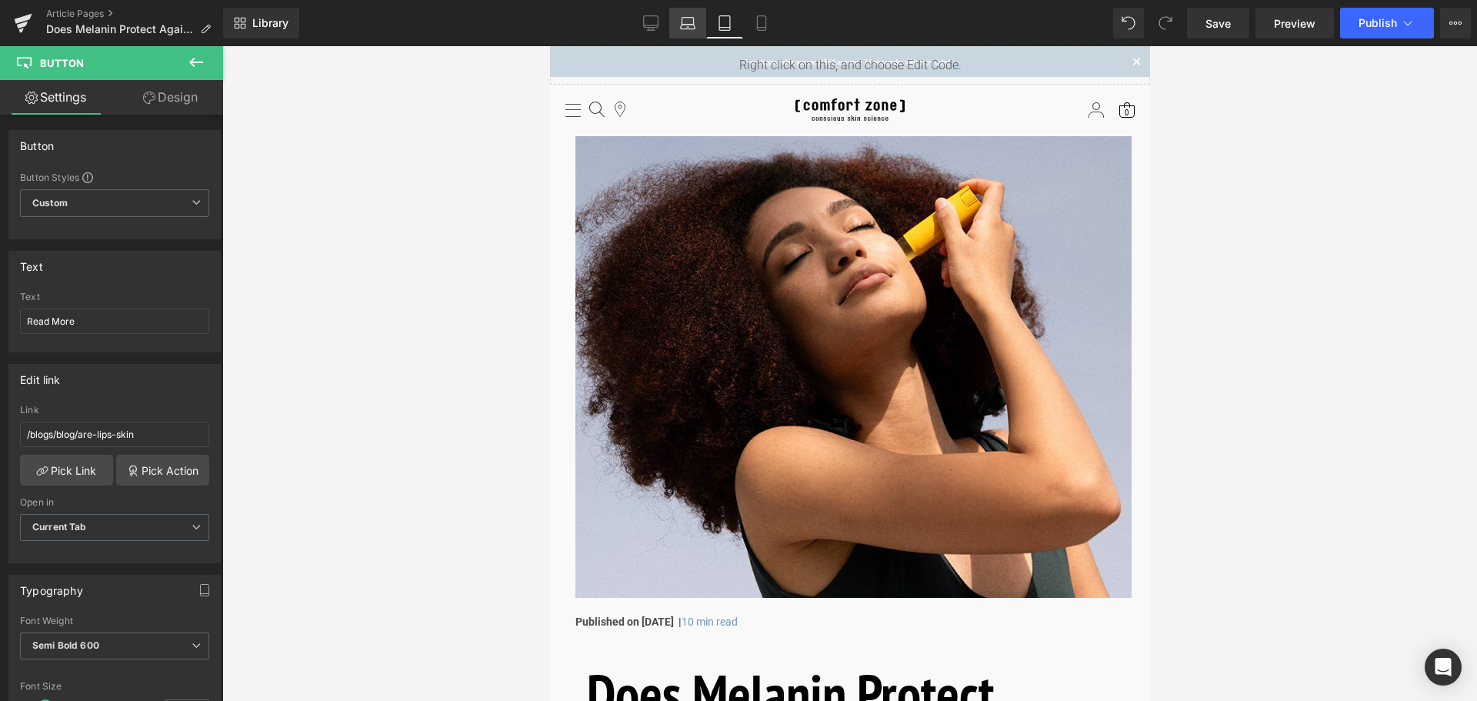
click at [695, 25] on icon at bounding box center [688, 27] width 15 height 5
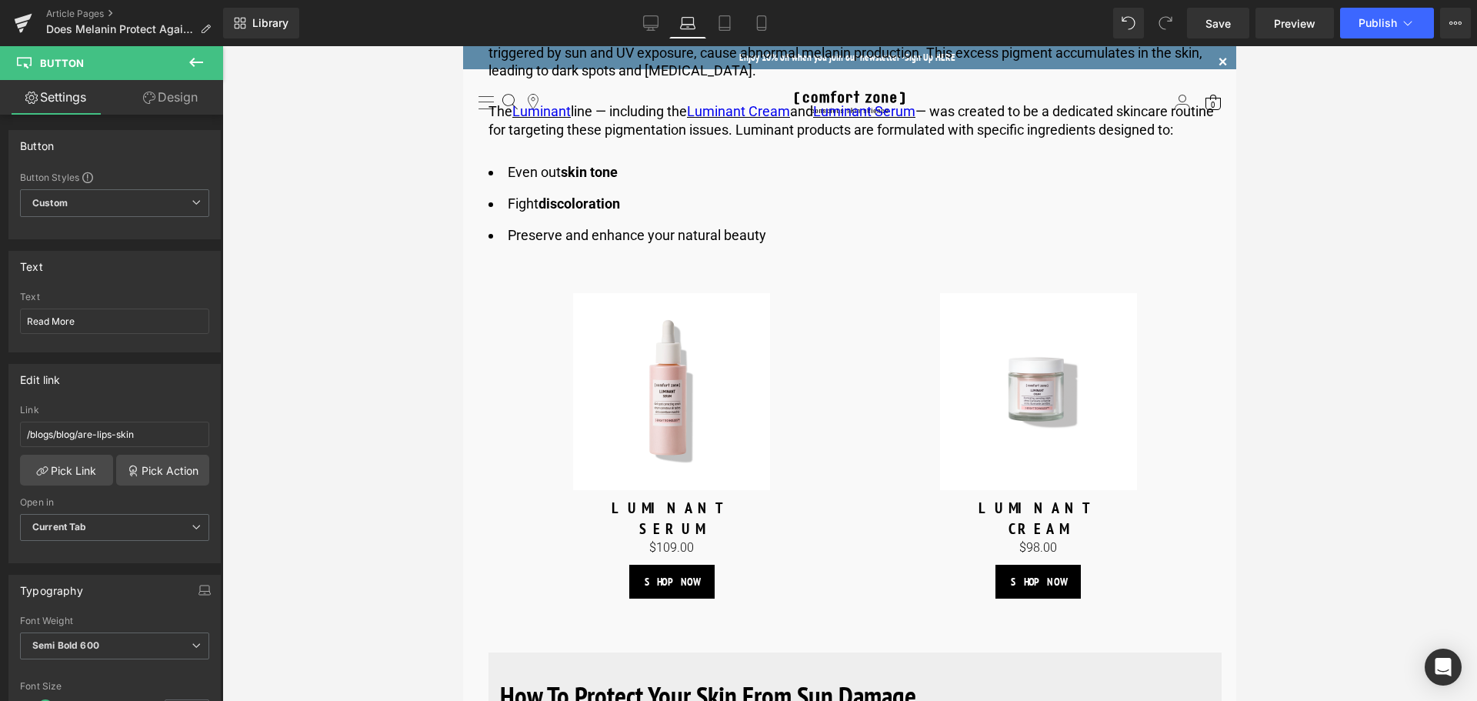
click at [774, 3] on div "Library Laptop Desktop Laptop Tablet Mobile Save Preview Publish Scheduled View…" at bounding box center [850, 23] width 1254 height 46
click at [762, 22] on icon at bounding box center [761, 22] width 15 height 15
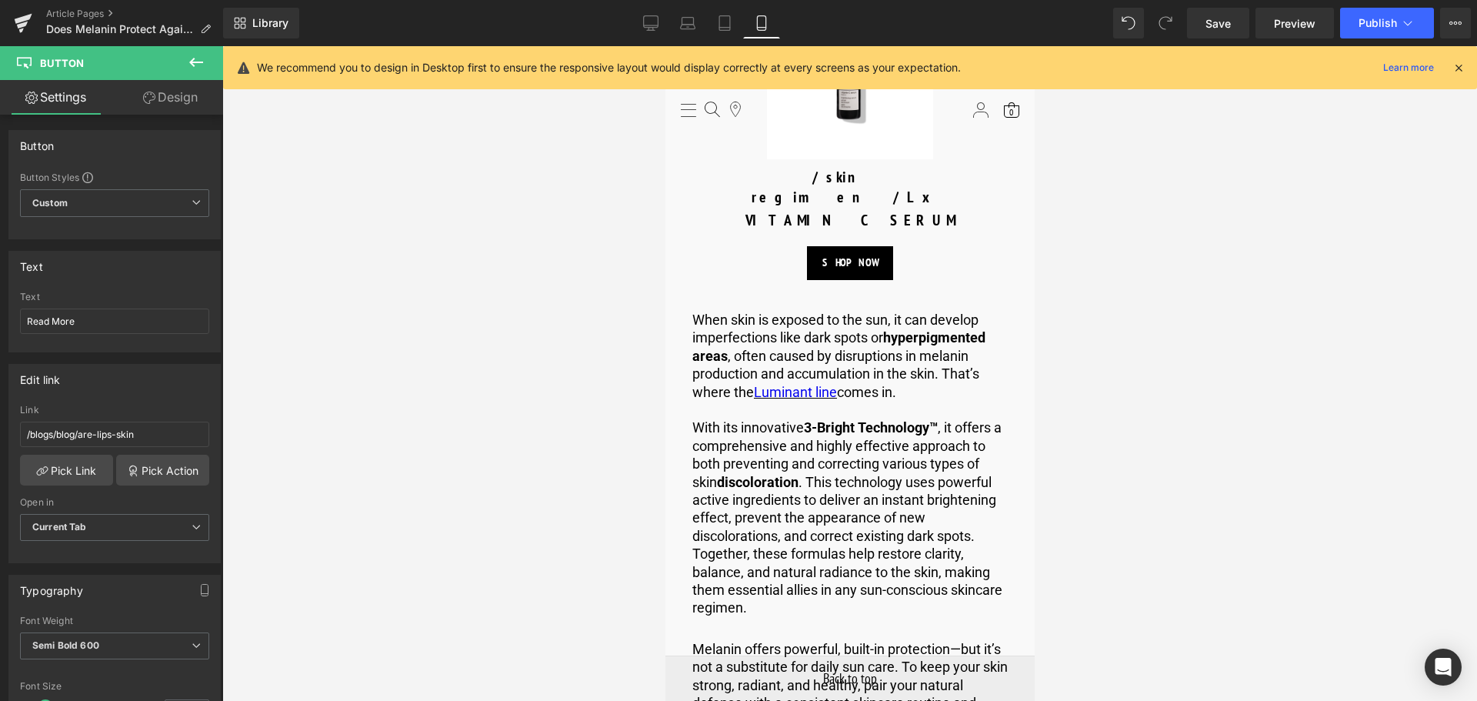
scroll to position [9097, 0]
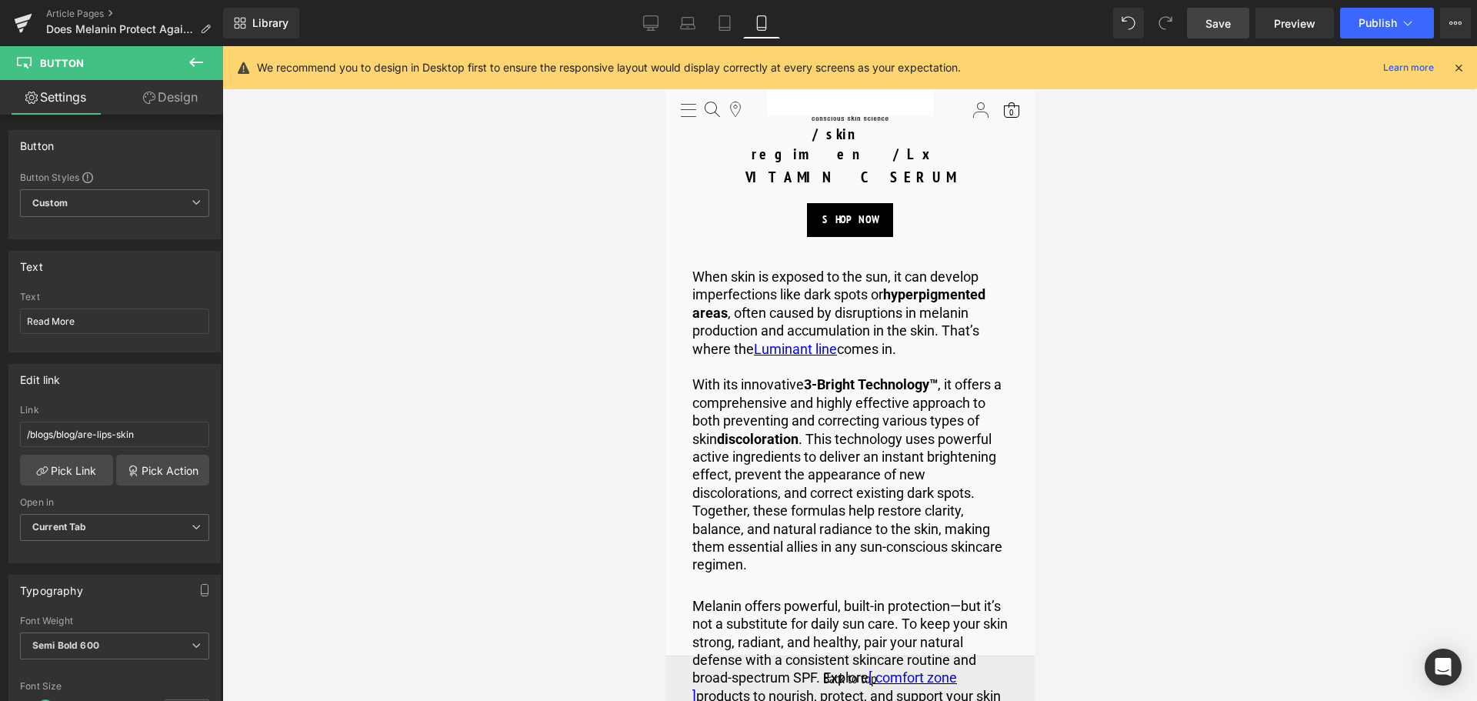
click at [1246, 26] on link "Save" at bounding box center [1218, 23] width 62 height 31
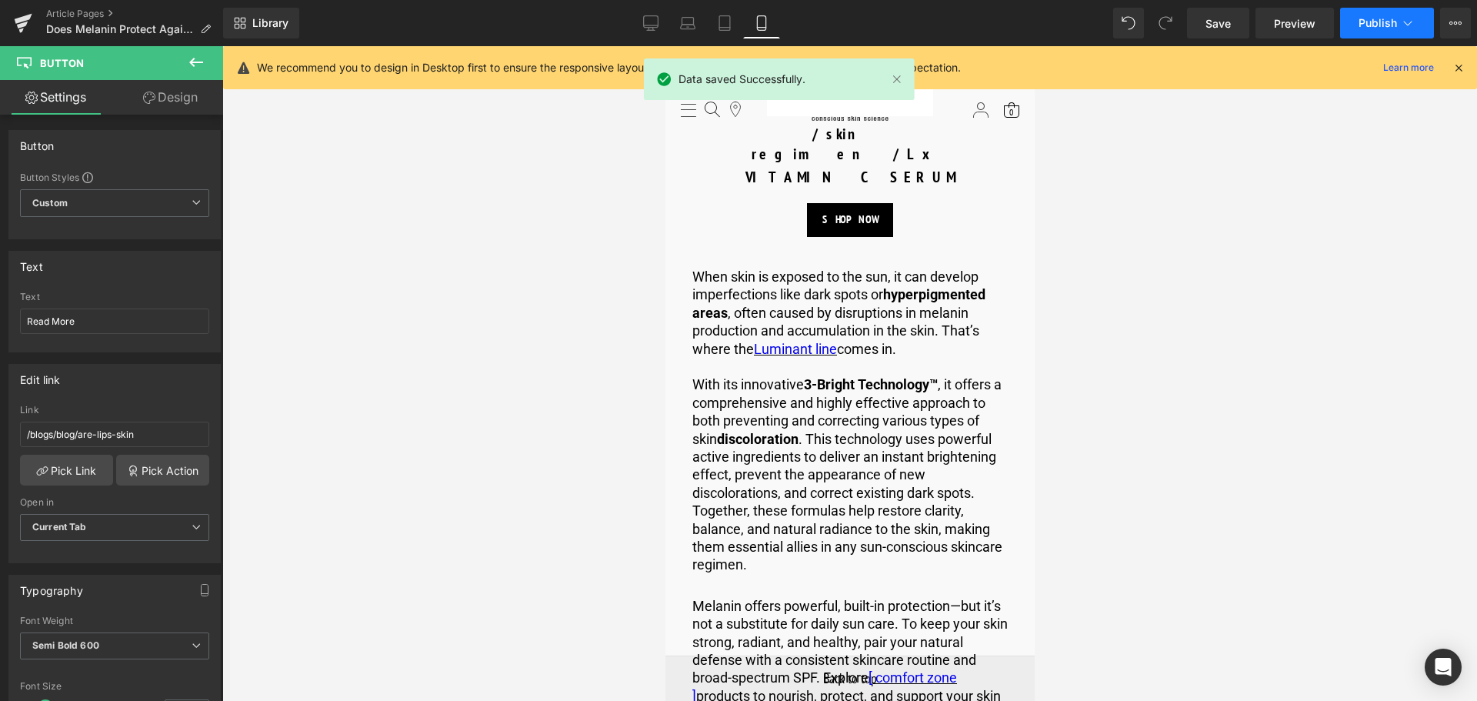
click at [1377, 19] on span "Publish" at bounding box center [1377, 23] width 38 height 12
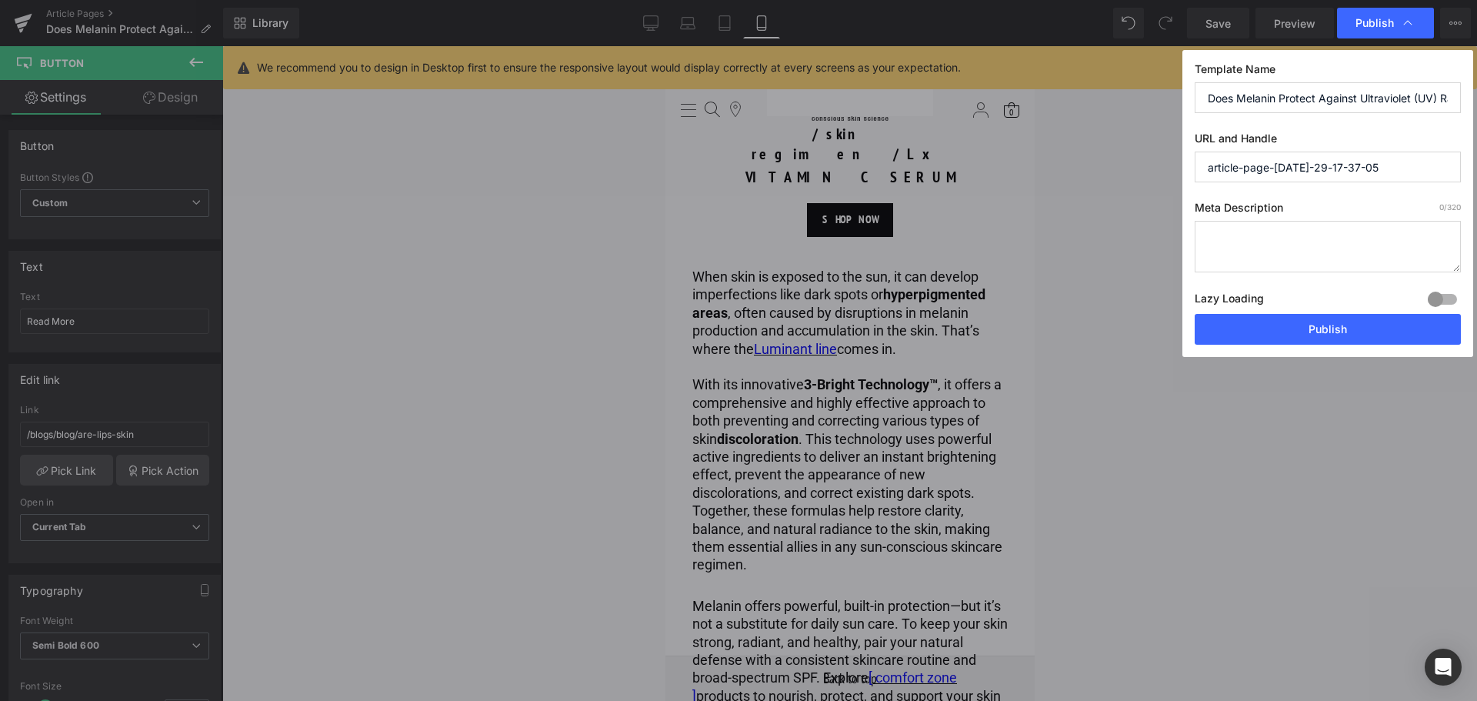
drag, startPoint x: 1392, startPoint y: 170, endPoint x: 1103, endPoint y: 155, distance: 289.6
click at [1103, 155] on div "Publish Template Name Does Melanin Protect Against Ultraviolet (UV) Radiation? …" at bounding box center [738, 350] width 1477 height 701
paste input "does-melanin-protect-against-uv"
type input "does-melanin-protect-against-uv"
click at [1278, 251] on textarea at bounding box center [1327, 247] width 266 height 52
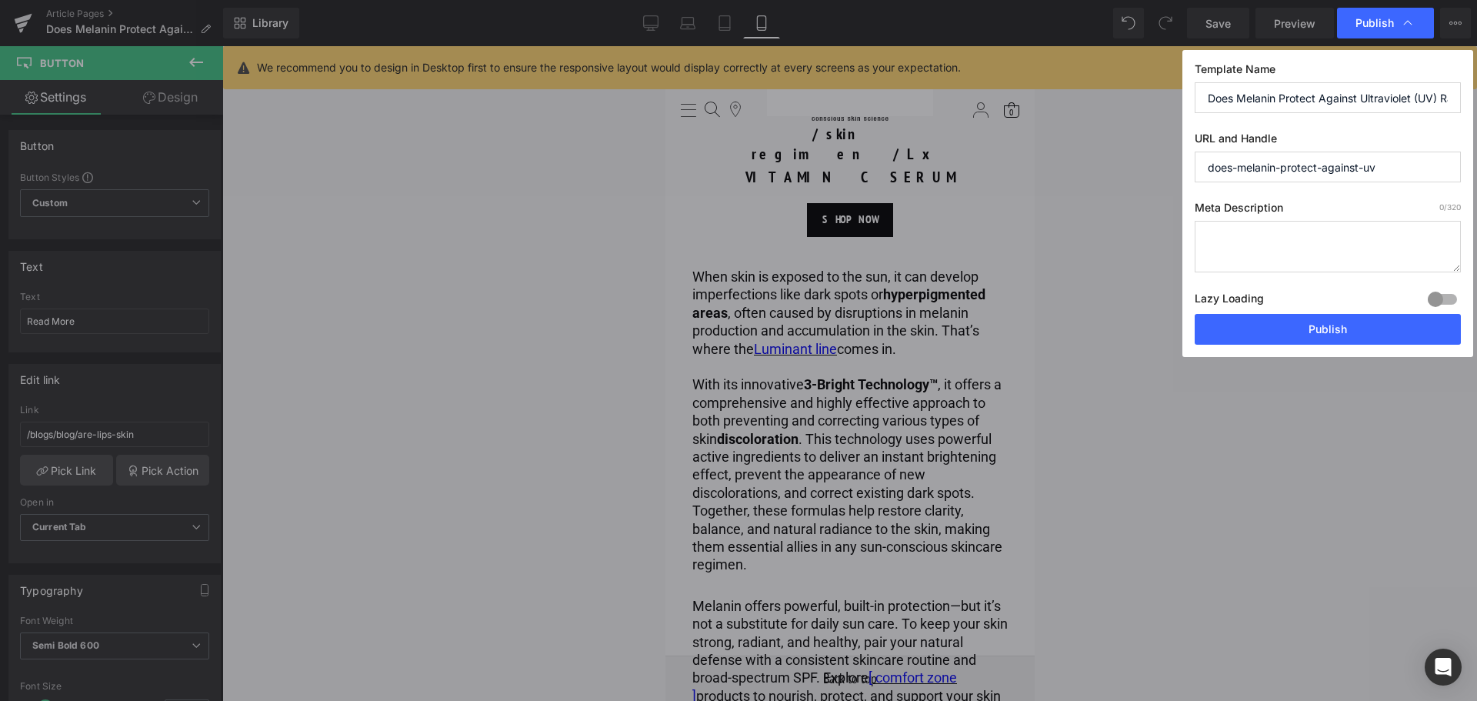
click at [1294, 238] on textarea at bounding box center [1327, 247] width 266 height 52
paste textarea "Learn how melanin defends your skin from UV damage, its impact on tanning, sunb…"
type textarea "Learn how melanin defends your skin from UV damage, its impact on tanning, sunb…"
click at [1324, 100] on input "Does Melanin Protect Against Ultraviolet (UV) Radiation?" at bounding box center [1327, 97] width 266 height 31
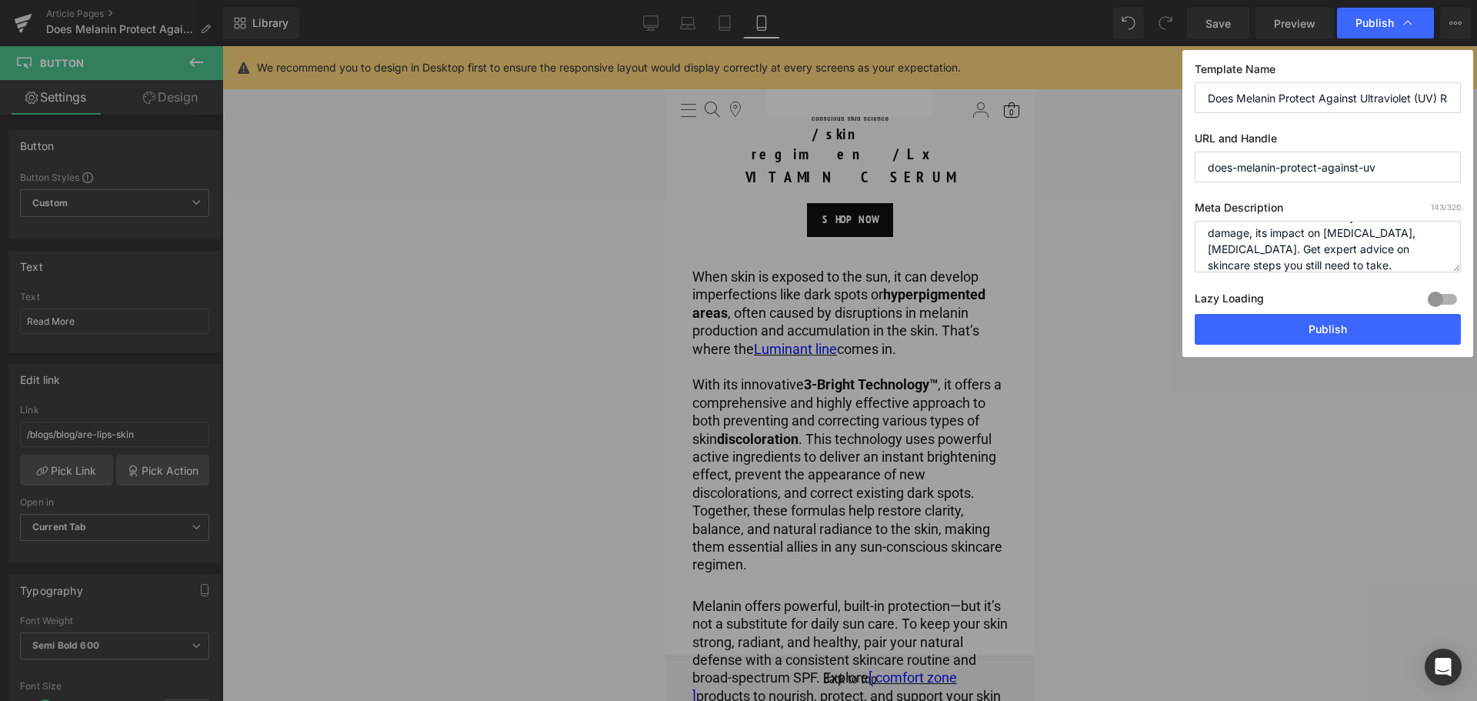
click at [1324, 100] on input "Does Melanin Protect Against Ultraviolet (UV) Radiation?" at bounding box center [1327, 97] width 266 height 31
paste input "Melanin’s Role in Sun Safety and UV Defense: Expert Q&A"
type input "Melanin’s Role in Sun Safety and UV Defense: Expert Q&A"
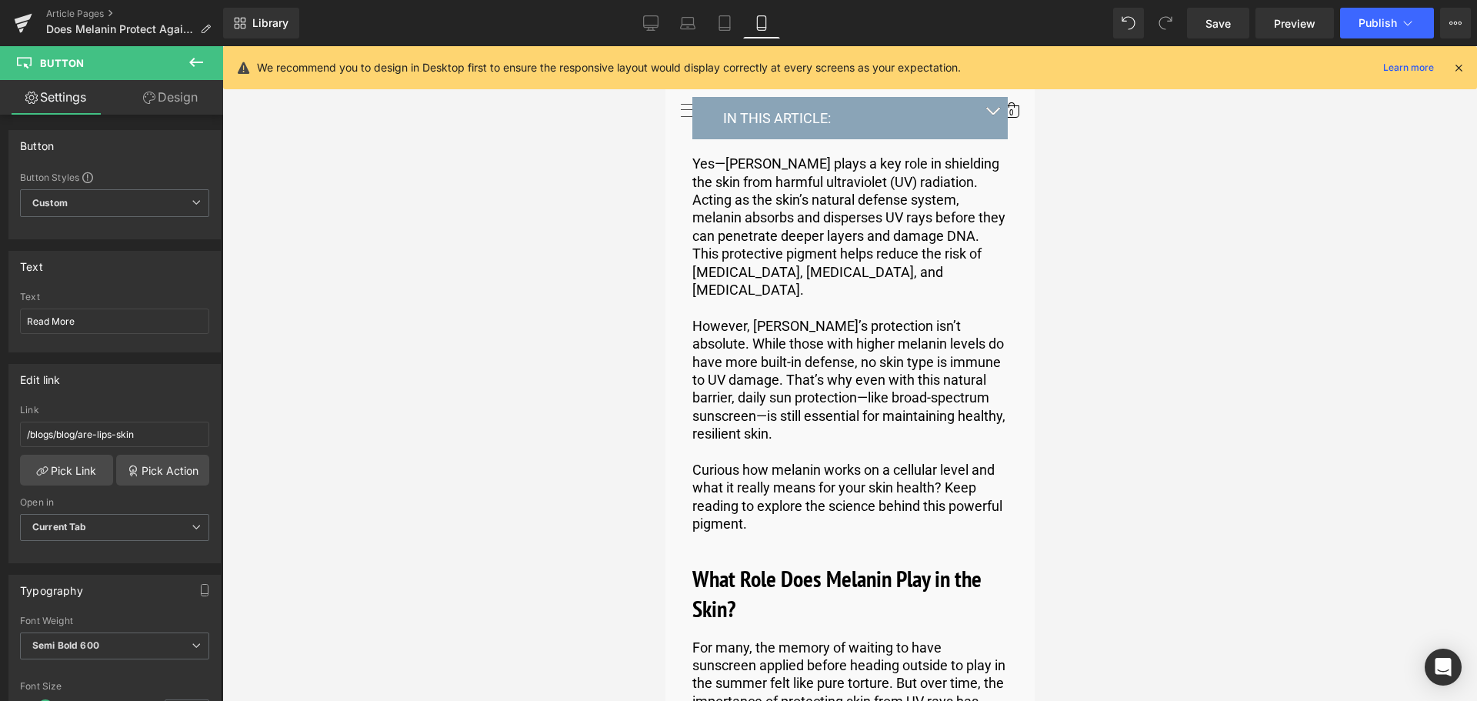
scroll to position [0, 0]
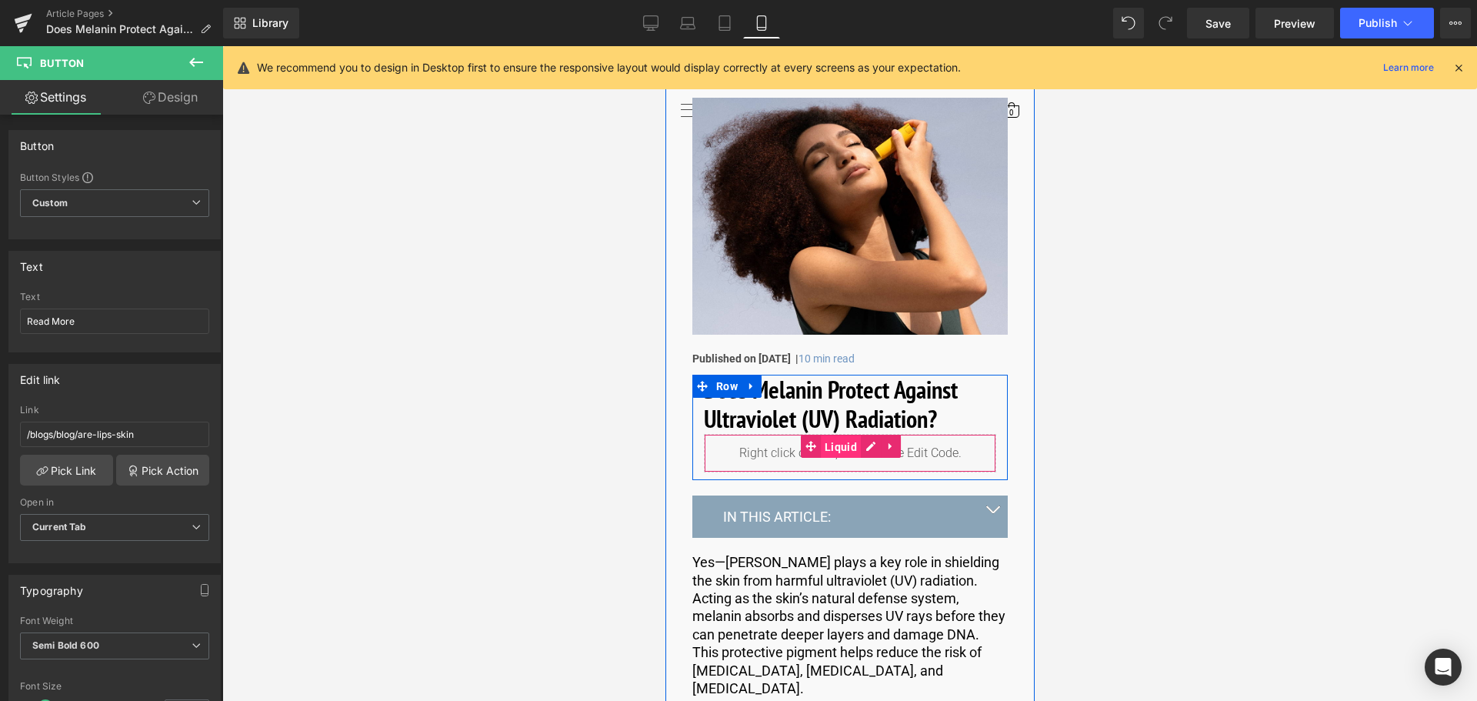
click at [843, 446] on span "Liquid" at bounding box center [840, 446] width 40 height 23
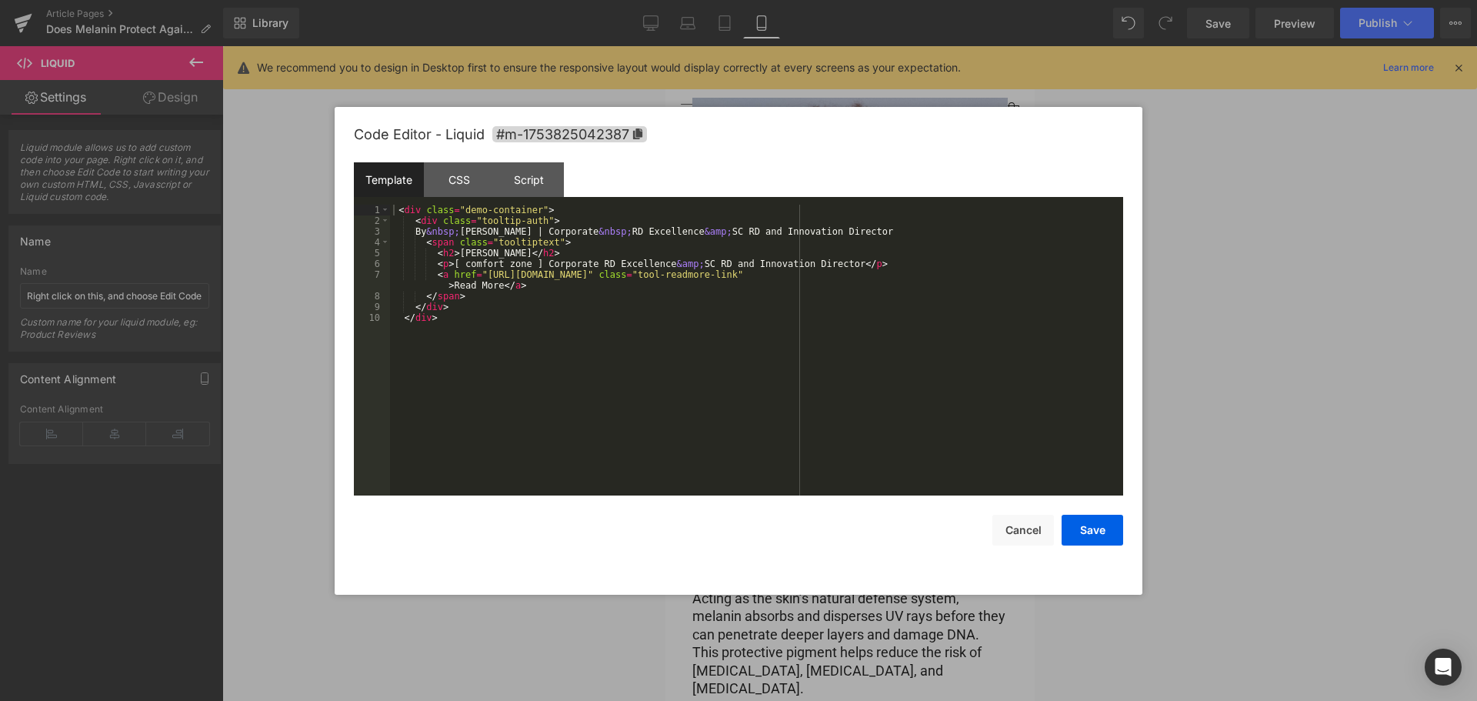
click at [835, 0] on div "Liquid You are previewing how the will restyle your page. You can not edit Elem…" at bounding box center [738, 0] width 1477 height 0
drag, startPoint x: 964, startPoint y: 274, endPoint x: 481, endPoint y: 278, distance: 483.0
click at [481, 278] on div "< div class = "demo-container" > < div class = "tooltip-auth" > By &nbsp; Eve M…" at bounding box center [756, 361] width 733 height 312
click at [1108, 533] on button "Save" at bounding box center [1092, 530] width 62 height 31
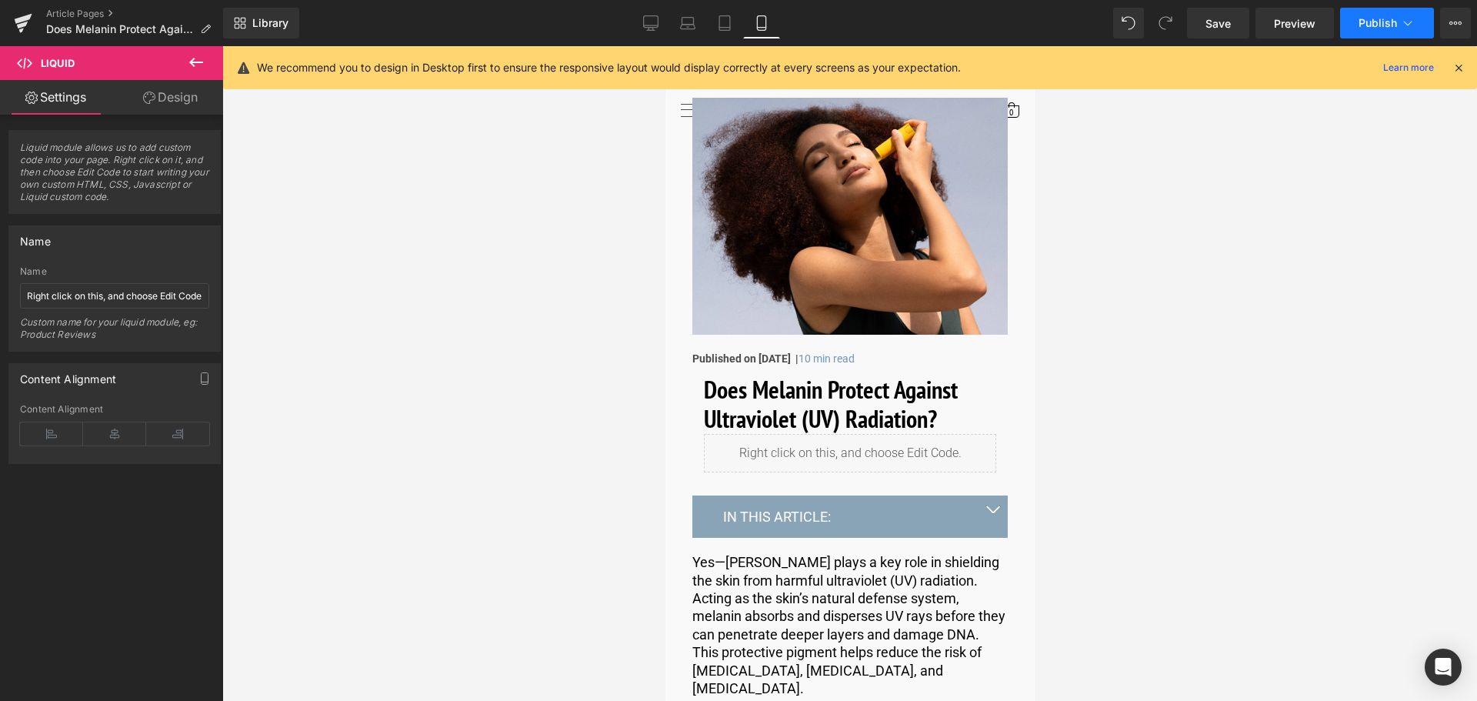
click at [1372, 33] on button "Publish" at bounding box center [1387, 23] width 94 height 31
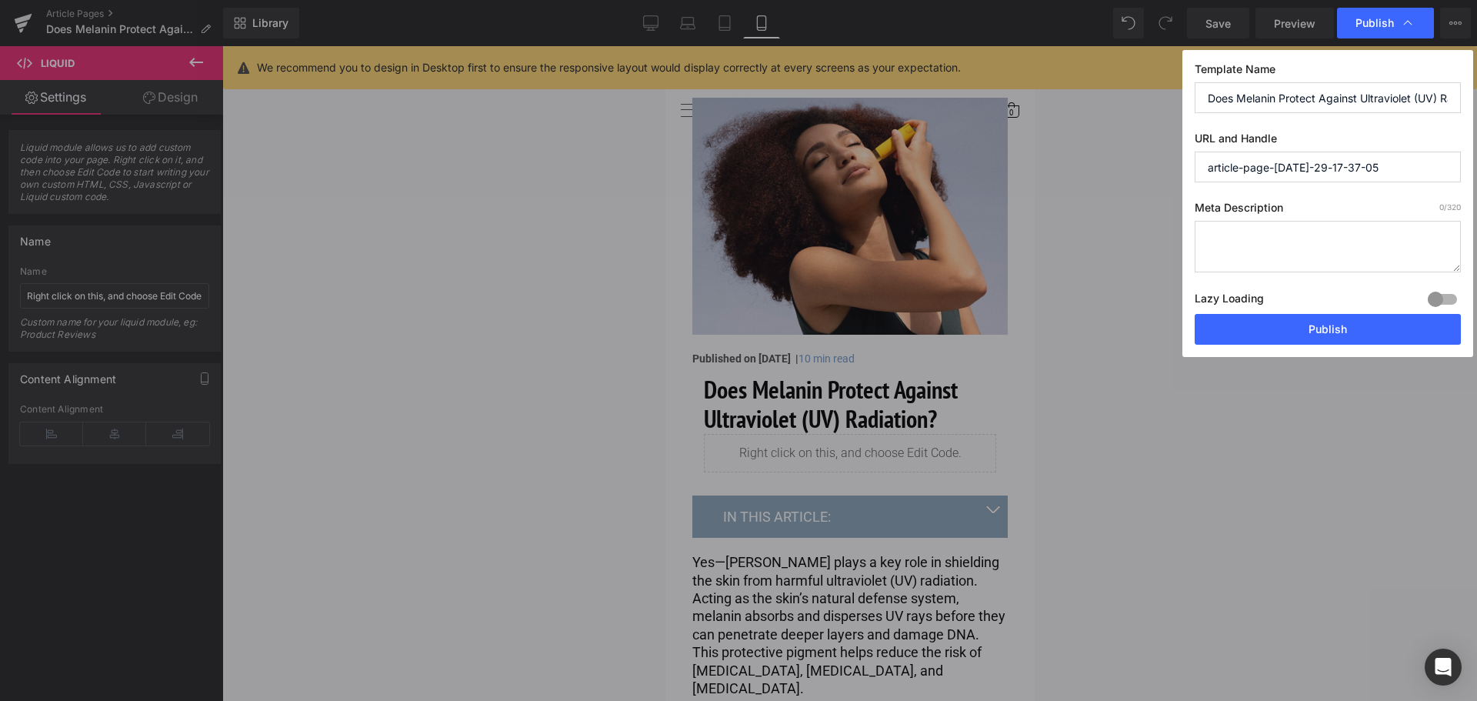
click at [1381, 100] on input "Does Melanin Protect Against Ultraviolet (UV) Radiation?" at bounding box center [1327, 97] width 266 height 31
paste input "Melanin’s Role in Sun Safety and UV Defense: Expert Q&A"
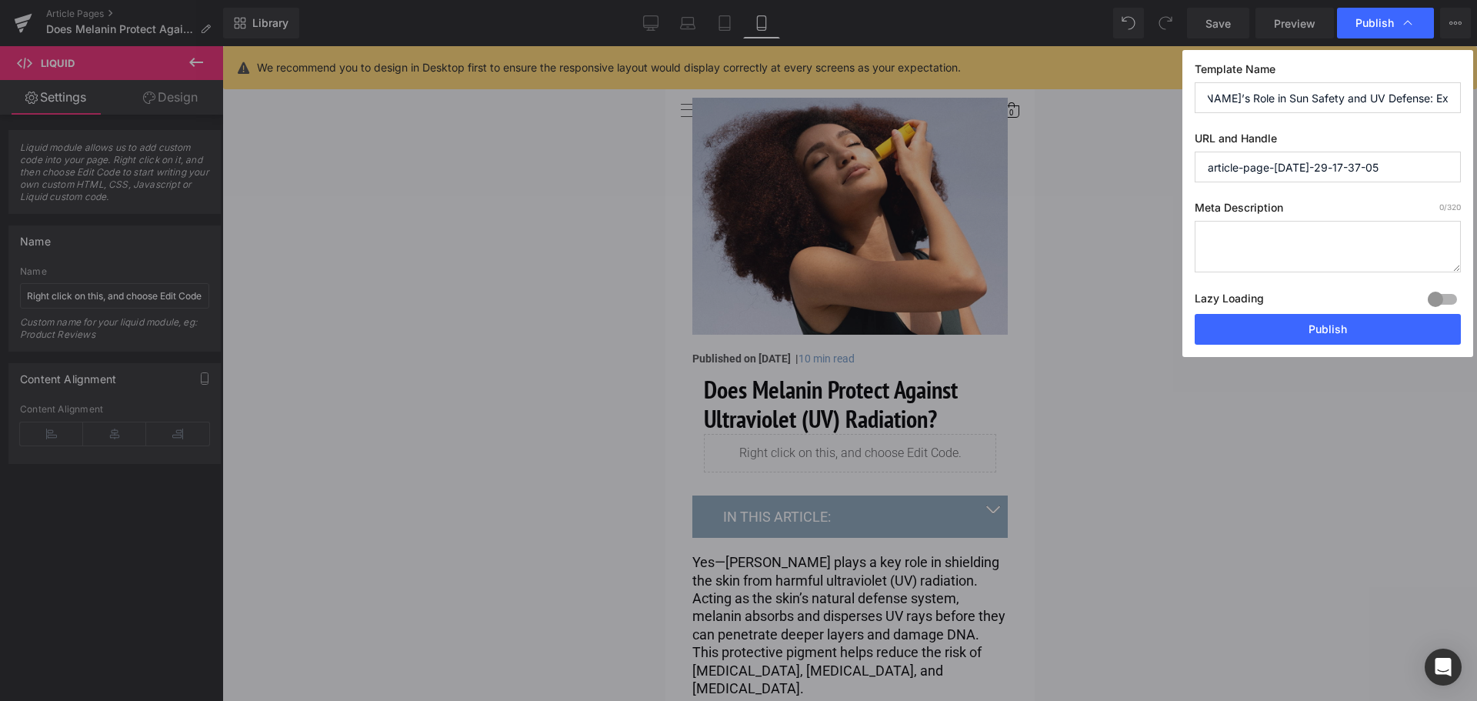
type input "Melanin’s Role in Sun Safety and UV Defense: Expert Q&A"
click at [1271, 245] on textarea at bounding box center [1327, 247] width 266 height 52
paste textarea "Learn how melanin defends your skin from UV damage, its impact on tanning, sunb…"
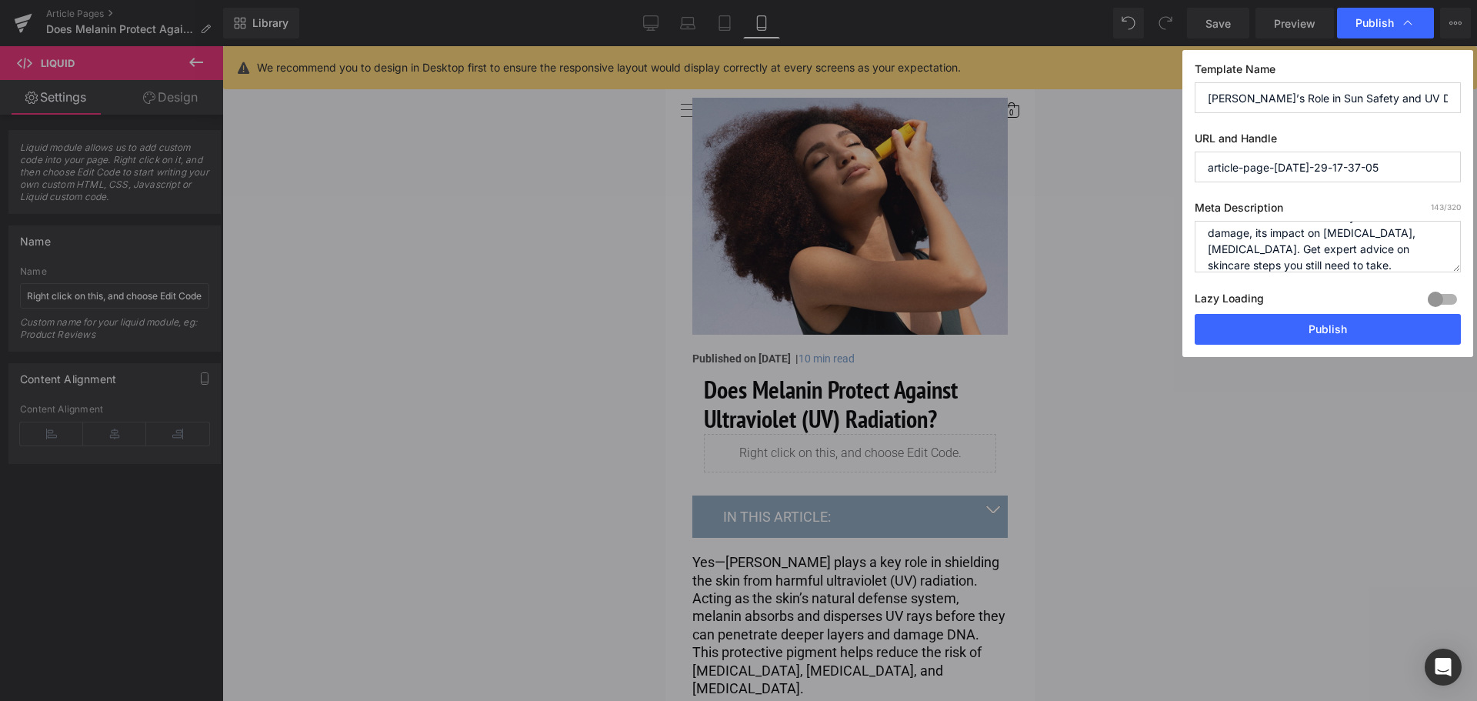
type textarea "Learn how melanin defends your skin from UV damage, its impact on tanning, sunb…"
click at [1367, 172] on input "article-page-jul-29-17-37-05" at bounding box center [1327, 167] width 266 height 31
paste input "does-melanin-protect-against-uv"
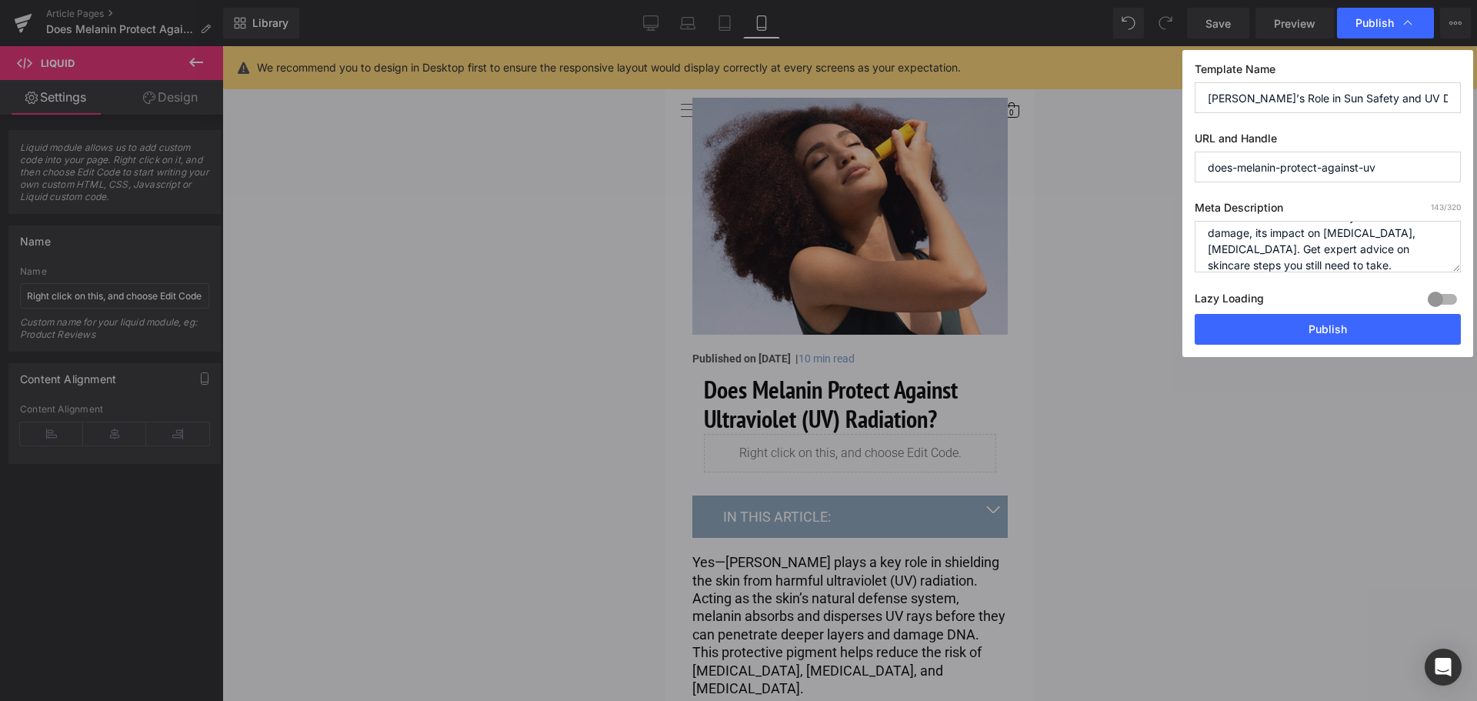
type input "does-melanin-protect-against-uv"
click at [1428, 304] on div at bounding box center [1442, 299] width 37 height 25
click at [1367, 325] on button "Publish" at bounding box center [1327, 329] width 266 height 31
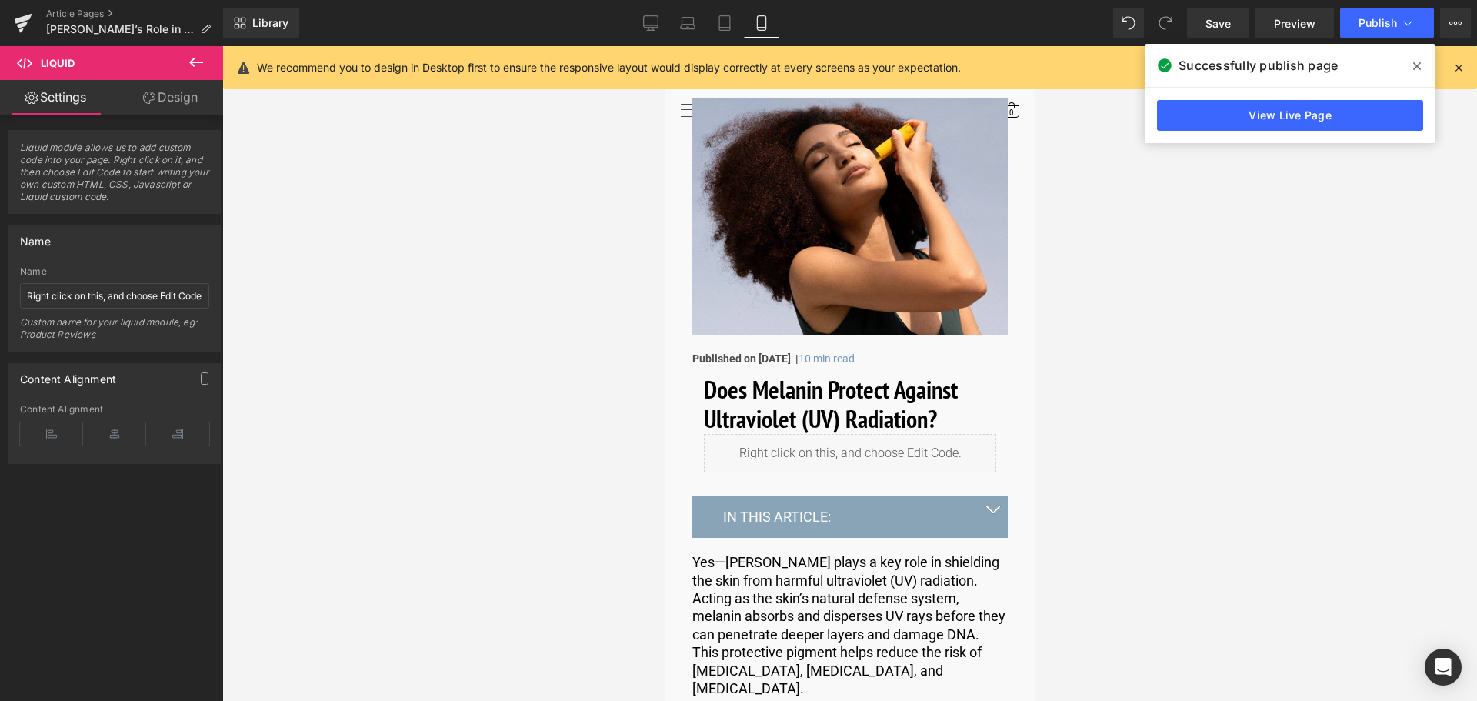
click at [1426, 68] on span at bounding box center [1416, 66] width 25 height 25
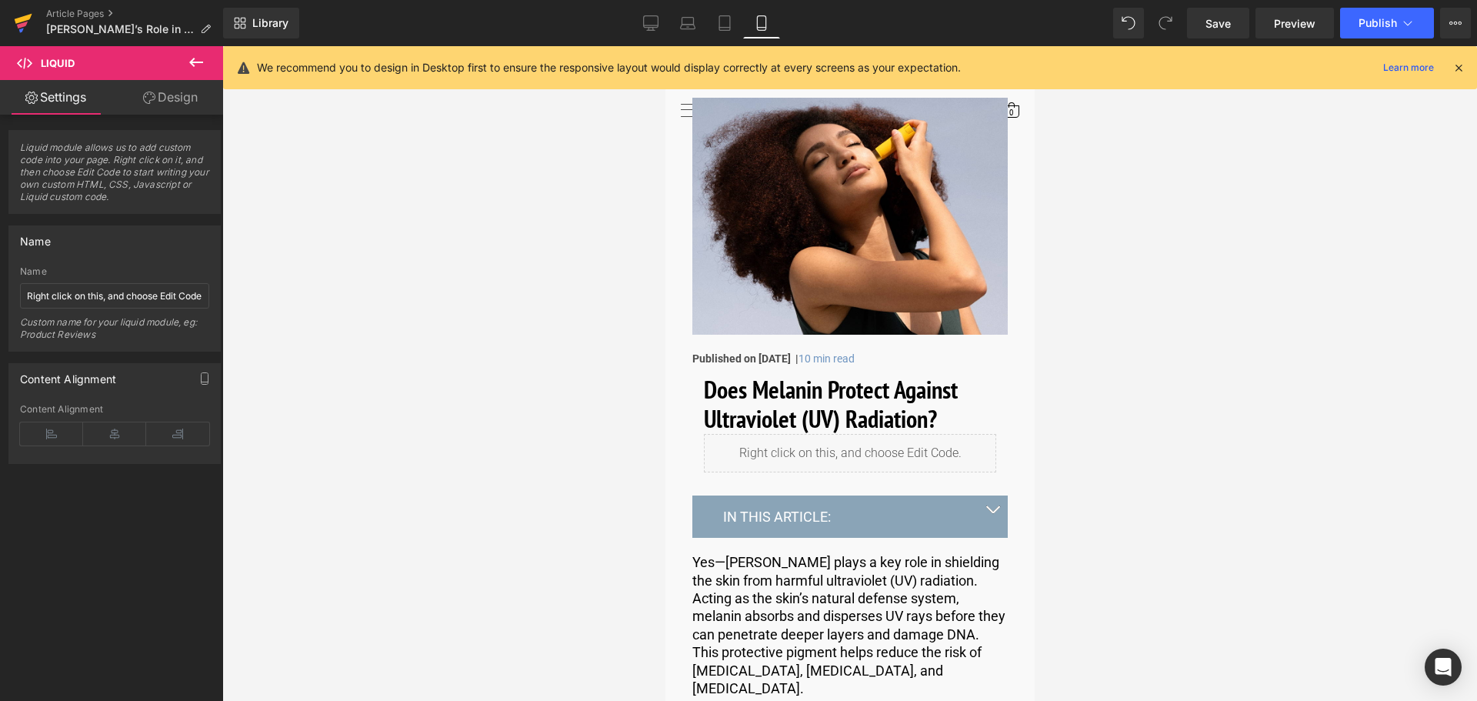
click at [27, 28] on icon at bounding box center [23, 23] width 18 height 38
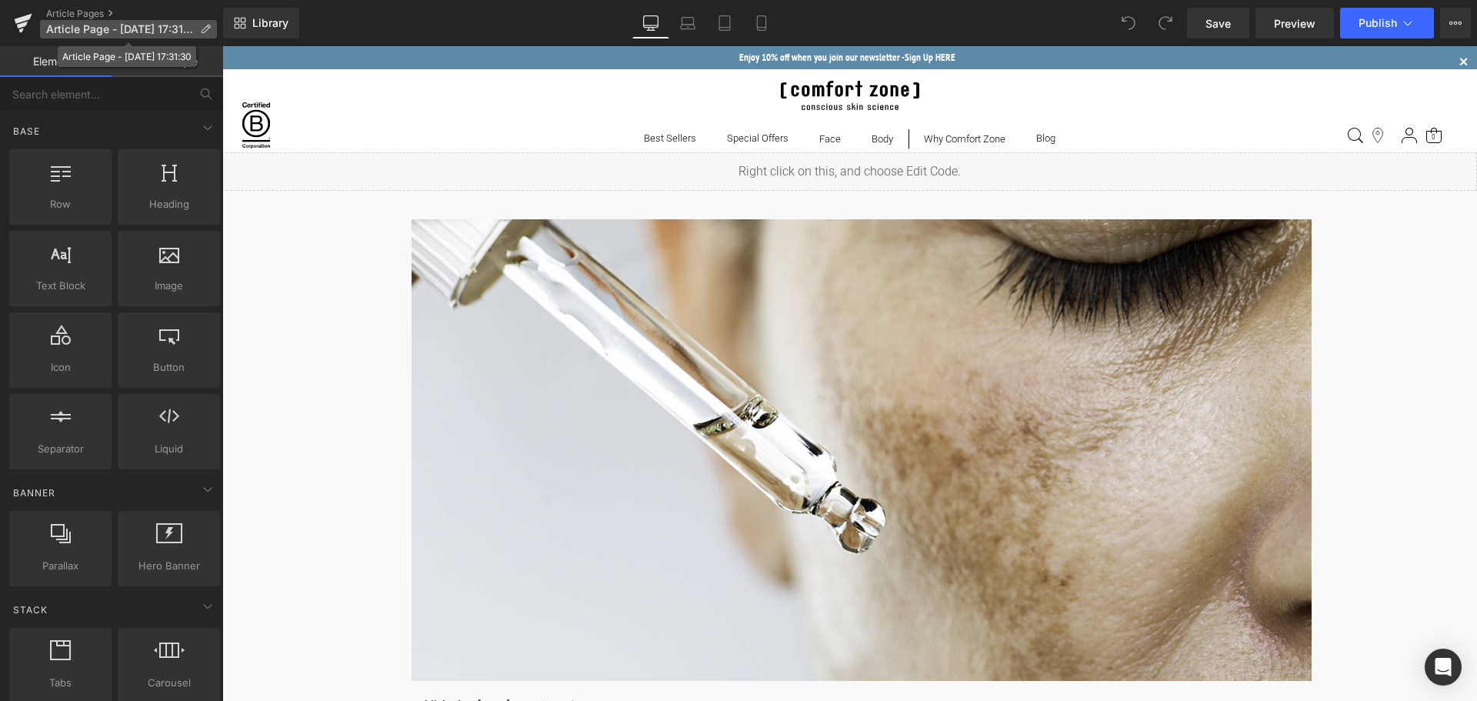
click at [197, 22] on p "Article Page - [DATE] 17:31:30" at bounding box center [128, 29] width 177 height 18
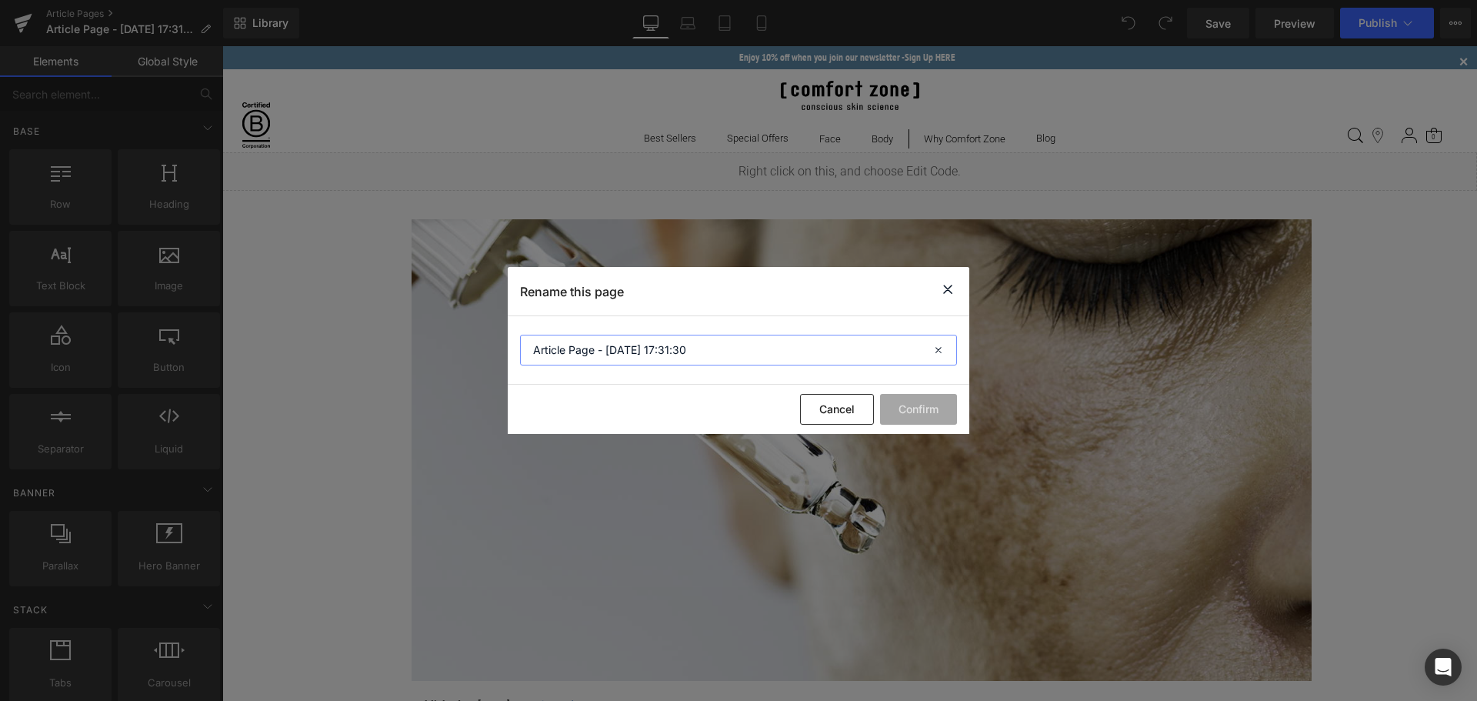
click at [721, 344] on input "Article Page - [DATE] 17:31:30" at bounding box center [738, 350] width 437 height 31
paste input "How To Soothe [MEDICAL_DATA] and Reduce Redness Overnight"
type input "How To Soothe Sunburn and Reduce Redness Overnight"
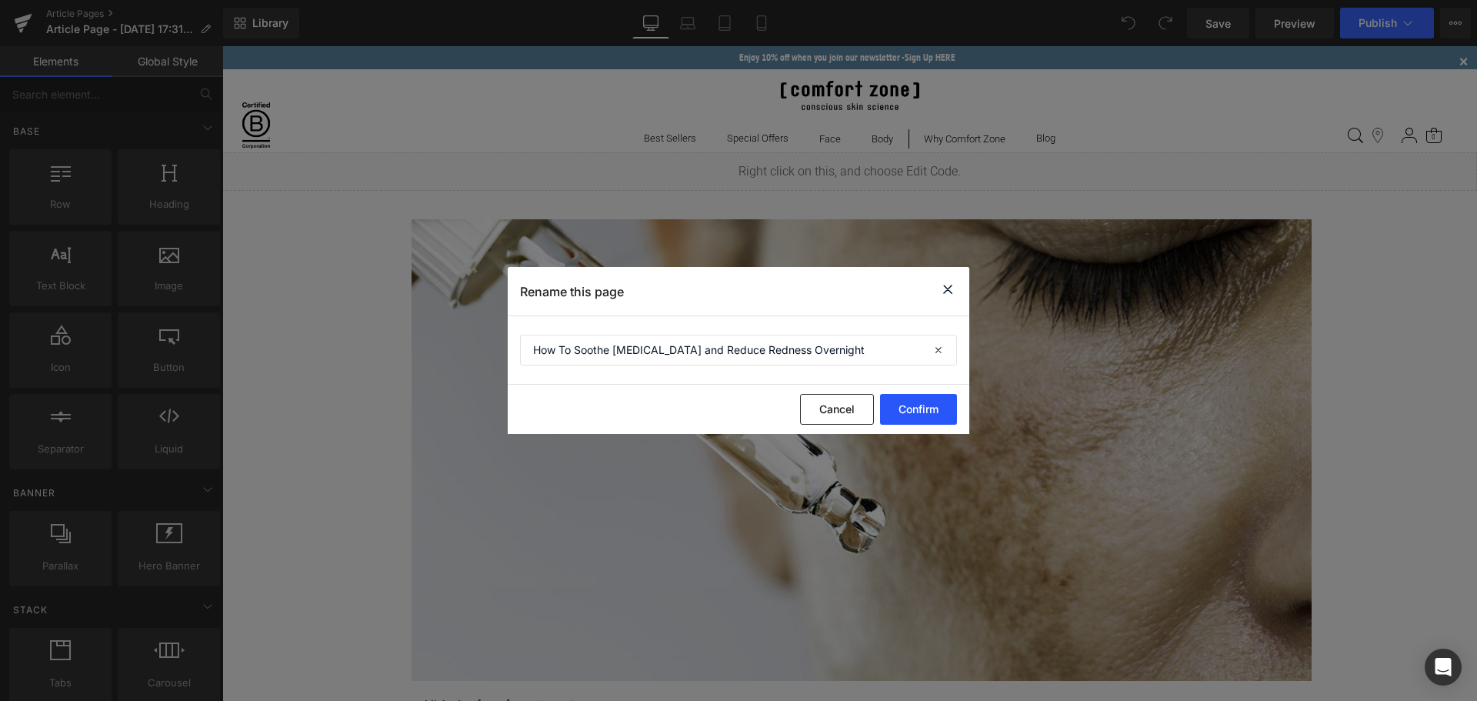
click at [915, 407] on button "Confirm" at bounding box center [918, 409] width 77 height 31
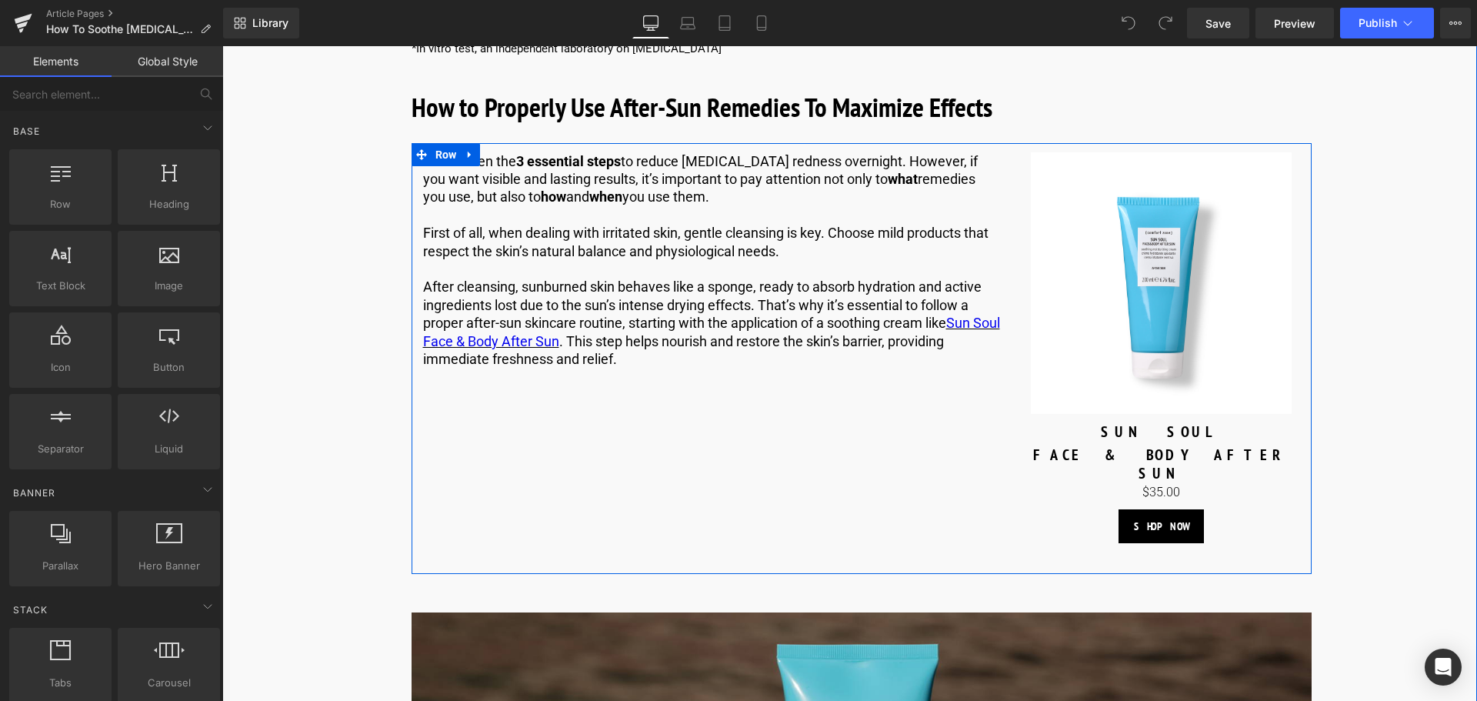
scroll to position [3230, 0]
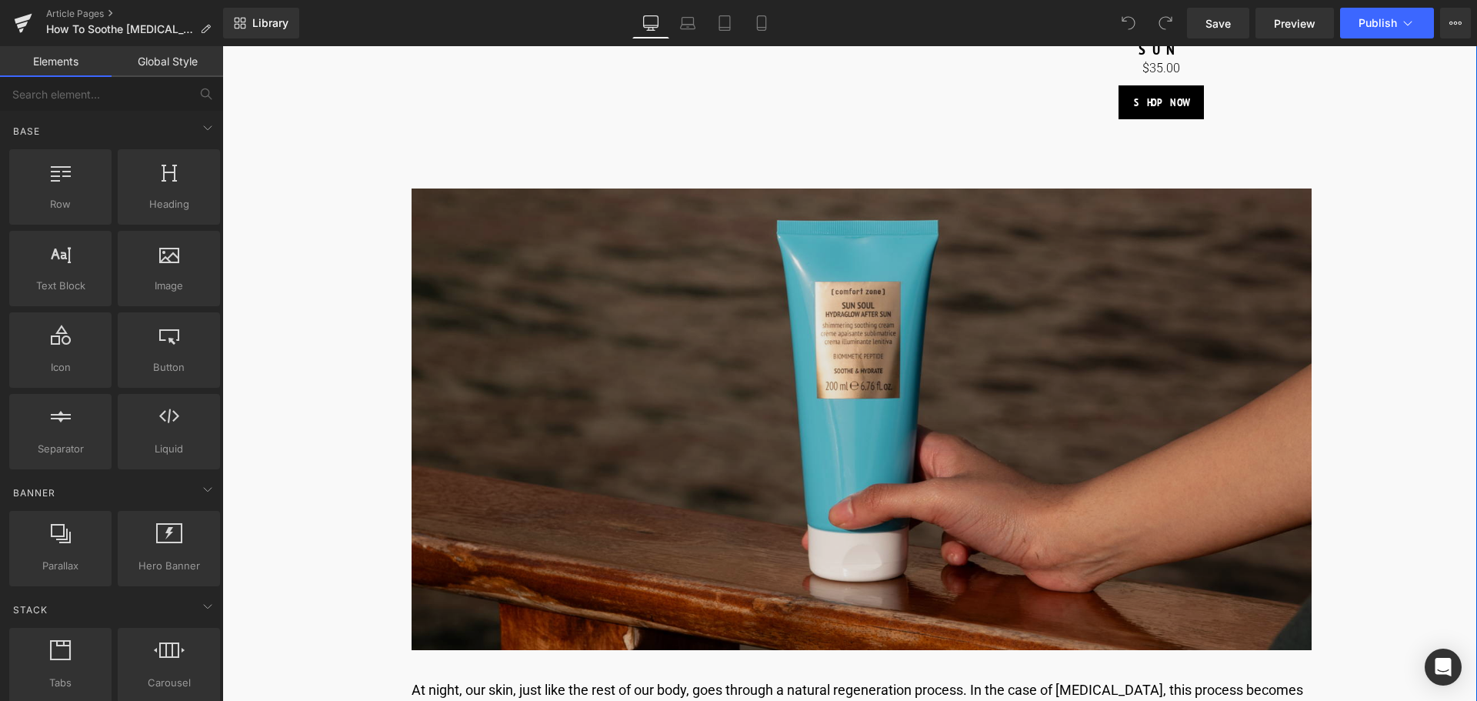
click at [767, 444] on img at bounding box center [861, 418] width 900 height 461
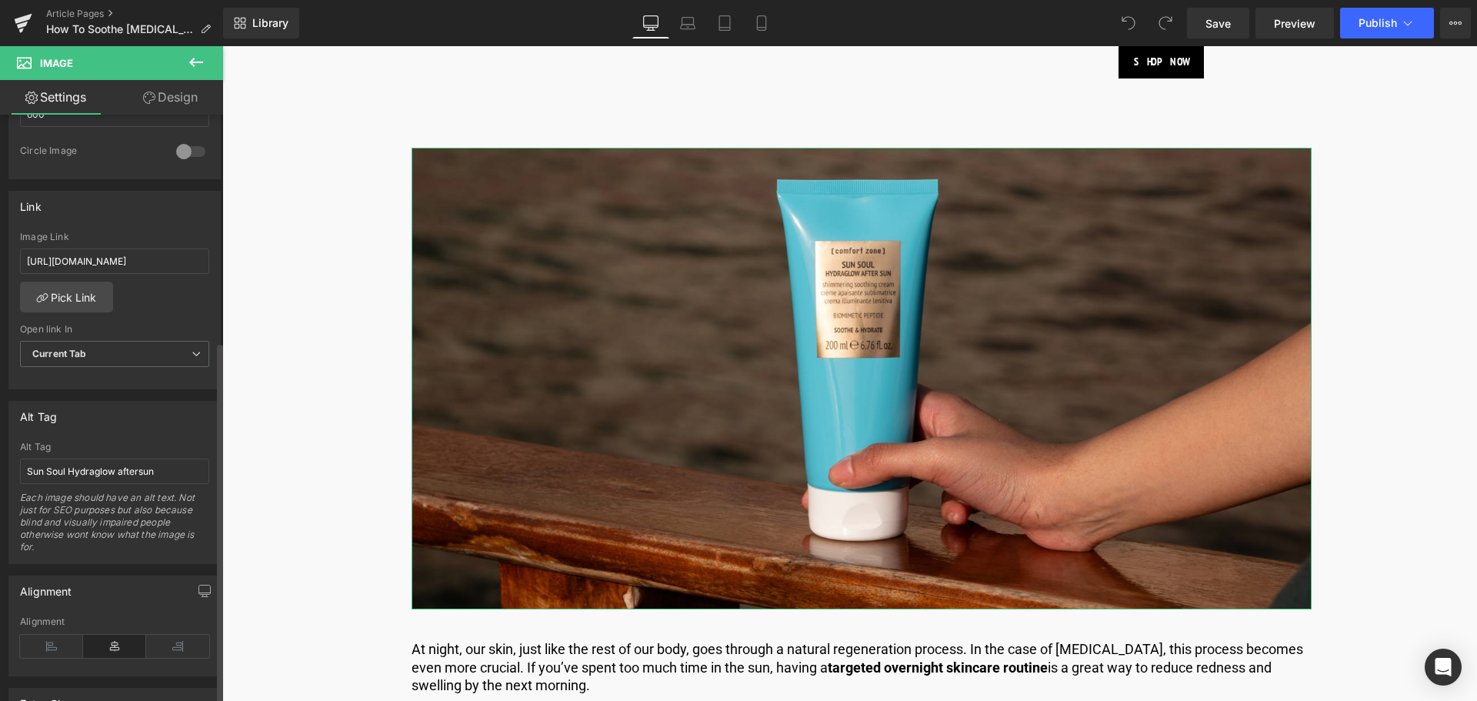
scroll to position [615, 0]
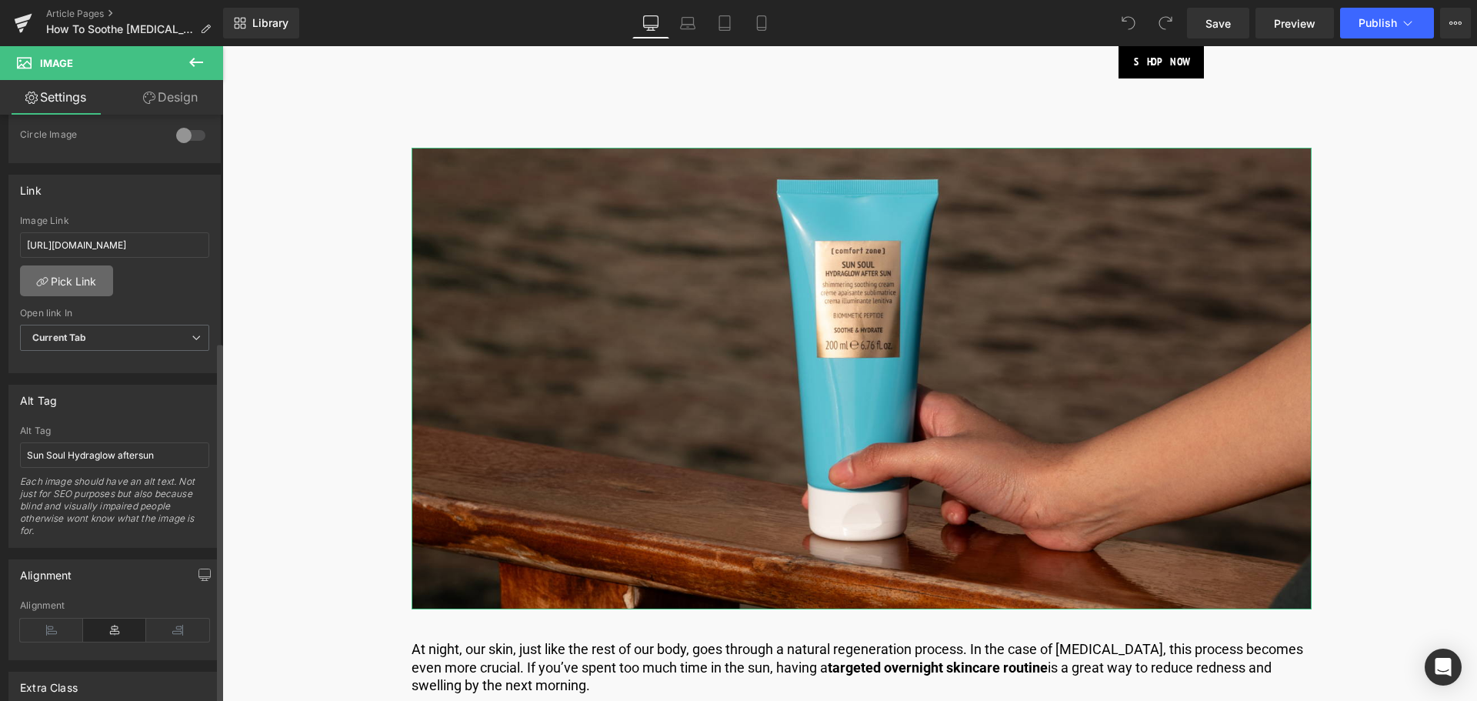
click at [73, 279] on link "Pick Link" at bounding box center [66, 280] width 93 height 31
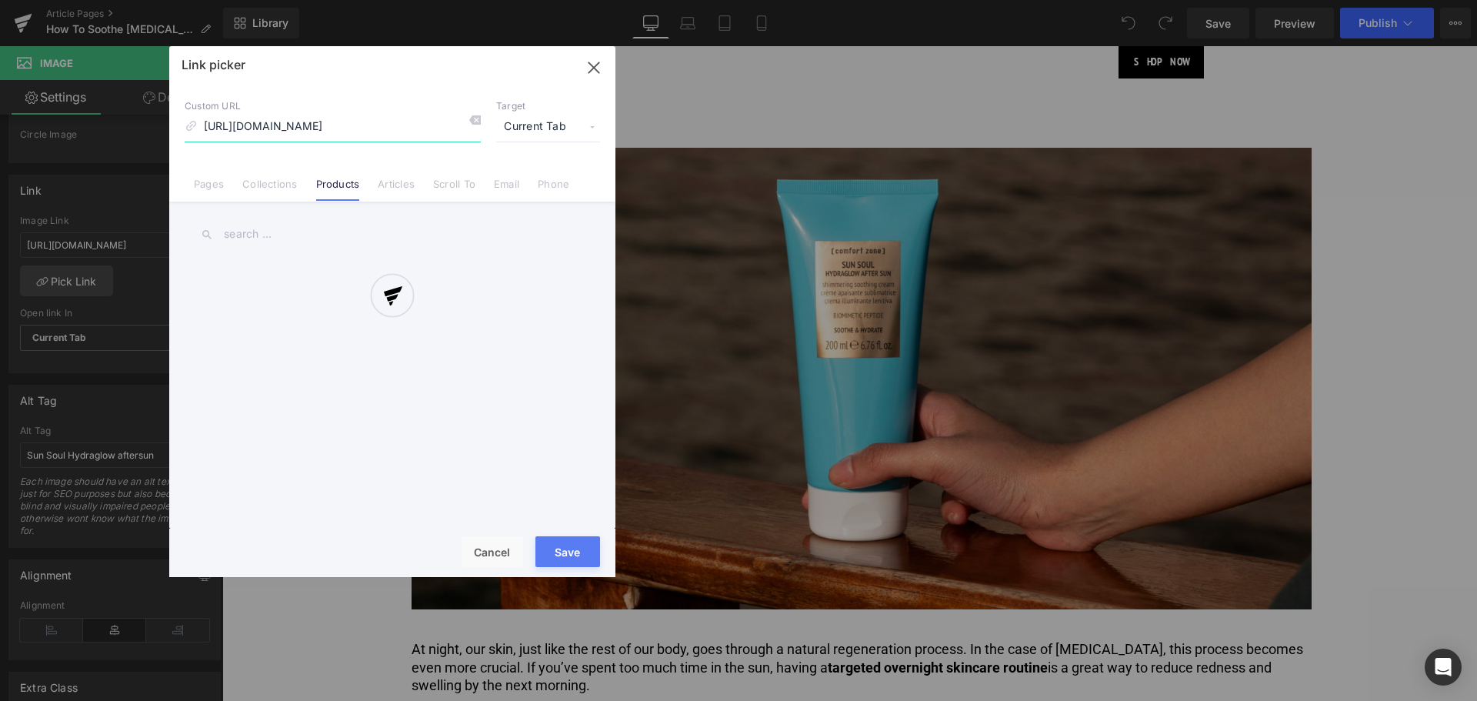
scroll to position [0, 112]
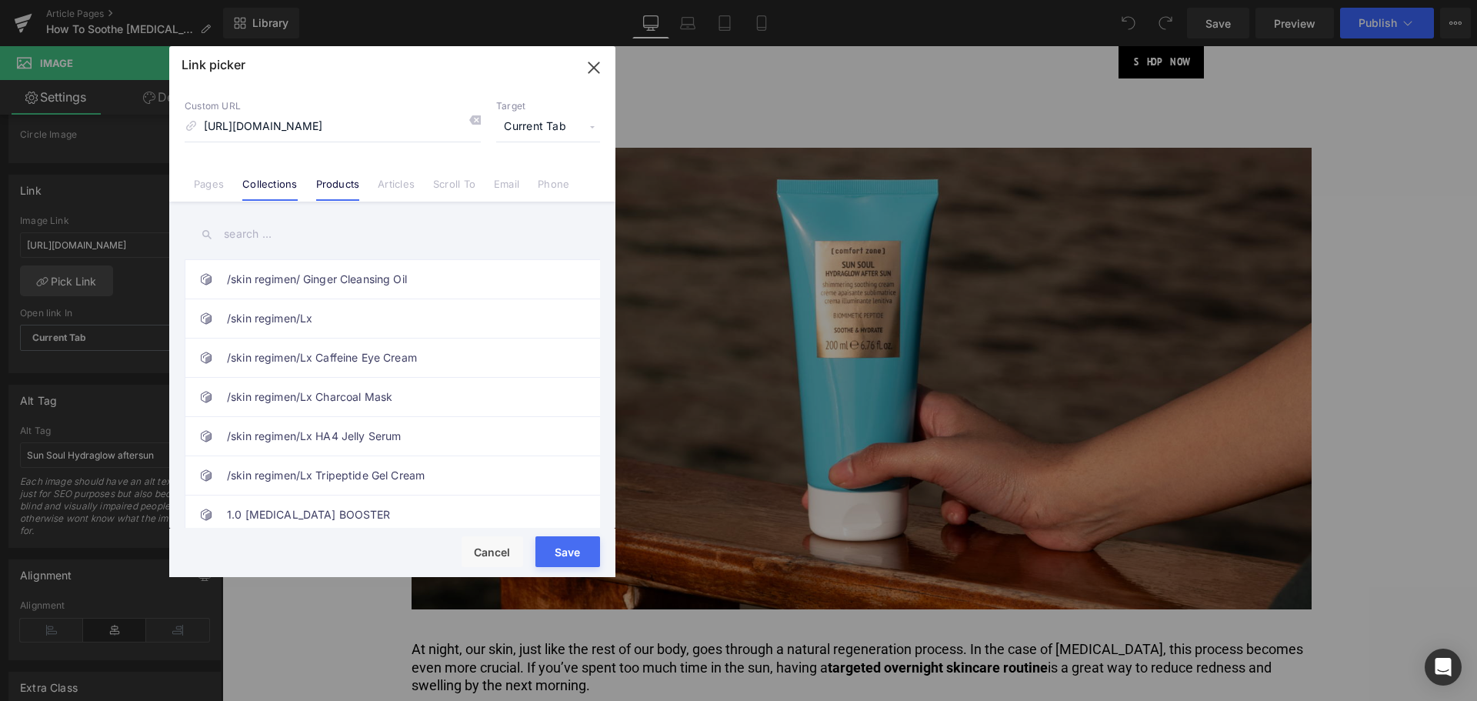
click at [270, 187] on link "Collections" at bounding box center [269, 189] width 55 height 23
click at [294, 235] on input "text" at bounding box center [392, 234] width 415 height 35
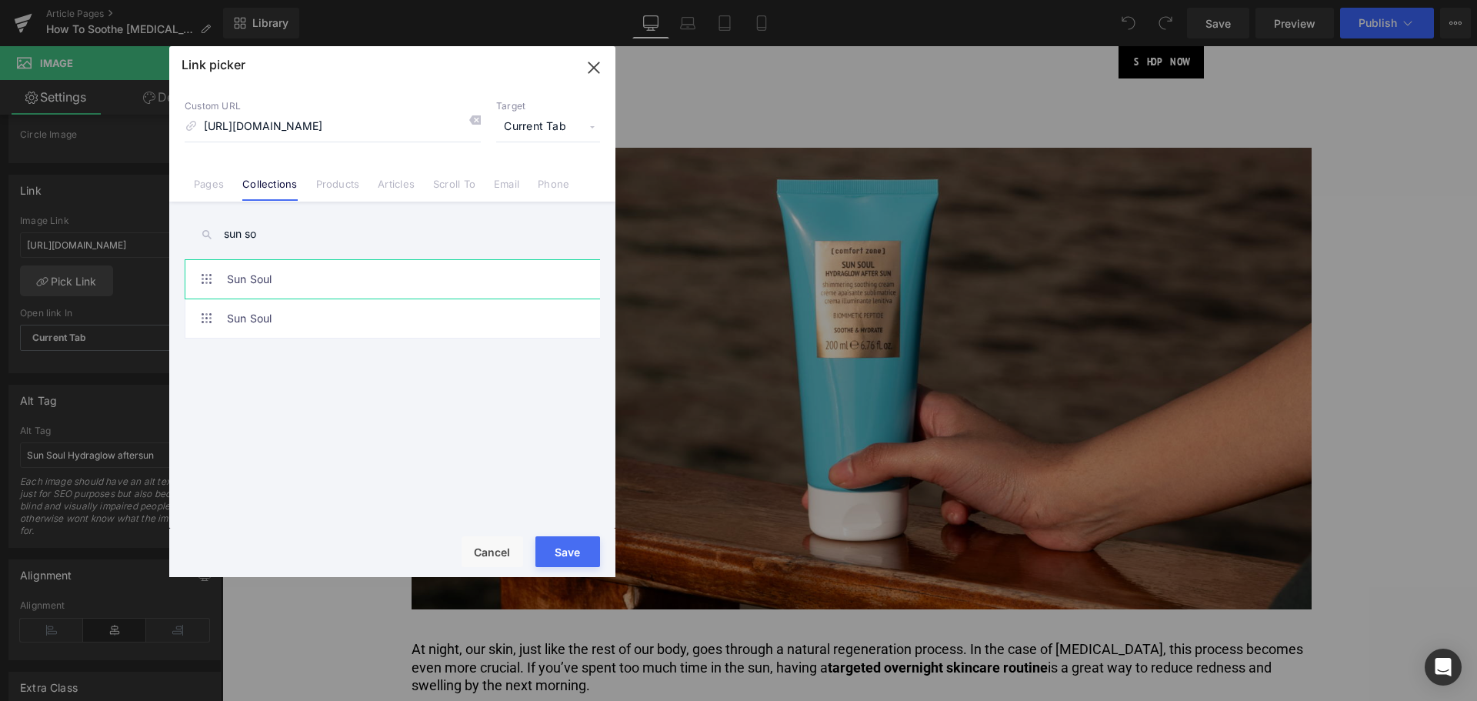
type input "sun so"
click at [265, 278] on link "Sun Soul" at bounding box center [396, 279] width 338 height 38
click at [566, 541] on button "Save" at bounding box center [567, 551] width 65 height 31
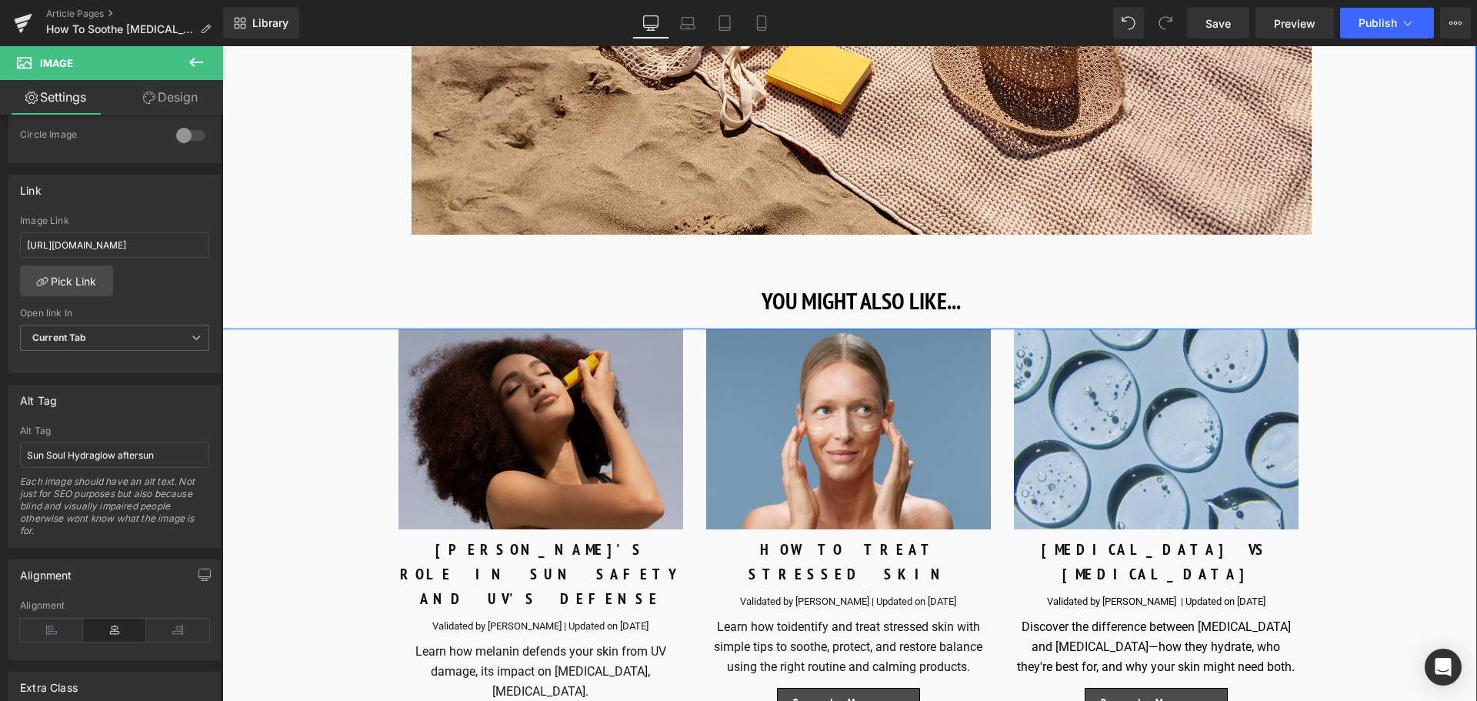
scroll to position [7153, 0]
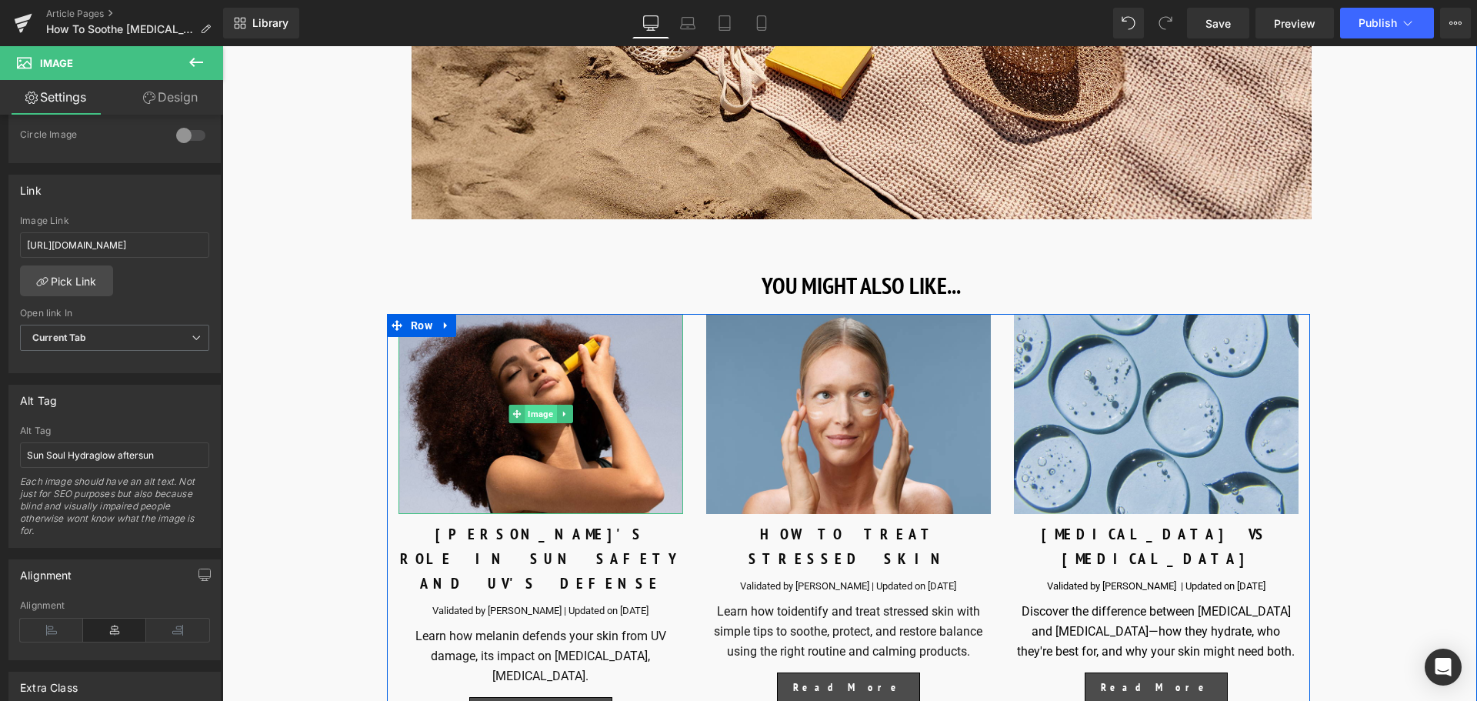
click at [540, 405] on span "Image" at bounding box center [541, 414] width 32 height 18
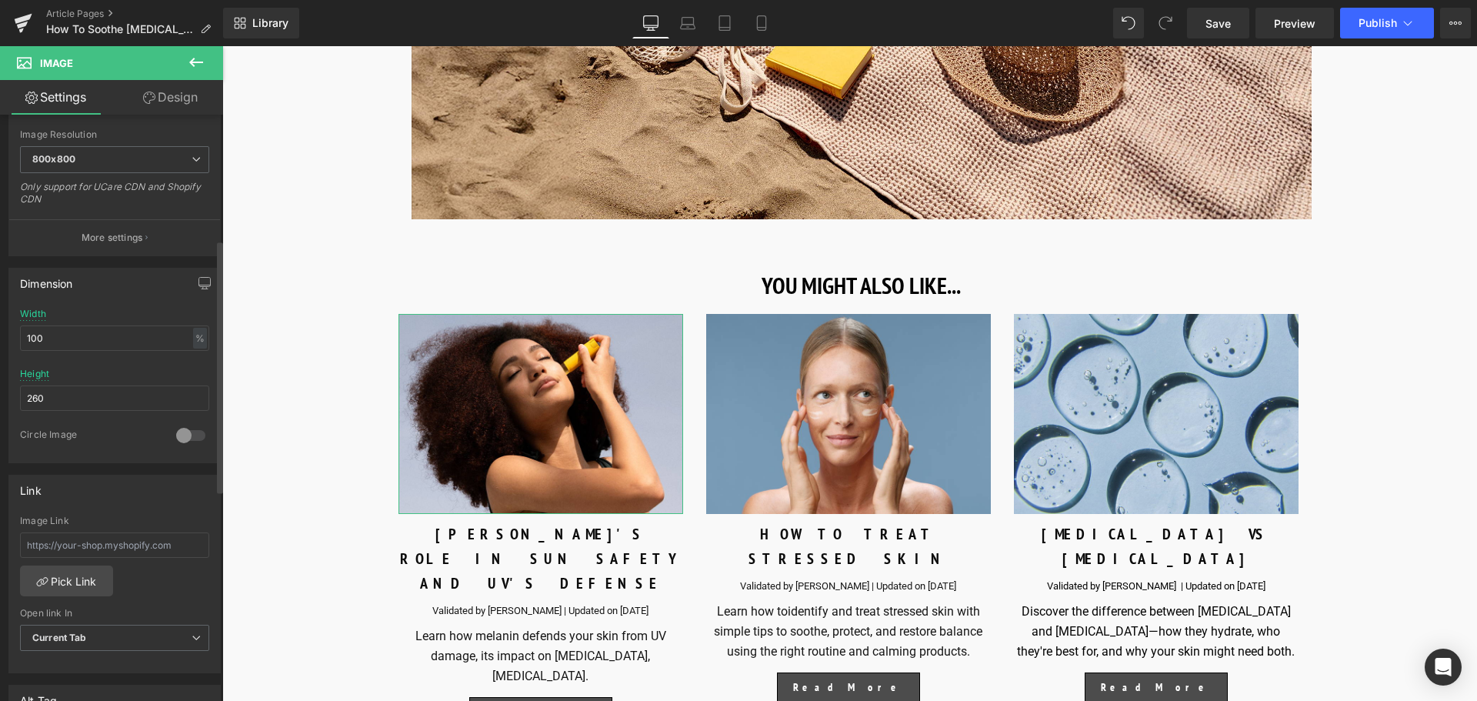
scroll to position [461, 0]
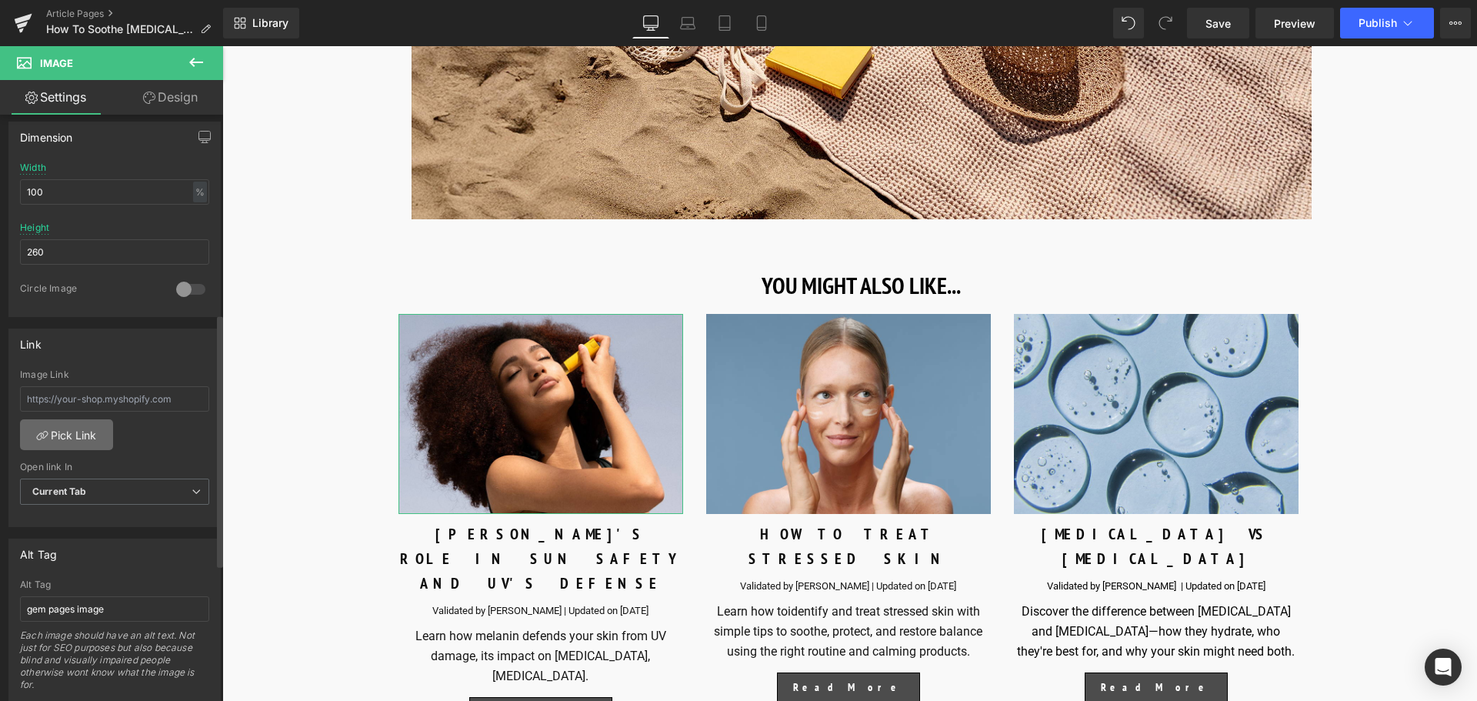
click at [55, 441] on link "Pick Link" at bounding box center [66, 434] width 93 height 31
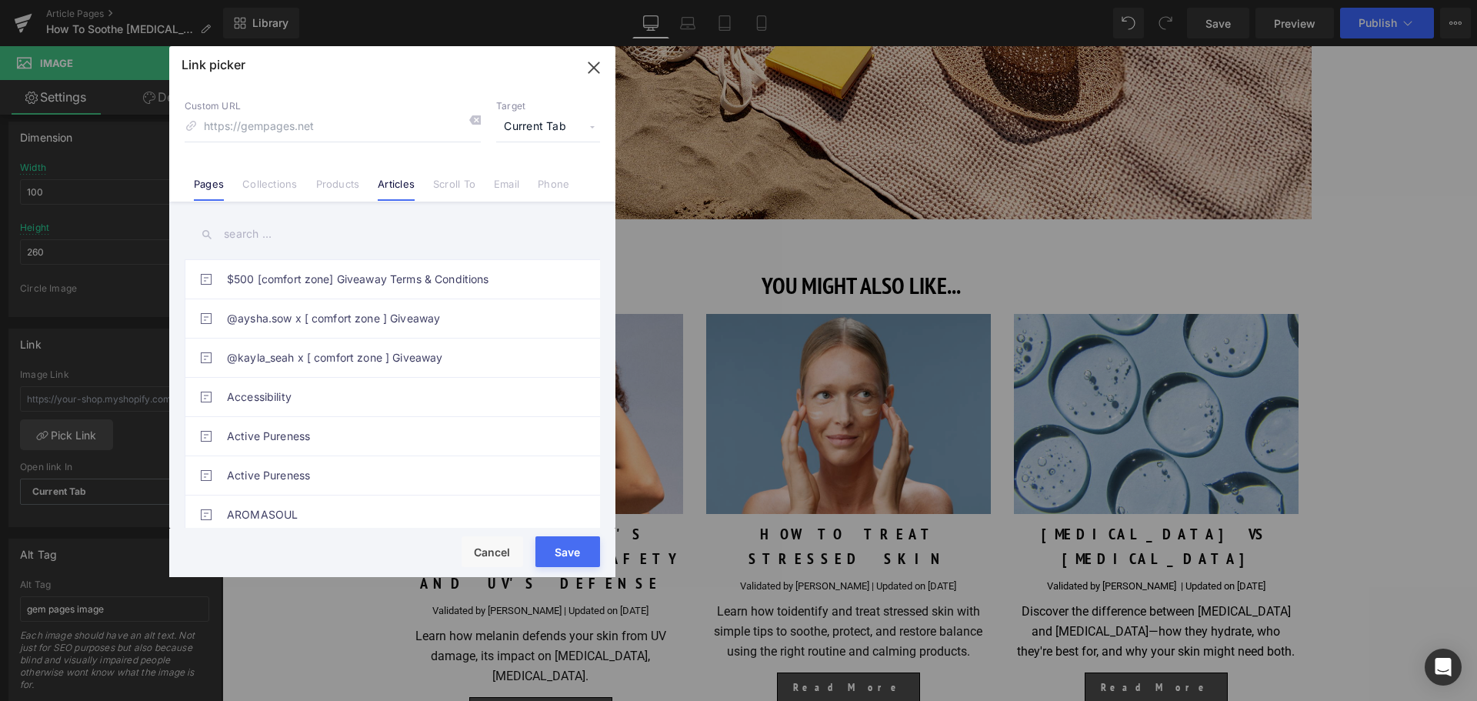
click at [383, 184] on link "Articles" at bounding box center [396, 189] width 37 height 23
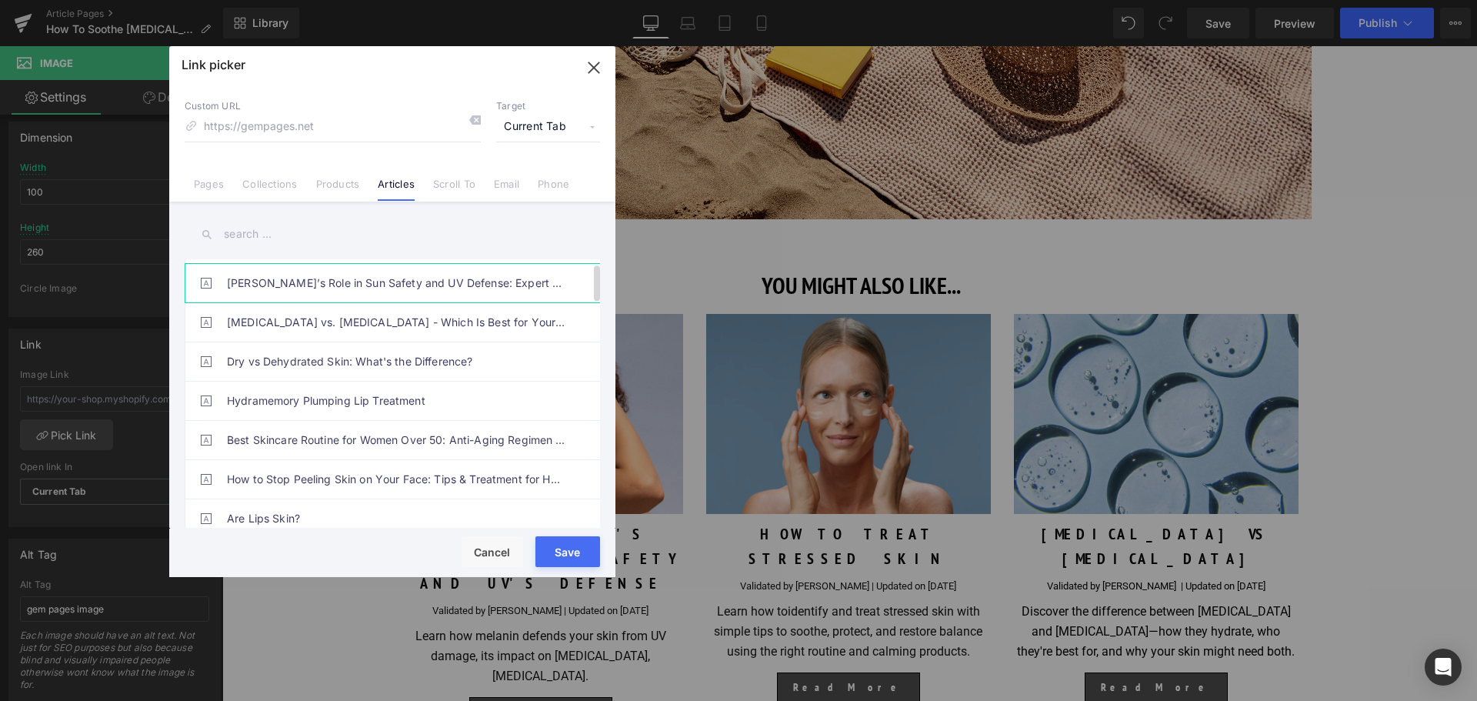
scroll to position [0, 0]
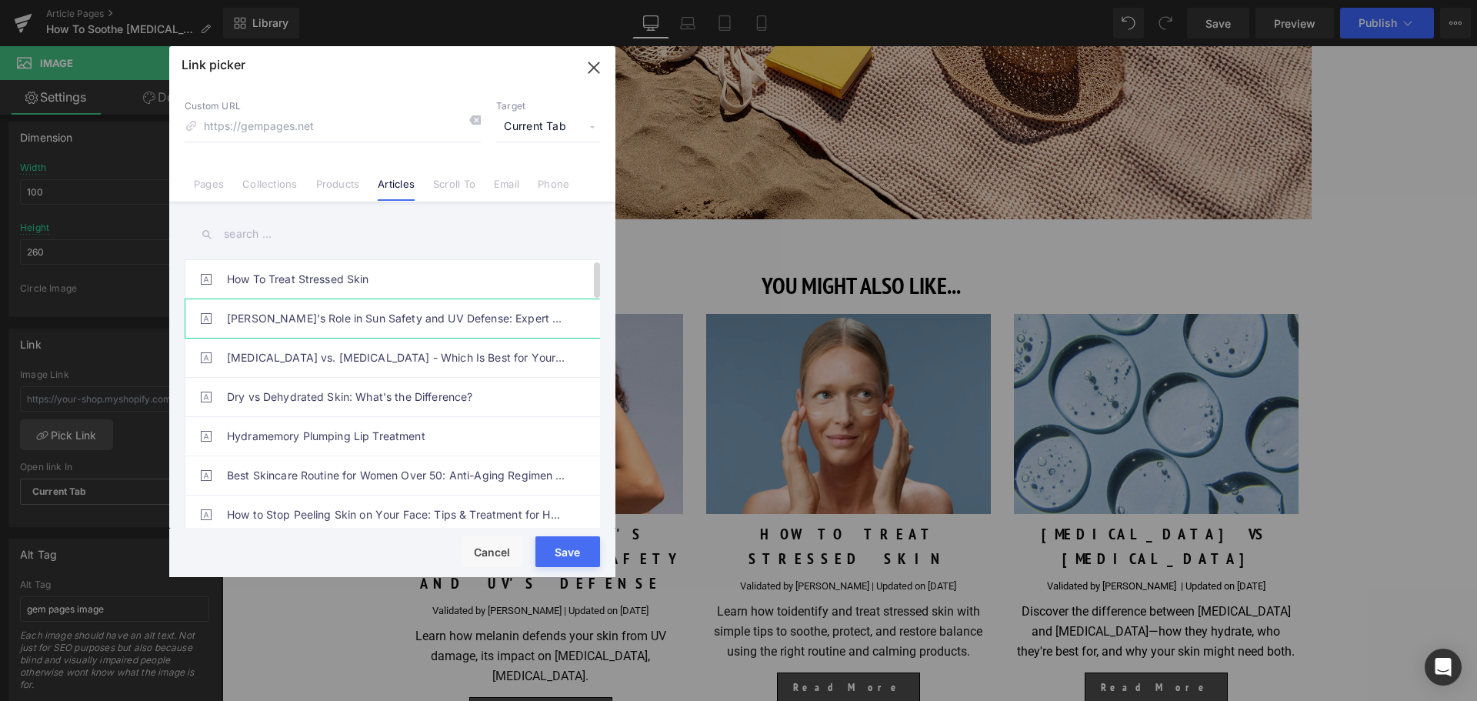
click at [336, 308] on link "Melanin’s Role in Sun Safety and UV Defense: Expert Q&A" at bounding box center [396, 318] width 338 height 38
click at [560, 541] on button "Save" at bounding box center [567, 551] width 65 height 31
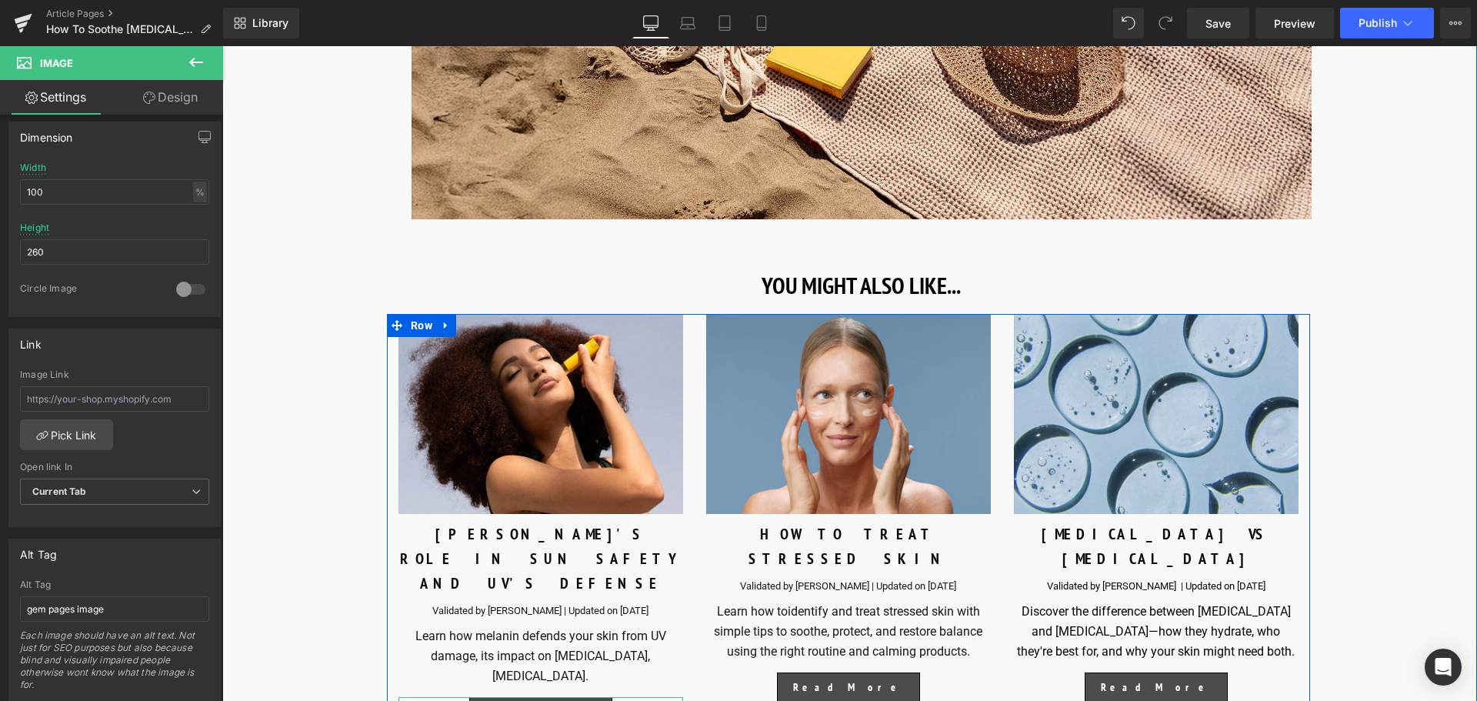
click at [537, 700] on span "Button" at bounding box center [541, 714] width 34 height 18
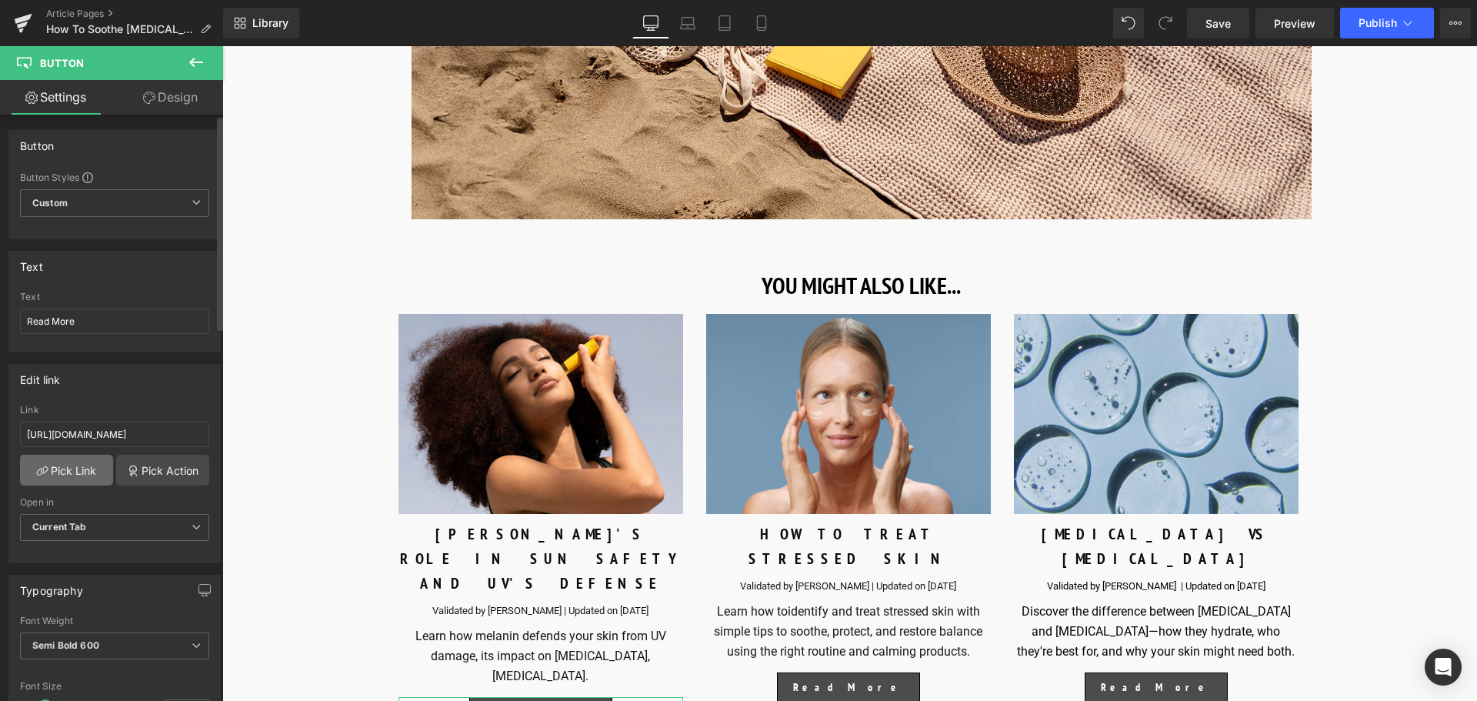
click at [79, 474] on link "Pick Link" at bounding box center [66, 470] width 93 height 31
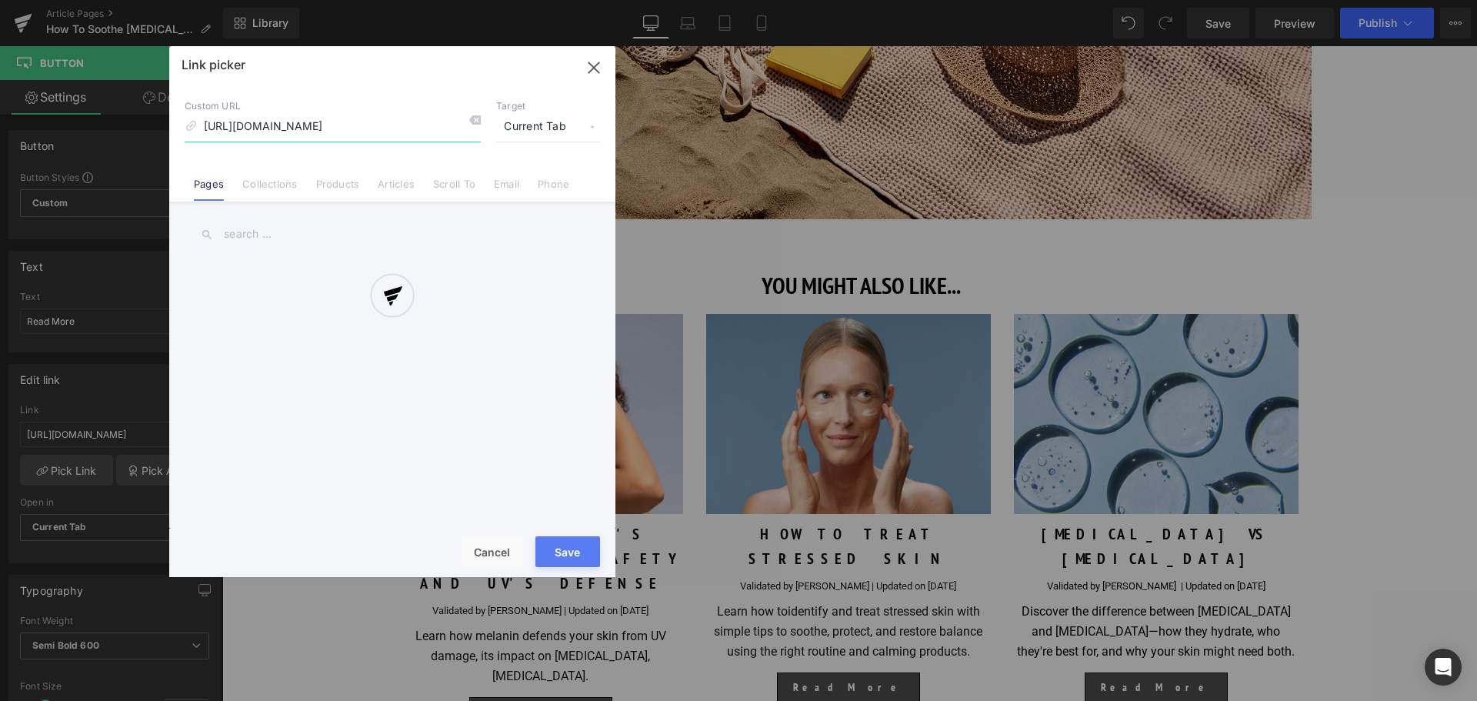
scroll to position [0, 142]
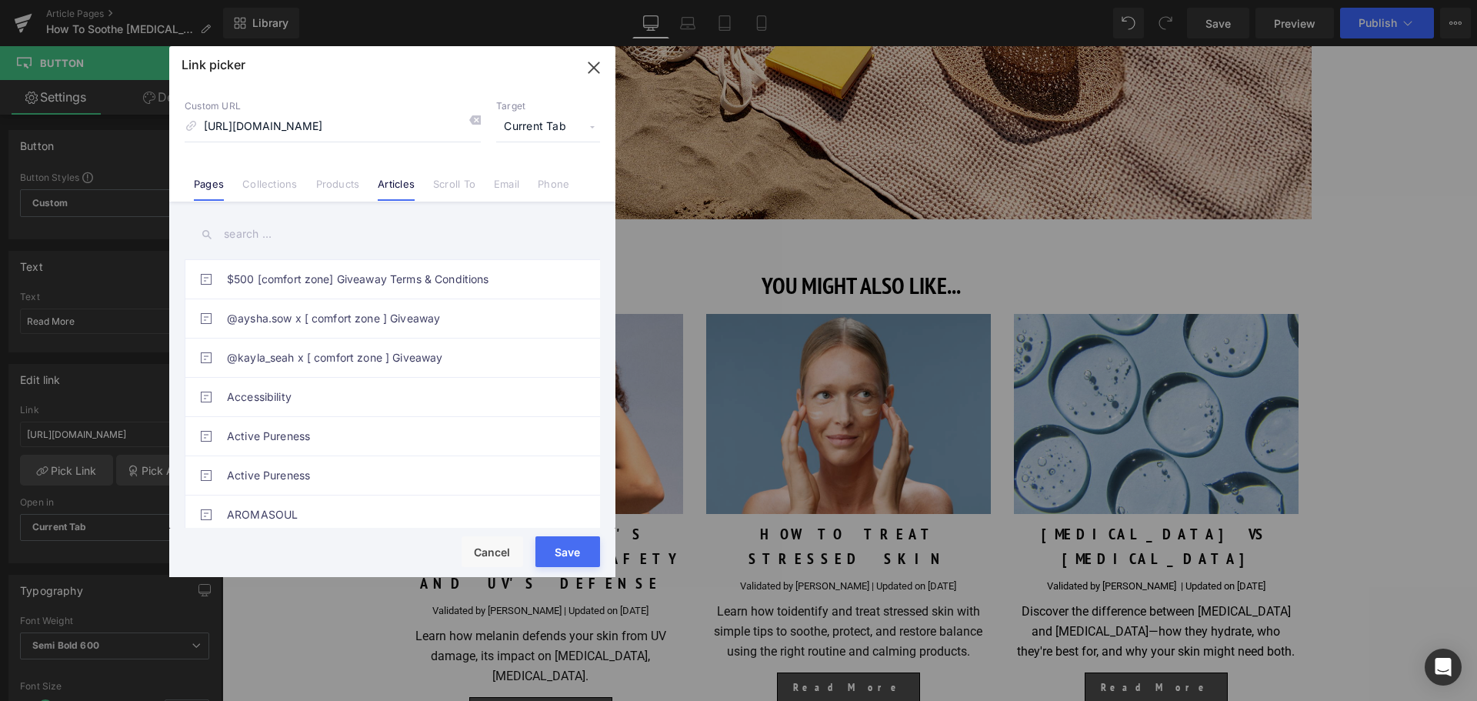
click at [380, 195] on link "Articles" at bounding box center [396, 189] width 37 height 23
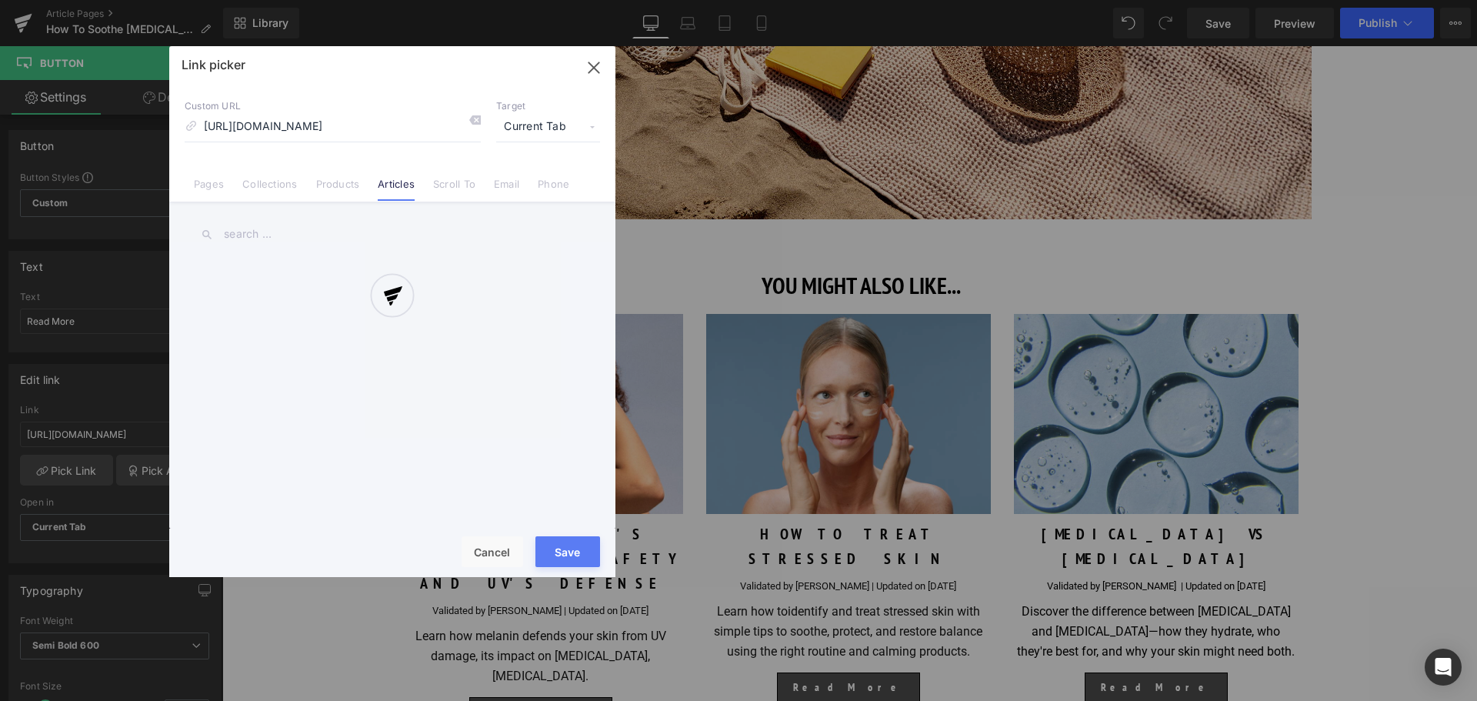
scroll to position [0, 0]
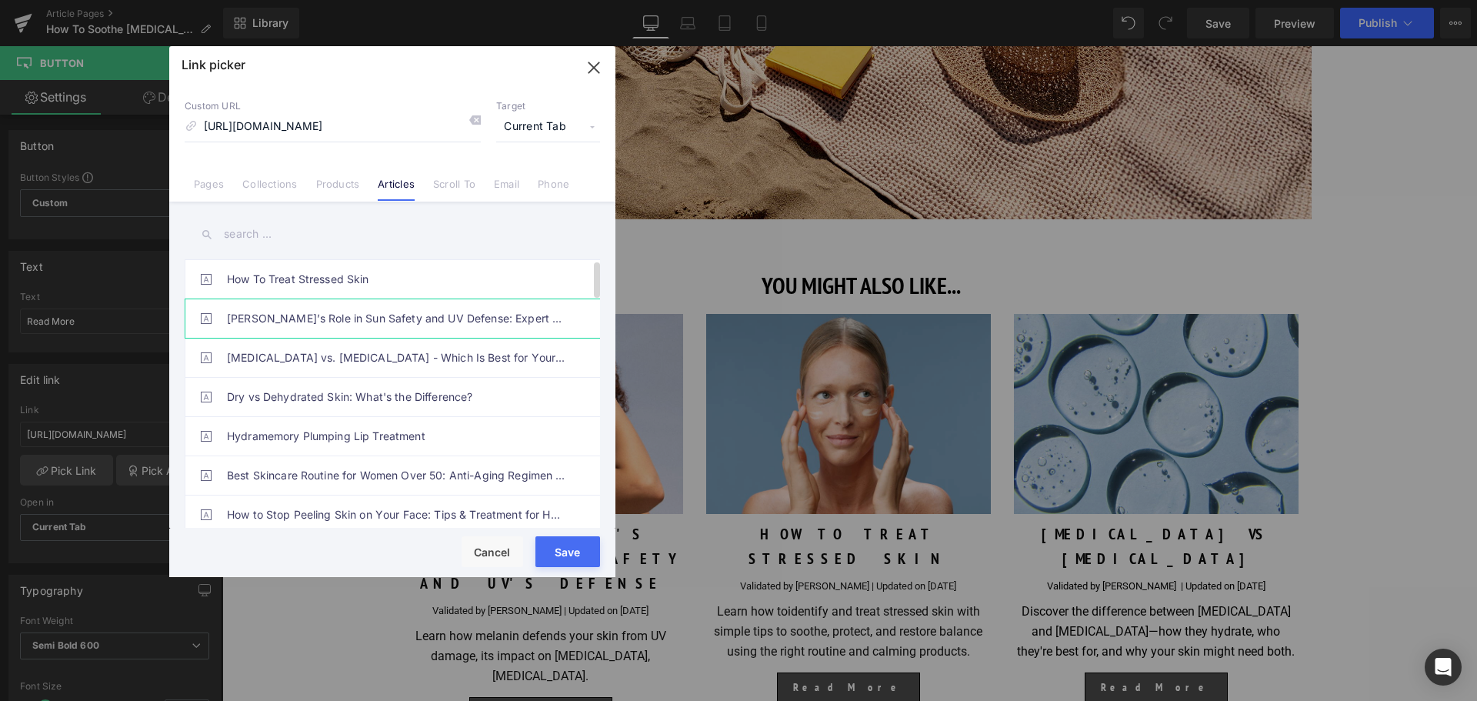
click at [320, 325] on link "Melanin’s Role in Sun Safety and UV Defense: Expert Q&A" at bounding box center [396, 318] width 338 height 38
click at [561, 564] on button "Save" at bounding box center [567, 551] width 65 height 31
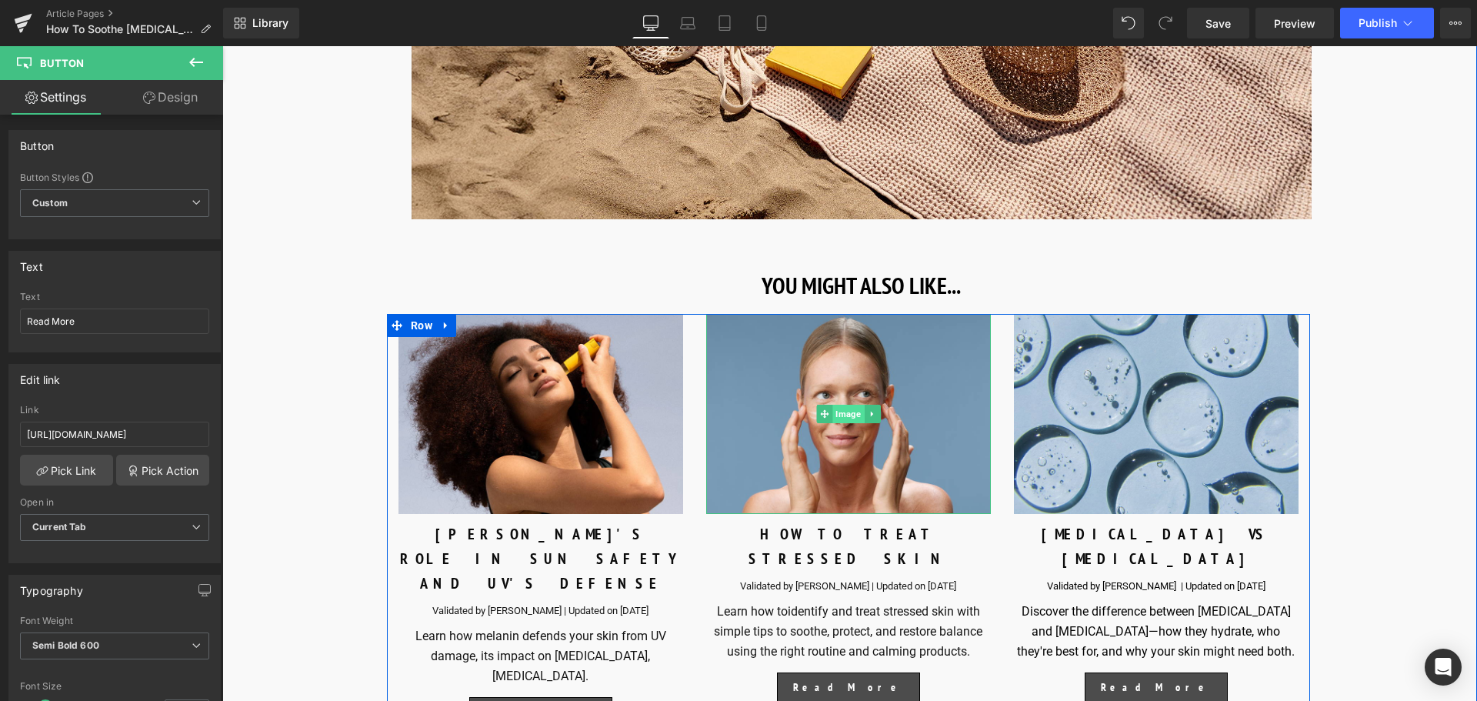
click at [841, 405] on span "Image" at bounding box center [848, 414] width 32 height 18
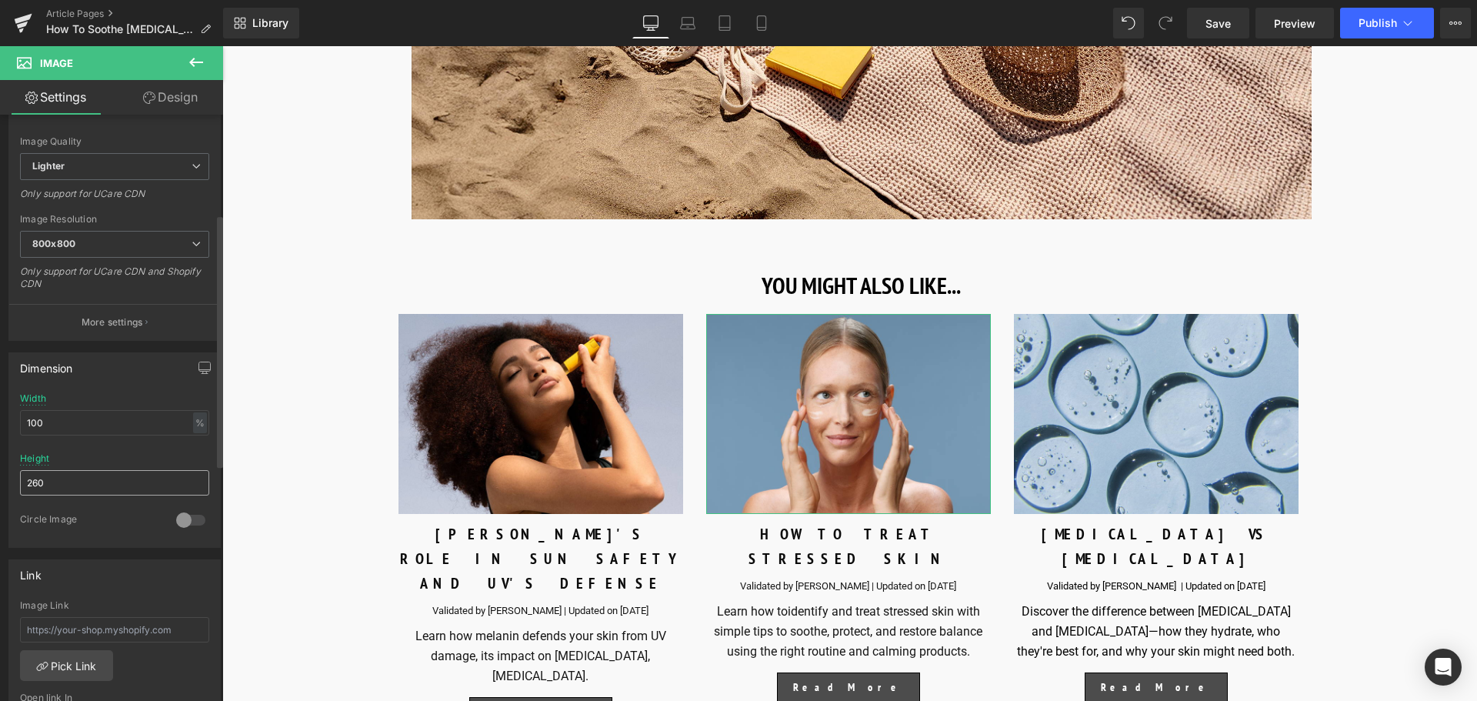
scroll to position [385, 0]
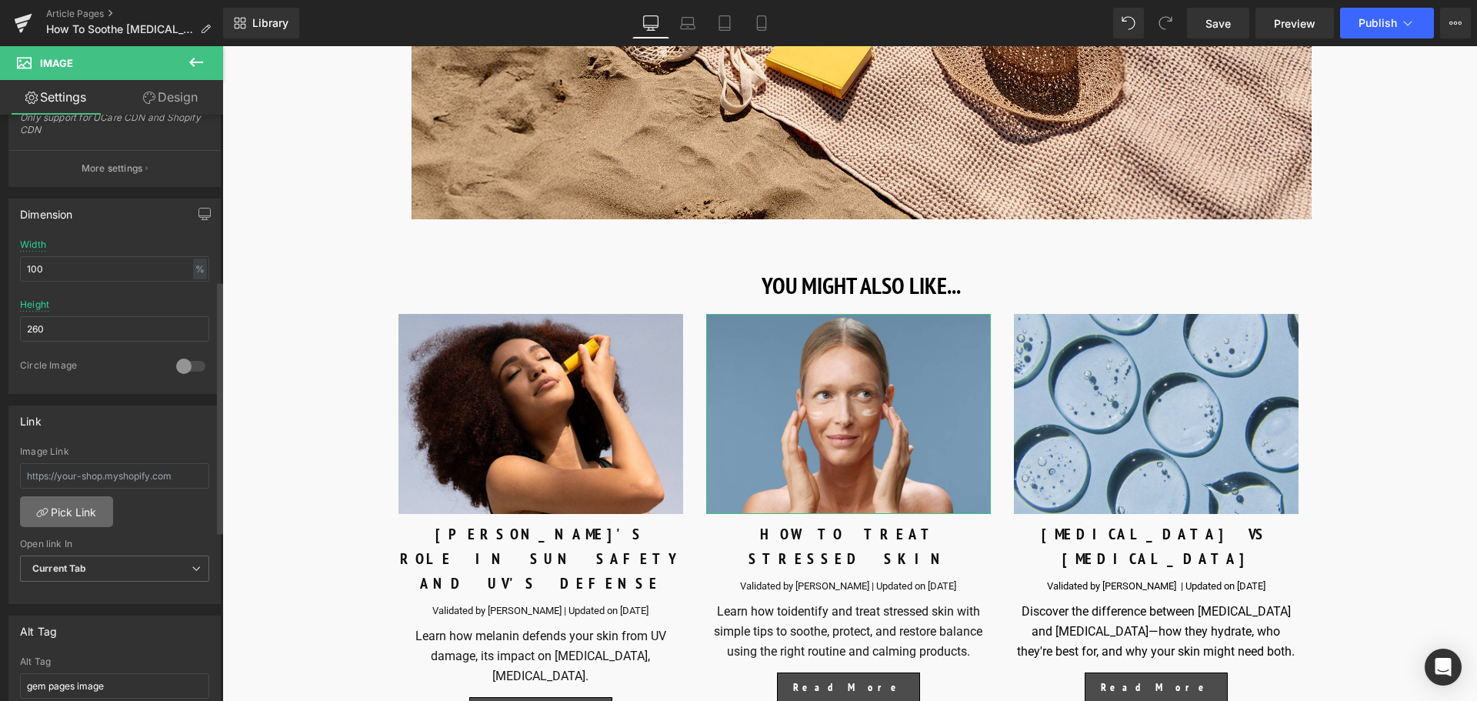
click at [89, 508] on link "Pick Link" at bounding box center [66, 511] width 93 height 31
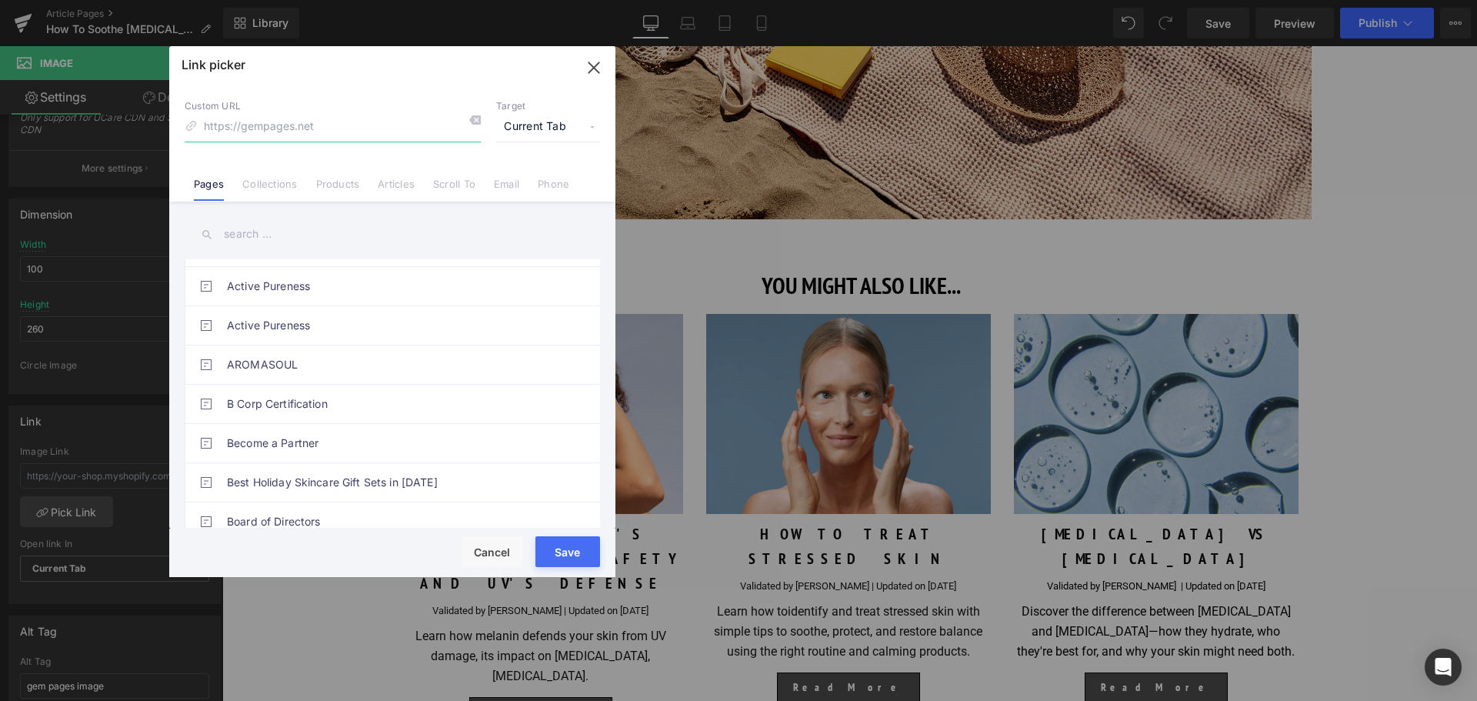
scroll to position [154, 0]
click at [393, 193] on link "Articles" at bounding box center [396, 189] width 37 height 23
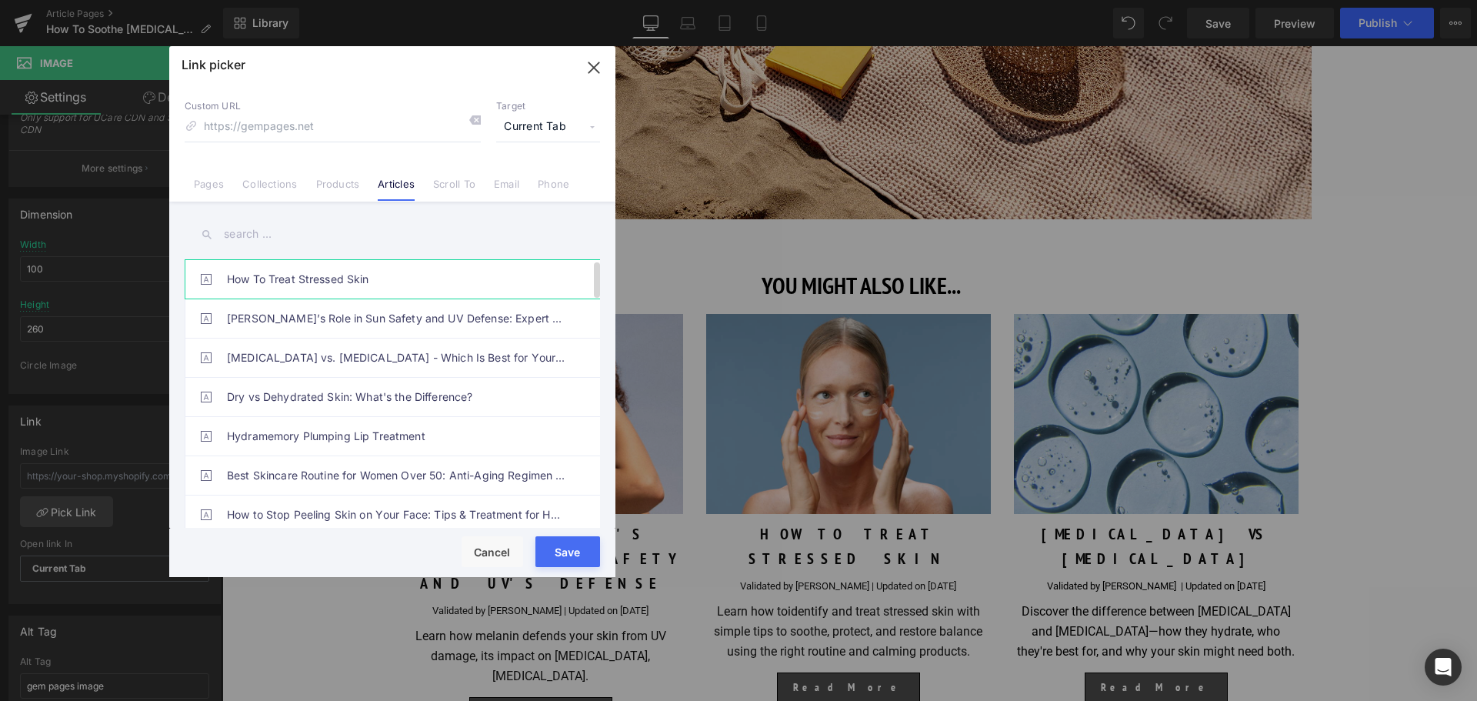
click at [391, 293] on link "How To Treat Stressed Skin" at bounding box center [396, 279] width 338 height 38
click at [571, 557] on button "Save" at bounding box center [567, 551] width 65 height 31
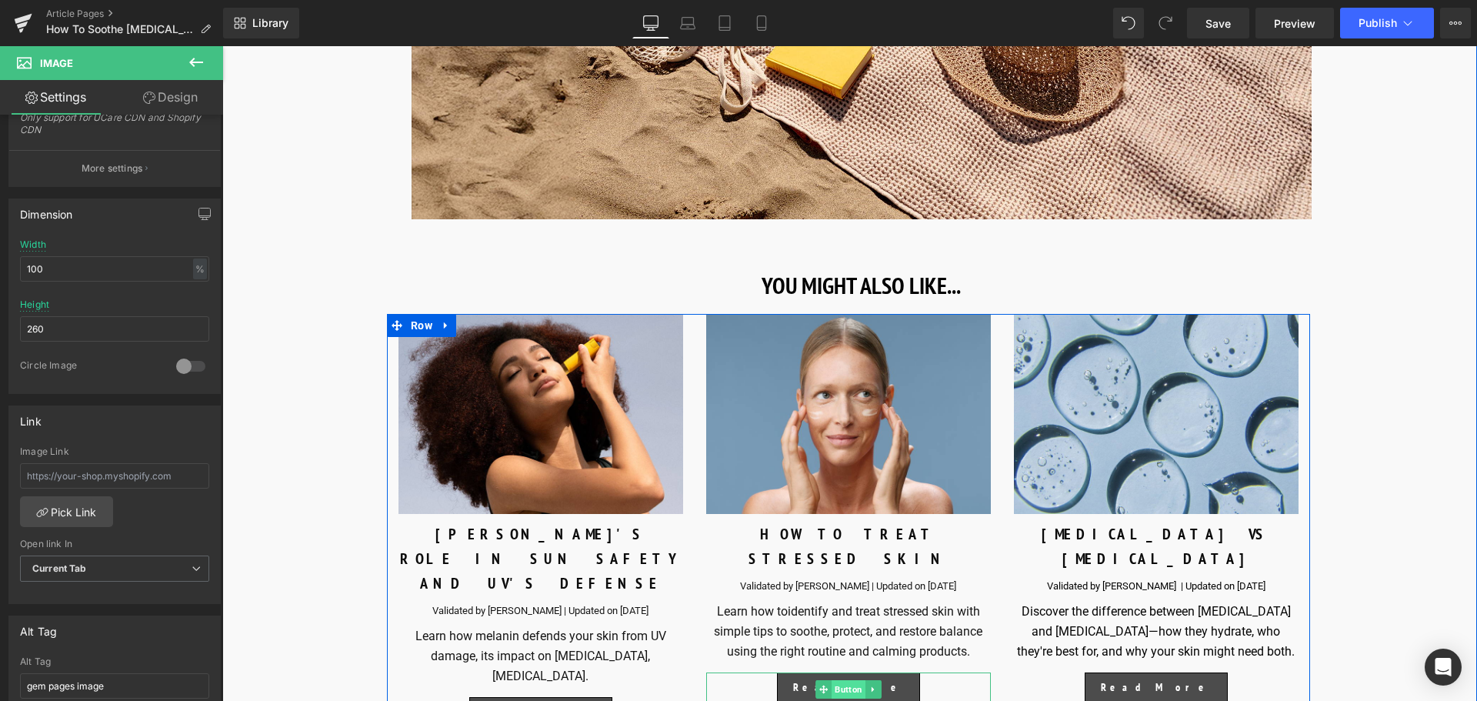
click at [849, 680] on span "Button" at bounding box center [848, 689] width 34 height 18
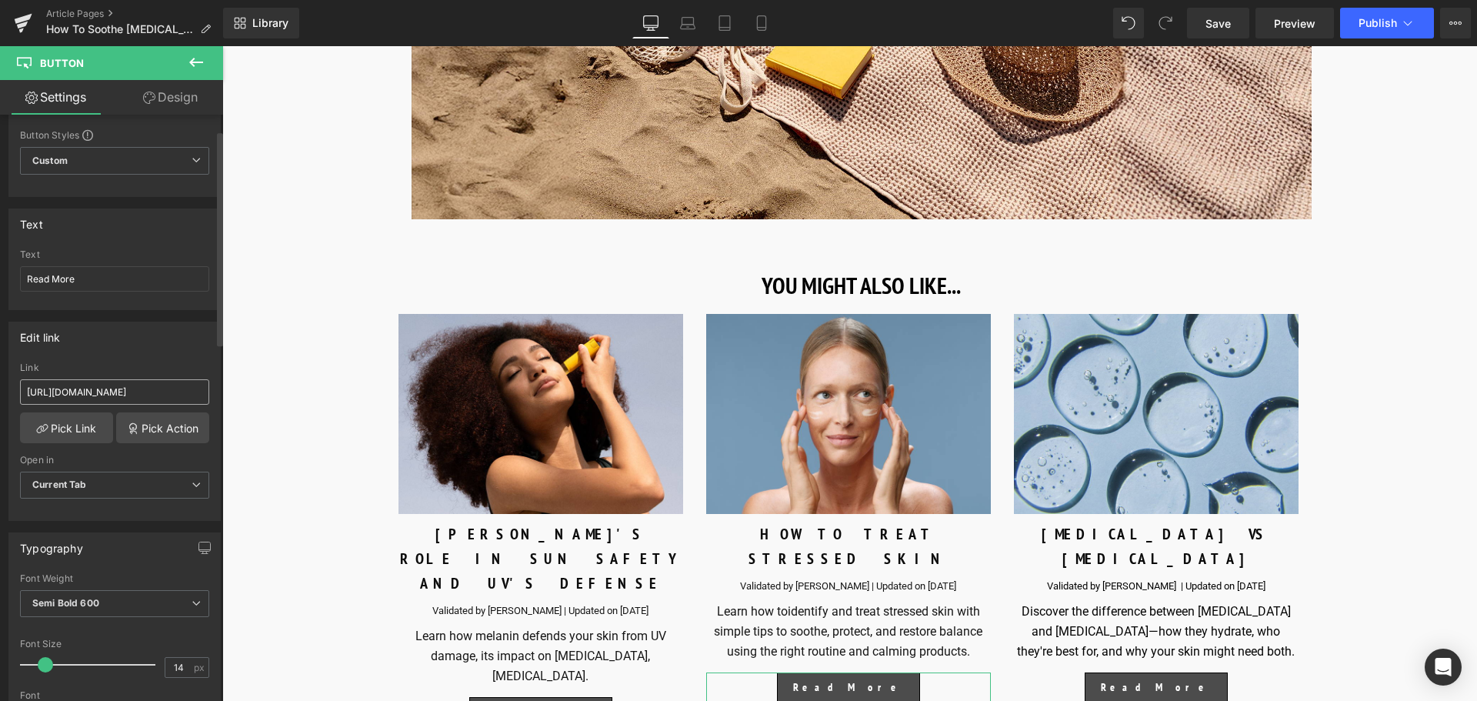
scroll to position [77, 0]
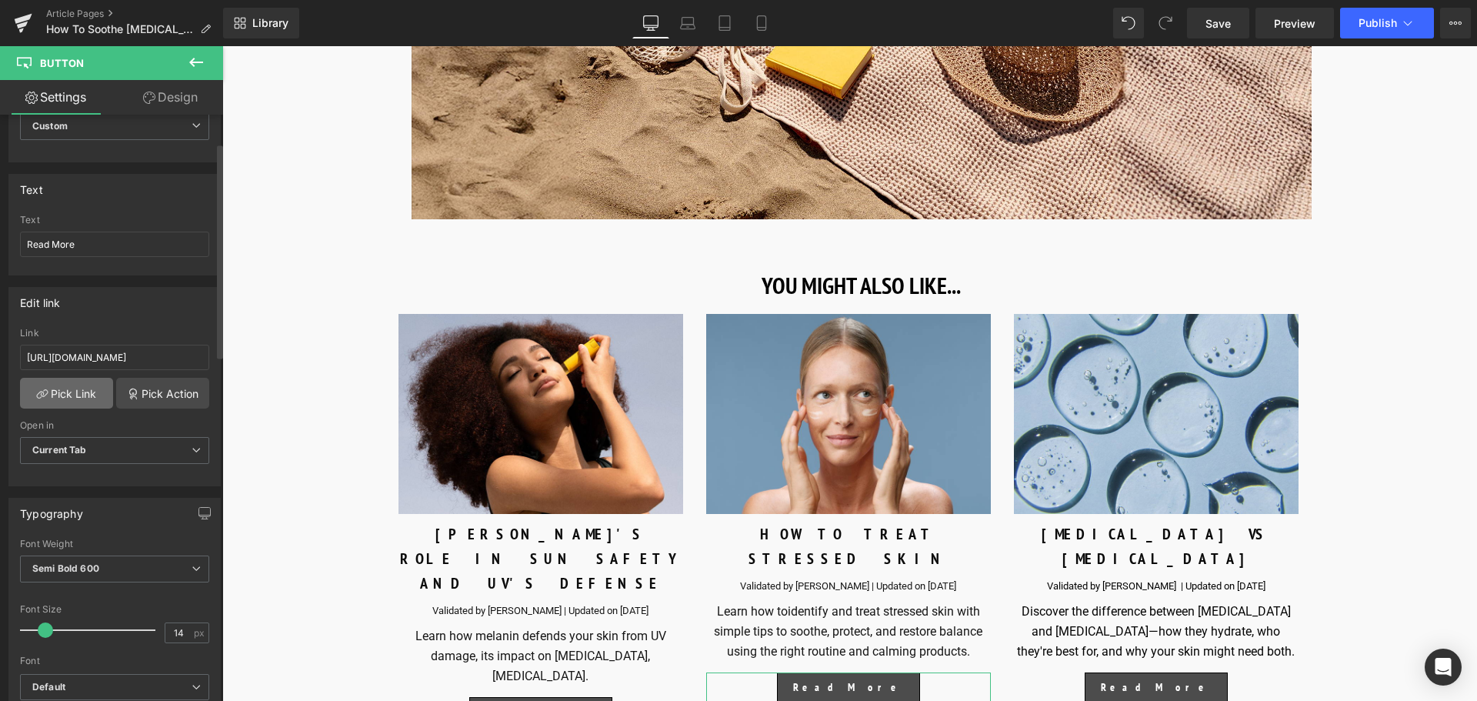
click at [85, 395] on link "Pick Link" at bounding box center [66, 393] width 93 height 31
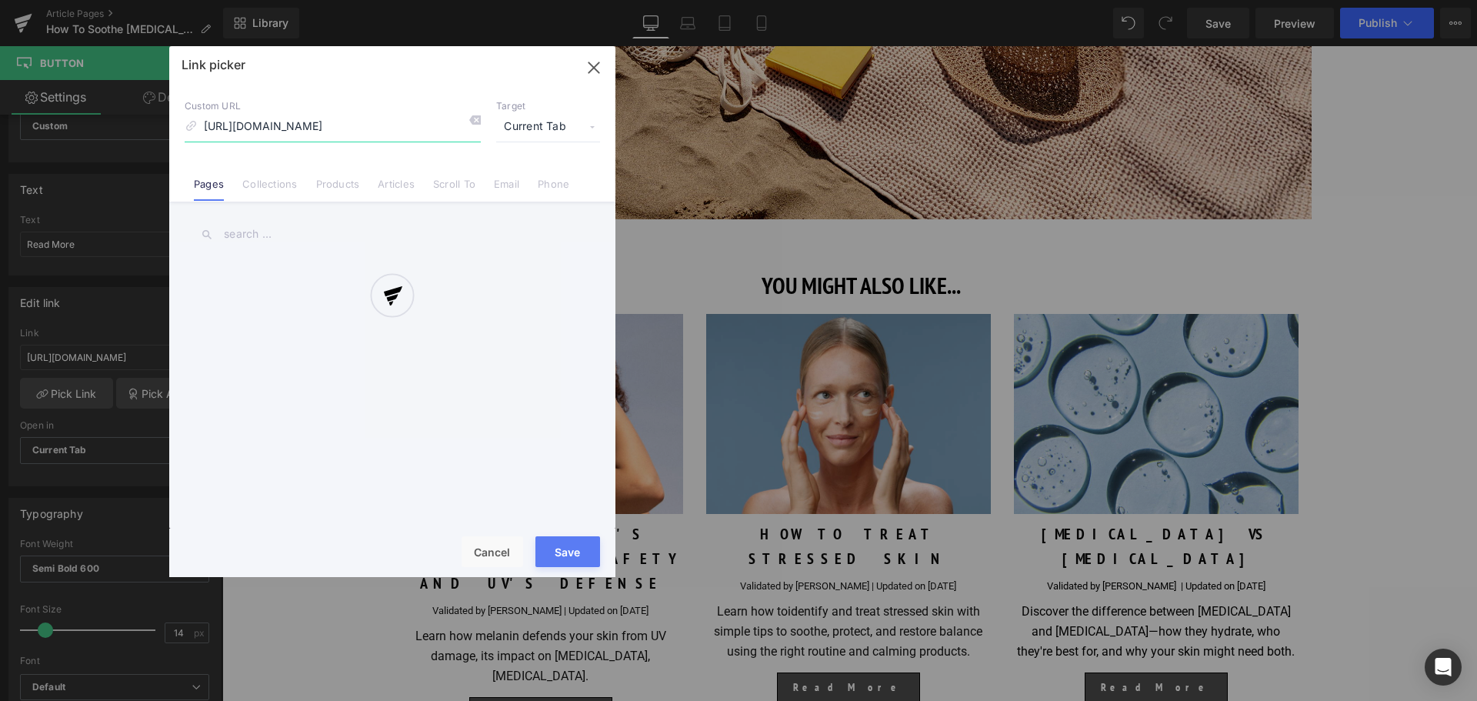
scroll to position [0, 110]
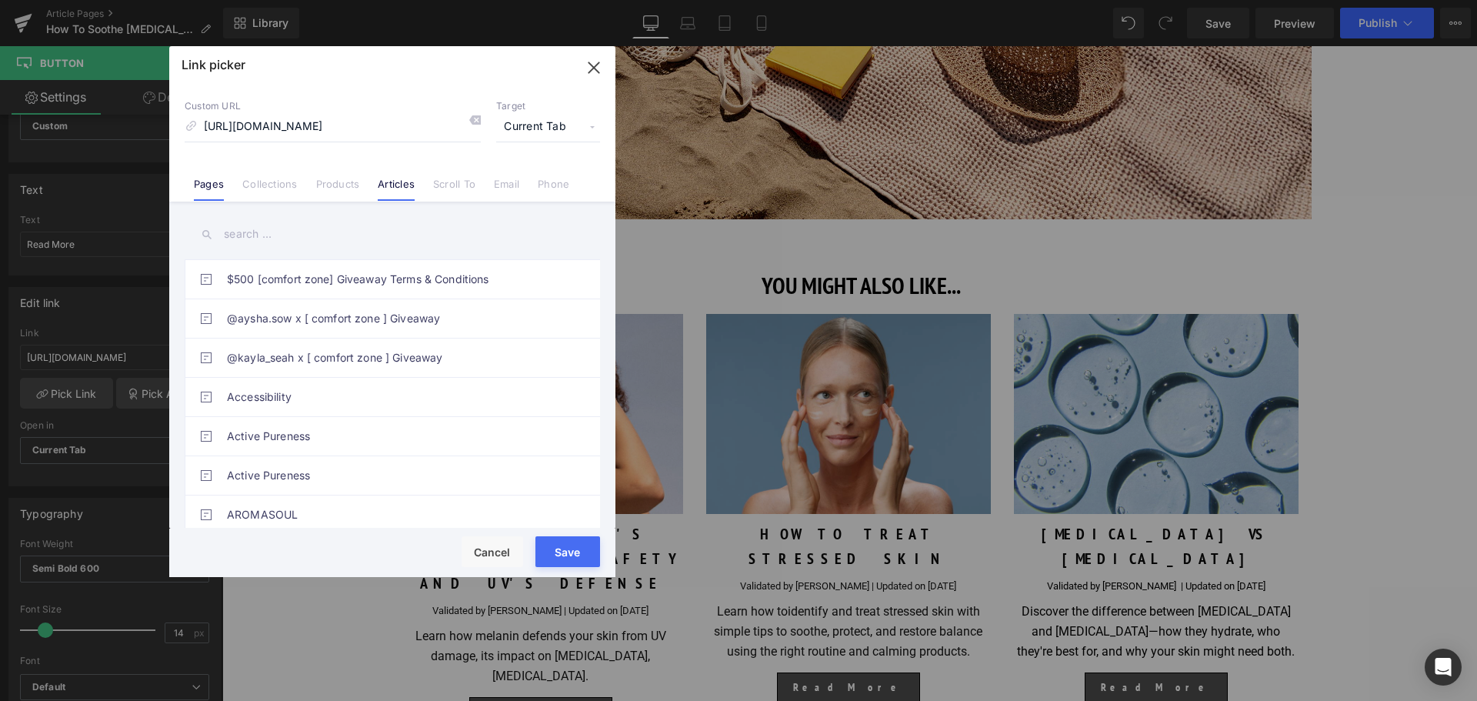
click at [391, 182] on link "Articles" at bounding box center [396, 189] width 37 height 23
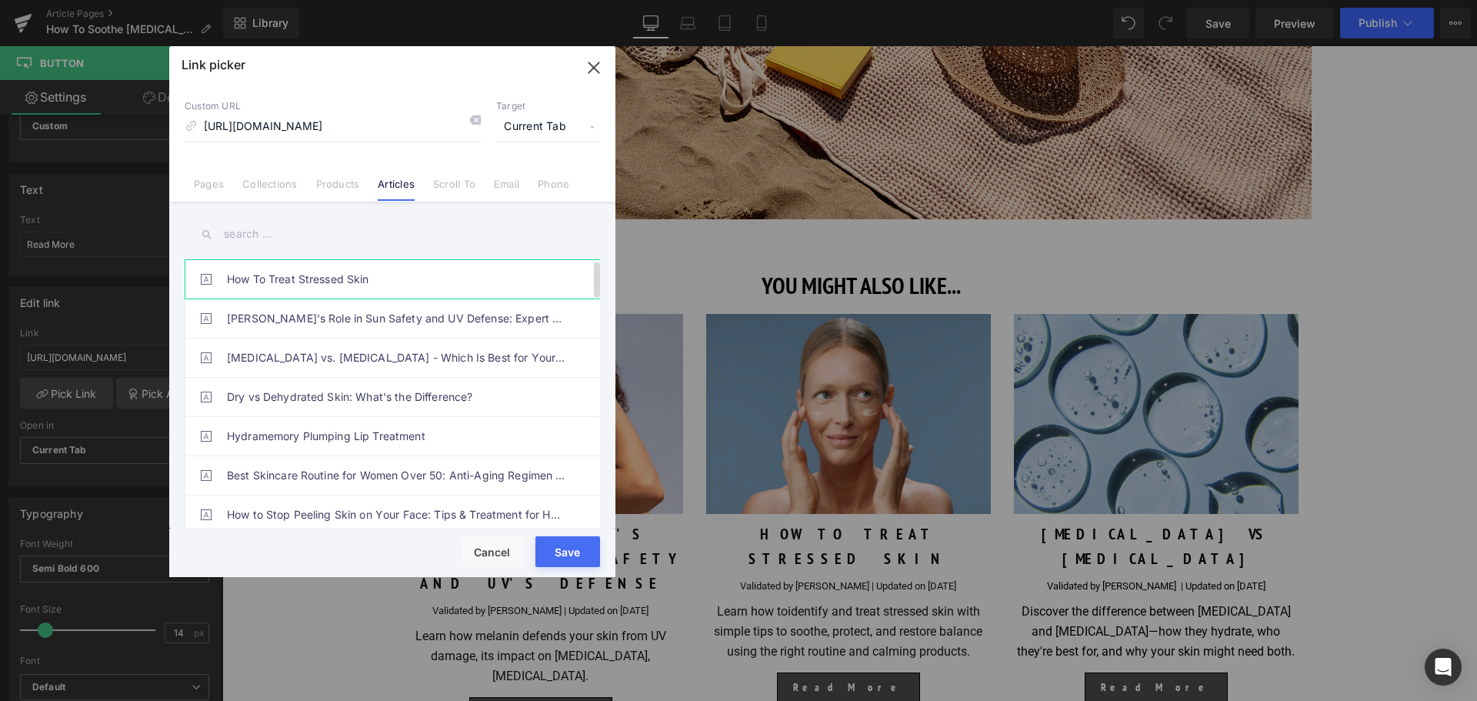
click at [327, 275] on link "How To Treat Stressed Skin" at bounding box center [396, 279] width 338 height 38
click at [564, 549] on button "Save" at bounding box center [567, 551] width 65 height 31
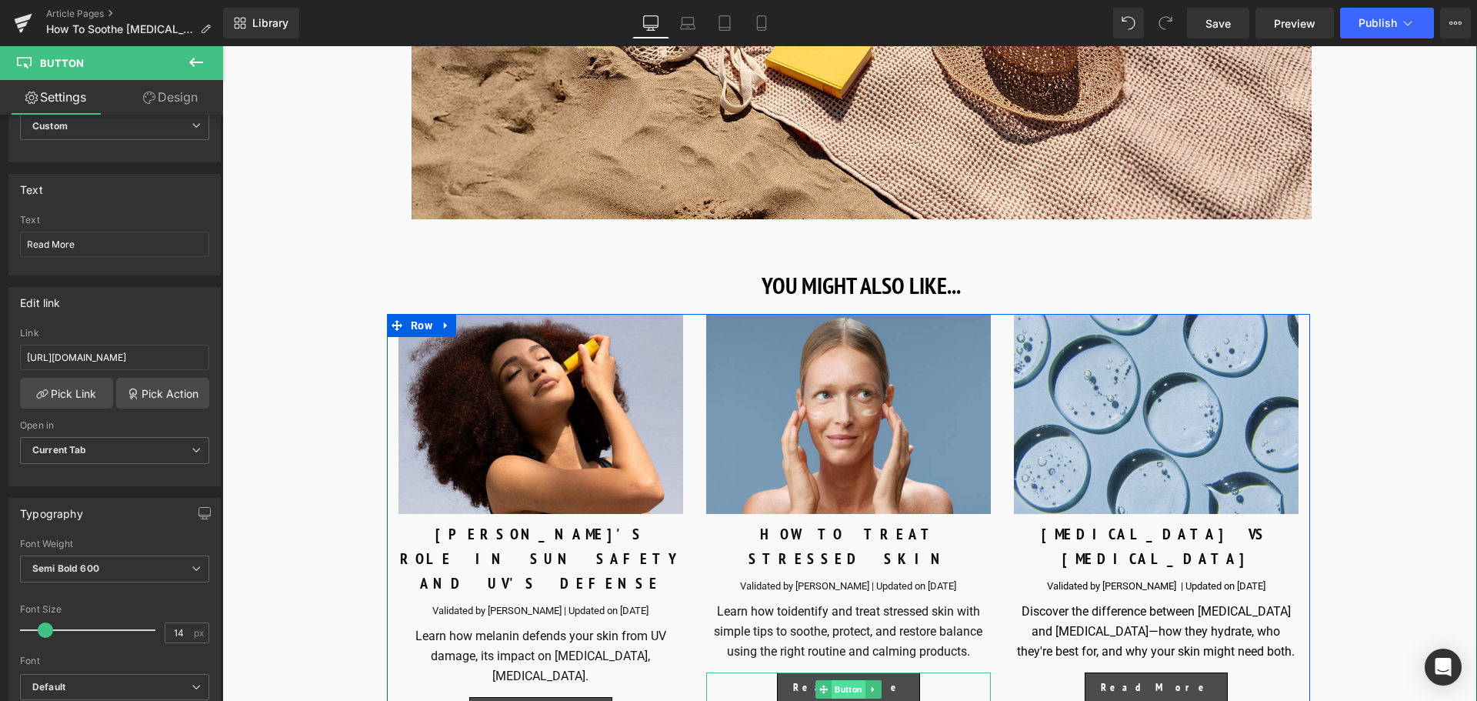
click at [844, 680] on span "Button" at bounding box center [848, 689] width 34 height 18
click at [841, 405] on span "Image" at bounding box center [848, 414] width 32 height 18
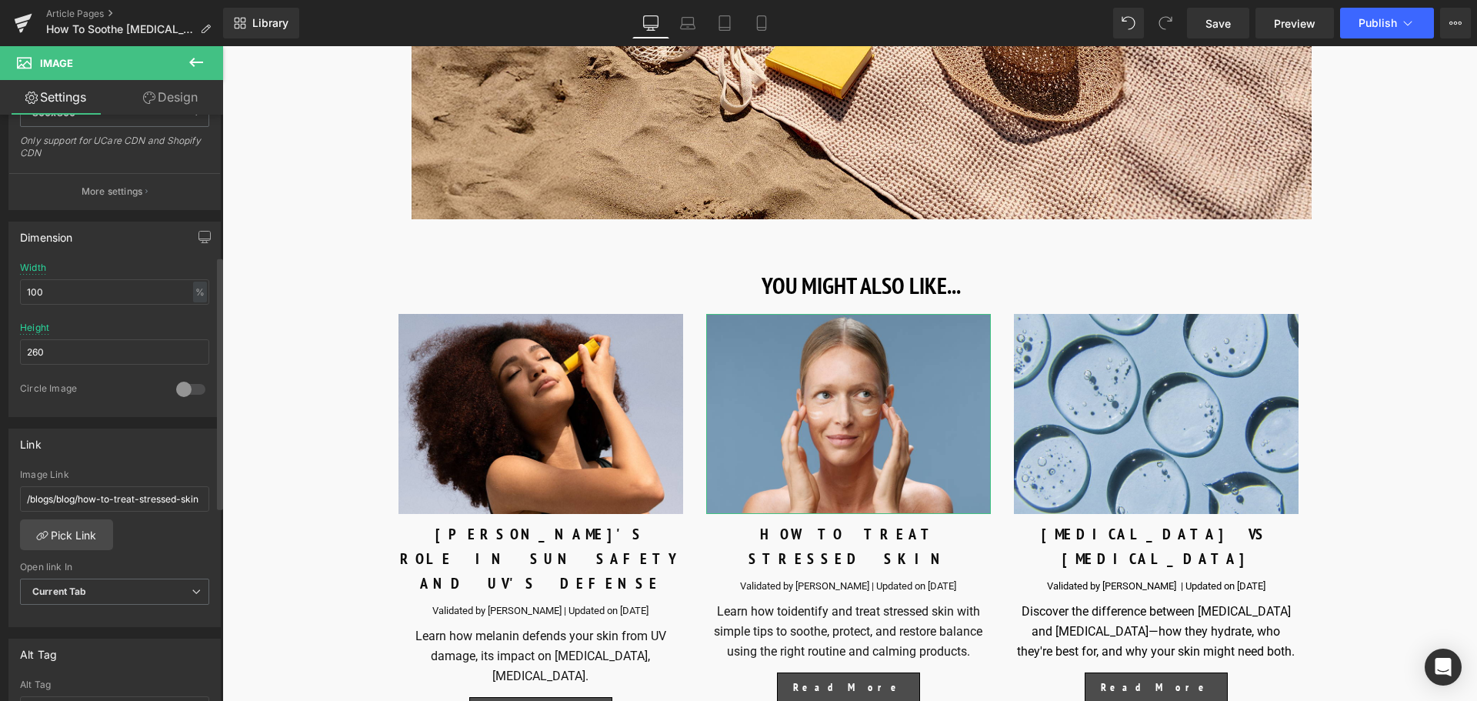
scroll to position [385, 0]
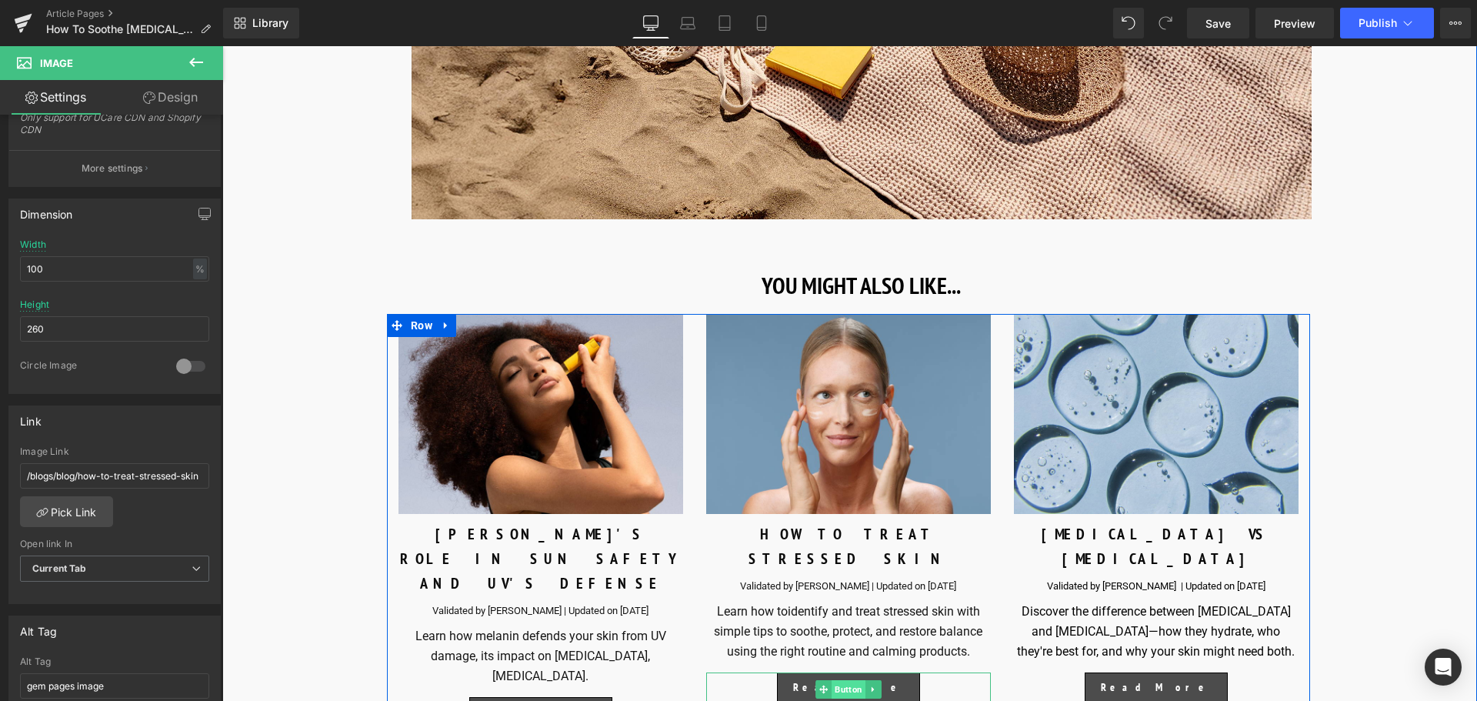
click at [848, 680] on span "Button" at bounding box center [848, 689] width 34 height 18
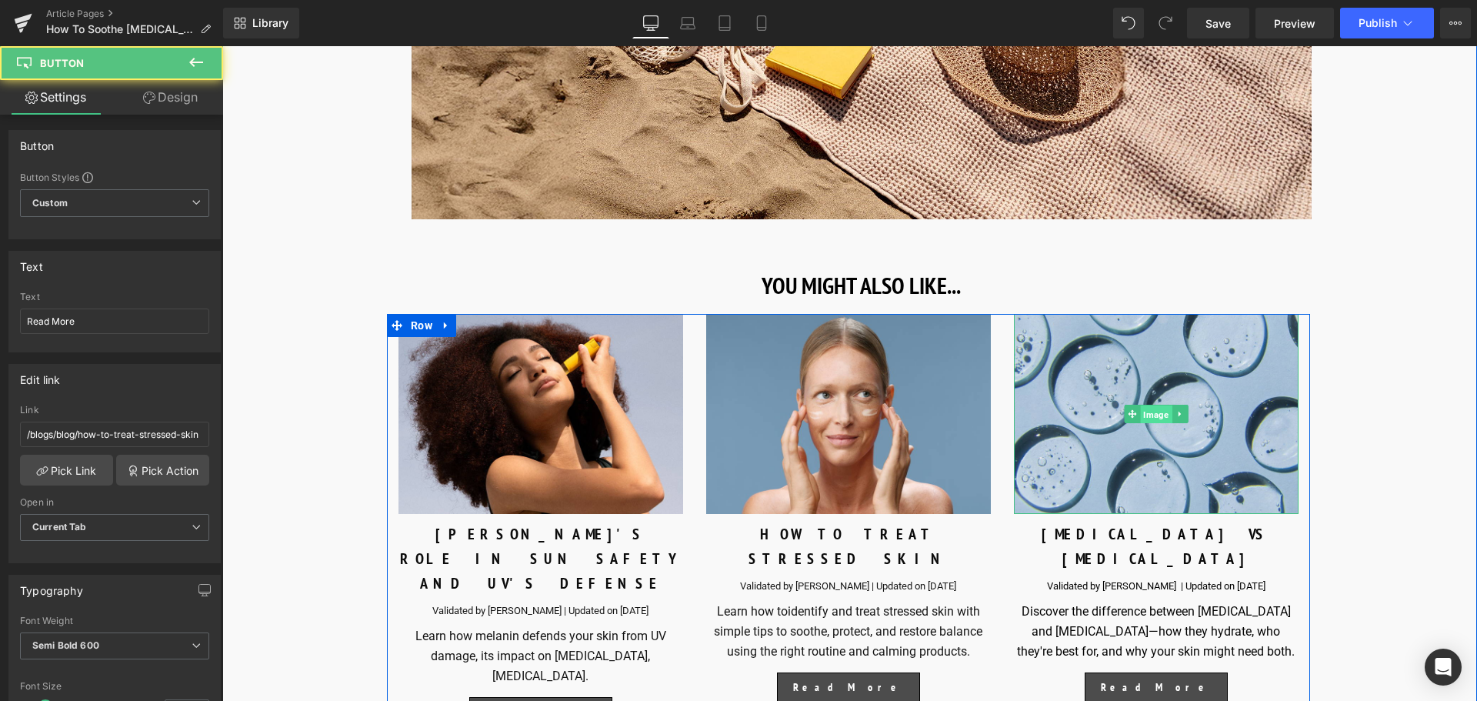
click at [1156, 405] on span "Image" at bounding box center [1156, 414] width 32 height 18
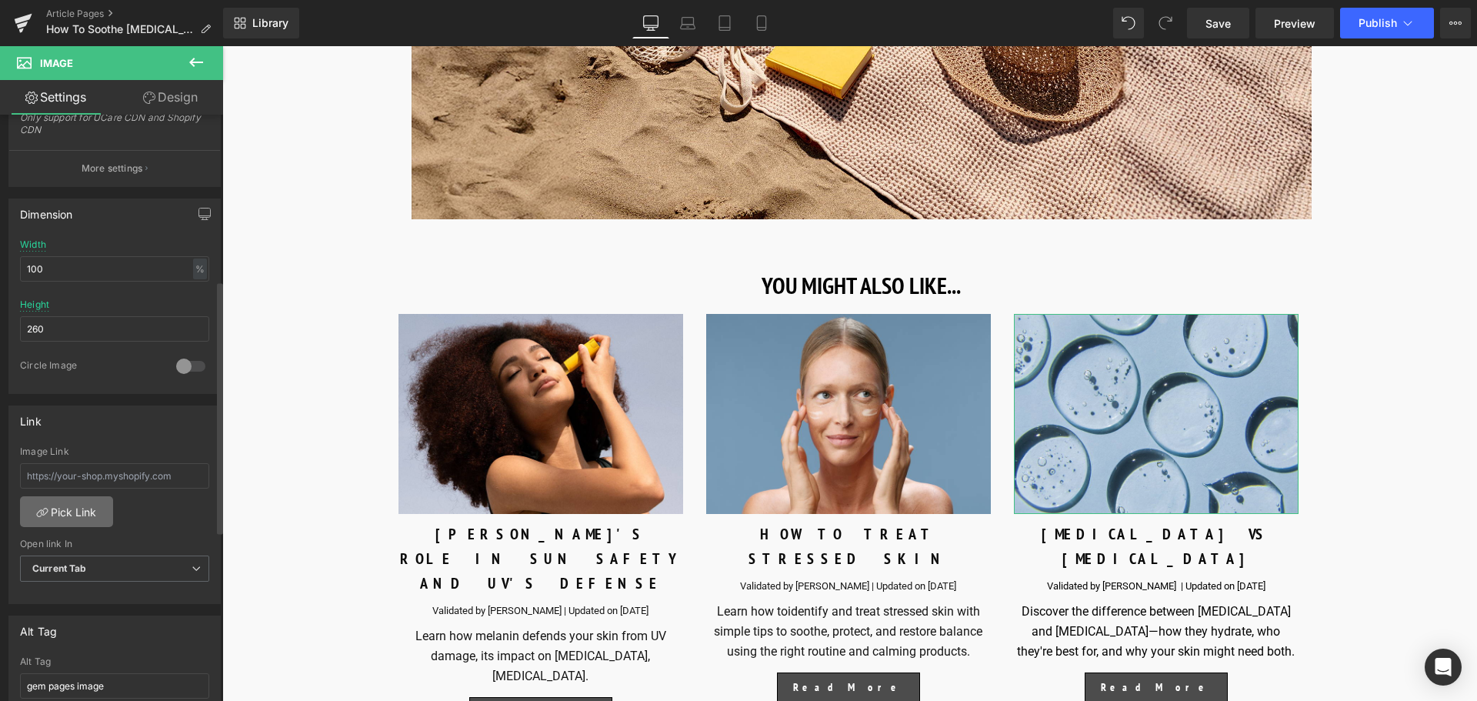
click at [71, 515] on link "Pick Link" at bounding box center [66, 511] width 93 height 31
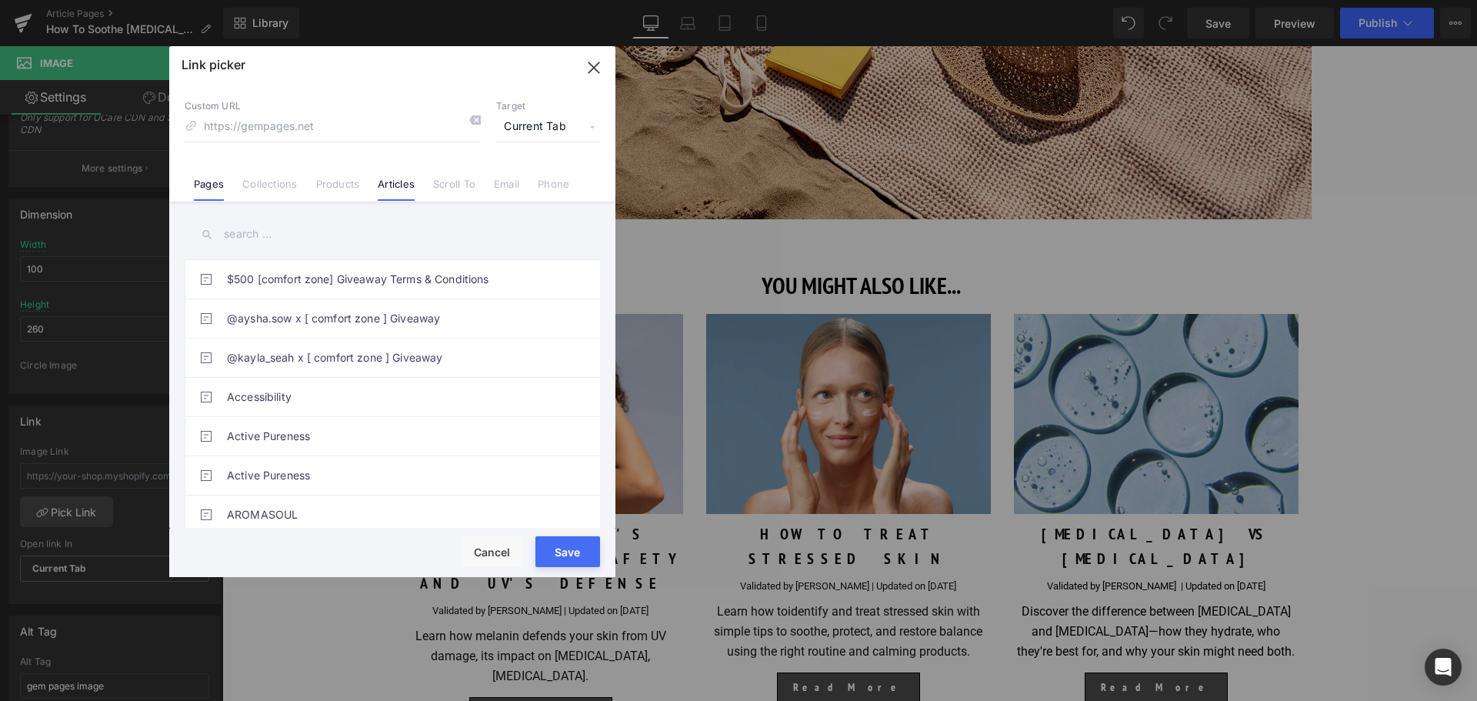
click at [378, 184] on link "Articles" at bounding box center [396, 189] width 37 height 23
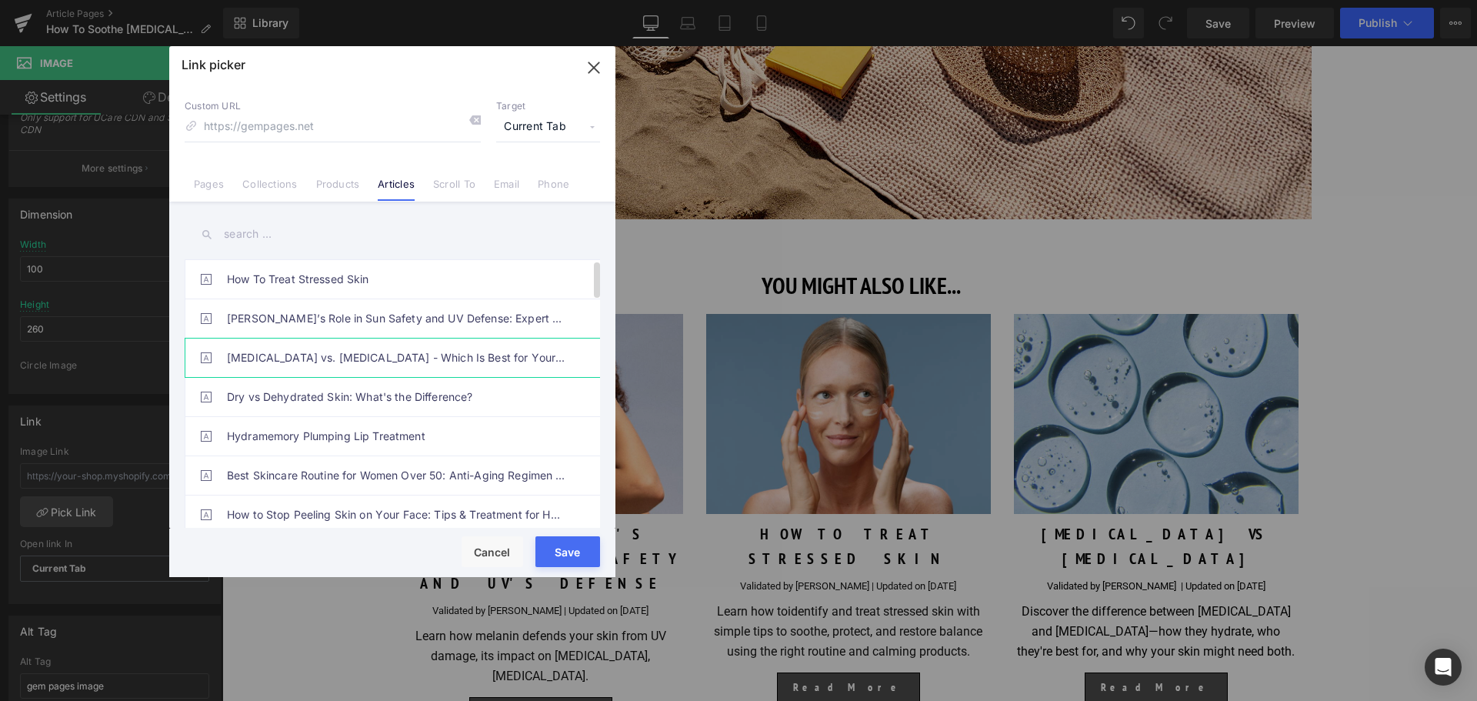
click at [330, 357] on link "Glycerin vs. Hyaluronic Acid - Which Is Best for Your Skin?" at bounding box center [396, 357] width 338 height 38
click at [585, 544] on button "Save" at bounding box center [567, 551] width 65 height 31
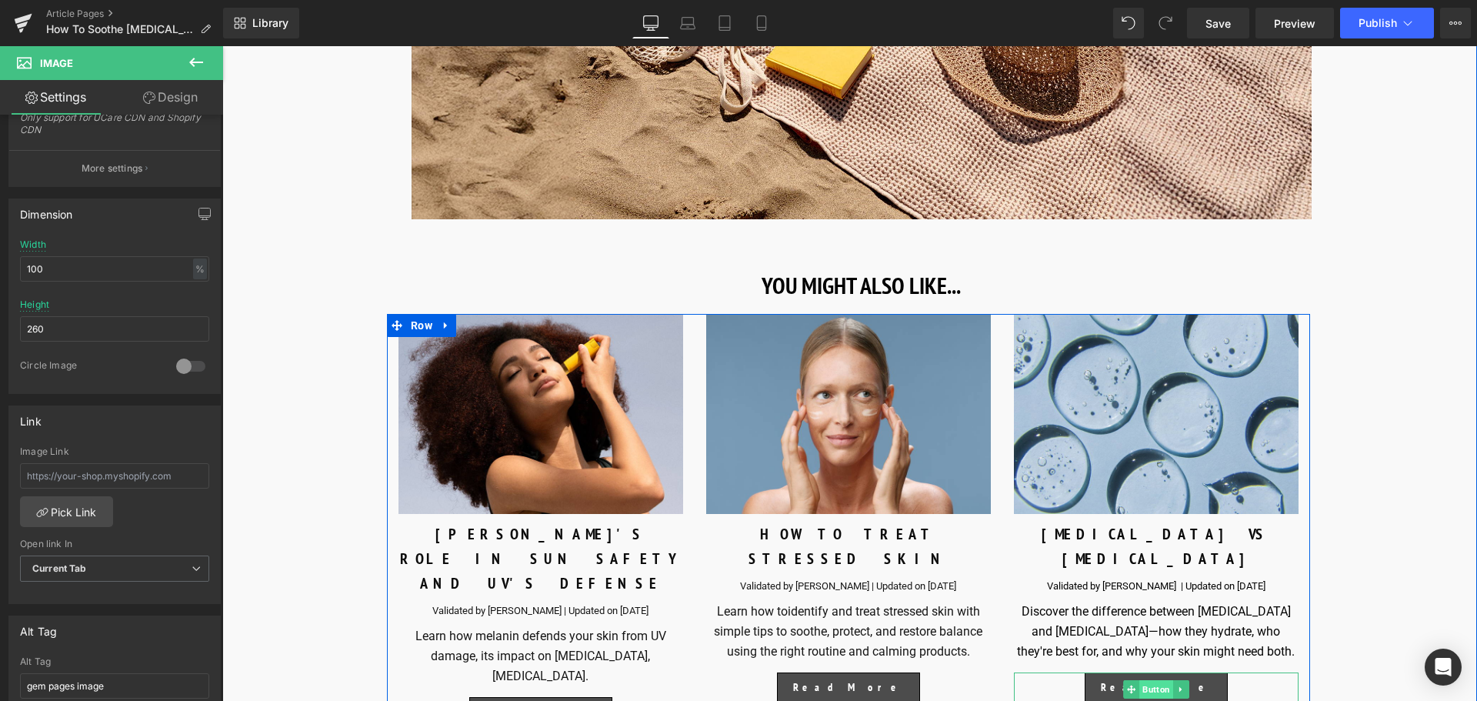
click at [1156, 680] on span "Button" at bounding box center [1156, 689] width 34 height 18
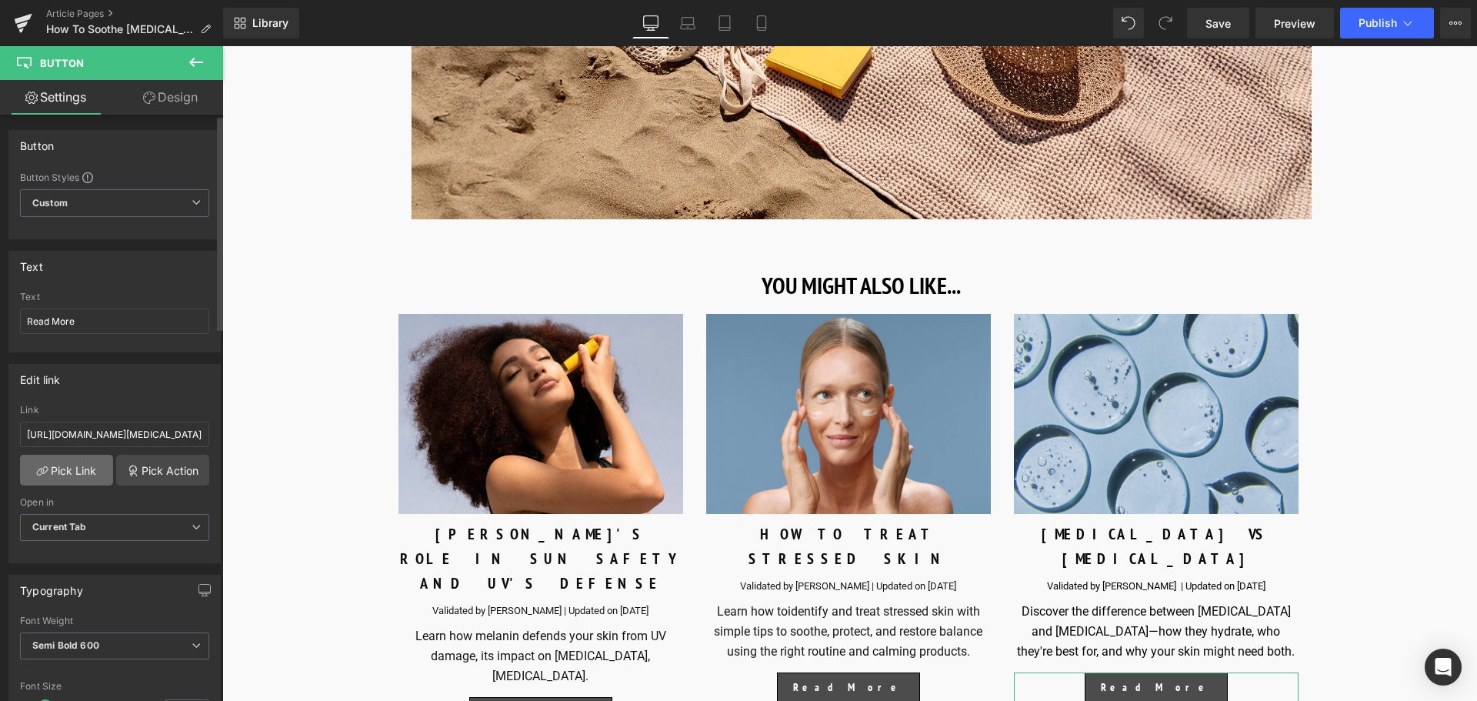
click at [55, 475] on link "Pick Link" at bounding box center [66, 470] width 93 height 31
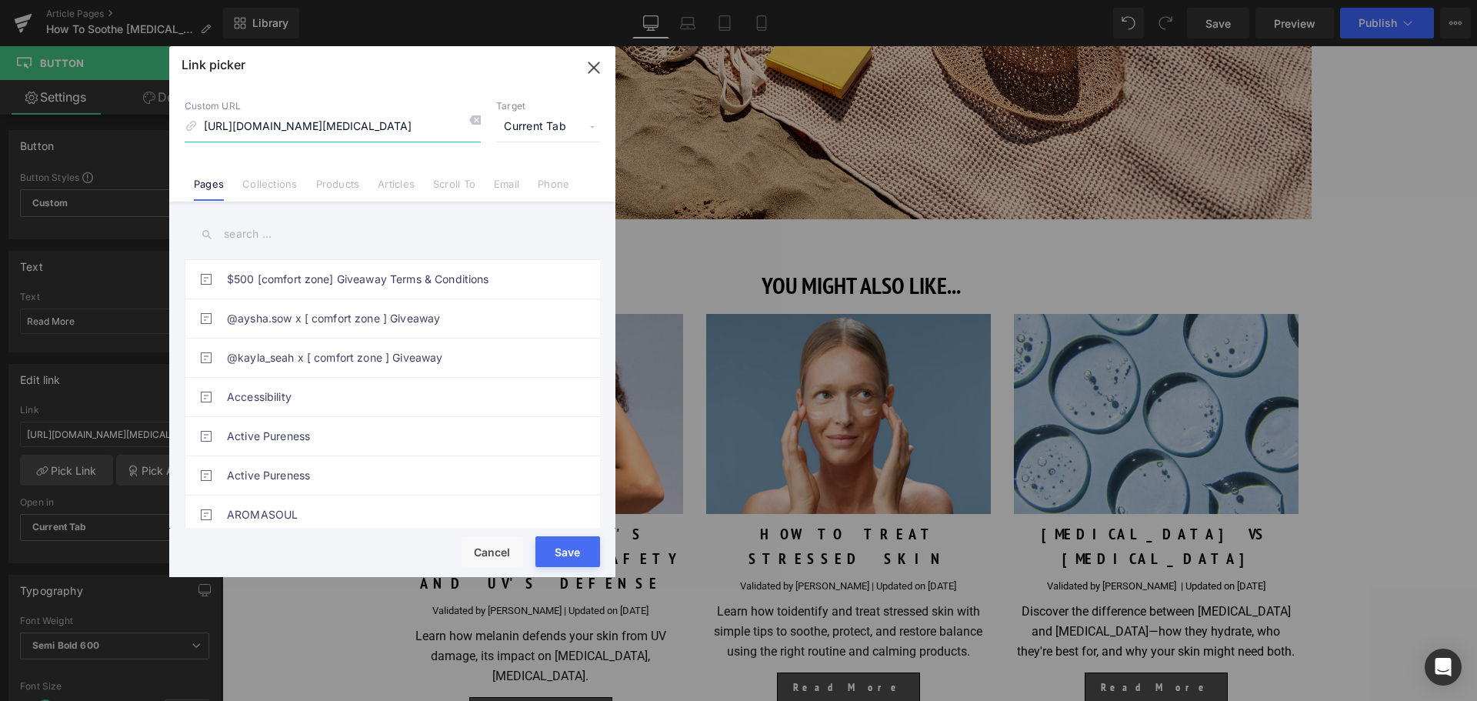
scroll to position [77, 0]
click at [378, 187] on link "Articles" at bounding box center [396, 189] width 37 height 23
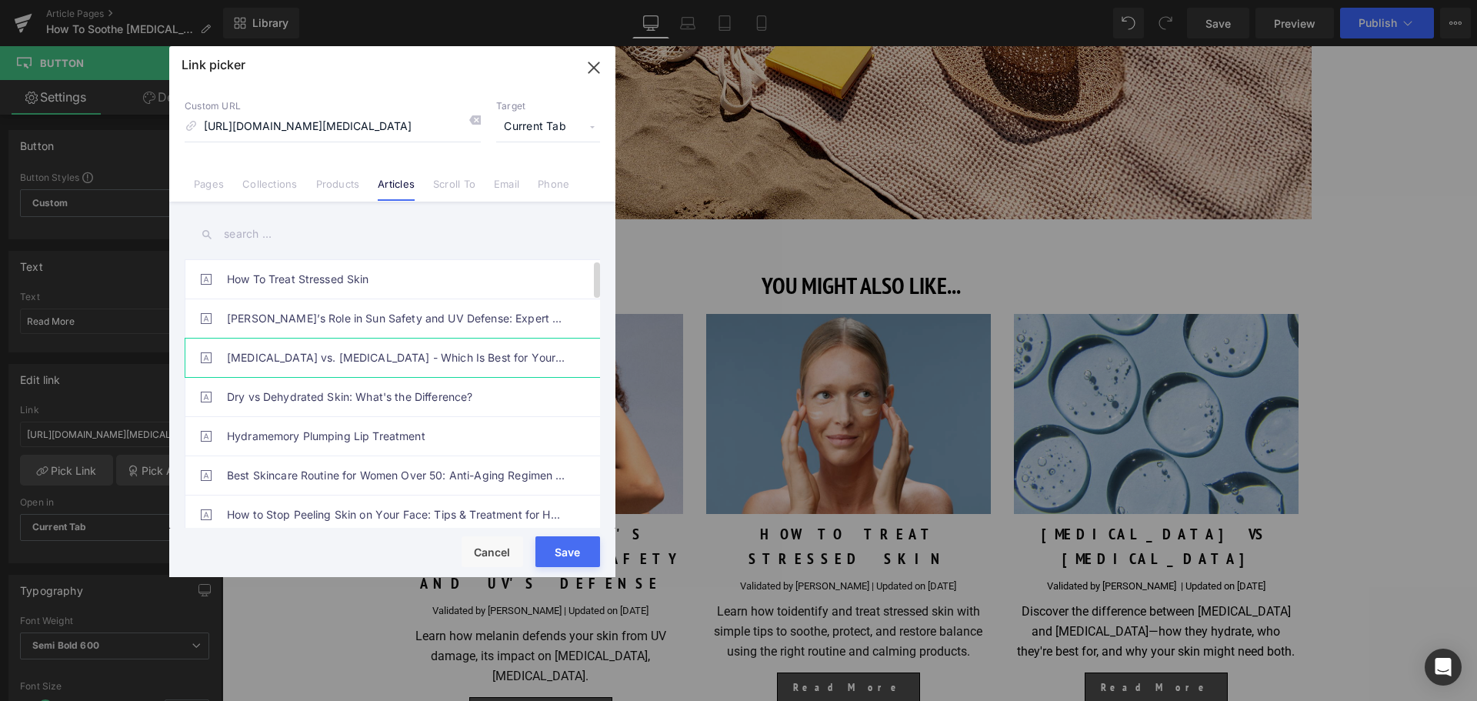
click at [338, 351] on link "Glycerin vs. Hyaluronic Acid - Which Is Best for Your Skin?" at bounding box center [396, 357] width 338 height 38
click at [564, 549] on button "Save" at bounding box center [567, 551] width 65 height 31
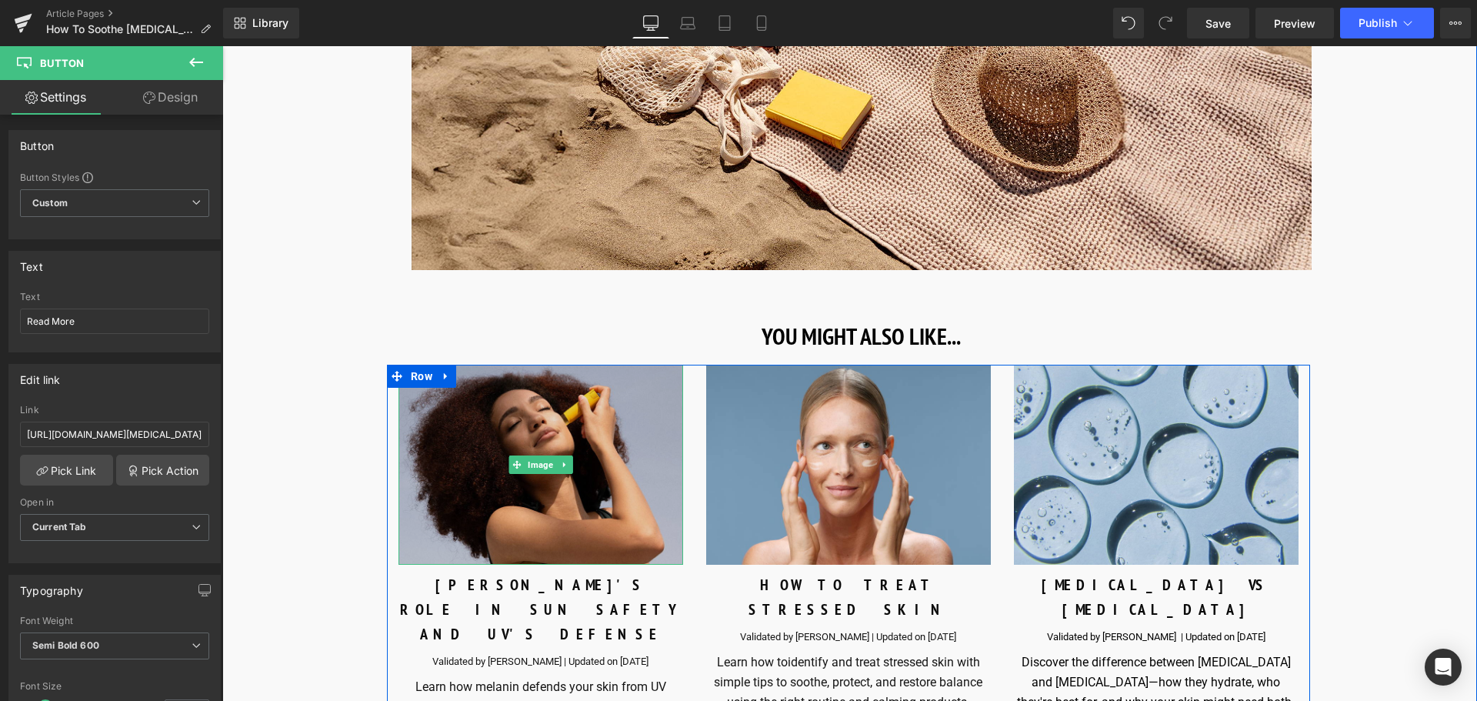
scroll to position [7076, 0]
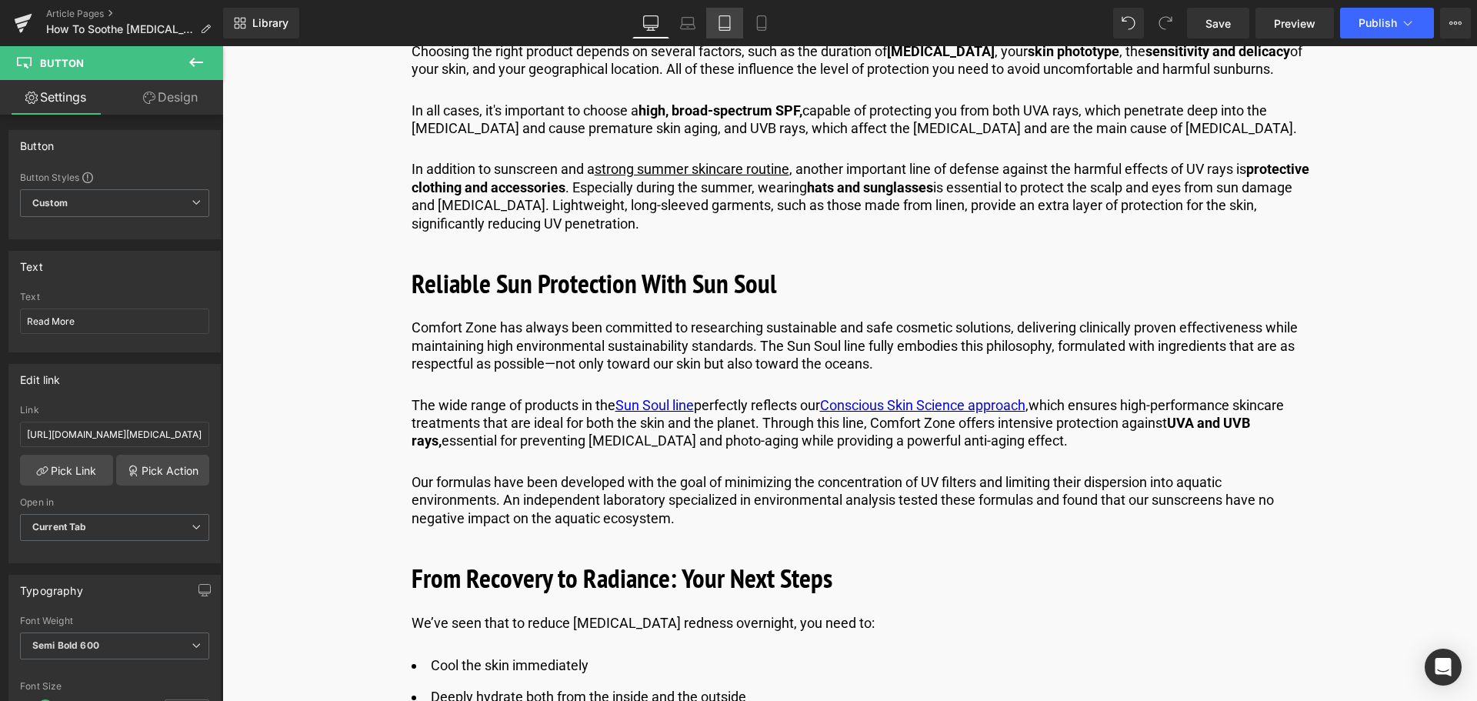
click at [721, 32] on link "Tablet" at bounding box center [724, 23] width 37 height 31
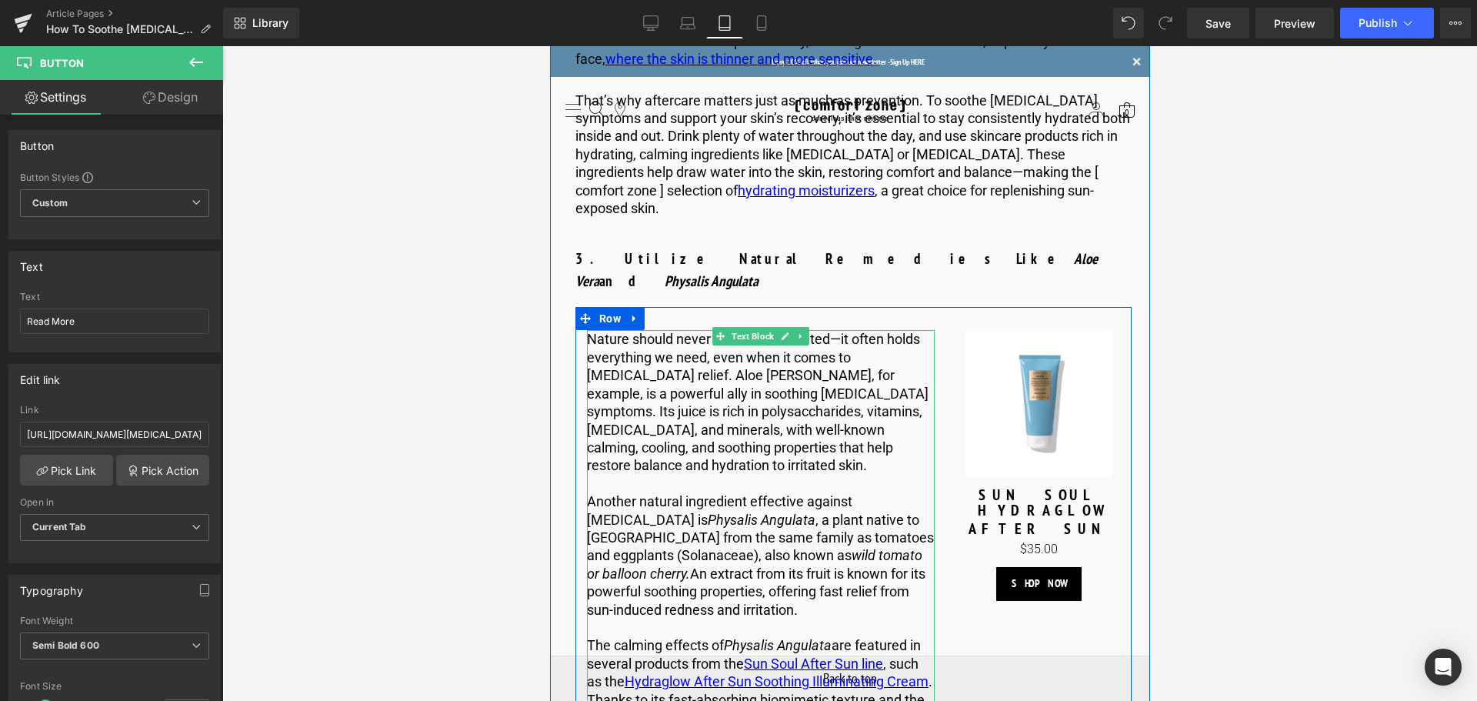
scroll to position [2925, 0]
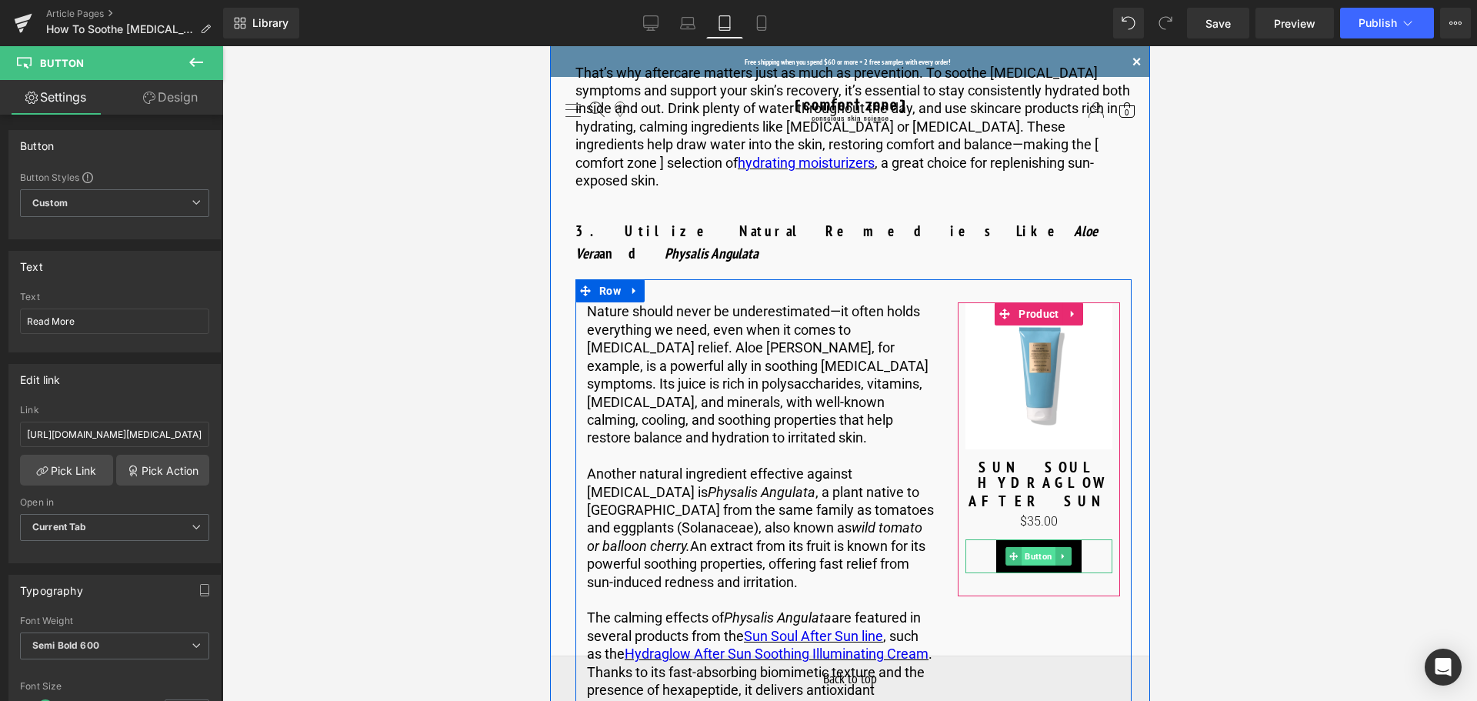
click at [1039, 547] on span "Button" at bounding box center [1038, 556] width 34 height 18
click at [1025, 365] on span "(P) Image" at bounding box center [1038, 376] width 58 height 23
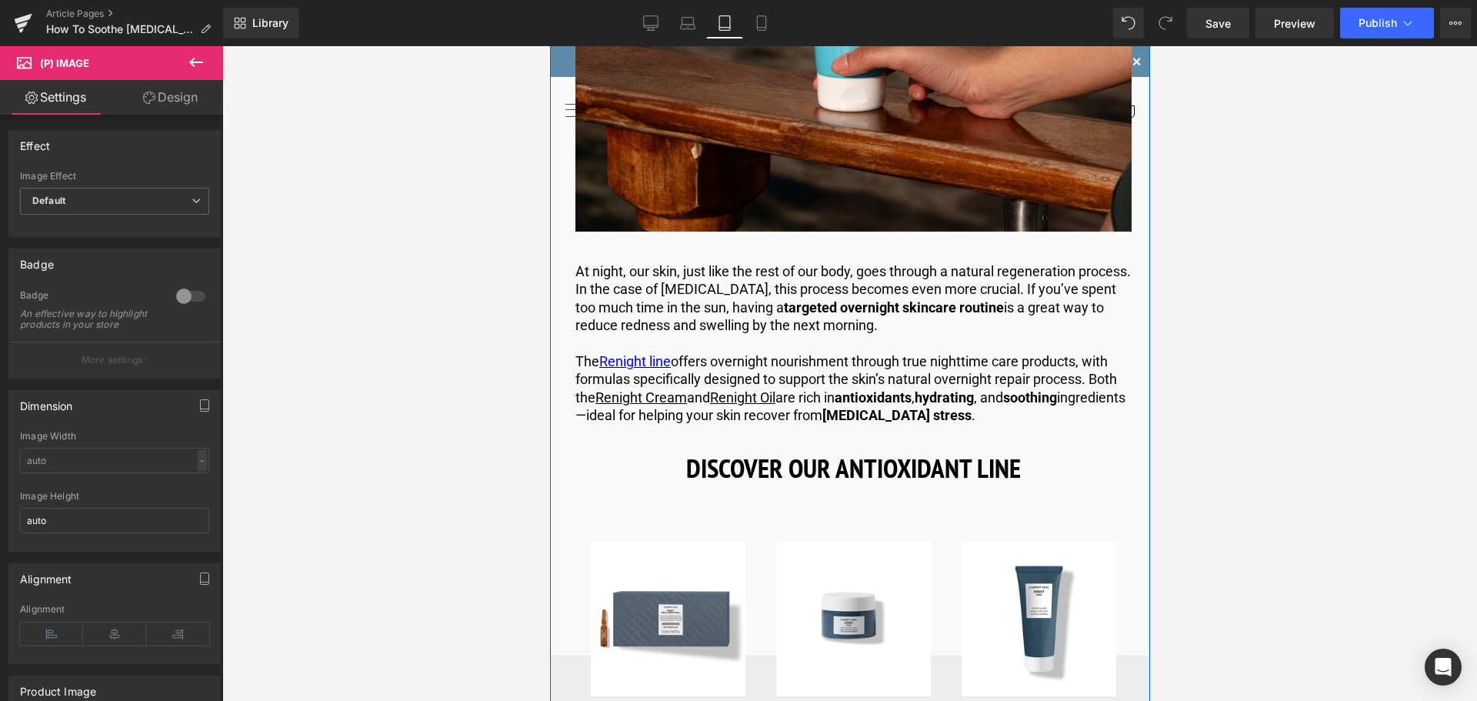
scroll to position [4463, 0]
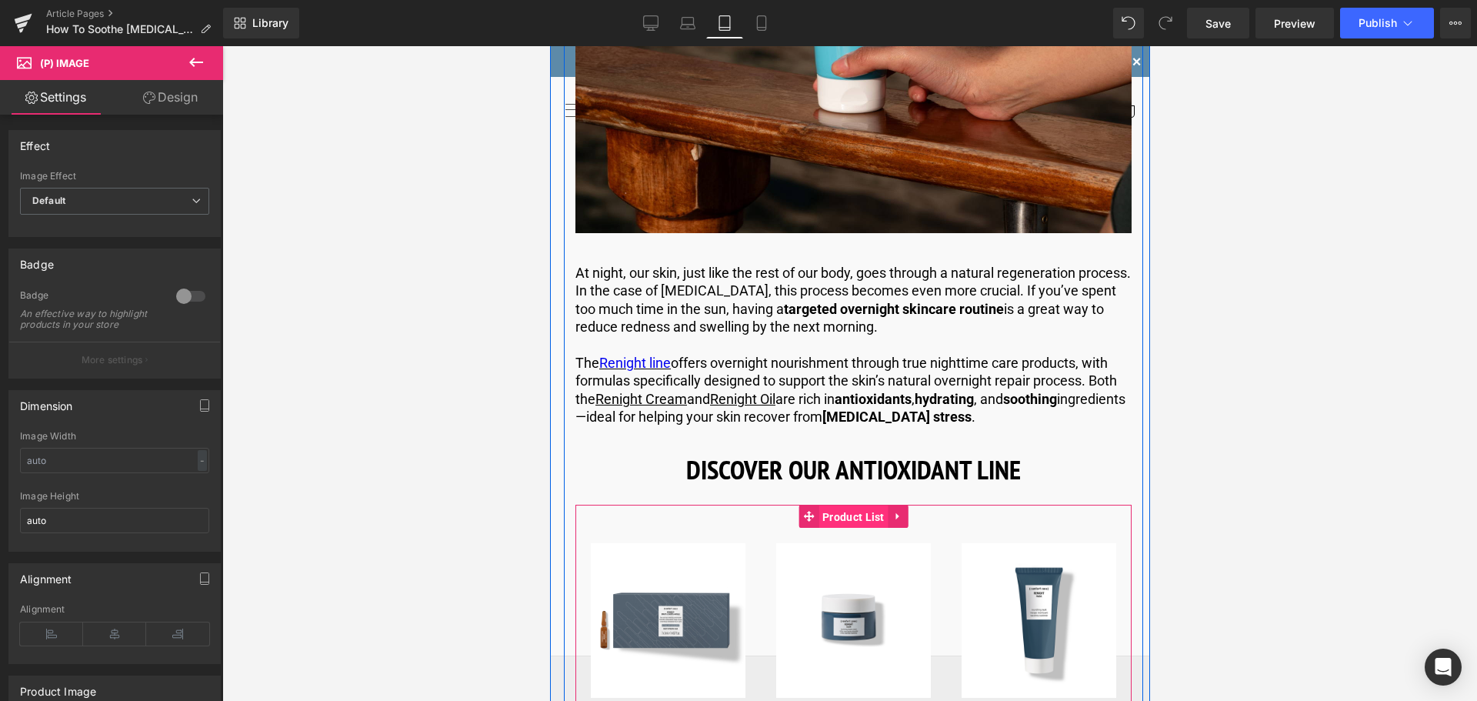
click at [857, 505] on span "Product List" at bounding box center [853, 516] width 70 height 23
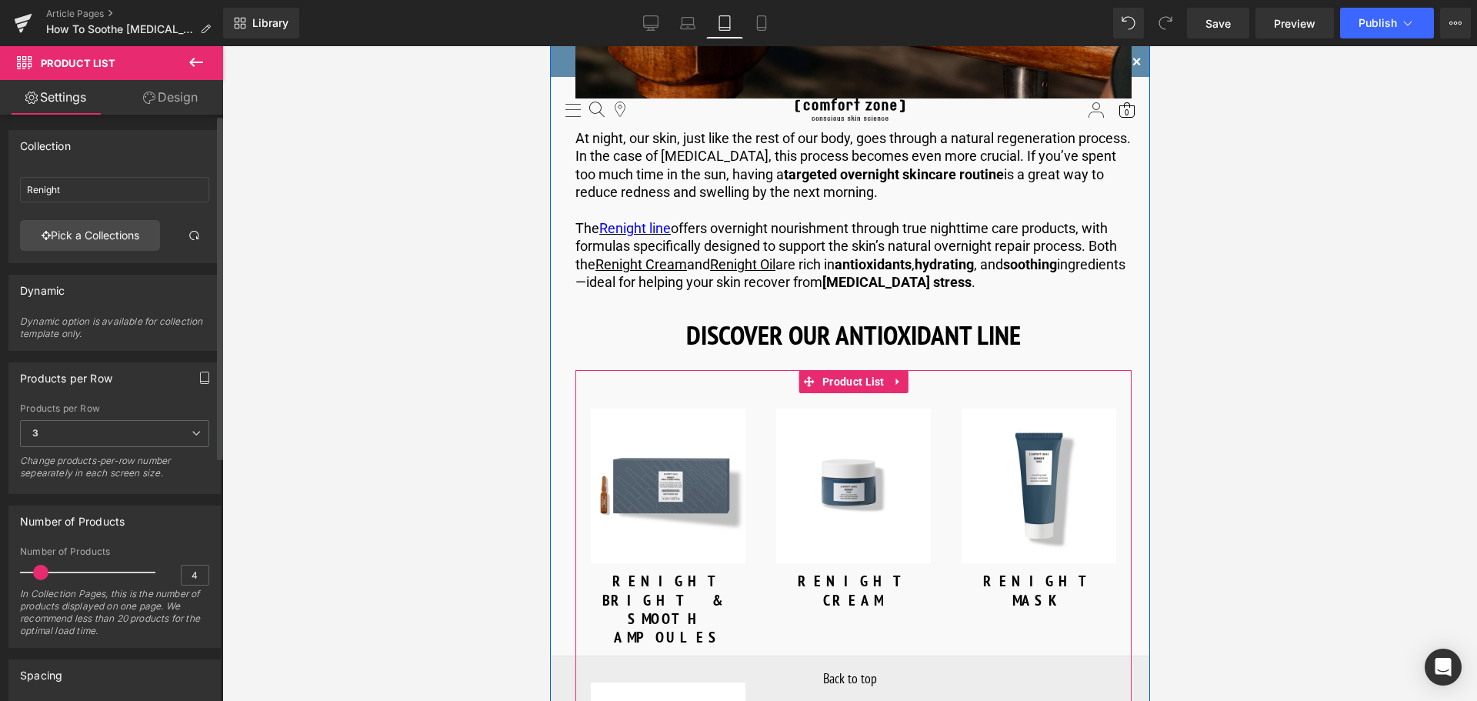
scroll to position [4617, 0]
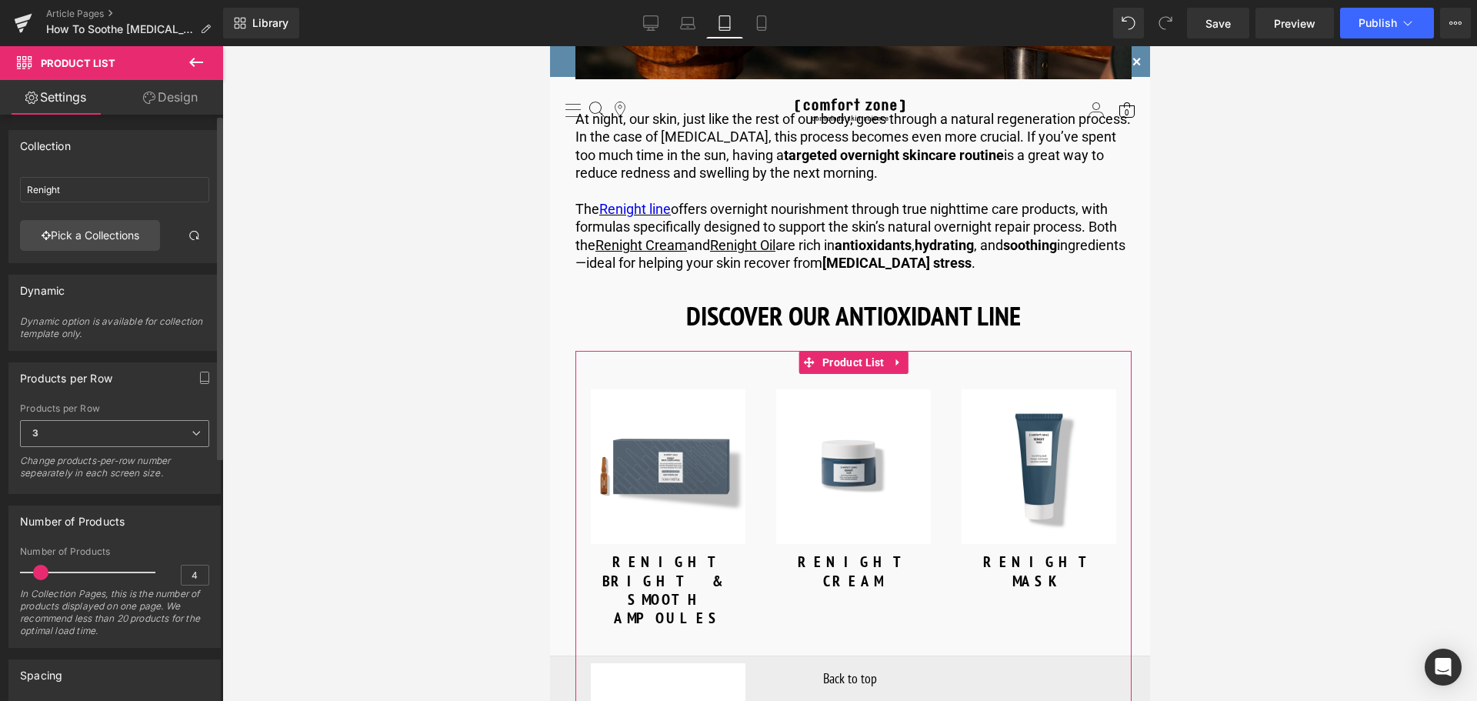
click at [183, 433] on span "3" at bounding box center [114, 433] width 189 height 27
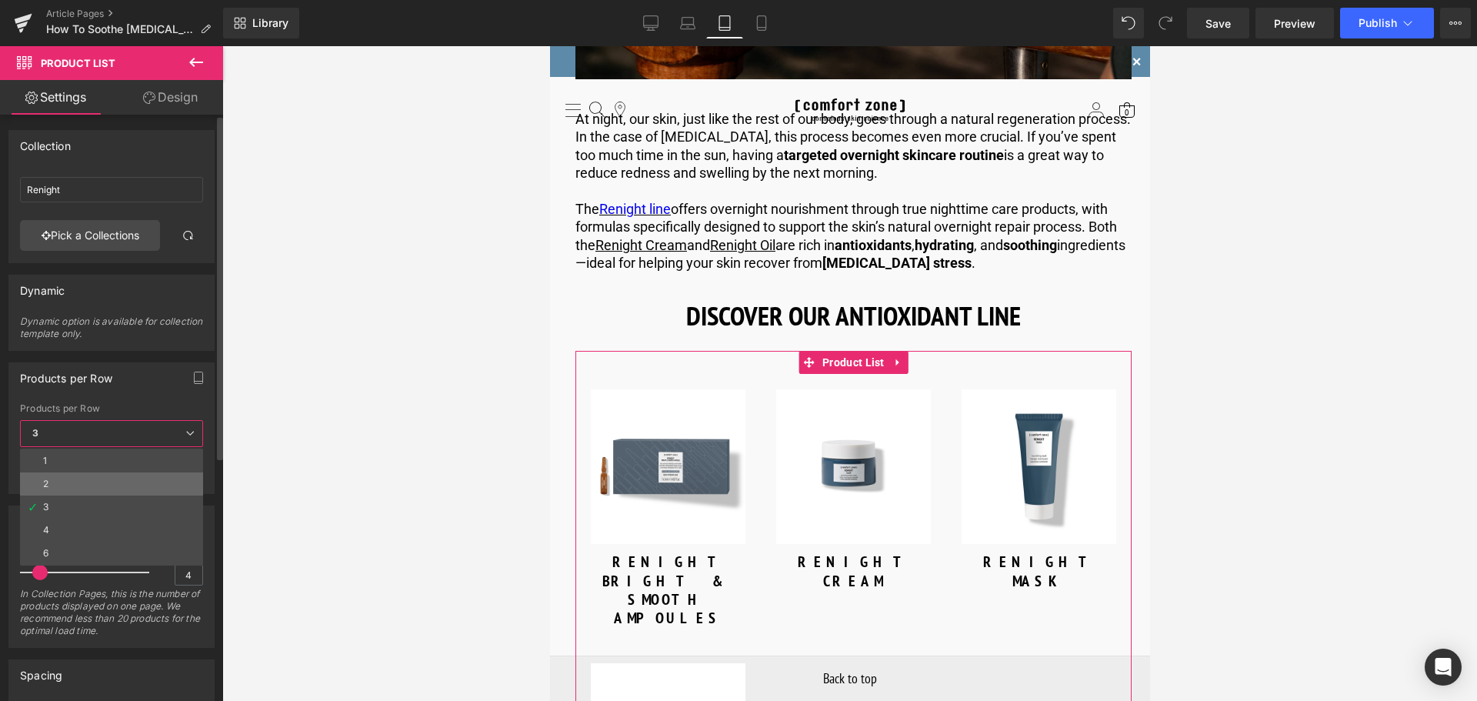
click at [103, 488] on li "2" at bounding box center [111, 483] width 183 height 23
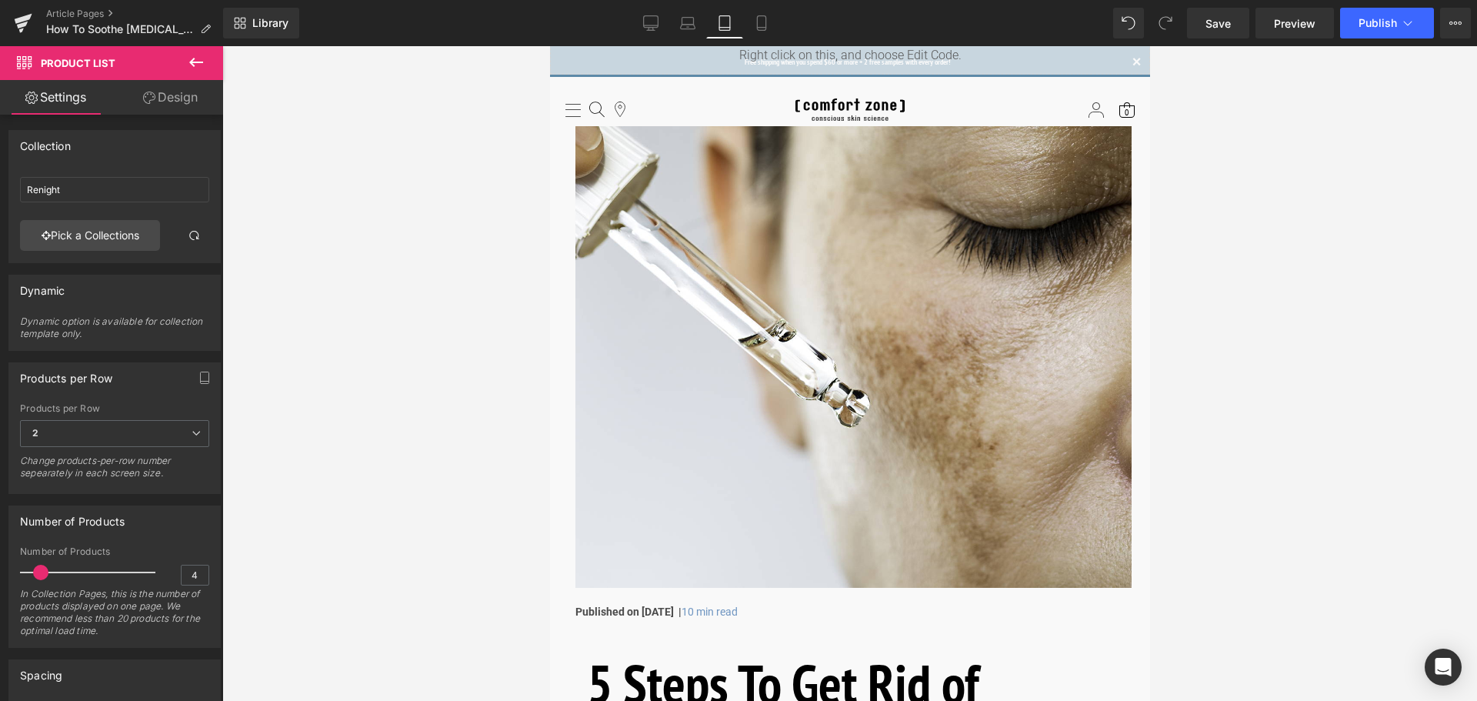
scroll to position [0, 0]
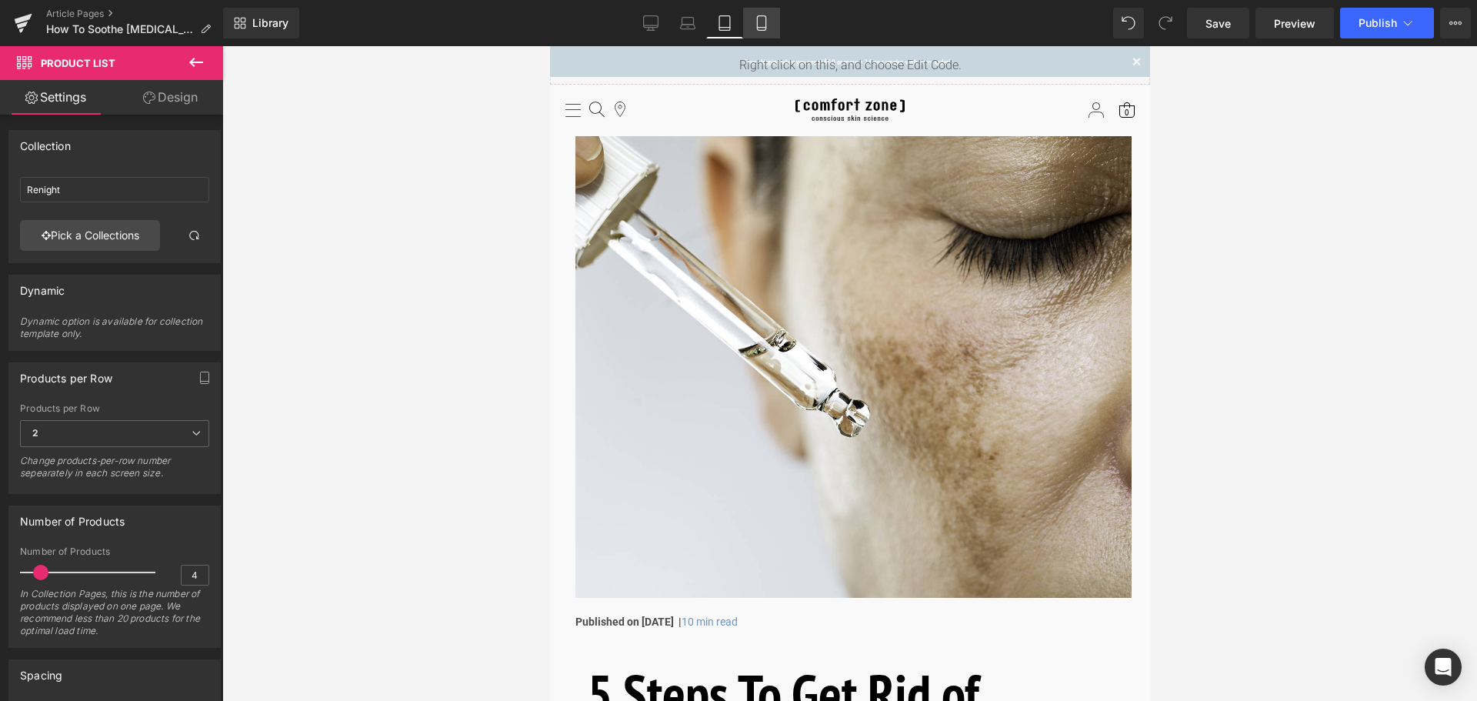
click at [769, 24] on icon at bounding box center [761, 22] width 15 height 15
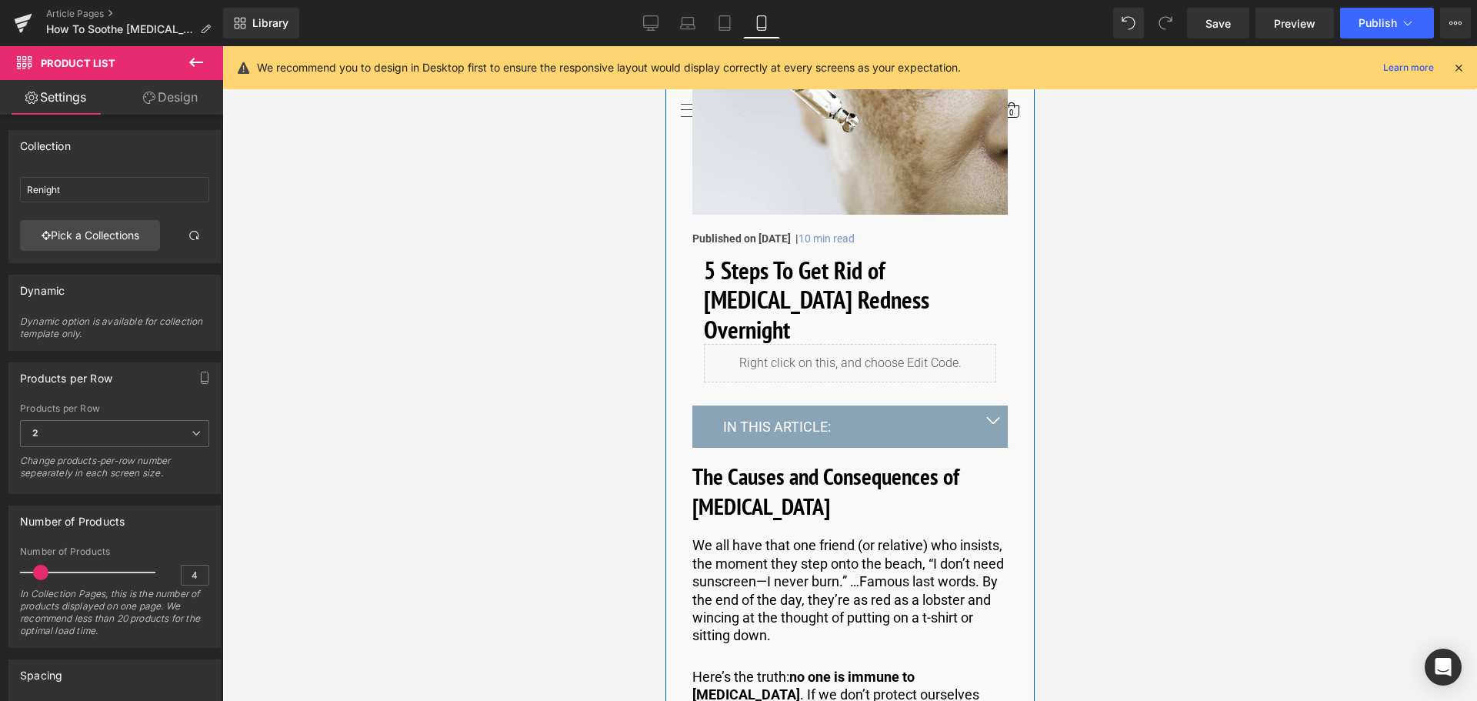
scroll to position [154, 0]
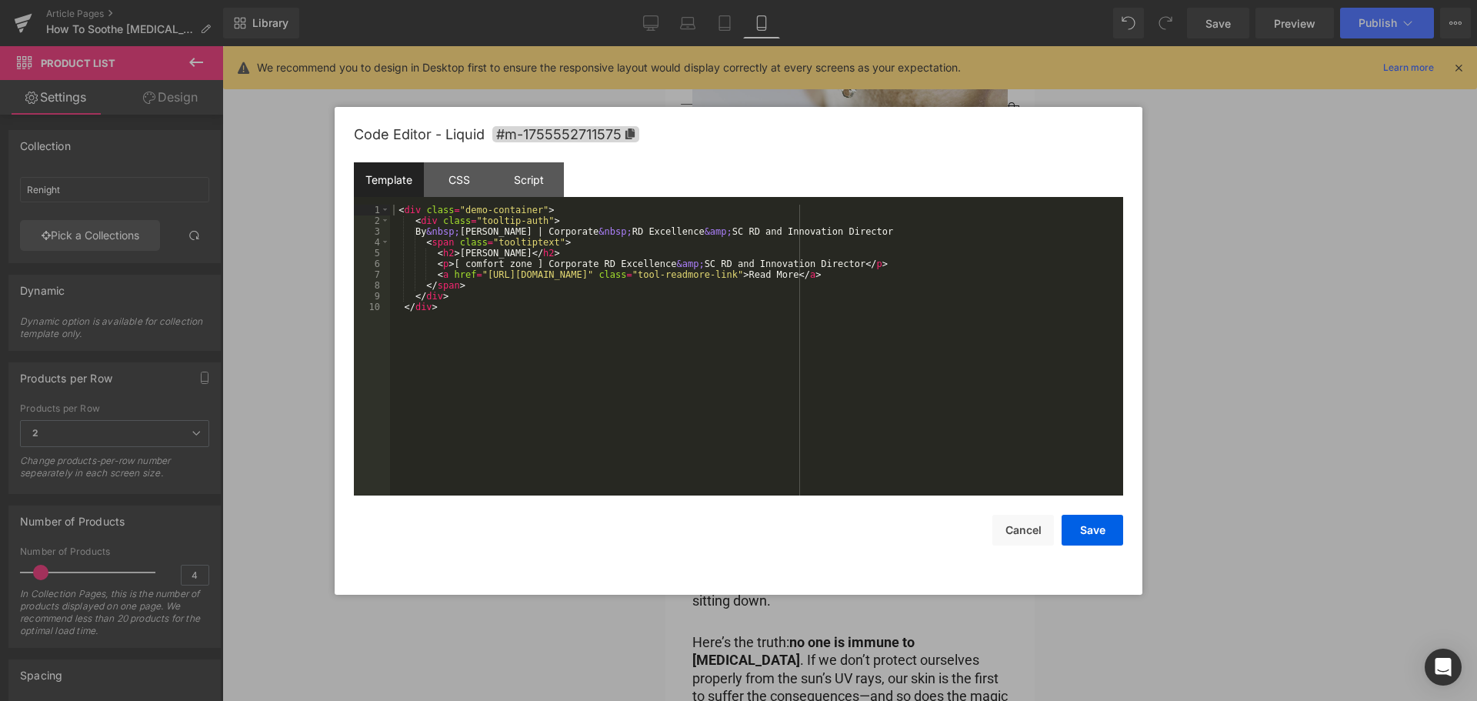
click at [812, 0] on div "Product List You are previewing how the will restyle your page. You can not edi…" at bounding box center [738, 0] width 1477 height 0
click at [1090, 526] on button "Save" at bounding box center [1092, 530] width 62 height 31
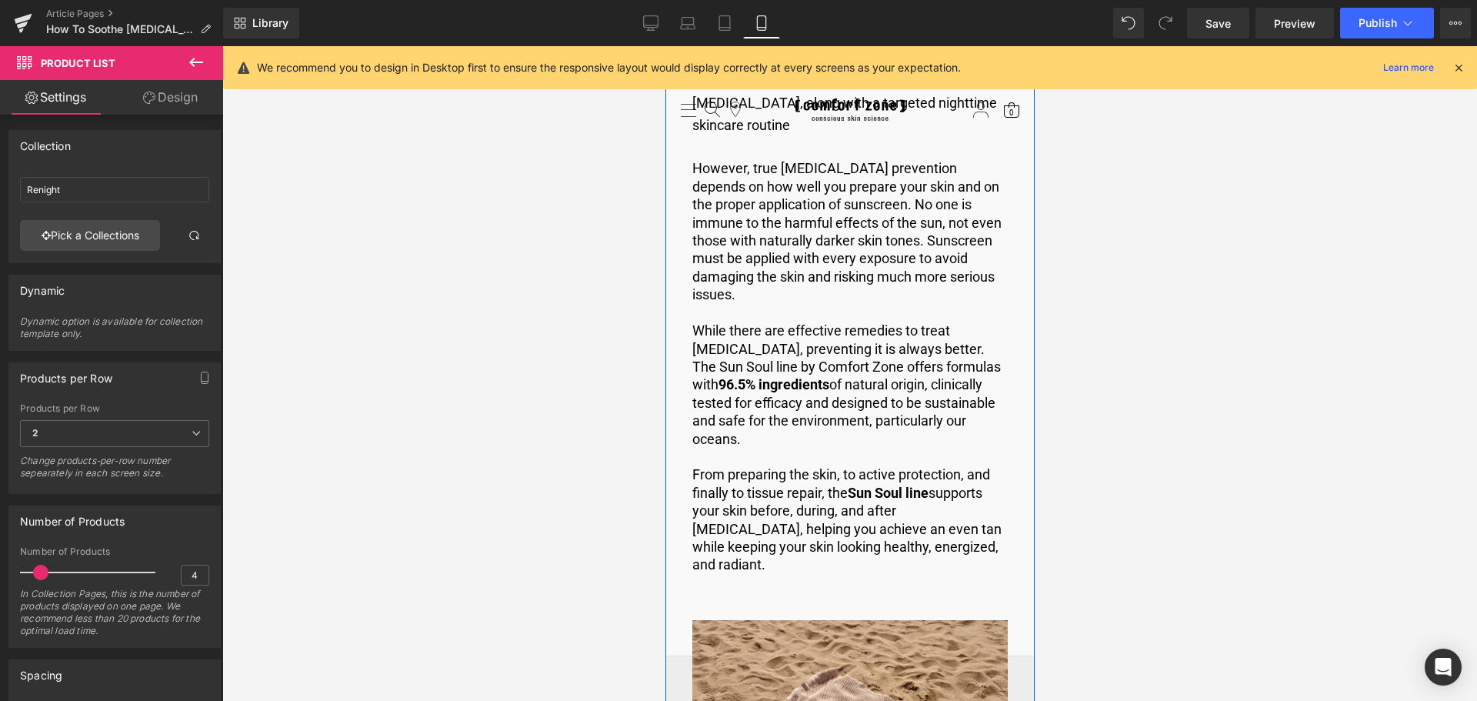
scroll to position [9922, 0]
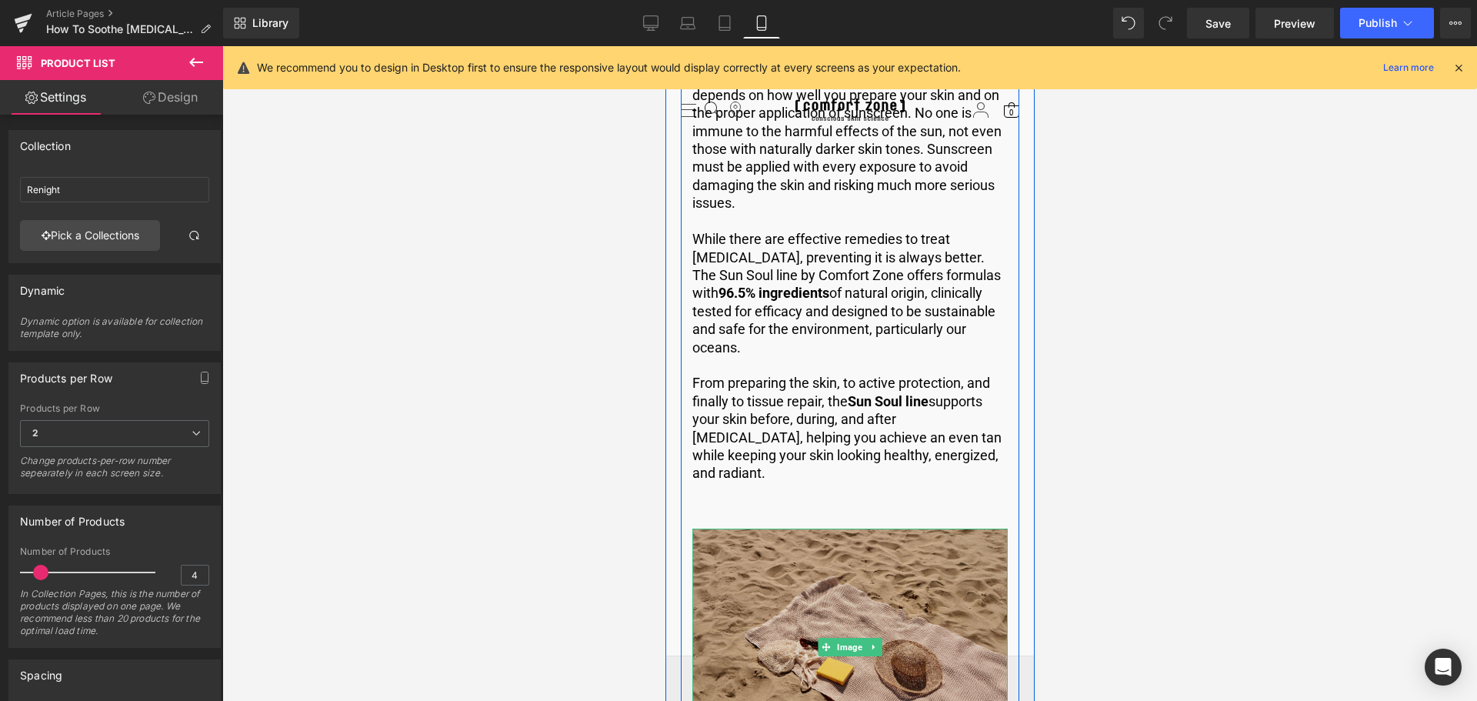
click at [849, 528] on img at bounding box center [848, 646] width 315 height 236
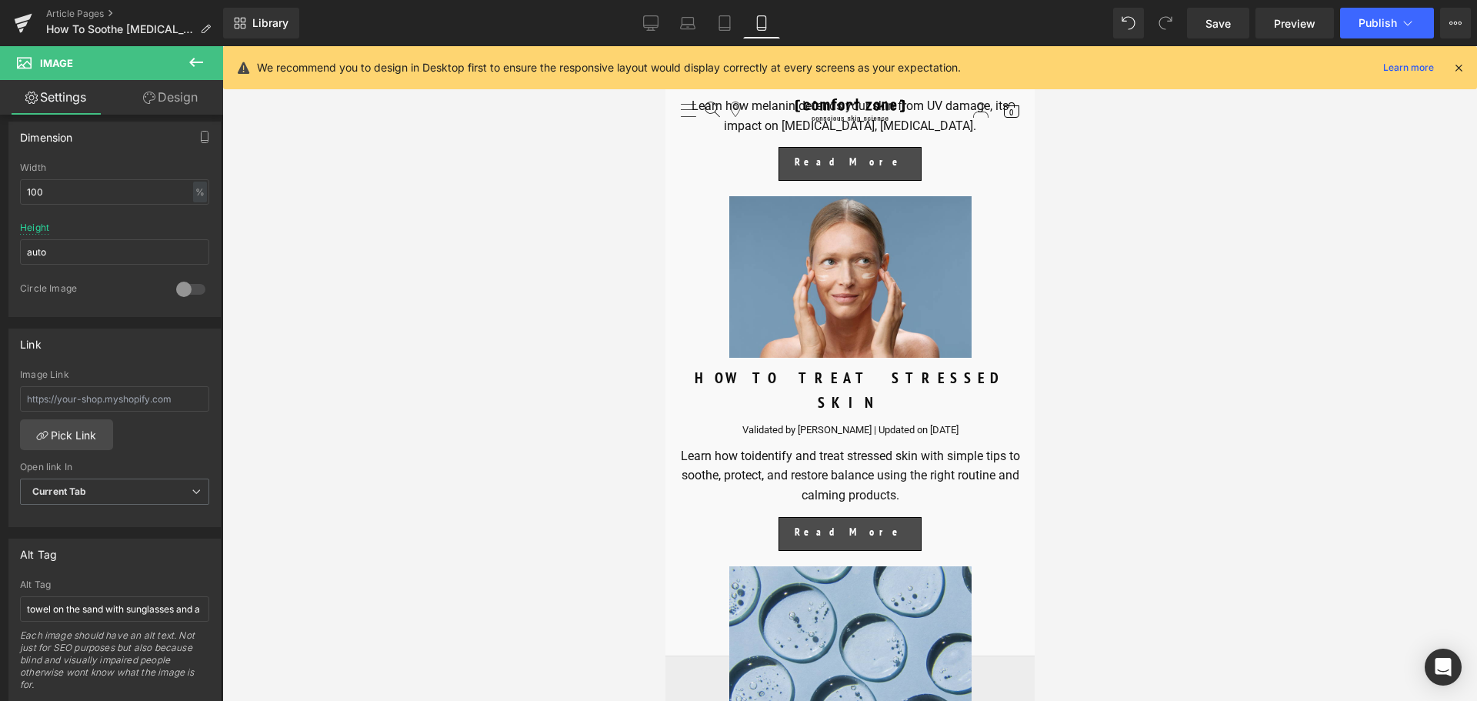
scroll to position [10998, 0]
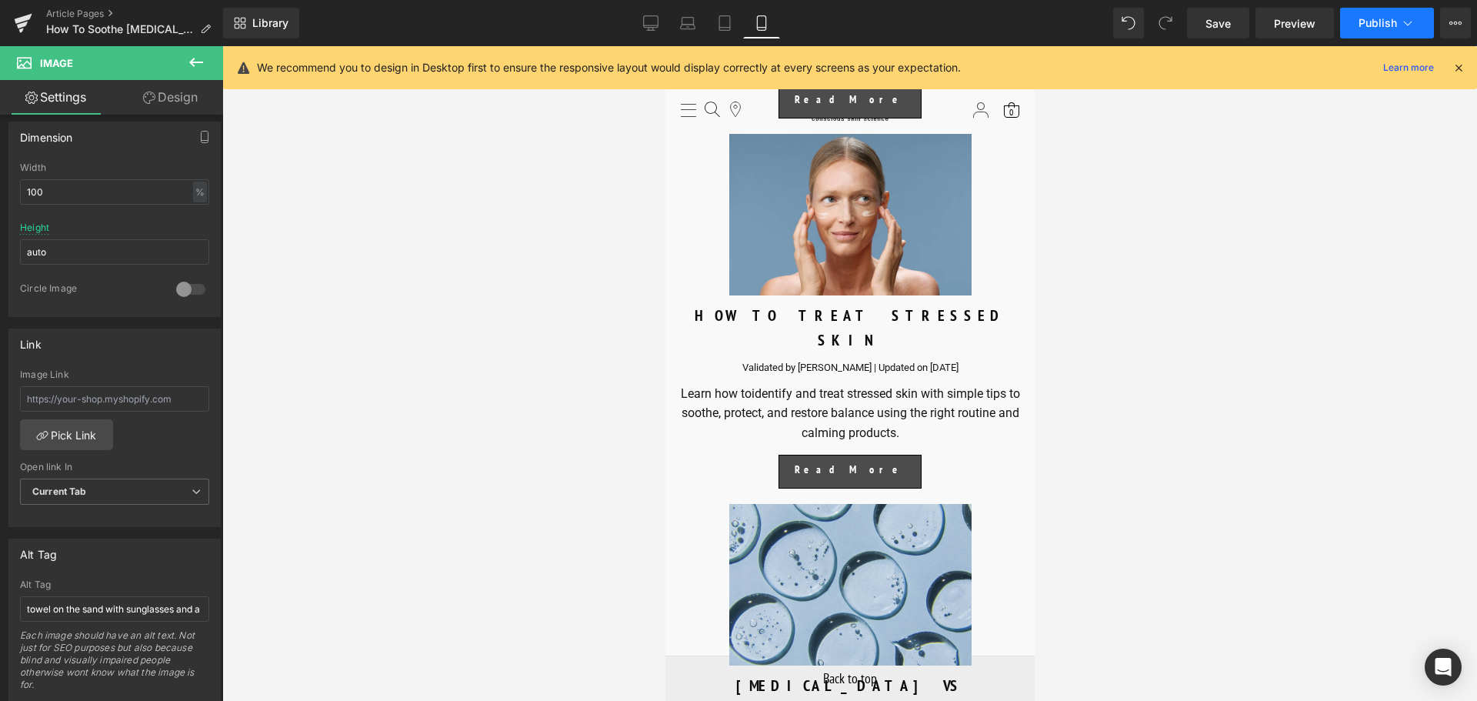
click at [1392, 30] on button "Publish" at bounding box center [1387, 23] width 94 height 31
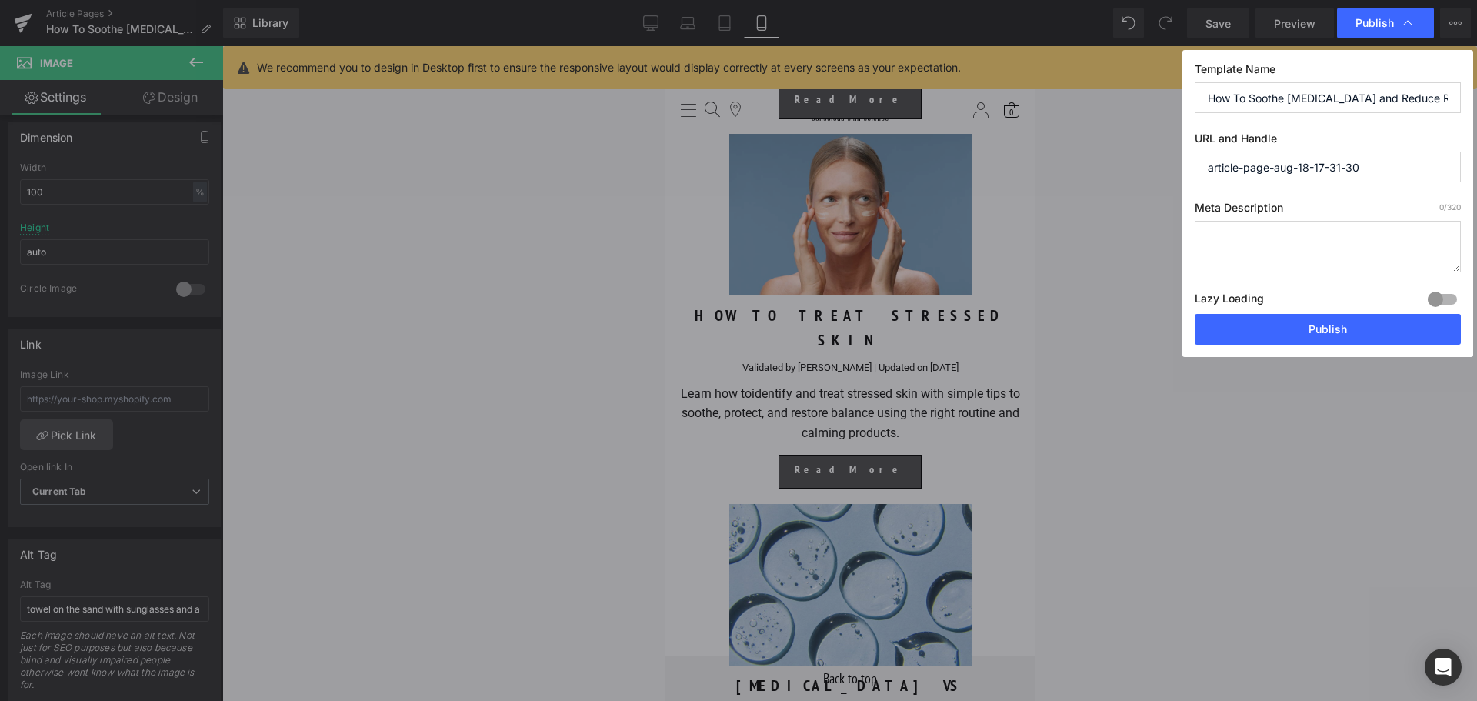
click at [1265, 256] on textarea at bounding box center [1327, 247] width 266 height 52
paste textarea "Unlock your healthiest summer skin with these sunburn care and prevention tips!…"
type textarea "Unlock your healthiest summer skin with these sunburn care and prevention tips!…"
drag, startPoint x: 1379, startPoint y: 178, endPoint x: 1121, endPoint y: 165, distance: 258.0
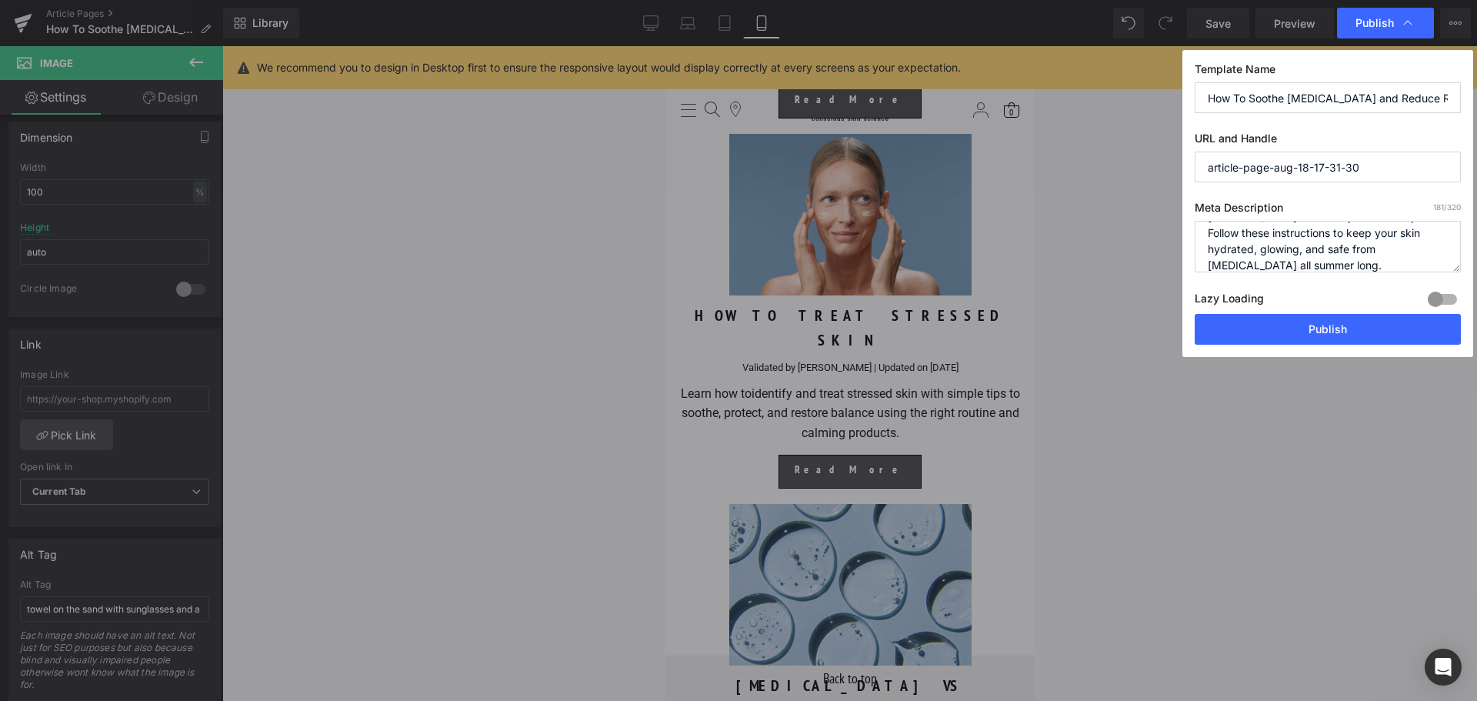
click at [1121, 165] on div "Publish Template Name How To Soothe Sunburn and Reduce Redness Overnight URL an…" at bounding box center [738, 350] width 1477 height 701
paste input "sunburn-skincare-routine"
type input "sunburn-skincare-routine"
click at [1428, 293] on div at bounding box center [1442, 299] width 37 height 25
click at [1282, 335] on button "Publish" at bounding box center [1327, 329] width 266 height 31
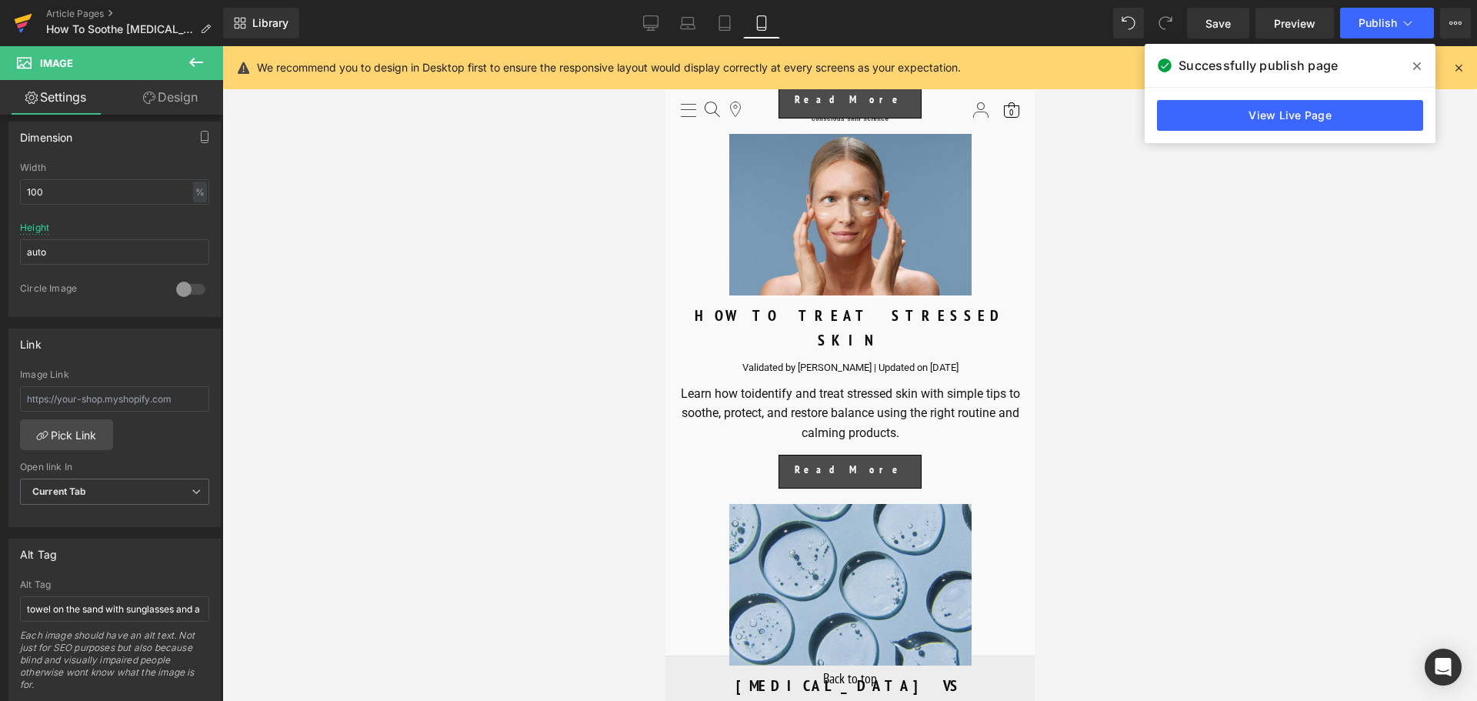
click at [27, 12] on icon at bounding box center [23, 23] width 18 height 38
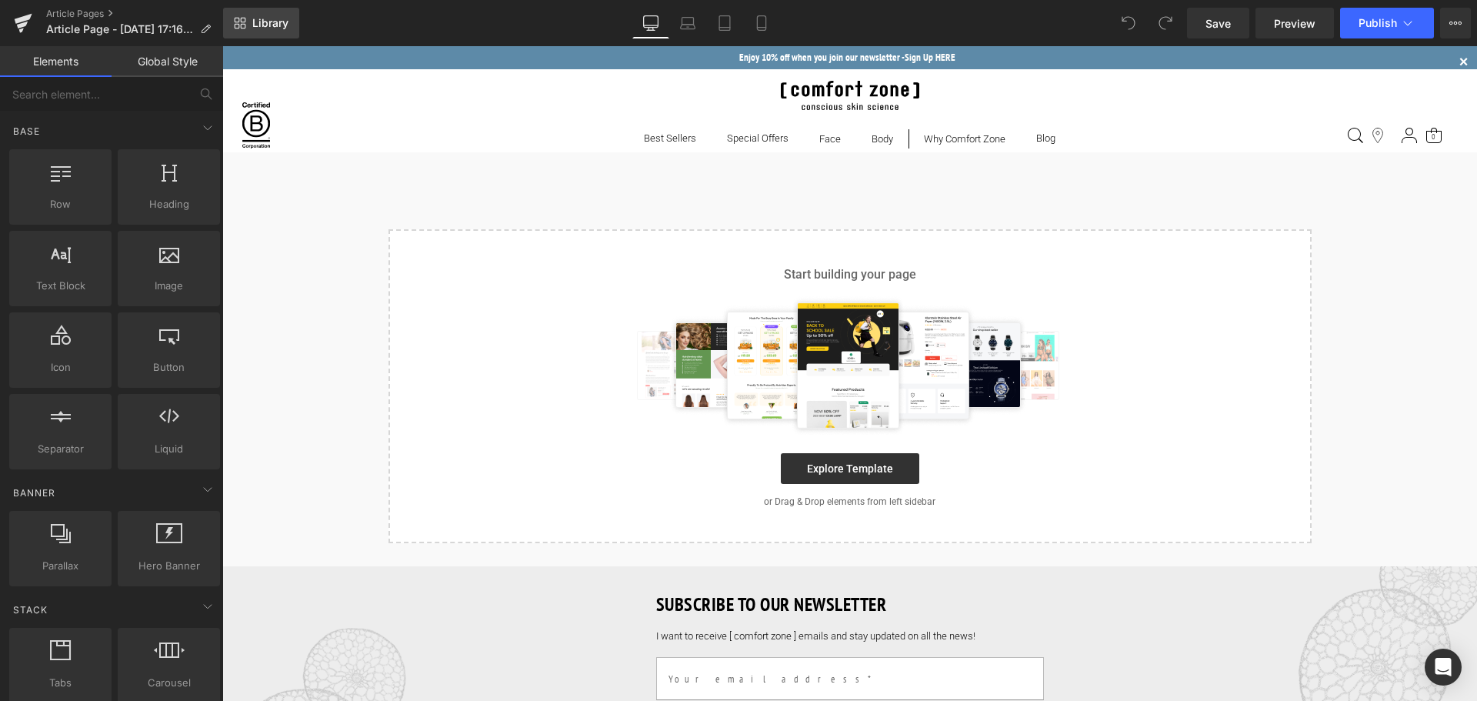
click at [254, 18] on span "Library" at bounding box center [270, 23] width 36 height 14
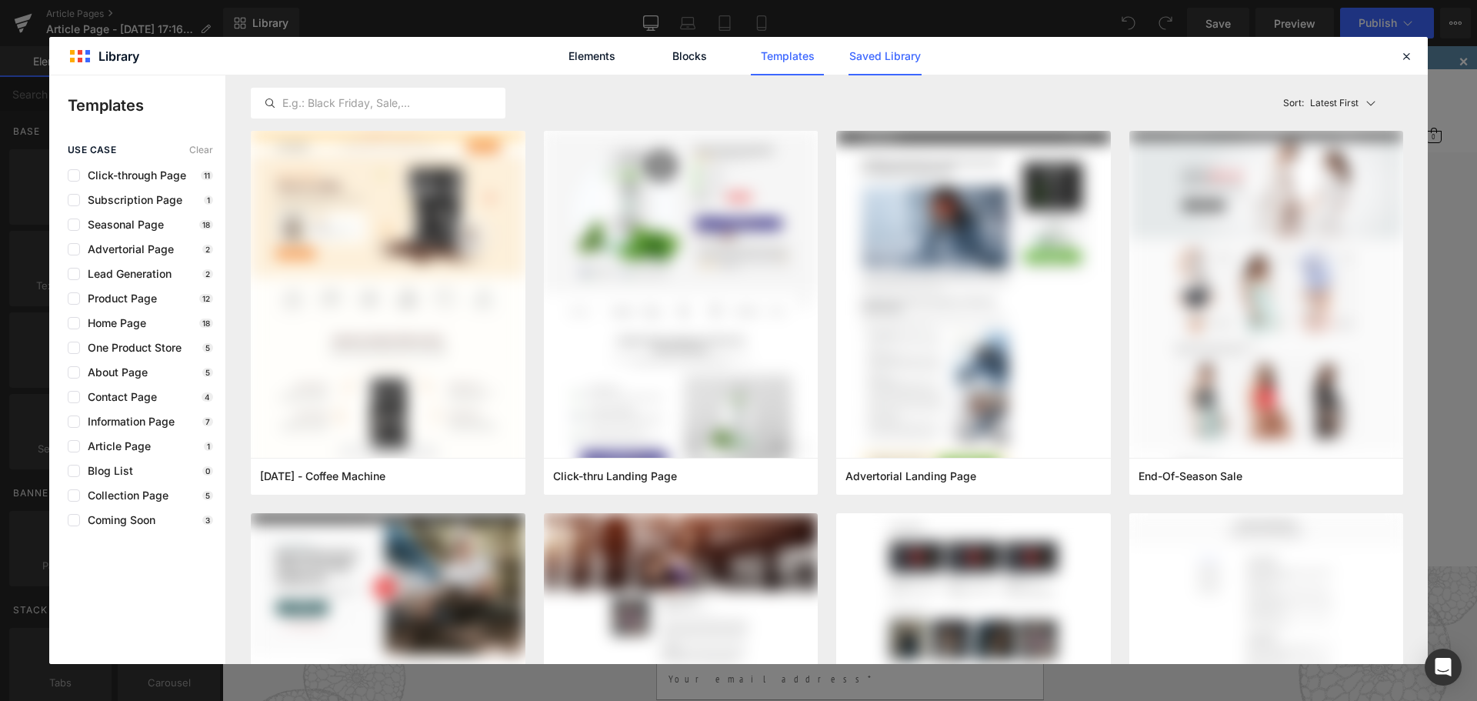
click at [867, 59] on link "Saved Library" at bounding box center [884, 56] width 73 height 38
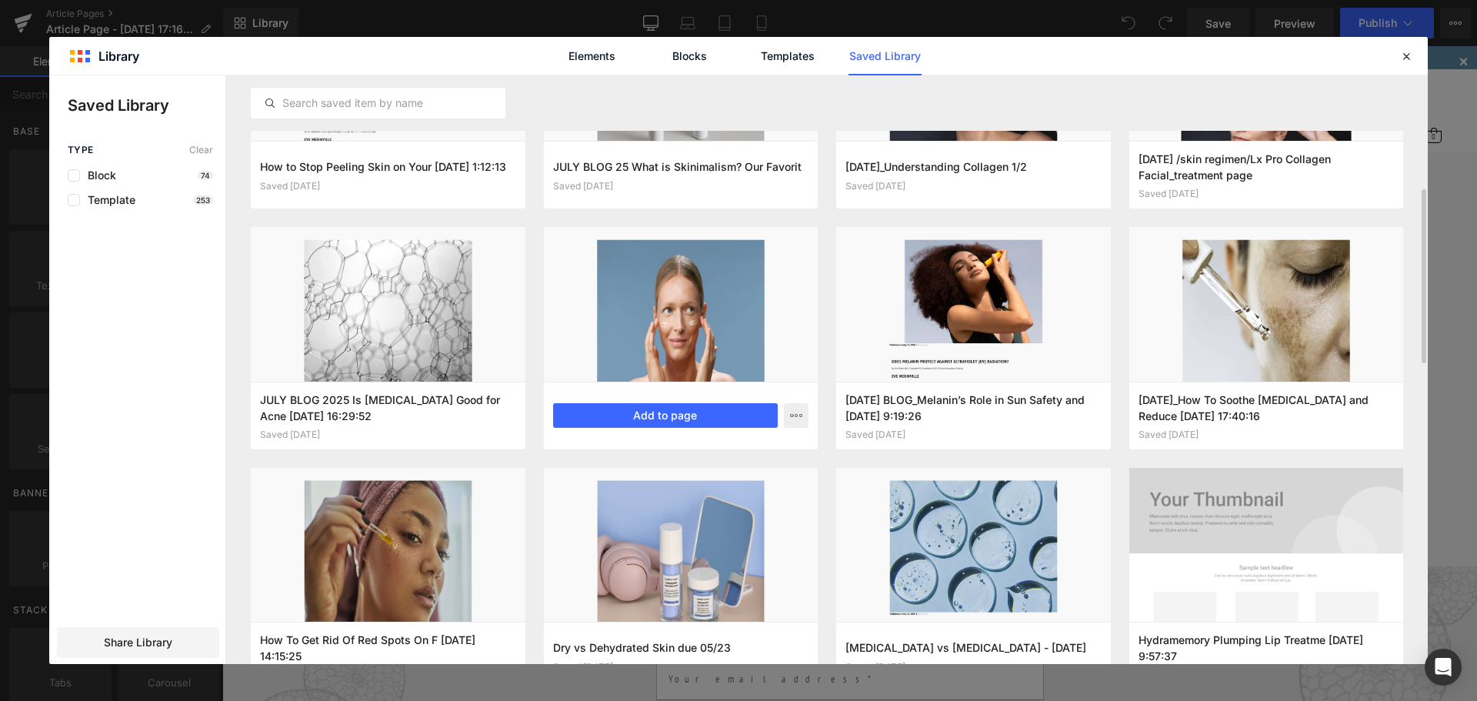
scroll to position [461, 0]
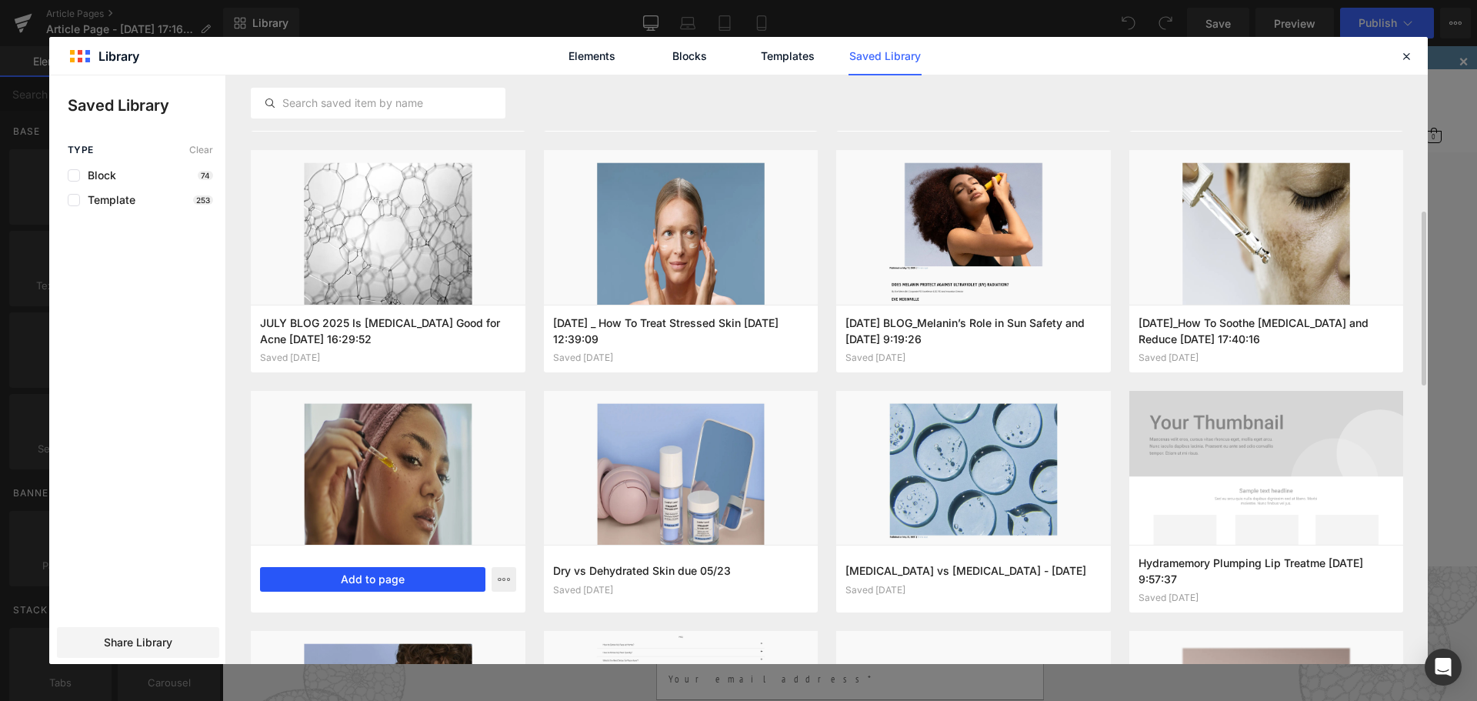
click at [371, 577] on button "Add to page" at bounding box center [372, 579] width 225 height 25
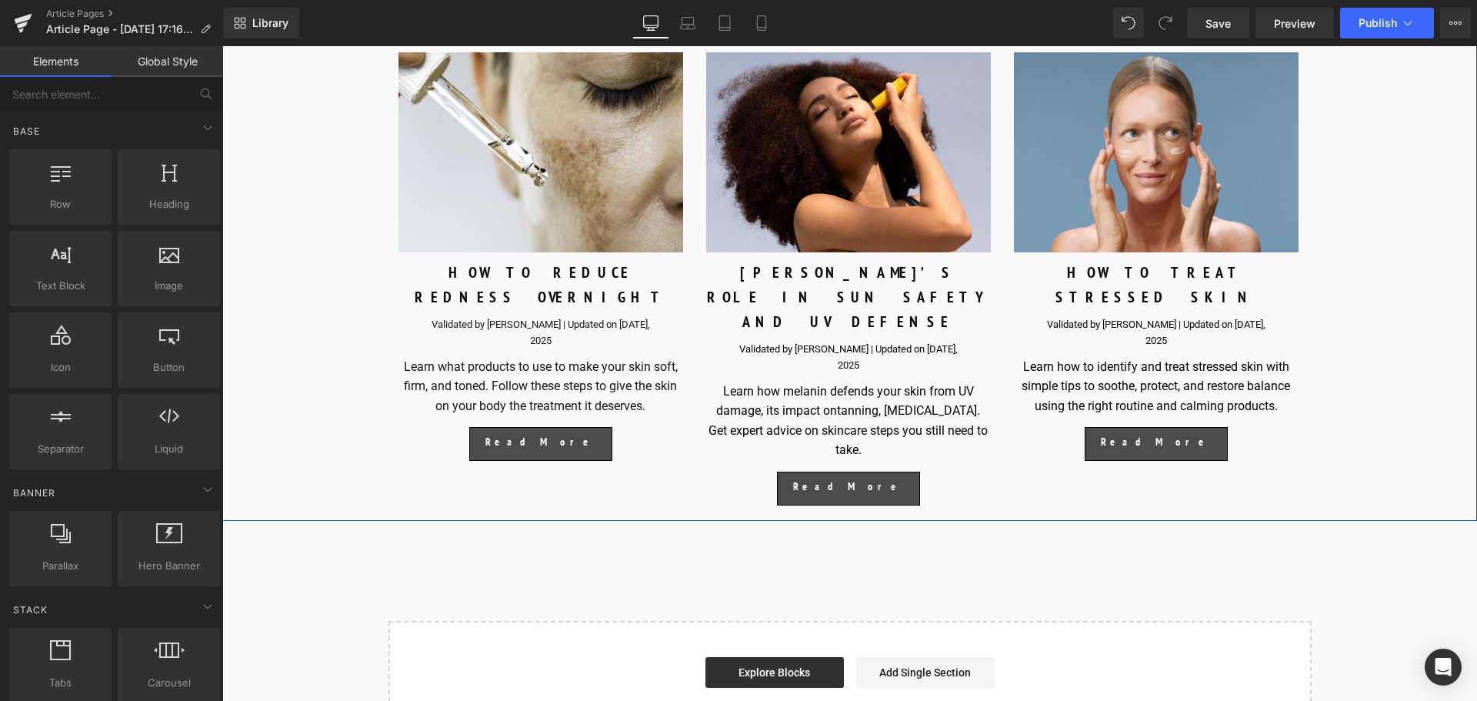
scroll to position [6153, 0]
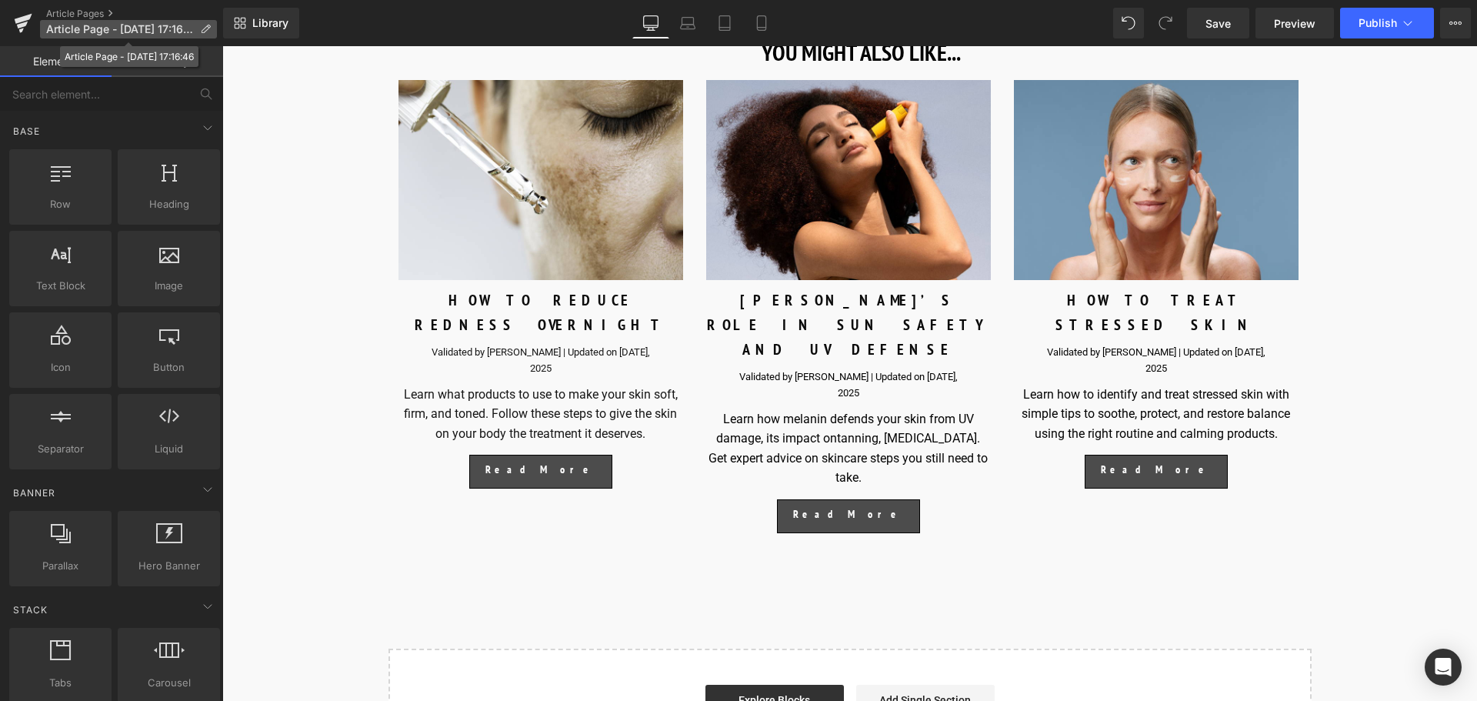
drag, startPoint x: 167, startPoint y: 22, endPoint x: 177, endPoint y: 25, distance: 10.3
click at [167, 22] on p "Article Page - [DATE] 17:16:46" at bounding box center [128, 29] width 177 height 18
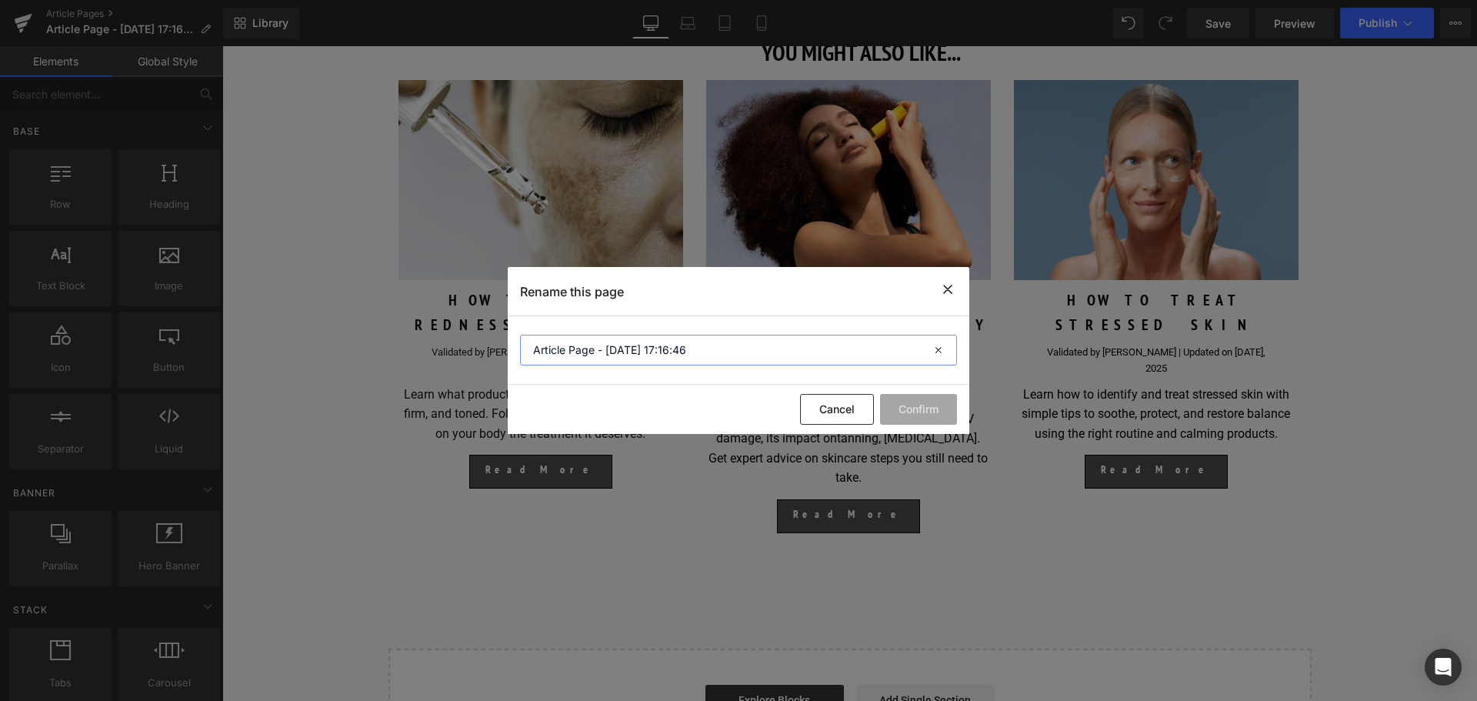
drag, startPoint x: 713, startPoint y: 351, endPoint x: 452, endPoint y: 335, distance: 261.2
click at [452, 335] on div "Rename this page Article Page - [DATE] 17:16:46 Cancel Confirm" at bounding box center [738, 350] width 1477 height 701
paste input "How To Get Rid Of Red Spots On Face"
type input "How To Get Rid Of Red Spots On Face"
click at [934, 415] on button "Confirm" at bounding box center [918, 409] width 77 height 31
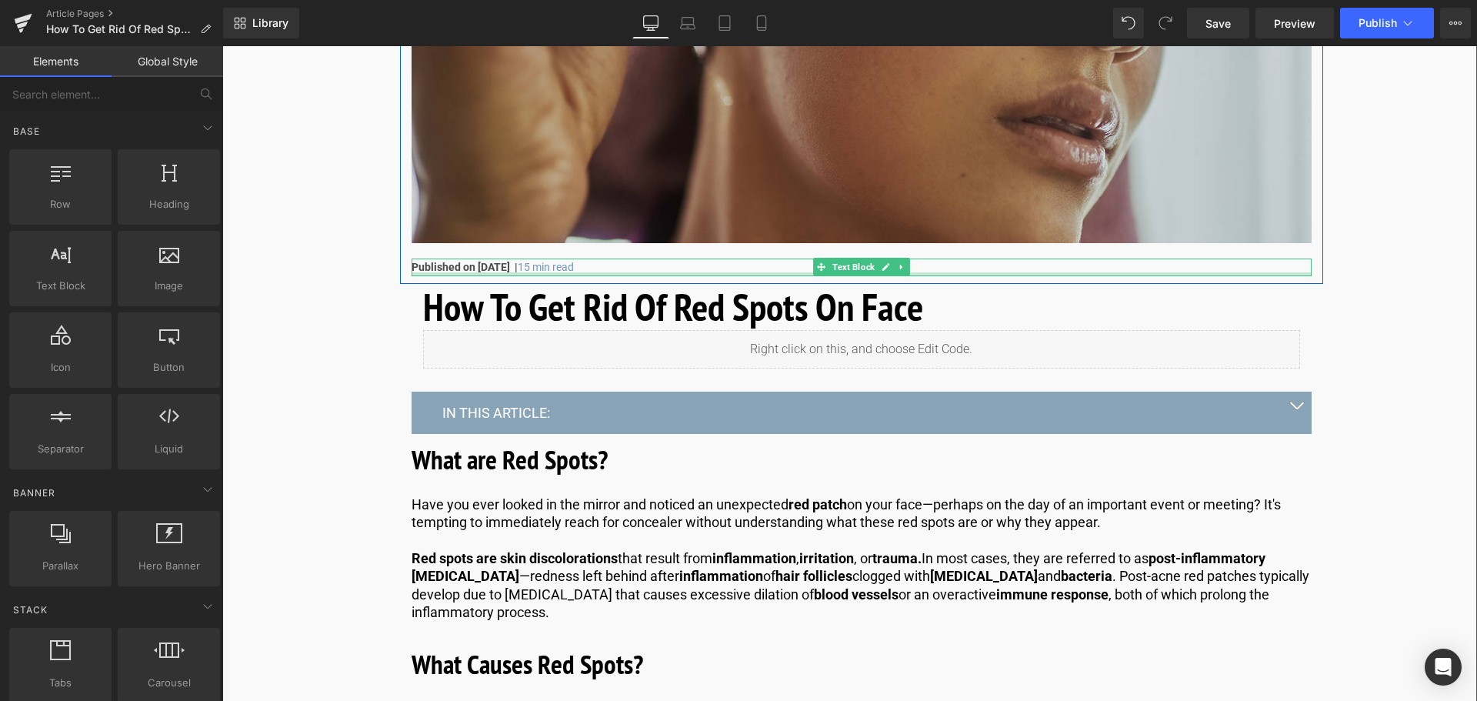
scroll to position [461, 0]
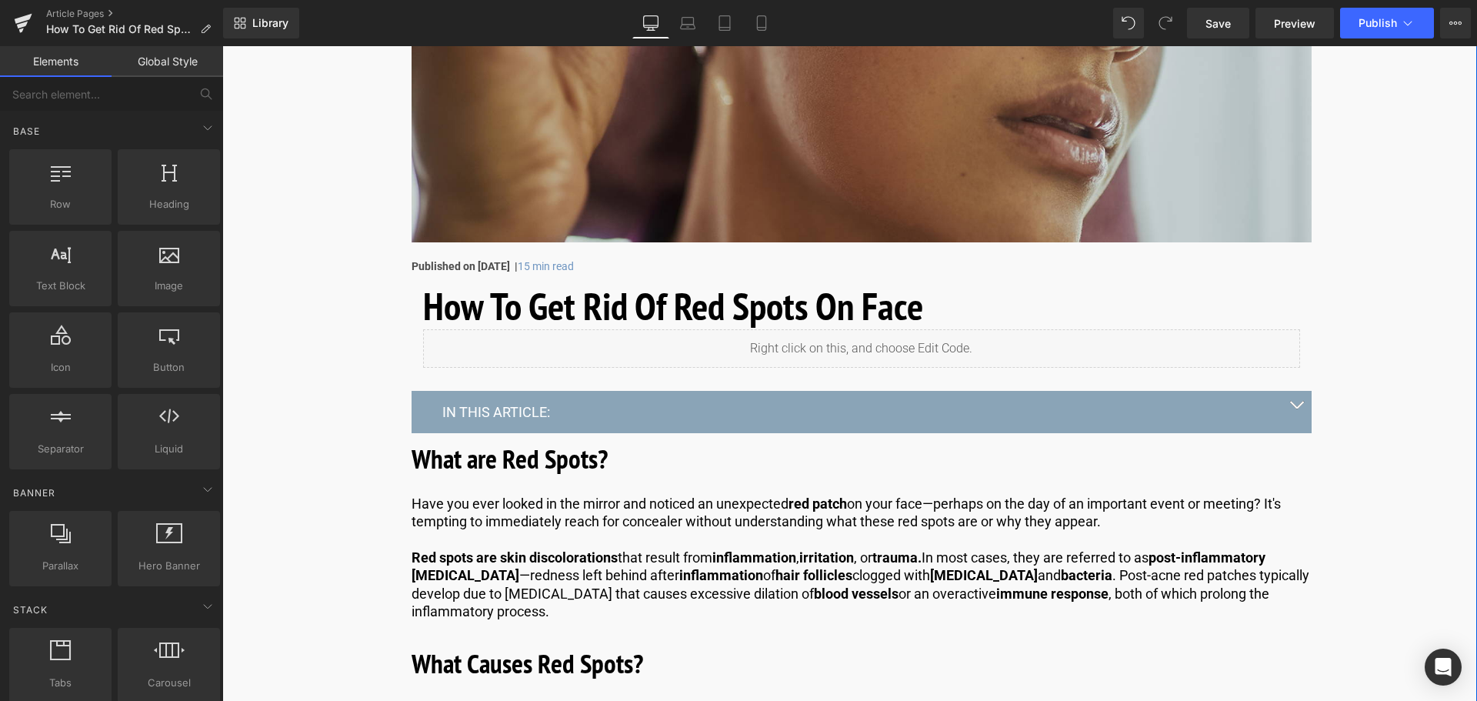
click at [1148, 421] on div "IN THIS ARTICLE: Text Block" at bounding box center [861, 412] width 900 height 42
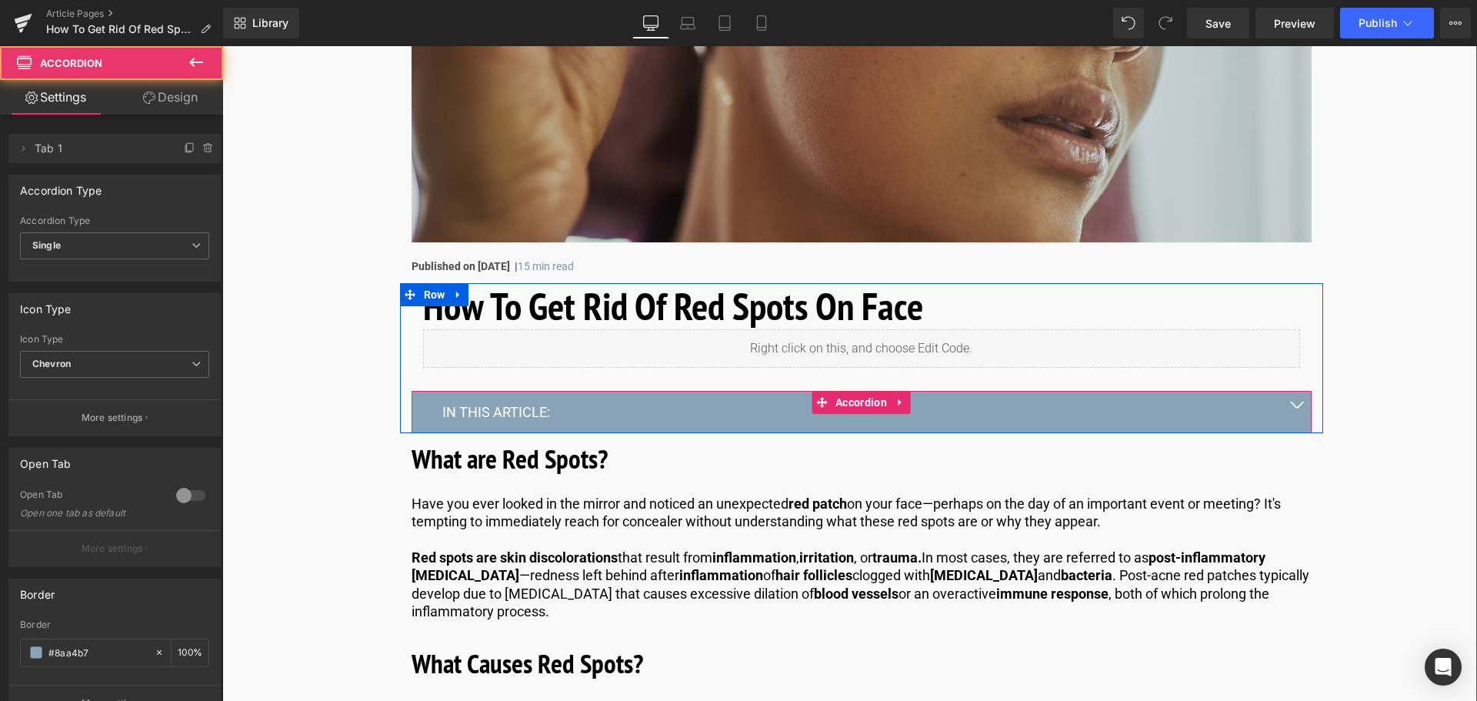
click at [1291, 408] on button "button" at bounding box center [1296, 412] width 31 height 42
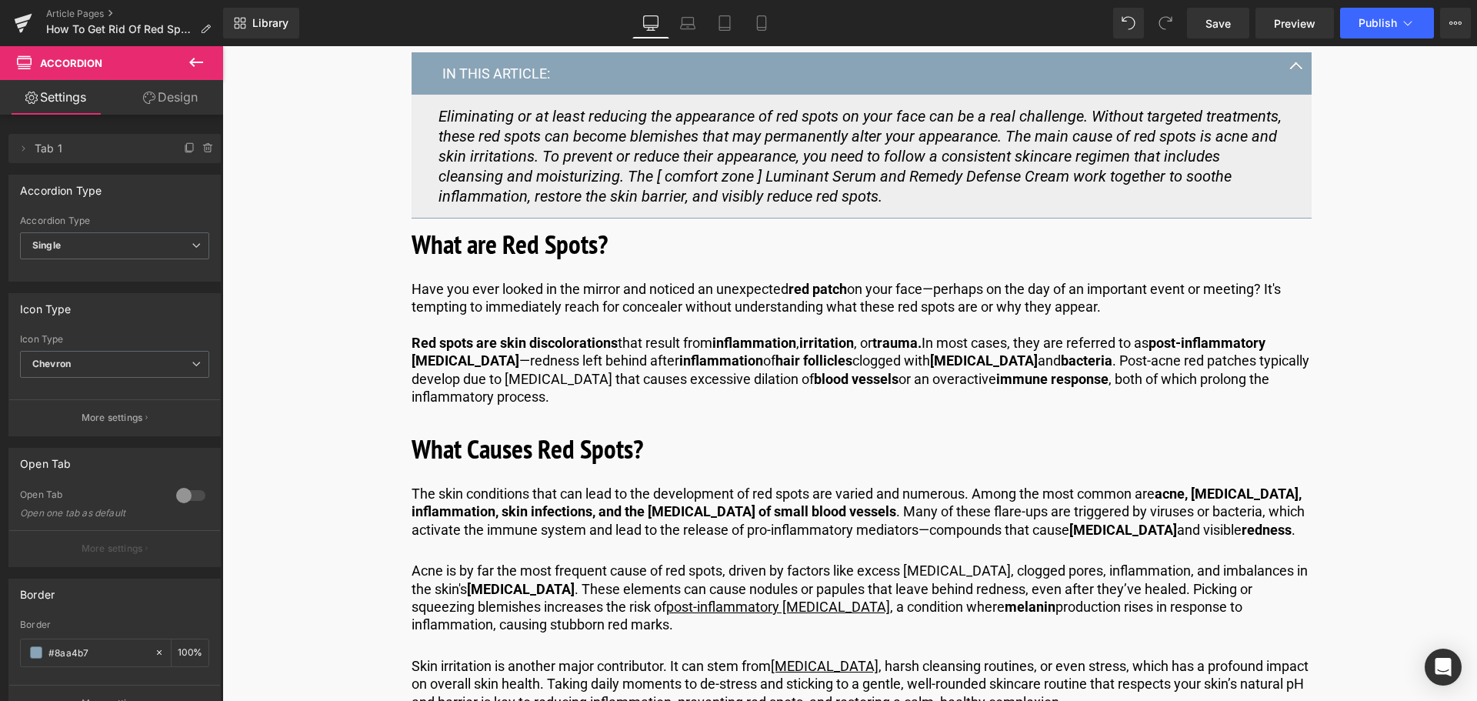
scroll to position [846, 0]
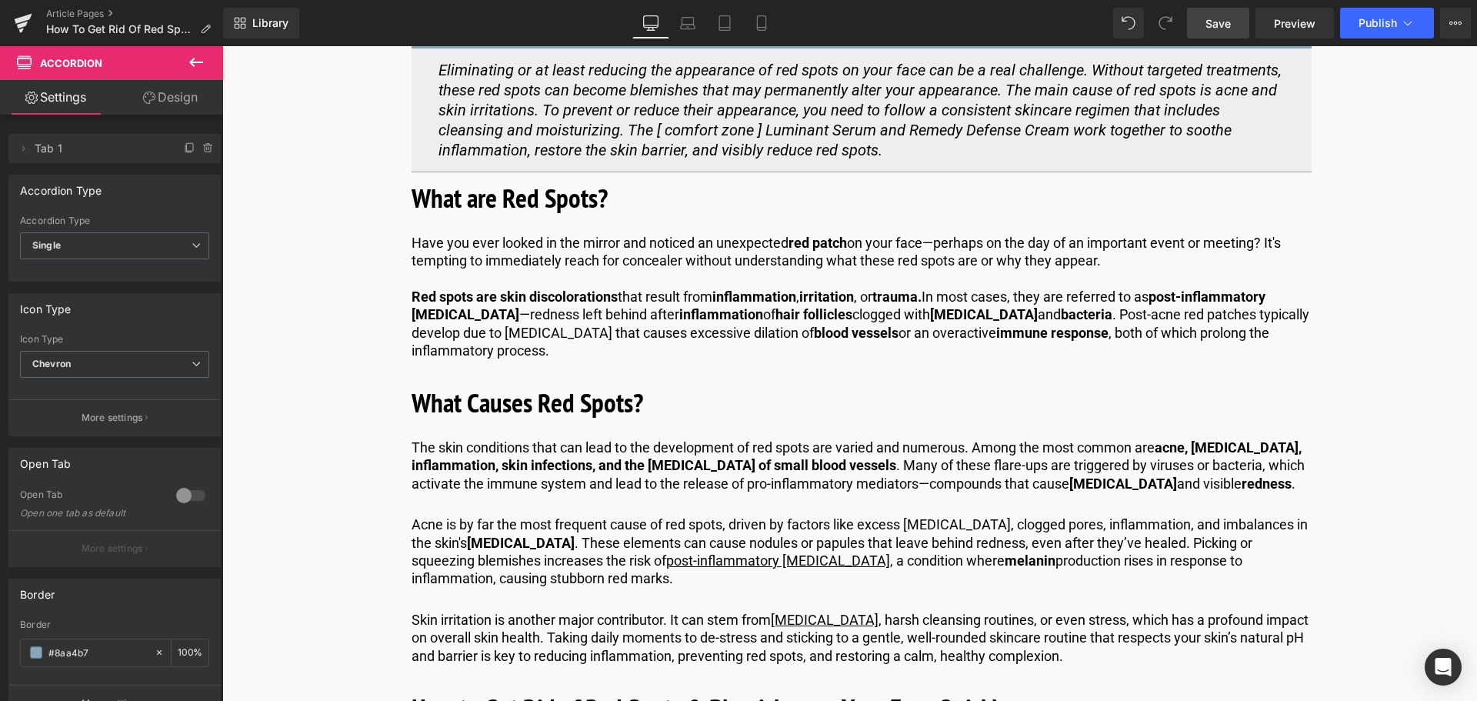
click at [1215, 17] on span "Save" at bounding box center [1217, 23] width 25 height 16
